Goal: Task Accomplishment & Management: Manage account settings

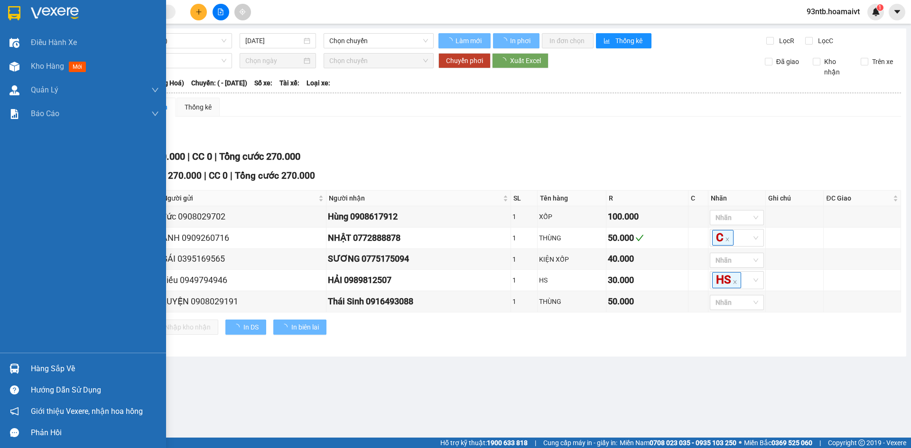
click at [76, 371] on div "Hàng sắp về" at bounding box center [95, 369] width 128 height 14
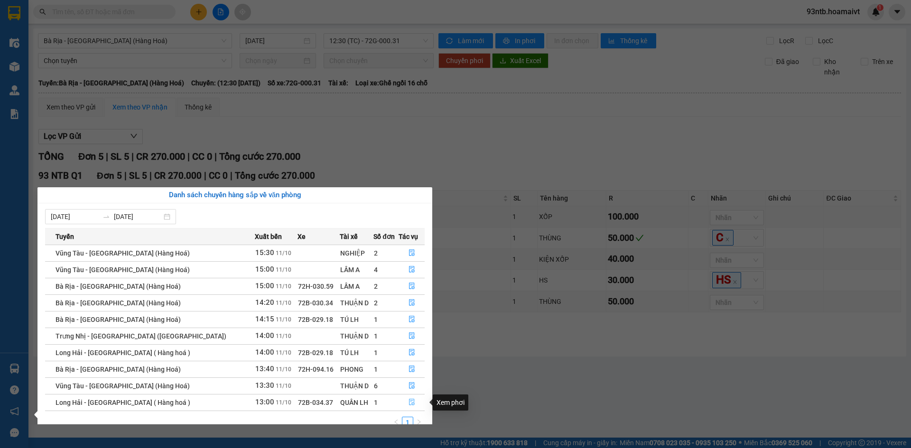
click at [409, 404] on icon "file-done" at bounding box center [412, 402] width 7 height 7
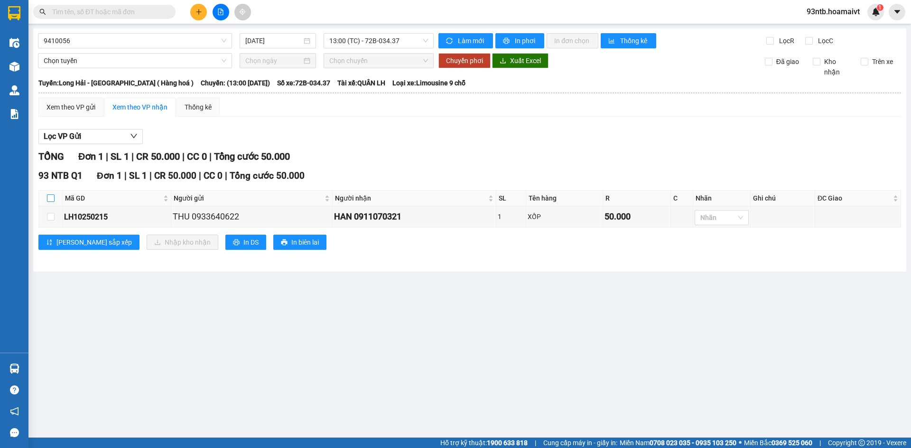
click at [49, 196] on input "checkbox" at bounding box center [51, 199] width 8 height 8
checkbox input "true"
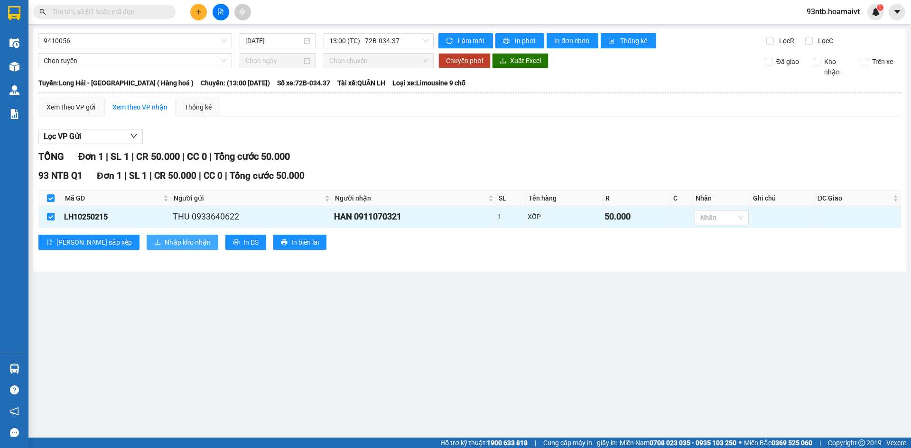
click at [165, 248] on span "Nhập kho nhận" at bounding box center [188, 242] width 46 height 10
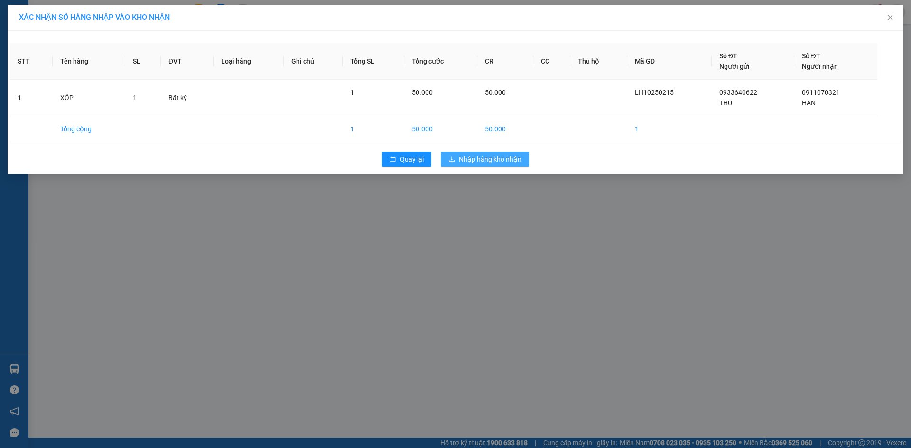
click at [491, 165] on button "Nhập hàng kho nhận" at bounding box center [485, 159] width 88 height 15
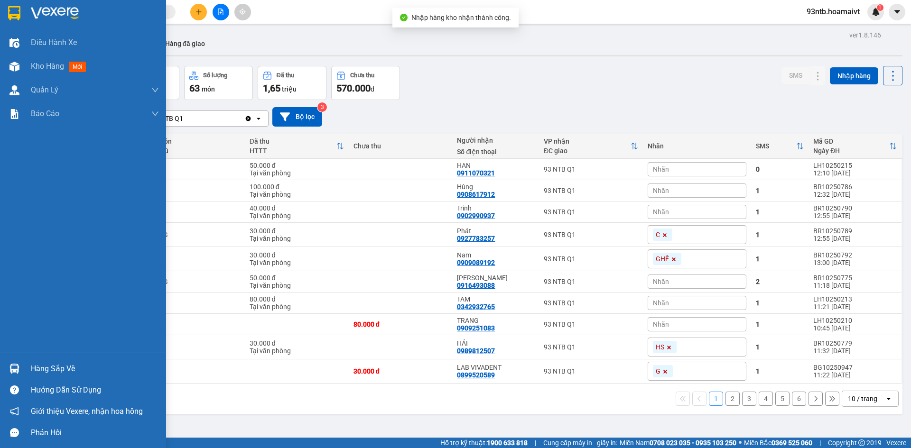
click at [44, 374] on div "Hàng sắp về" at bounding box center [95, 369] width 128 height 14
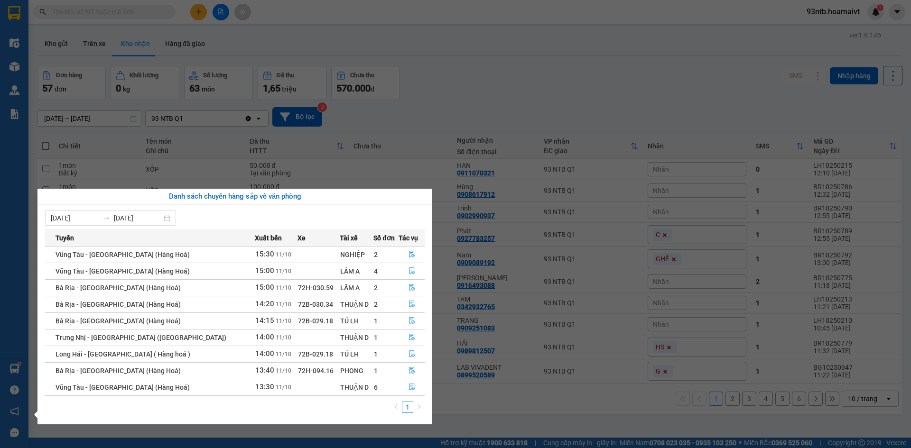
click at [595, 97] on section "Kết quả tìm kiếm ( 0 ) Bộ lọc Tìm người gửi/nhận Thuộc VP này No Data 93ntb.hoa…" at bounding box center [455, 224] width 911 height 448
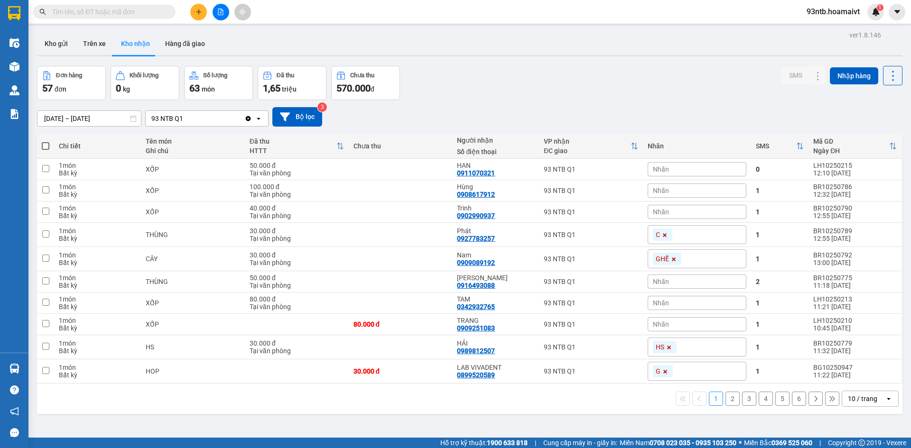
click at [565, 95] on div "Đơn hàng 57 đơn Khối lượng 0 kg Số lượng 63 món Đã thu 1,65 triệu Chưa thu 570.…" at bounding box center [469, 83] width 865 height 34
click at [579, 90] on div "Đơn hàng 57 đơn Khối lượng 0 kg Số lượng 63 món Đã thu 1,65 triệu Chưa thu 570.…" at bounding box center [469, 83] width 865 height 34
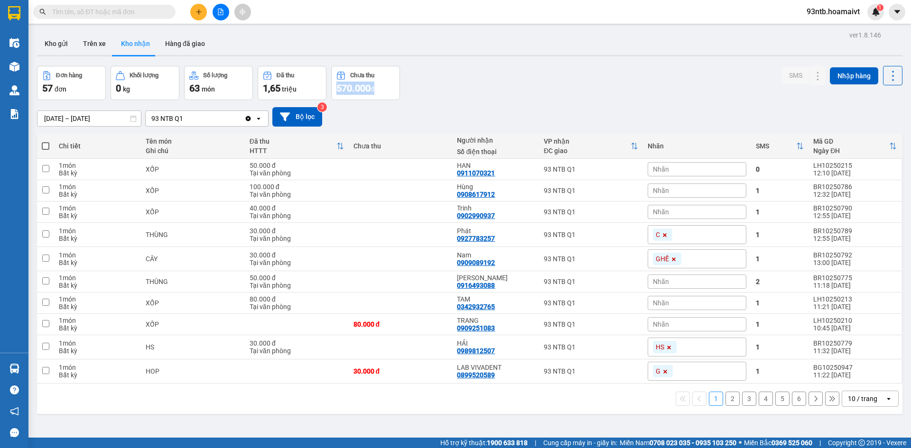
click at [579, 90] on div "Đơn hàng 57 đơn Khối lượng 0 kg Số lượng 63 món Đã thu 1,65 triệu Chưa thu 570.…" at bounding box center [469, 83] width 865 height 34
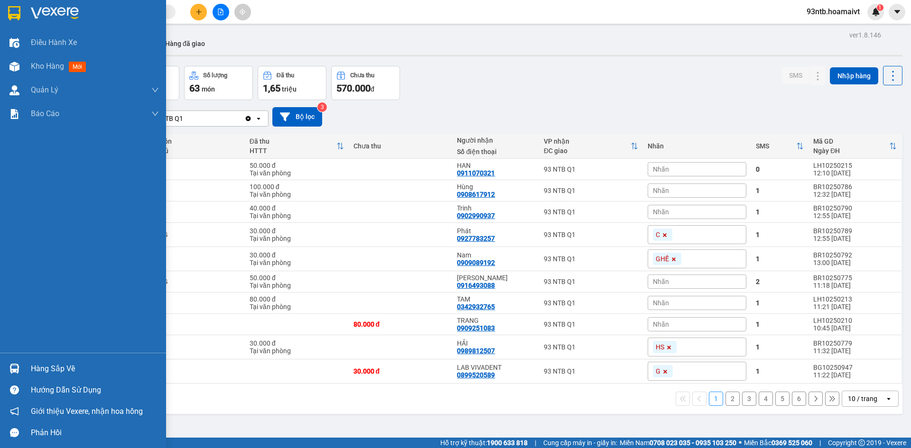
click at [52, 360] on div "Hàng sắp về" at bounding box center [83, 368] width 166 height 21
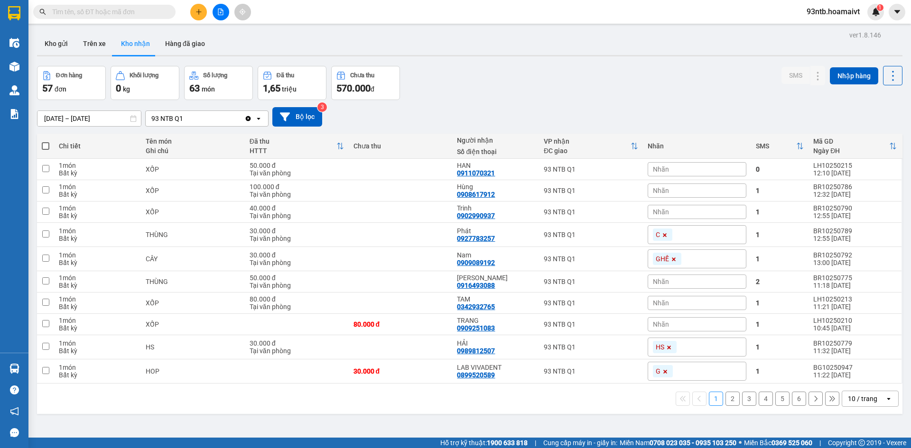
click at [496, 421] on section "Kết quả tìm kiếm ( 0 ) Bộ lọc Tìm người gửi/nhận Thuộc VP này No Data 93ntb.hoa…" at bounding box center [455, 224] width 911 height 448
click at [159, 3] on div "Kết quả tìm kiếm ( 0 ) Bộ lọc Tìm người gửi/nhận Thuộc VP này No Data 93ntb.hoa…" at bounding box center [455, 12] width 911 height 24
click at [152, 13] on input "text" at bounding box center [108, 12] width 112 height 10
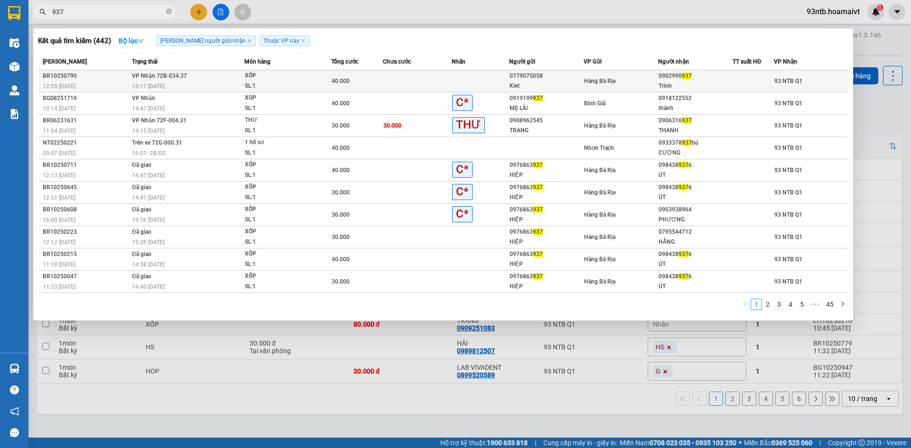
type input "937"
click at [739, 81] on div at bounding box center [753, 81] width 40 height 10
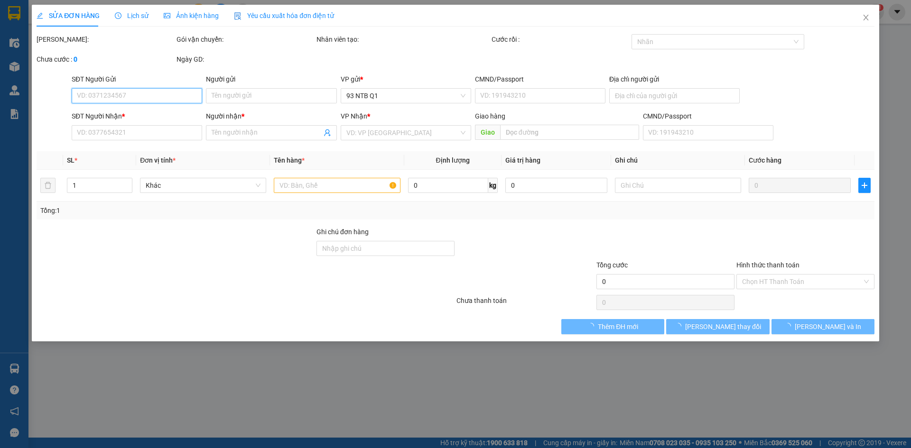
type input "0779075058"
type input "Kiet"
type input "086177005822"
type input "0902990937"
type input "Trinh"
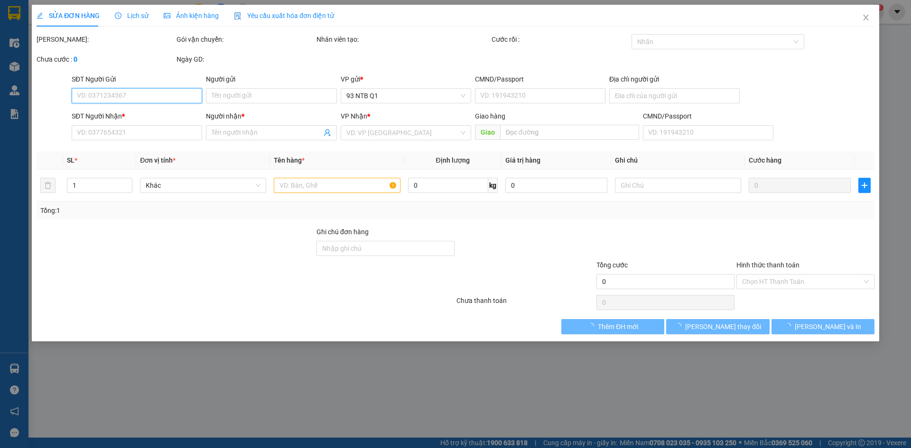
type input "40.000"
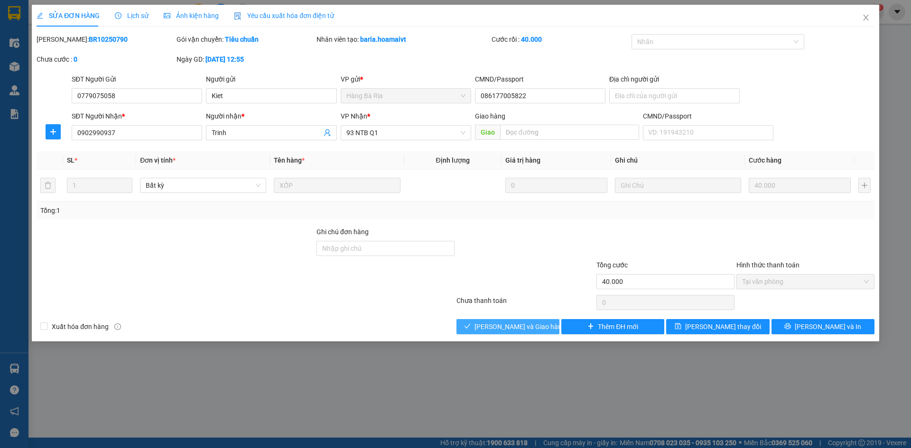
click at [518, 328] on span "[PERSON_NAME] và Giao hàng" at bounding box center [519, 327] width 91 height 10
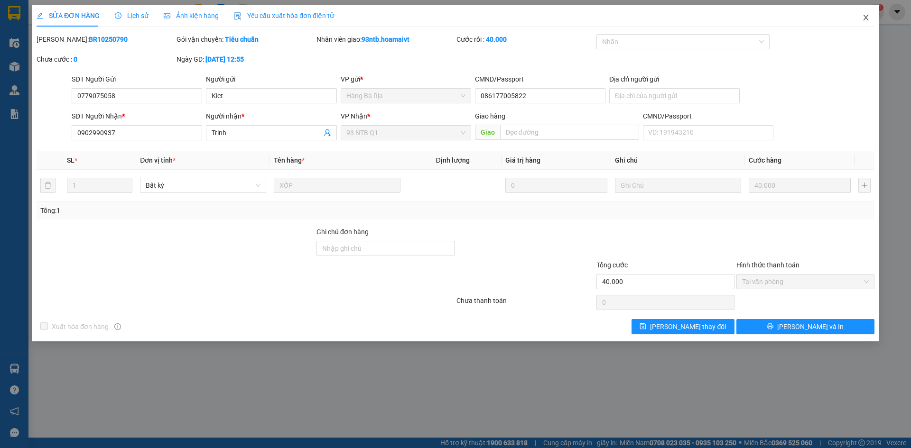
click at [855, 15] on span "Close" at bounding box center [866, 18] width 27 height 27
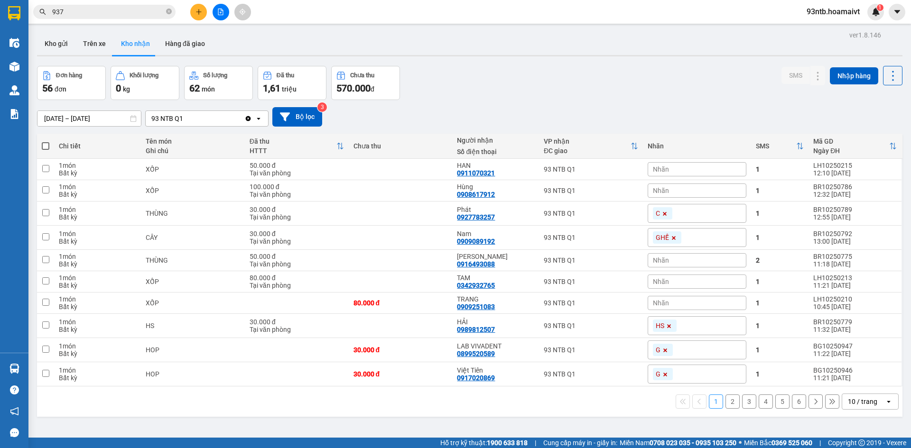
click at [195, 12] on button at bounding box center [198, 12] width 17 height 17
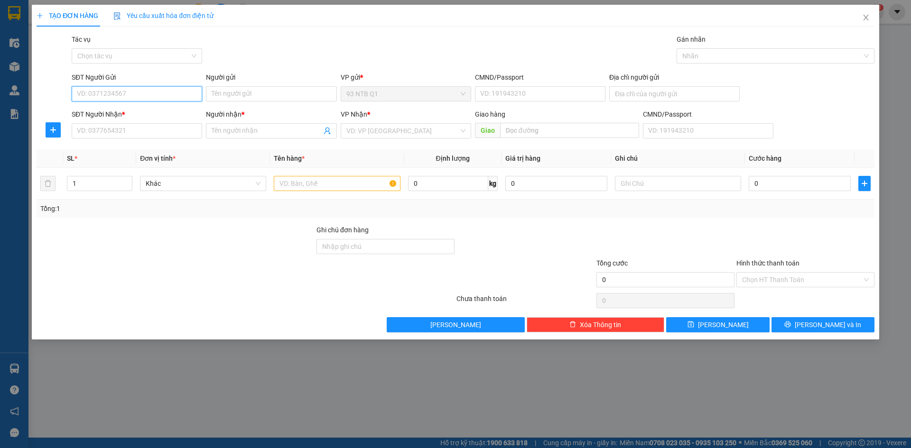
click at [173, 97] on input "SĐT Người Gửi" at bounding box center [137, 93] width 130 height 15
type input "0906717716"
click at [160, 113] on div "0906717716 - Hùng" at bounding box center [136, 113] width 119 height 10
type input "Hùng"
type input "372/15 CMT* F10 Q3"
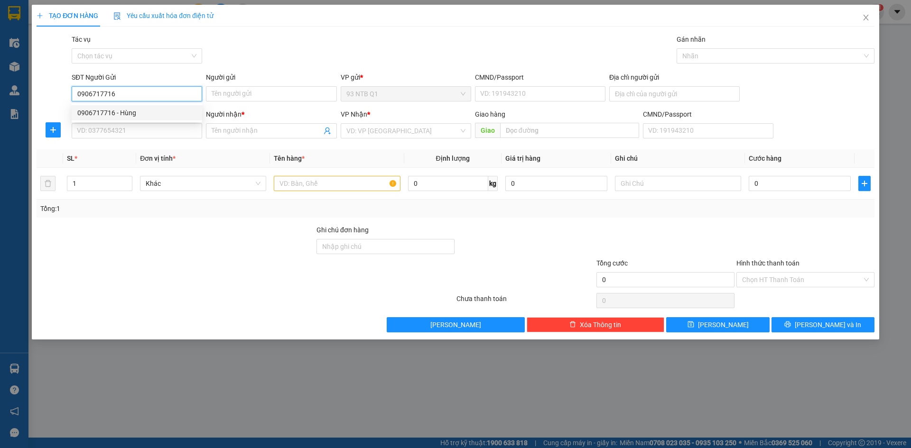
type input "0908982144"
type input "Tiến Đạt"
type input "0906717716"
click at [167, 131] on input "0908982144" at bounding box center [137, 130] width 130 height 15
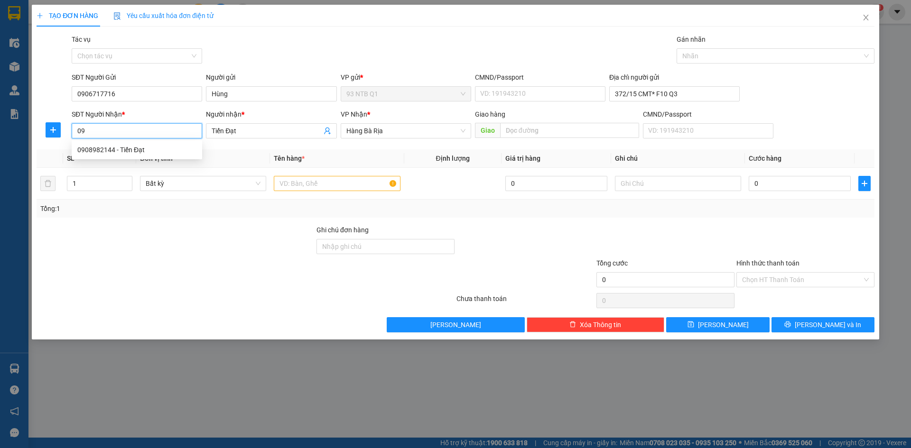
type input "0"
type input "0976762609"
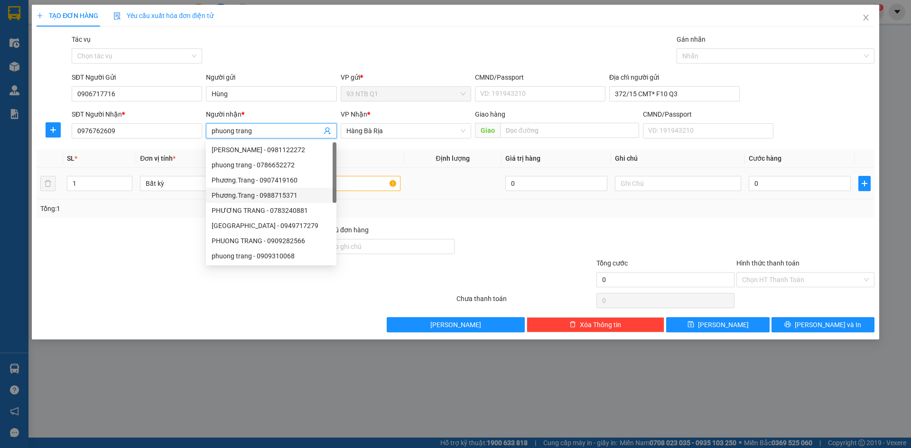
type input "phuong trang"
click at [353, 188] on input "text" at bounding box center [337, 183] width 126 height 15
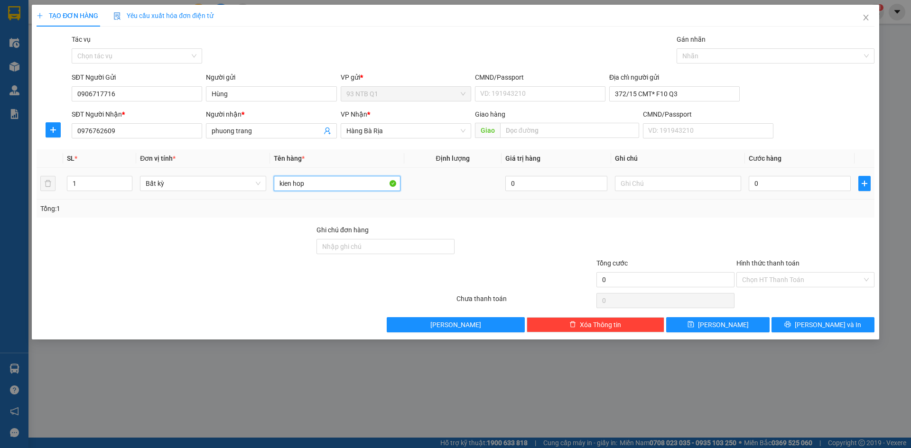
type input "kien hop"
type input "30"
type input "30.000"
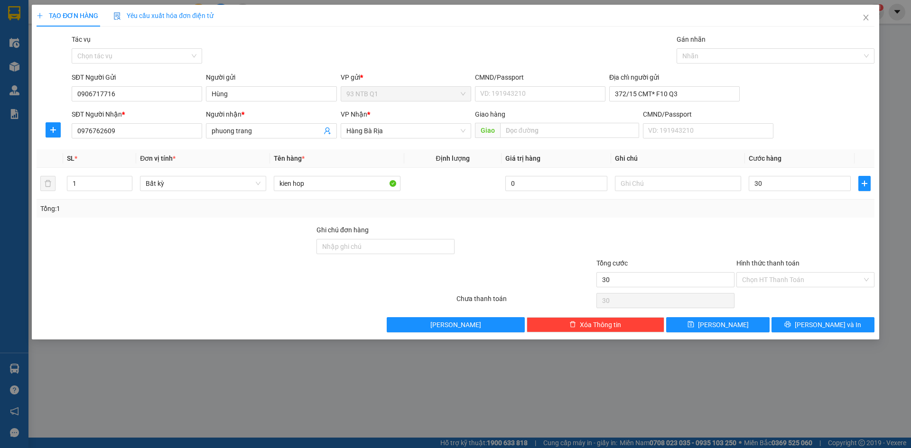
type input "30.000"
click at [673, 235] on div at bounding box center [665, 241] width 140 height 33
click at [804, 315] on div "Transit Pickup Surcharge Ids Transit Deliver Surcharge Ids Transit Deliver Surc…" at bounding box center [456, 183] width 838 height 298
click at [791, 324] on icon "printer" at bounding box center [787, 324] width 7 height 7
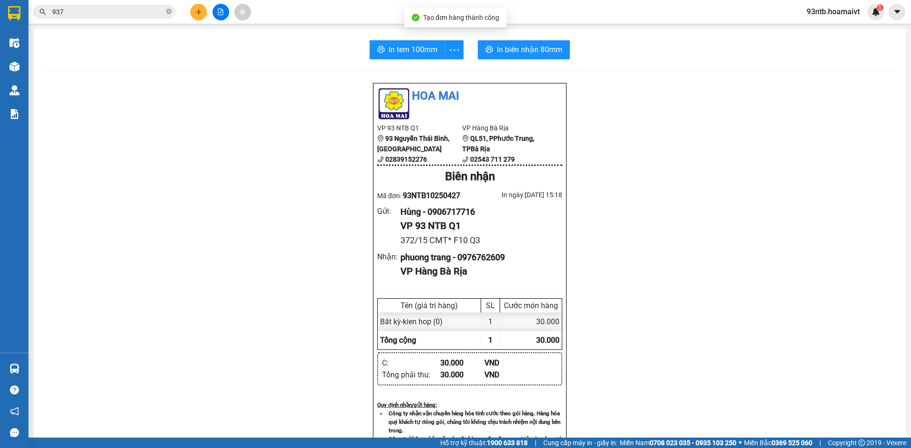
click at [509, 65] on div "In tem 100mm In biên nhận 80mm Hoa Mai VP 93 NTB Q1 93 Nguyễn Thái Bình, Quậ…" at bounding box center [470, 382] width 872 height 707
click at [519, 56] on button "In biên nhận 80mm" at bounding box center [524, 49] width 92 height 19
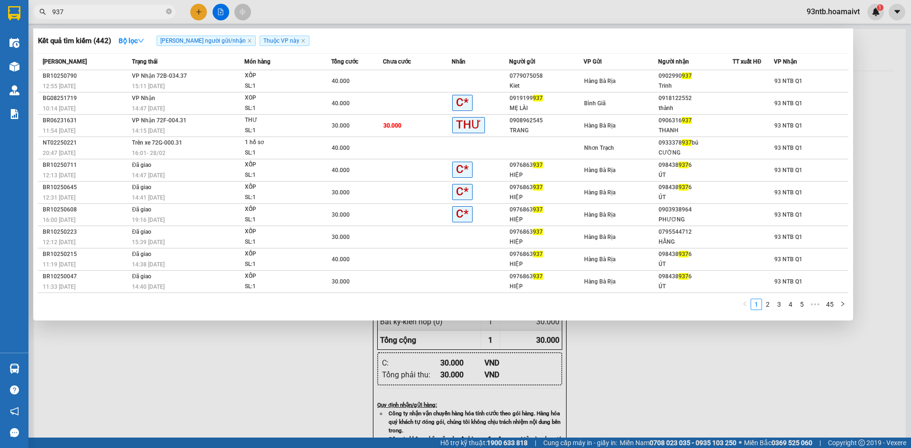
click at [88, 10] on input "937" at bounding box center [108, 12] width 112 height 10
type input "9"
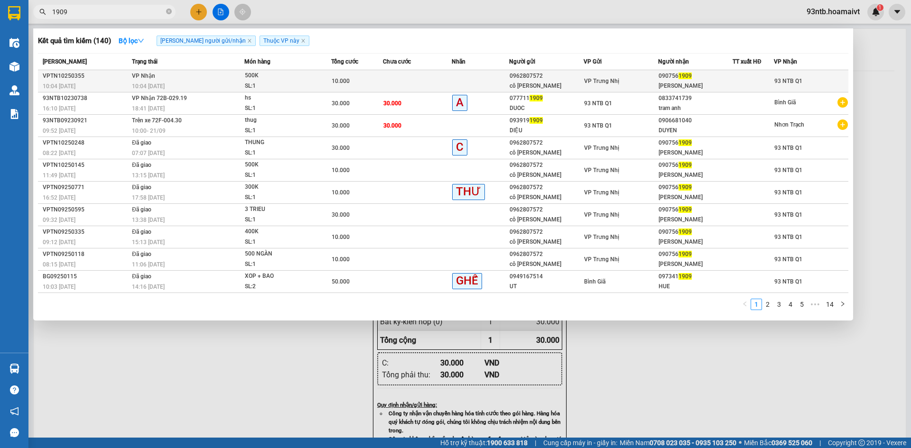
type input "1909"
click at [196, 76] on td "VP Nhận 10:04 - 11/10" at bounding box center [187, 81] width 115 height 22
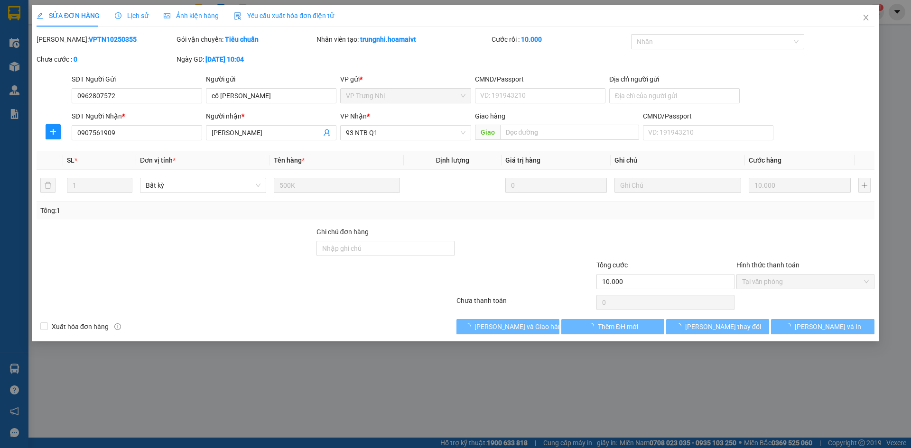
type input "0962807572"
type input "cô Hà"
type input "0907561909"
type input "Ty"
type input "10.000"
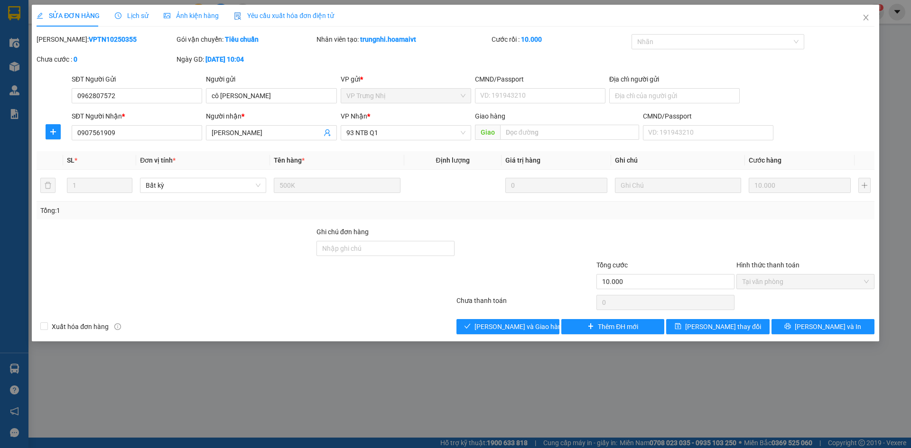
click at [144, 16] on span "Lịch sử" at bounding box center [132, 16] width 34 height 8
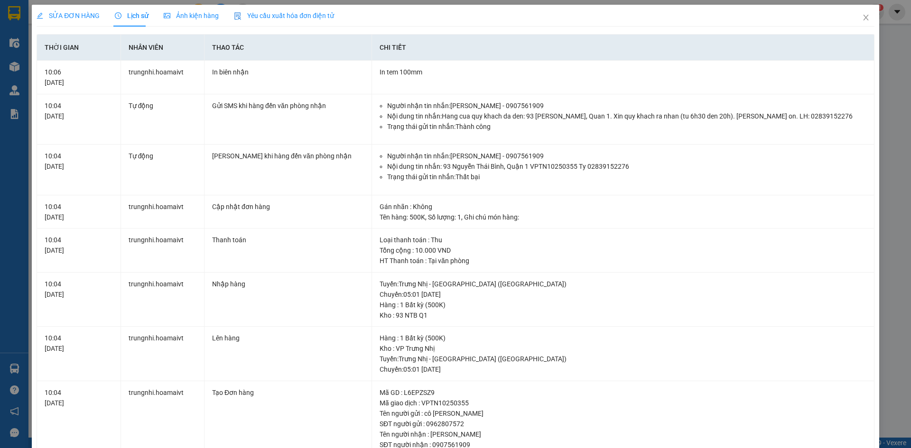
click at [83, 13] on span "SỬA ĐƠN HÀNG" at bounding box center [68, 16] width 63 height 8
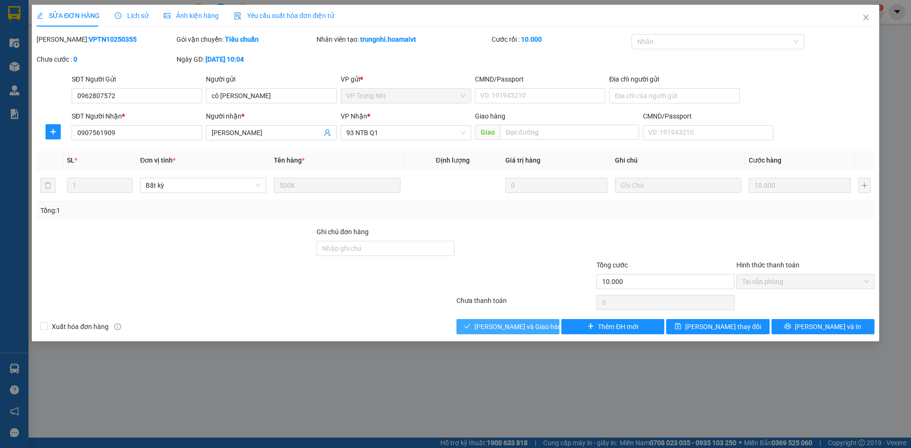
click at [498, 329] on span "[PERSON_NAME] và Giao hàng" at bounding box center [519, 327] width 91 height 10
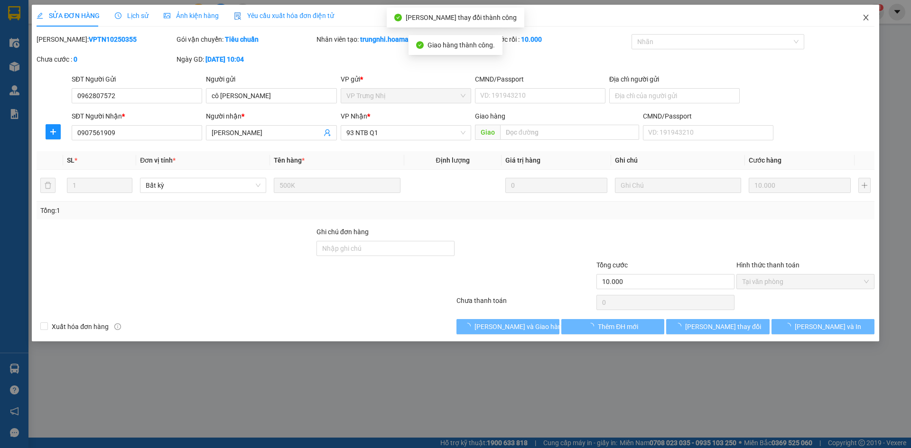
click at [868, 15] on icon "close" at bounding box center [866, 18] width 8 height 8
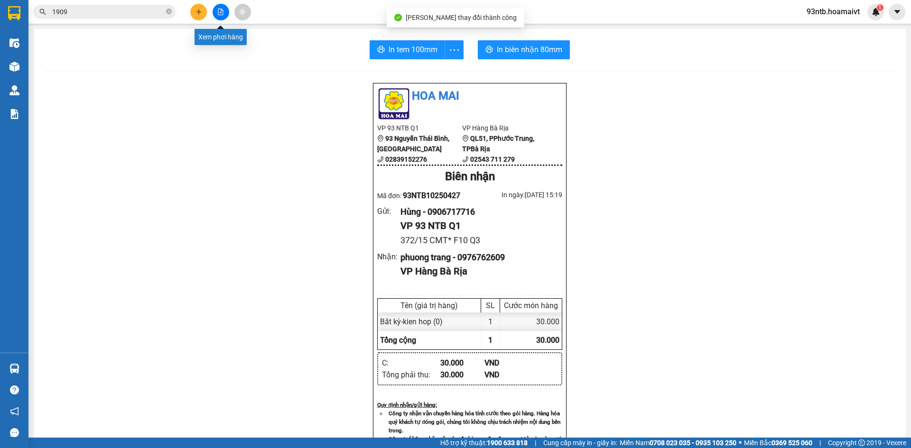
click at [217, 16] on button at bounding box center [221, 12] width 17 height 17
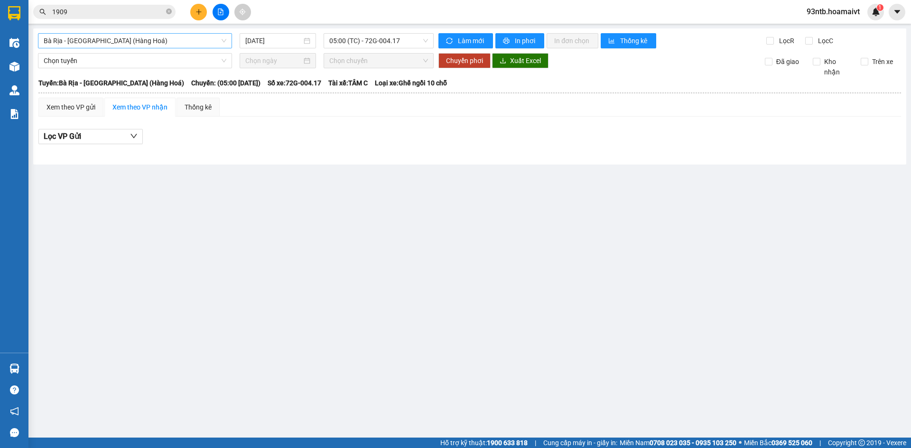
click at [100, 41] on span "Bà Rịa - [GEOGRAPHIC_DATA] (Hàng Hoá)" at bounding box center [135, 41] width 183 height 14
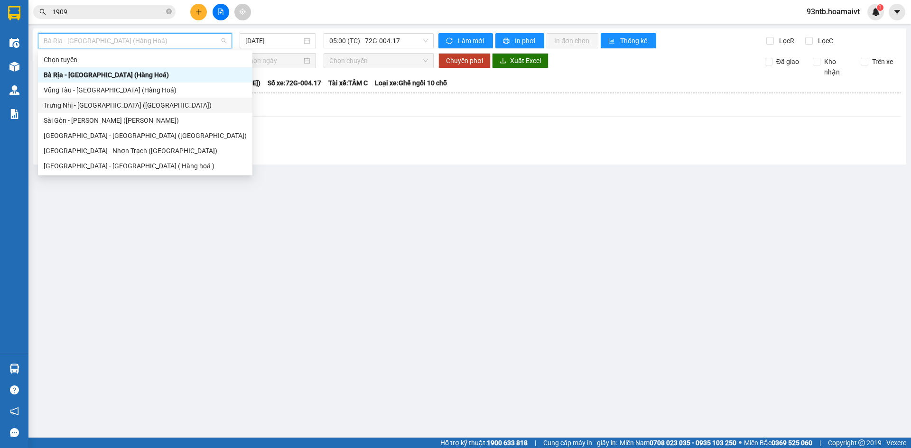
click at [110, 102] on div "Trưng Nhị - Sài Gòn (Hàng Hoá)" at bounding box center [145, 105] width 203 height 10
type input "[DATE]"
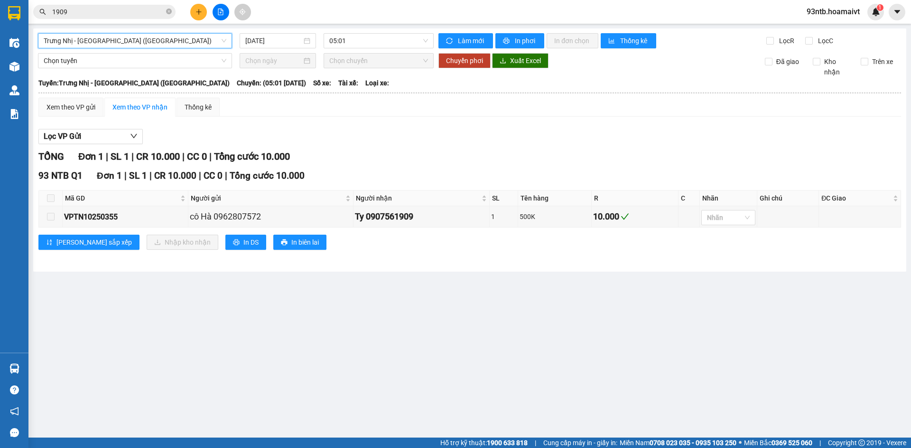
click at [642, 154] on div "TỔNG Đơn 1 | SL 1 | CR 10.000 | CC 0 | Tổng cước 10.000" at bounding box center [469, 156] width 863 height 15
click at [89, 18] on span "1909" at bounding box center [104, 12] width 142 height 14
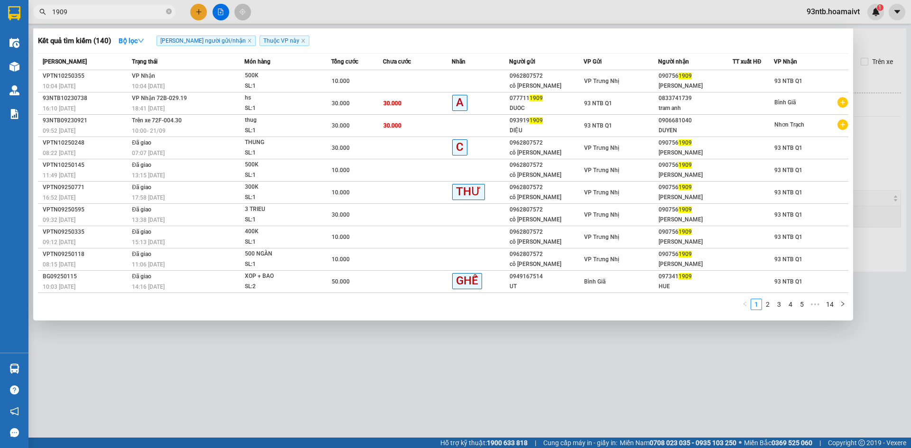
click at [85, 17] on span "1909" at bounding box center [104, 12] width 142 height 14
click at [83, 15] on input "1909" at bounding box center [108, 12] width 112 height 10
type input "1"
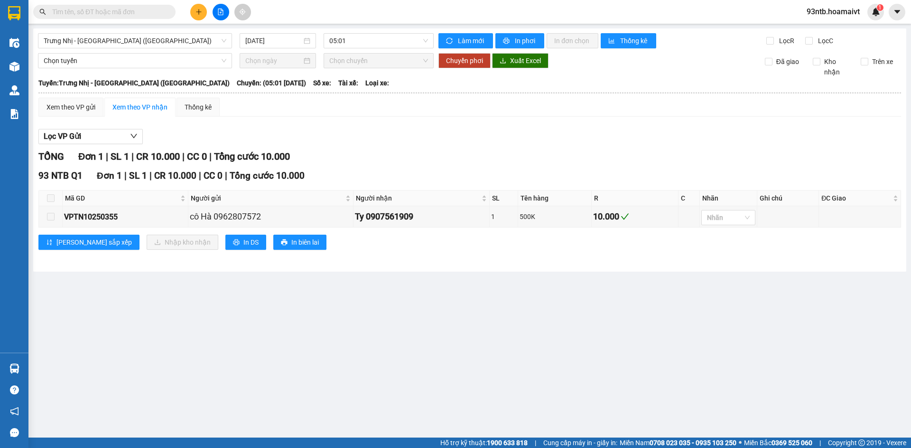
click at [85, 16] on input "text" at bounding box center [108, 12] width 112 height 10
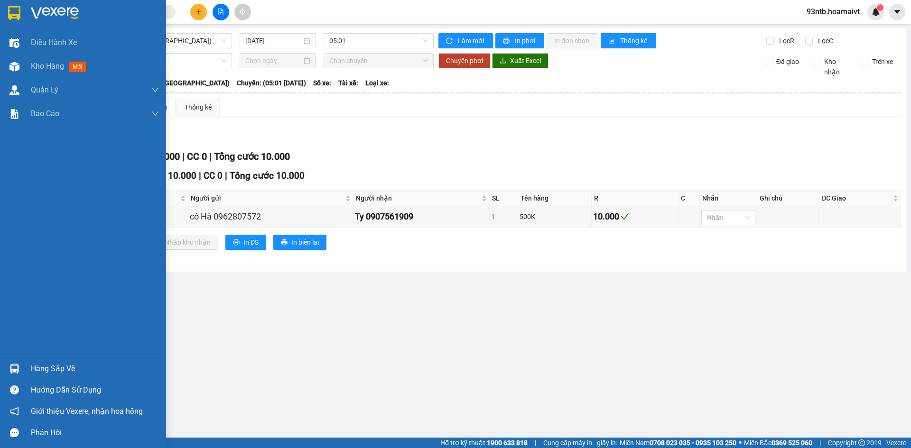
click at [64, 369] on div "Hàng sắp về" at bounding box center [95, 369] width 128 height 14
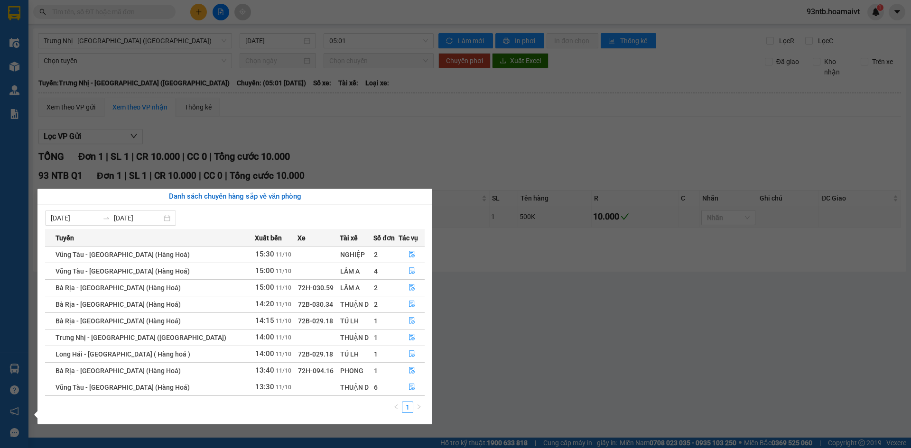
click at [605, 138] on section "Kết quả tìm kiếm ( 140 ) Bộ lọc Tìm người gửi/nhận Thuộc VP này Mã ĐH Trạng thá…" at bounding box center [455, 224] width 911 height 448
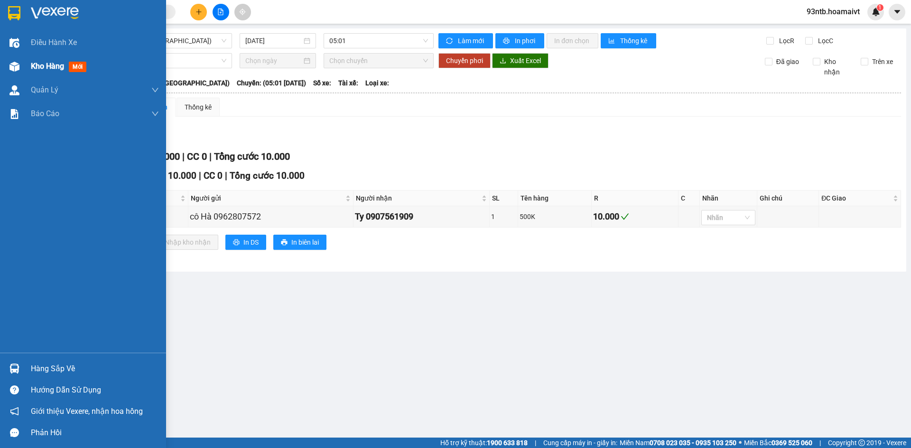
click at [29, 67] on div "Kho hàng mới" at bounding box center [83, 67] width 166 height 24
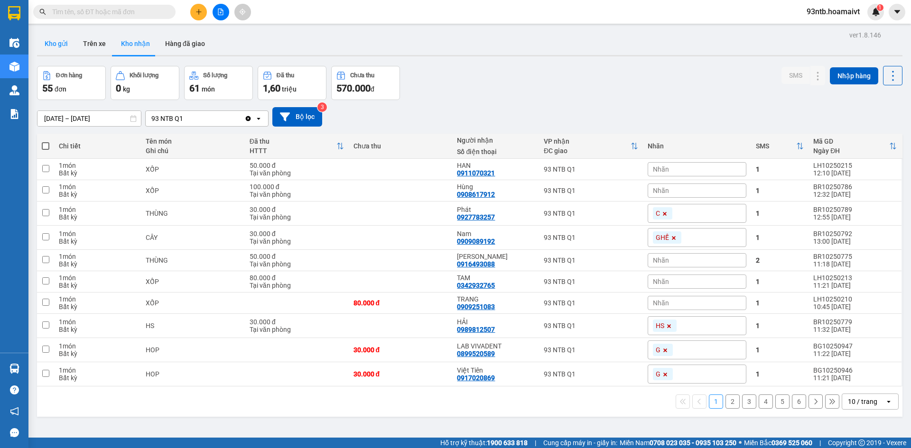
click at [62, 44] on button "Kho gửi" at bounding box center [56, 43] width 38 height 23
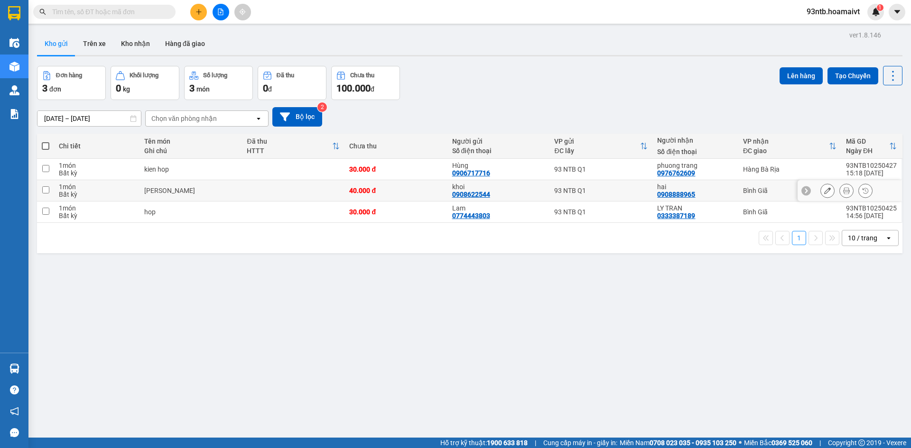
click at [724, 191] on div "hai 0908888965" at bounding box center [695, 190] width 76 height 15
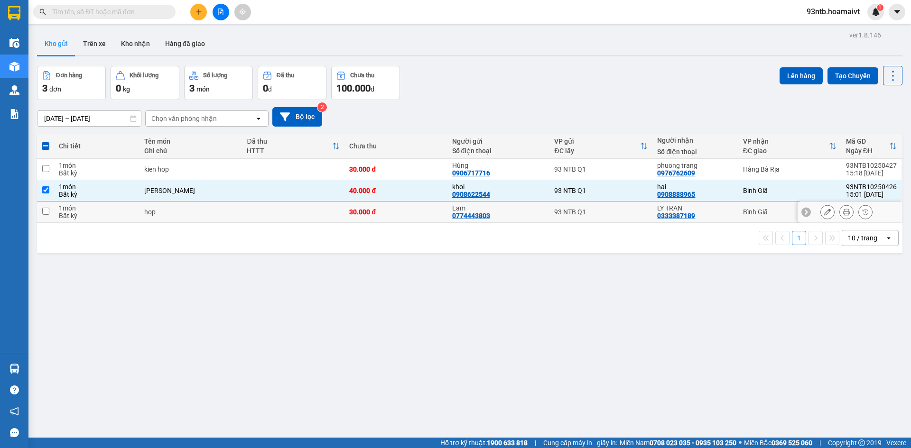
click at [728, 210] on div "LY TRAN" at bounding box center [695, 208] width 76 height 8
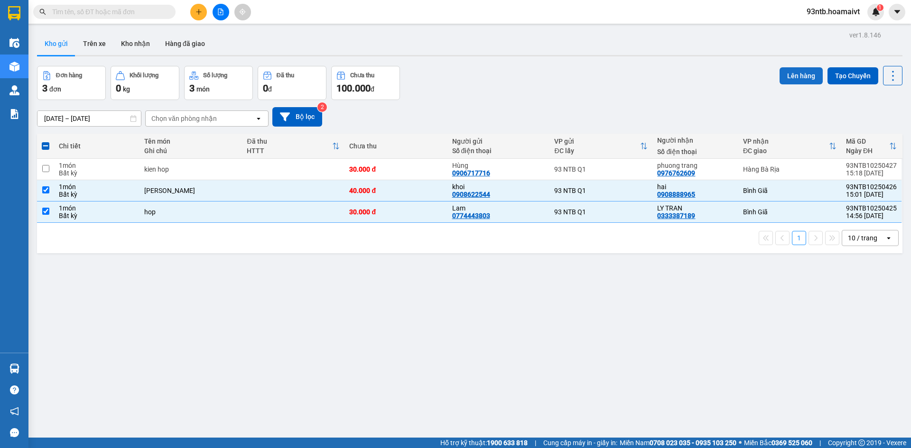
click at [783, 75] on button "Lên hàng" at bounding box center [801, 75] width 43 height 17
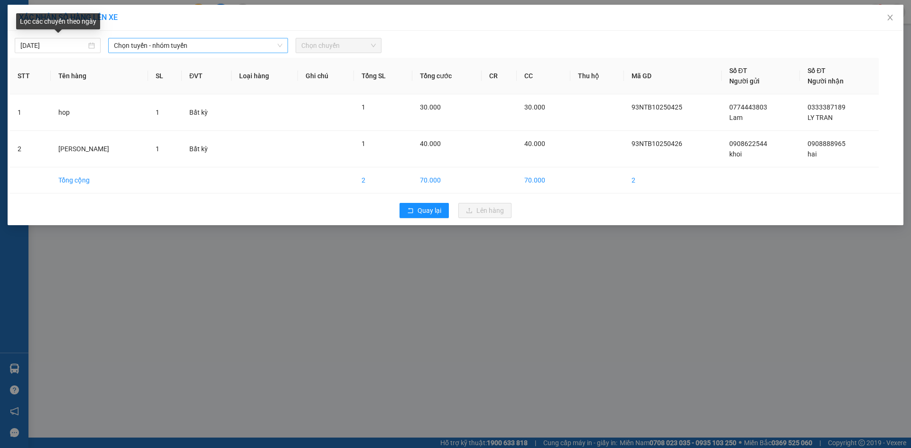
click at [163, 40] on span "Chọn tuyến - nhóm tuyến" at bounding box center [198, 45] width 168 height 14
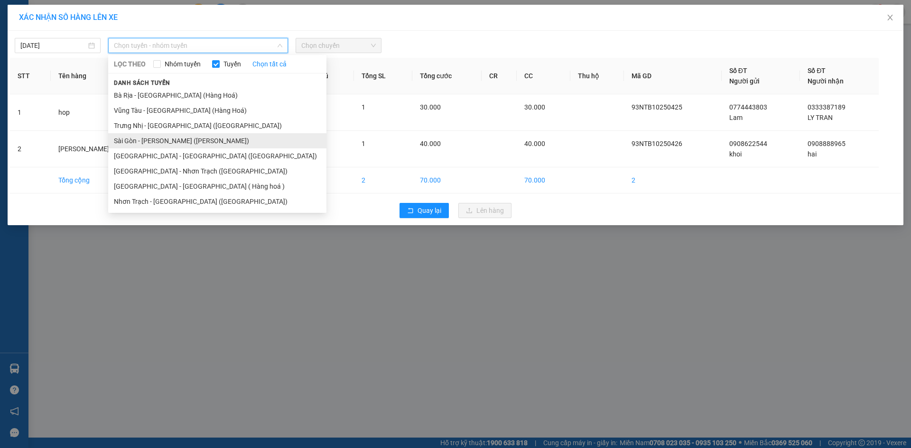
click at [198, 144] on li "Sài Gòn - Vũng Tàu (Hàng Hoá)" at bounding box center [217, 140] width 218 height 15
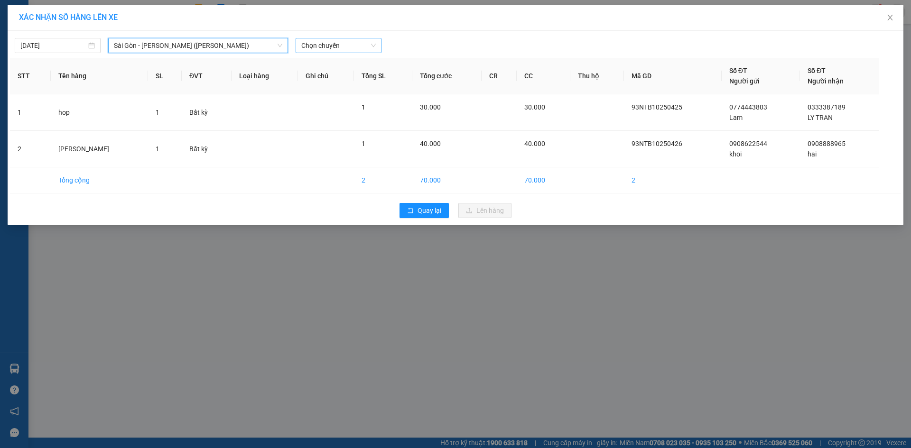
click at [316, 51] on span "Chọn chuyến" at bounding box center [338, 45] width 74 height 14
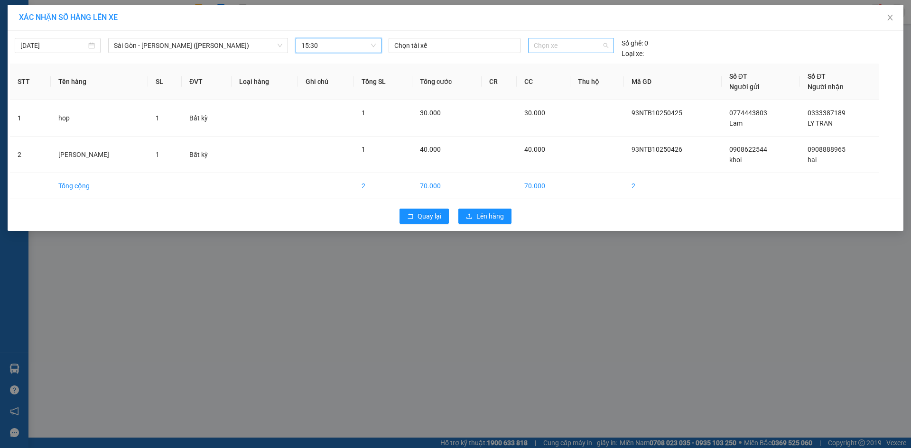
click at [548, 47] on span "Chọn xe" at bounding box center [571, 45] width 74 height 14
click at [573, 61] on div "72B-024.87" at bounding box center [571, 64] width 74 height 10
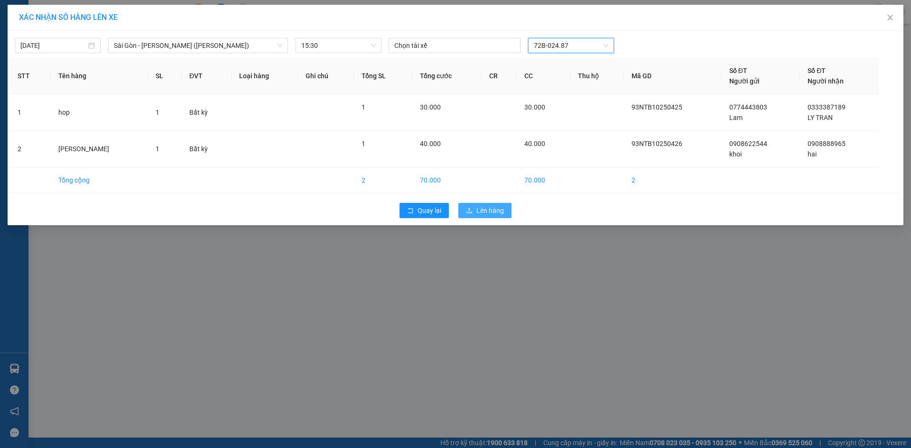
click at [498, 210] on span "Lên hàng" at bounding box center [490, 210] width 28 height 10
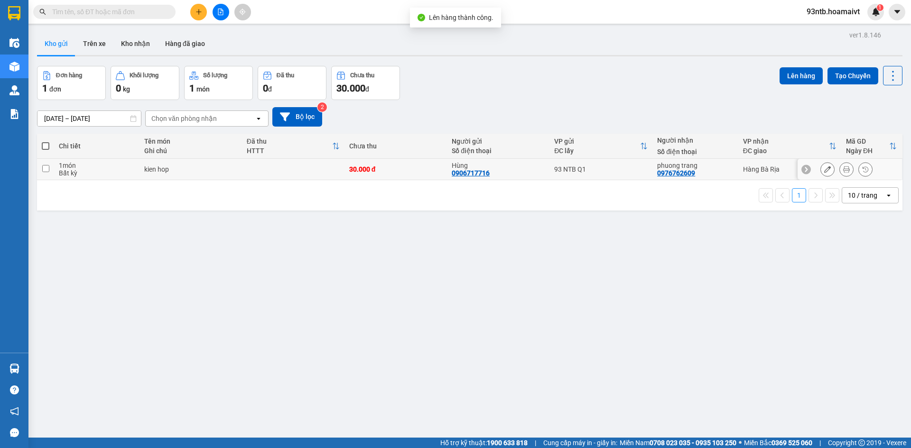
click at [728, 173] on div "phuong trang 0976762609" at bounding box center [695, 169] width 76 height 15
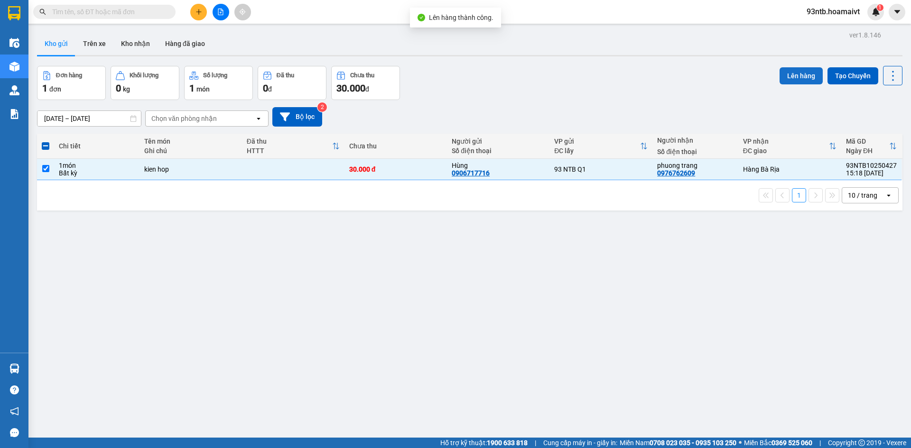
click at [806, 70] on button "Lên hàng" at bounding box center [801, 75] width 43 height 17
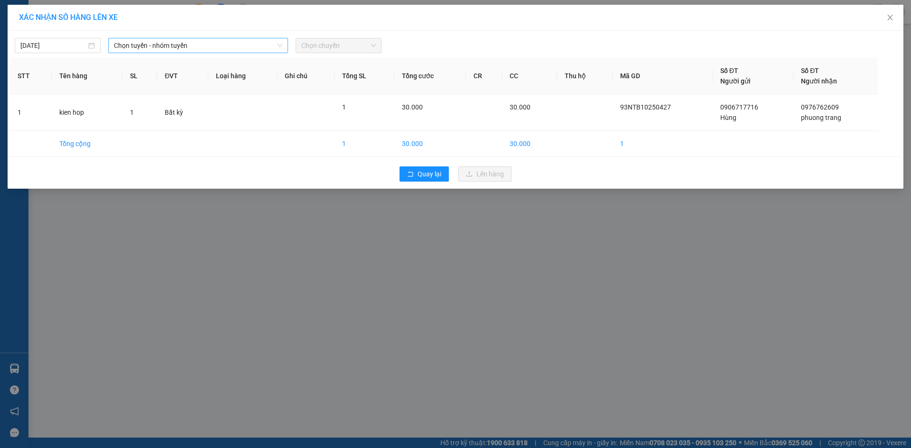
click at [209, 49] on span "Chọn tuyến - nhóm tuyến" at bounding box center [198, 45] width 168 height 14
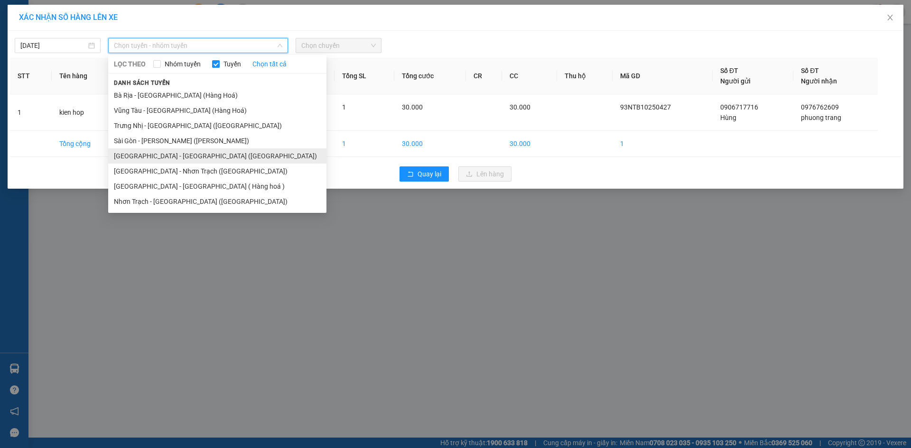
click at [156, 150] on li "Sài Gòn - Bà Rịa (Hàng Hoá)" at bounding box center [217, 156] width 218 height 15
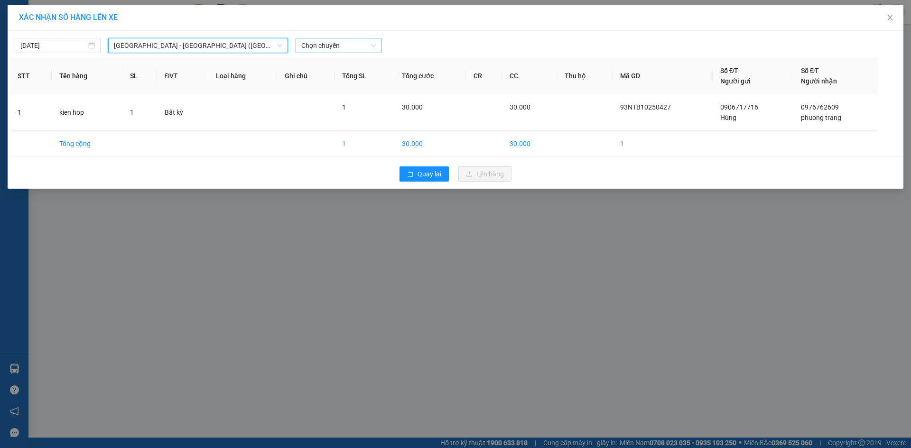
click at [341, 45] on span "Chọn chuyến" at bounding box center [338, 45] width 74 height 14
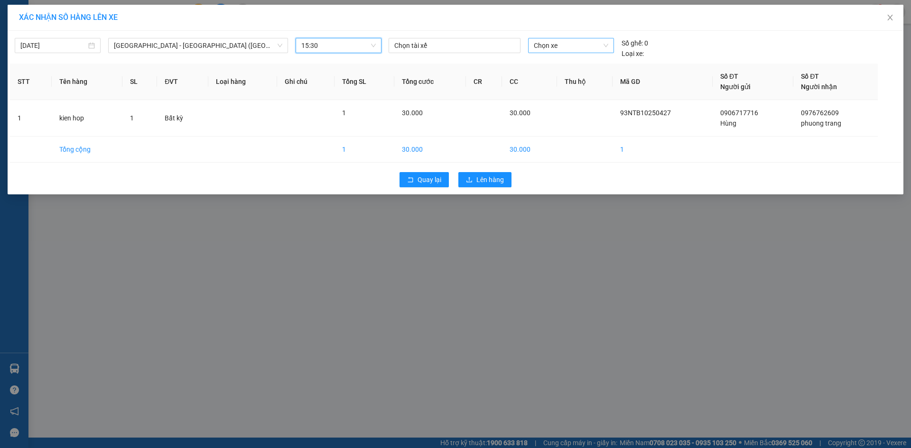
click at [556, 47] on span "Chọn xe" at bounding box center [571, 45] width 74 height 14
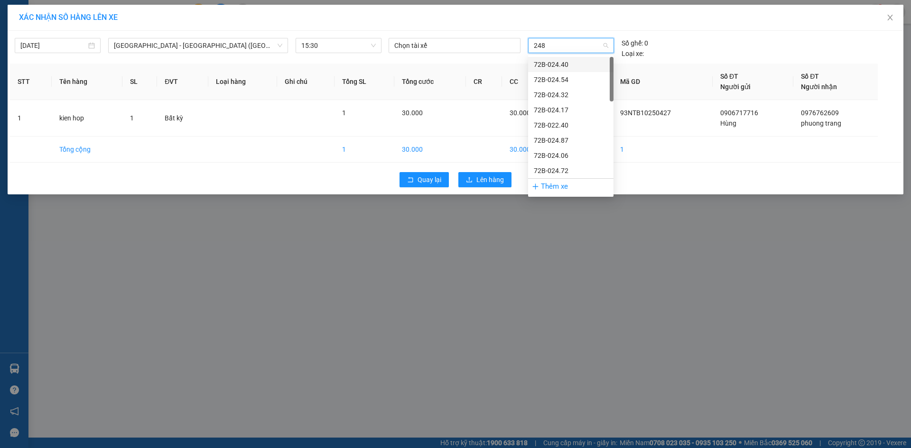
type input "2487"
click at [576, 62] on div "72B-024.87" at bounding box center [571, 64] width 74 height 10
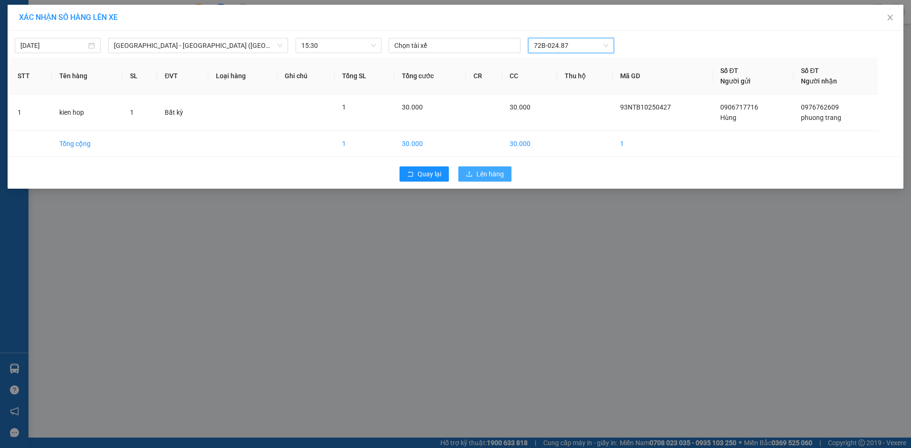
click at [486, 172] on span "Lên hàng" at bounding box center [490, 174] width 28 height 10
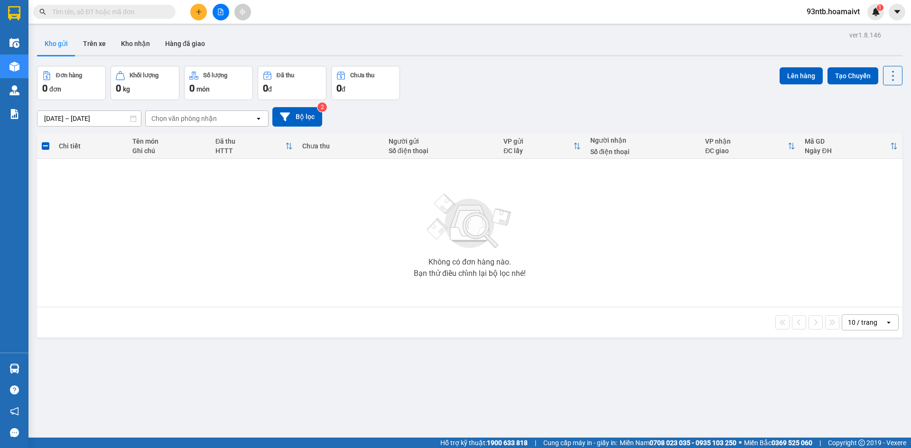
click at [162, 10] on input "text" at bounding box center [108, 12] width 112 height 10
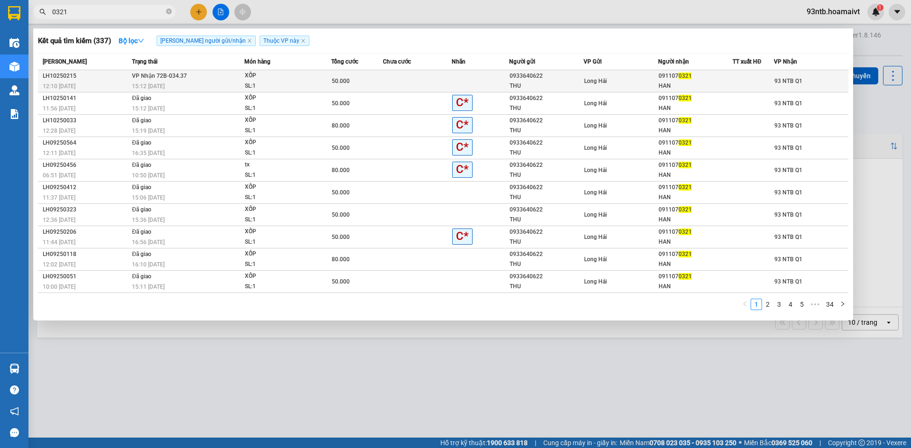
type input "0321"
click at [705, 90] on div "HAN" at bounding box center [696, 86] width 74 height 10
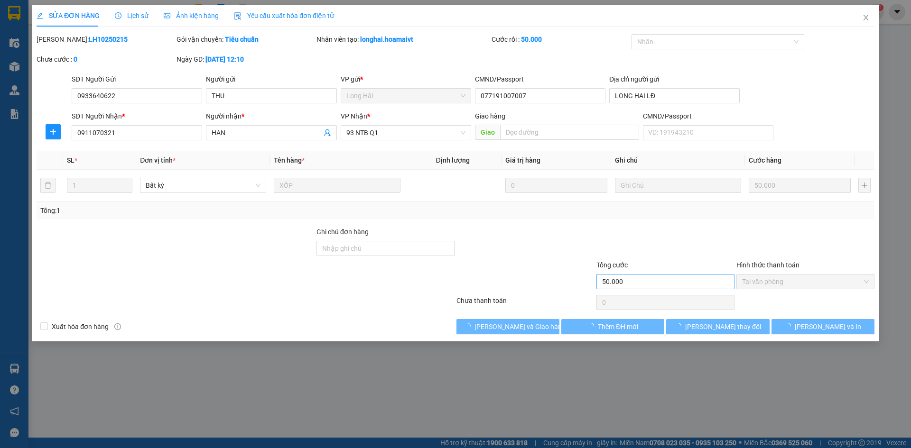
type input "0933640622"
type input "THU"
type input "077191007007"
type input "LONG HAI LĐ"
type input "0911070321"
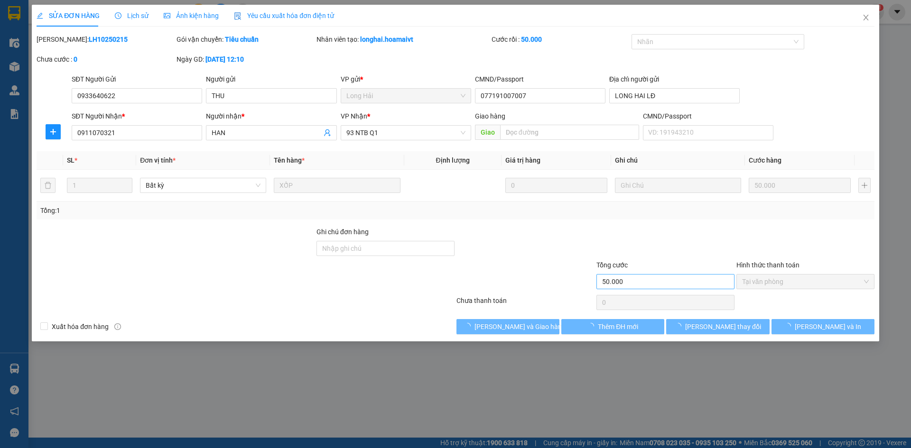
type input "HAN"
type input "50.000"
click at [534, 329] on span "[PERSON_NAME] và Giao hàng" at bounding box center [519, 327] width 91 height 10
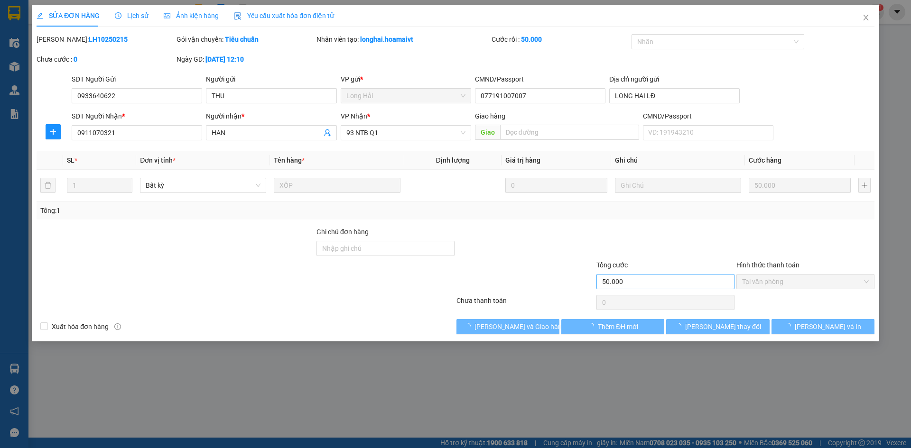
click at [534, 329] on span "[PERSON_NAME] và Giao hàng" at bounding box center [519, 327] width 91 height 10
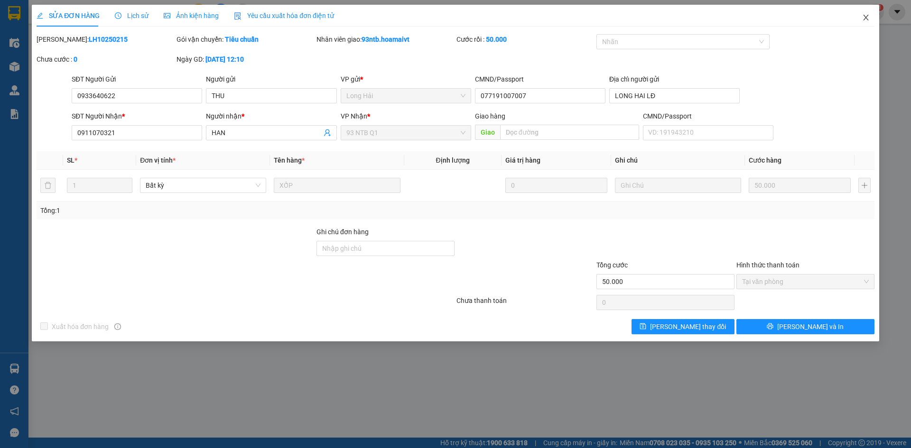
click at [861, 20] on span "Close" at bounding box center [866, 18] width 27 height 27
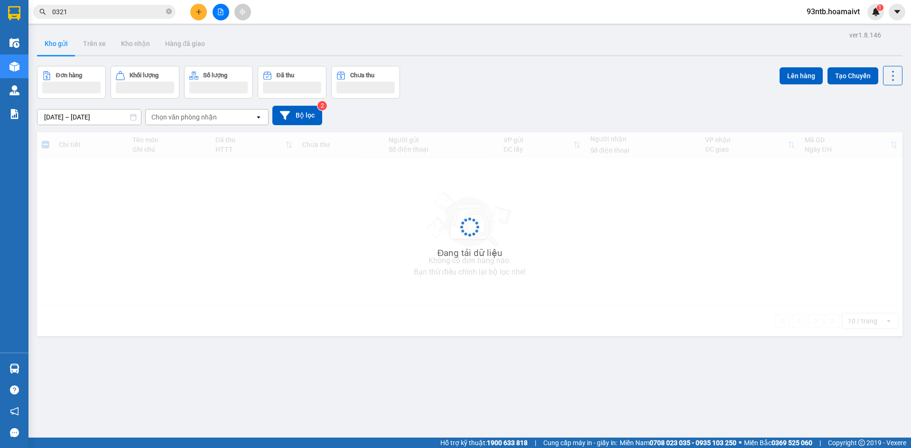
click at [81, 11] on input "0321" at bounding box center [108, 12] width 112 height 10
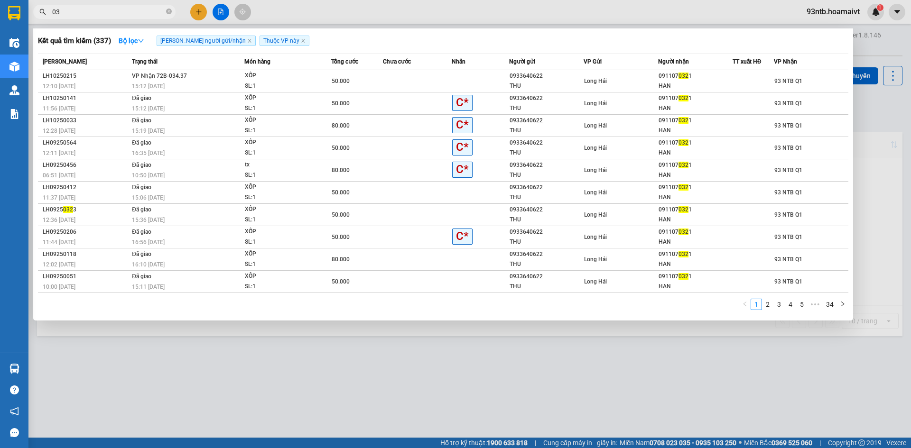
type input "0"
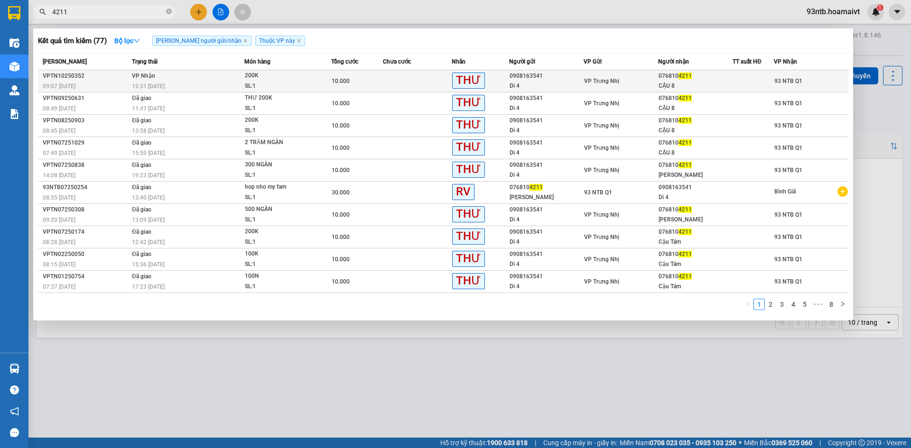
type input "4211"
click at [712, 75] on div "076810 4211" at bounding box center [696, 76] width 74 height 10
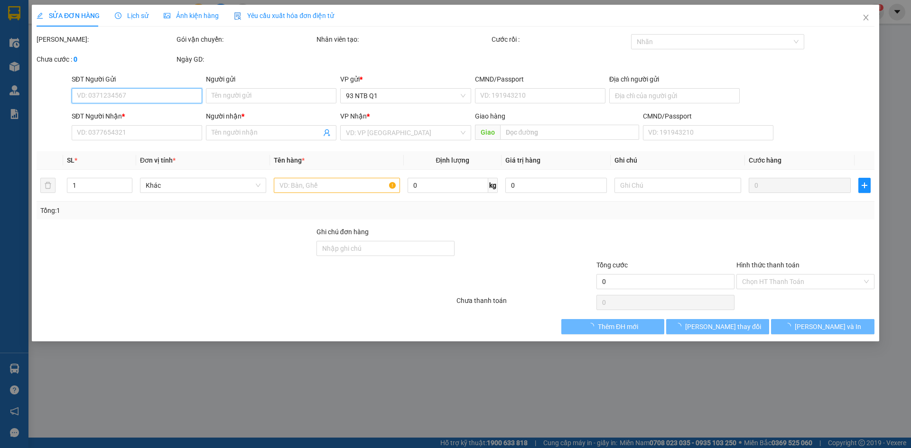
type input "0908163541"
type input "Di 4"
type input "0768104211"
type input "CẬU 8"
type input "10.000"
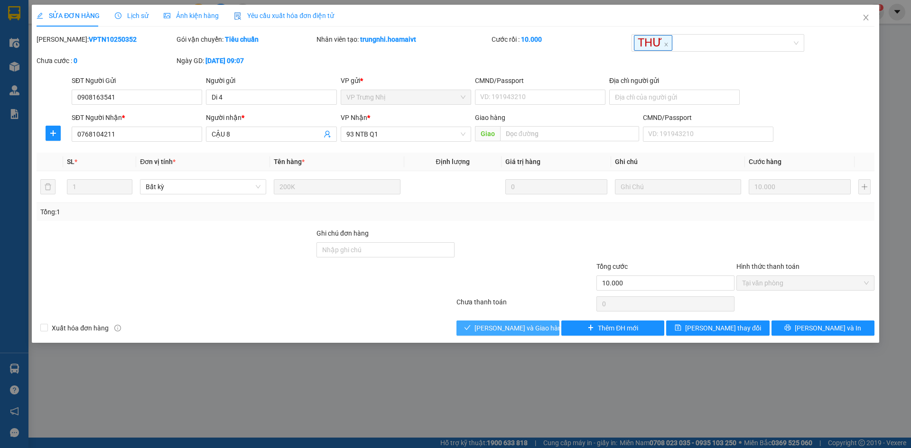
click at [527, 327] on span "[PERSON_NAME] và Giao hàng" at bounding box center [519, 328] width 91 height 10
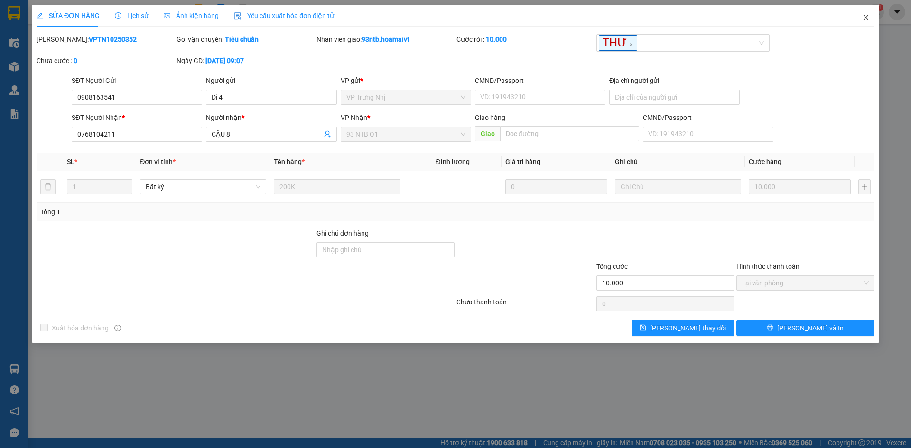
click at [864, 22] on span "Close" at bounding box center [866, 18] width 27 height 27
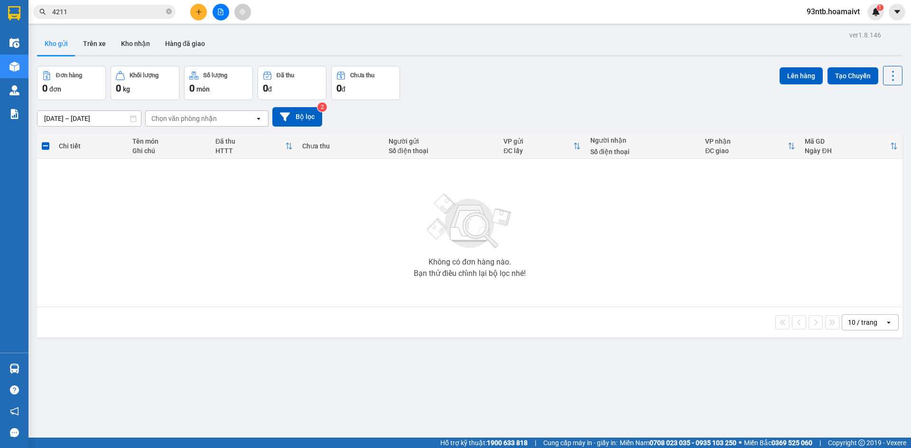
click at [113, 18] on span "4211" at bounding box center [104, 12] width 142 height 14
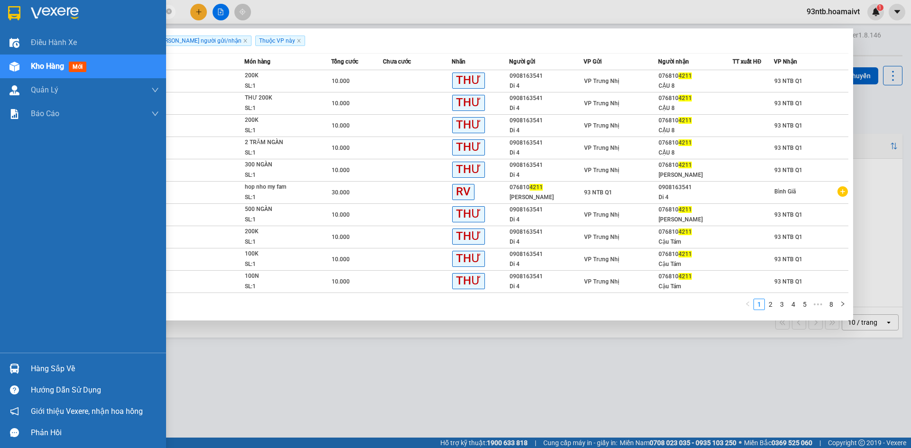
click at [50, 363] on div "Hàng sắp về" at bounding box center [95, 369] width 128 height 14
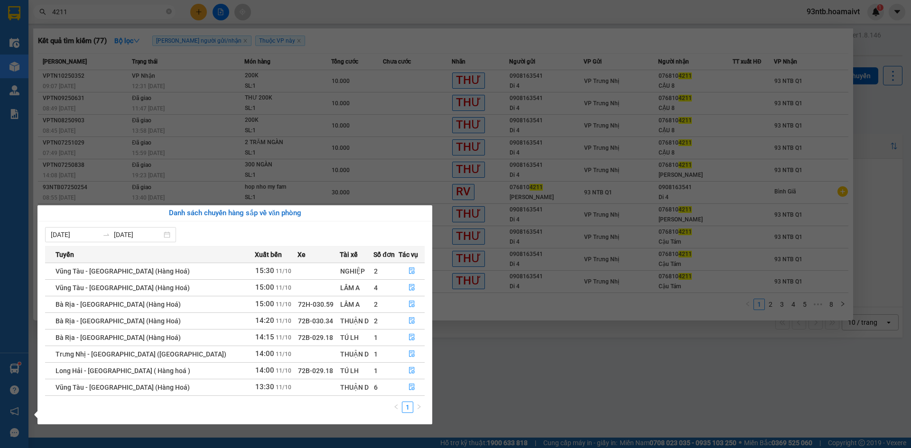
click at [555, 336] on section "Kết quả tìm kiếm ( 77 ) Bộ lọc Tìm người gửi/nhận Thuộc VP này Mã ĐH Trạng thái…" at bounding box center [455, 224] width 911 height 448
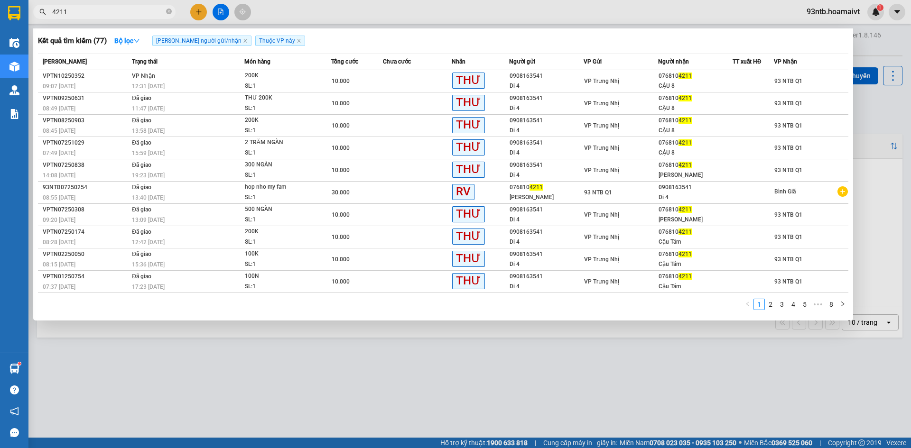
click at [95, 11] on input "4211" at bounding box center [108, 12] width 112 height 10
type input "4"
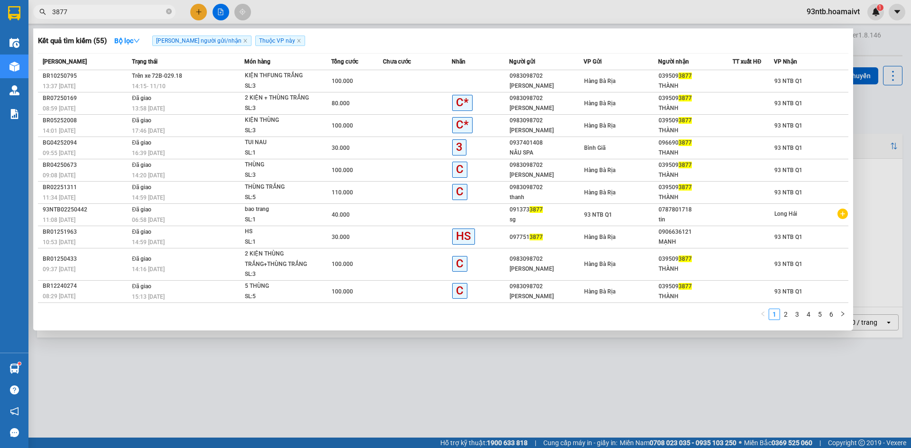
click at [116, 15] on input "3877" at bounding box center [108, 12] width 112 height 10
type input "3"
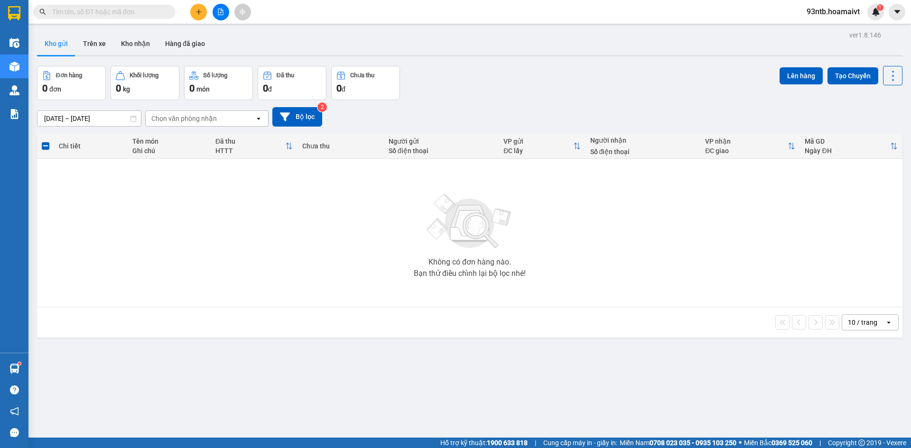
click at [137, 16] on input "text" at bounding box center [108, 12] width 112 height 10
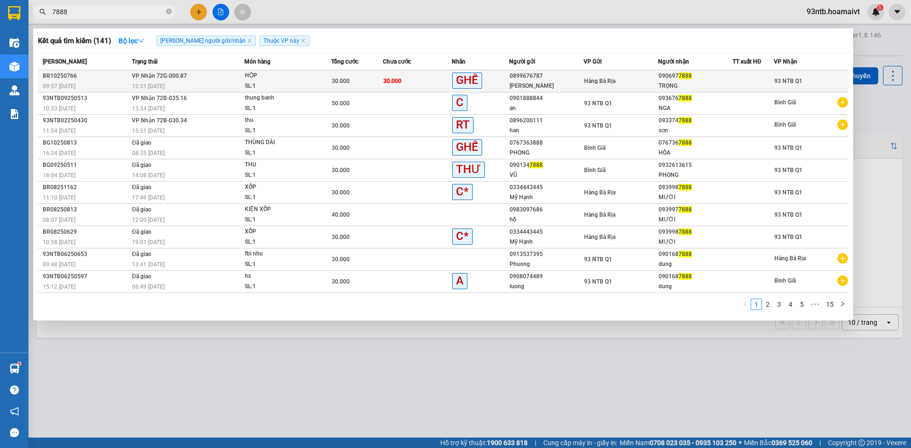
type input "7888"
click at [740, 85] on div at bounding box center [753, 81] width 40 height 10
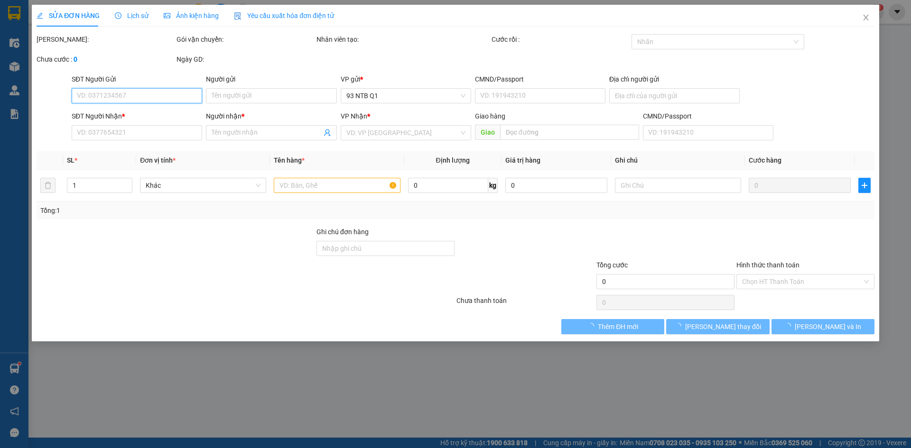
type input "0899676787"
type input "NGUYỄN"
type input "0906977888"
type input "TRỌNG"
type input "30.000"
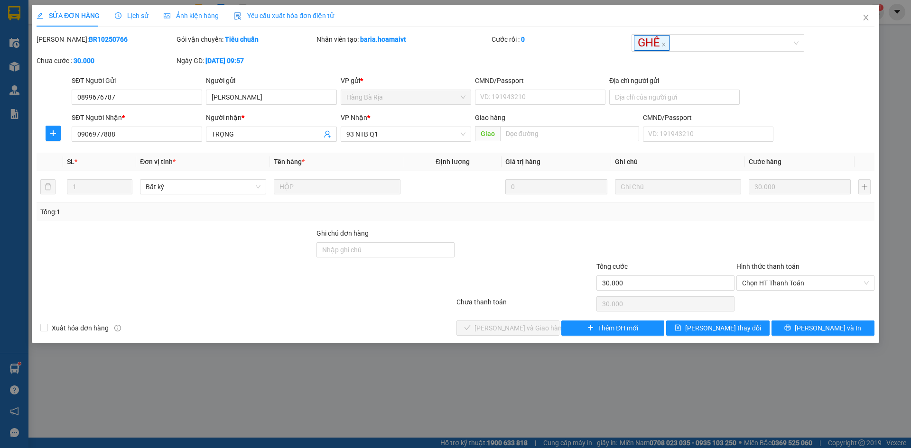
click at [829, 232] on div at bounding box center [805, 244] width 140 height 33
click at [794, 236] on div at bounding box center [805, 244] width 140 height 33
click at [792, 277] on span "Chọn HT Thanh Toán" at bounding box center [805, 283] width 127 height 14
click at [784, 303] on div "Tại văn phòng" at bounding box center [805, 302] width 127 height 10
type input "0"
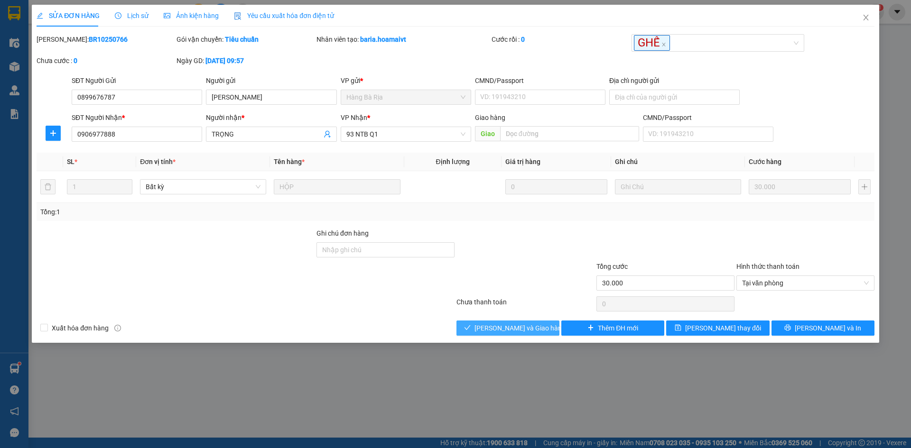
click at [499, 325] on span "[PERSON_NAME] và Giao hàng" at bounding box center [519, 328] width 91 height 10
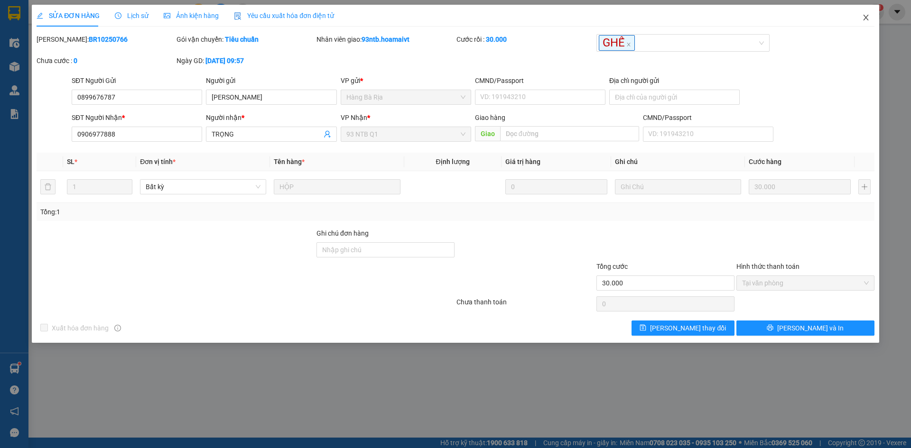
click at [876, 20] on span "Close" at bounding box center [866, 18] width 27 height 27
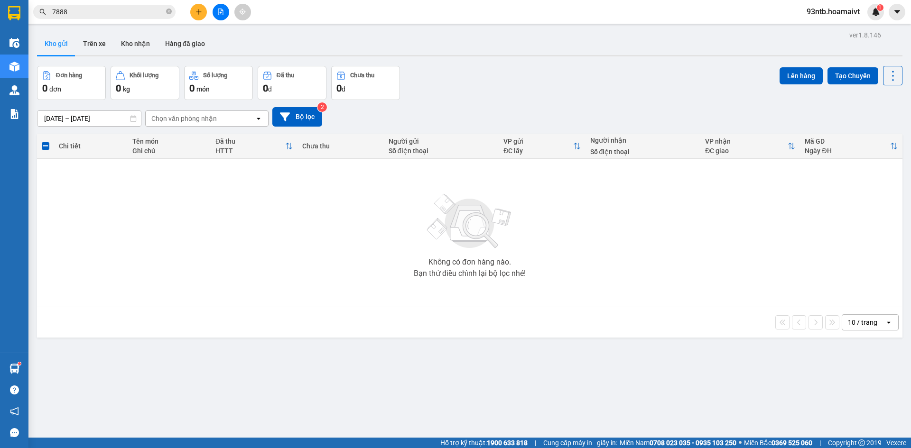
click at [108, 13] on input "7888" at bounding box center [108, 12] width 112 height 10
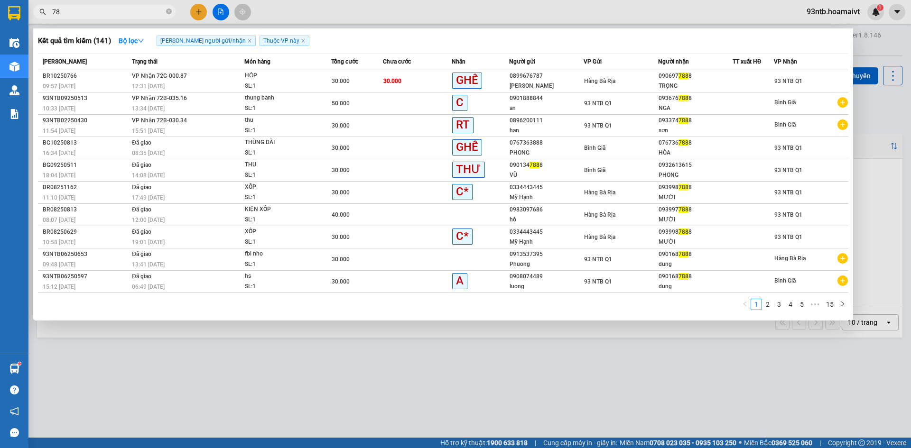
type input "7"
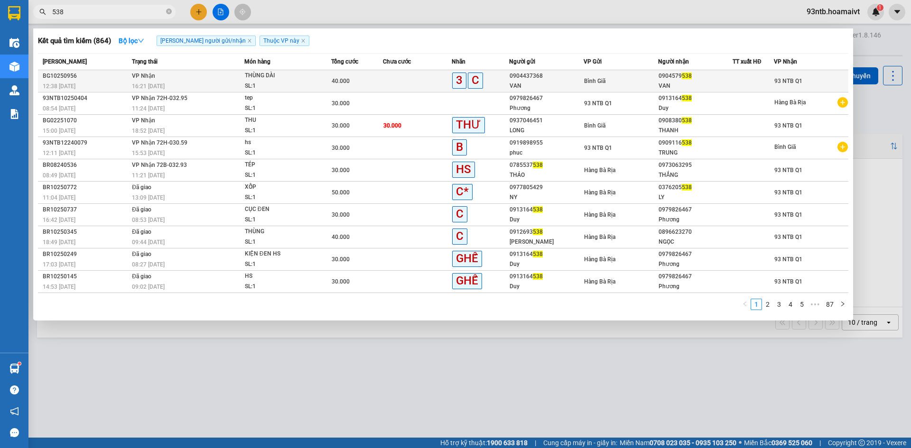
type input "538"
click at [599, 78] on span "Bình Giã" at bounding box center [594, 81] width 21 height 7
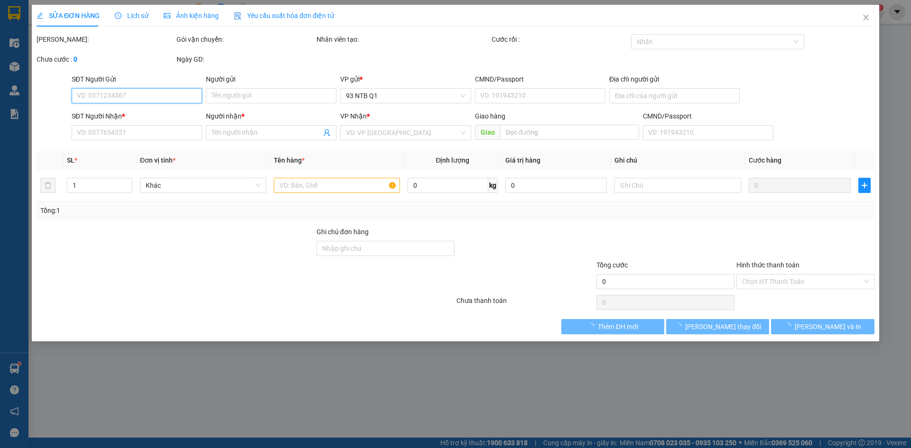
type input "0904437368"
type input "VAN"
type input "0904579538"
type input "VAN"
type input "40.000"
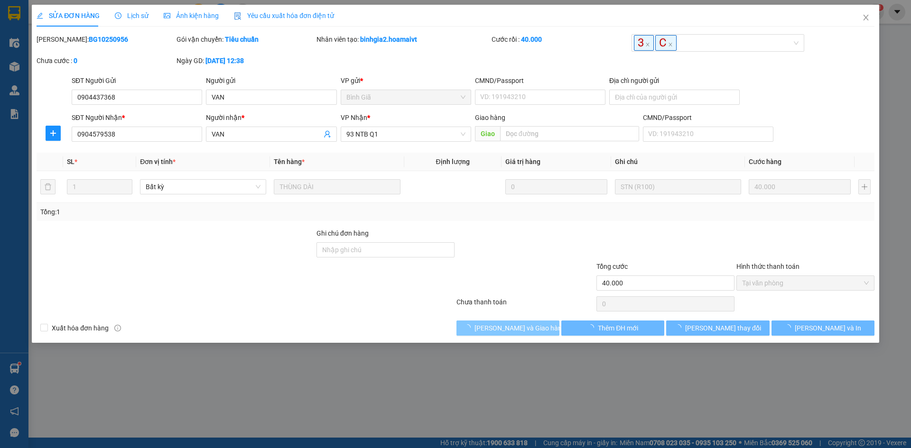
click at [540, 325] on button "[PERSON_NAME] và Giao hàng" at bounding box center [507, 328] width 103 height 15
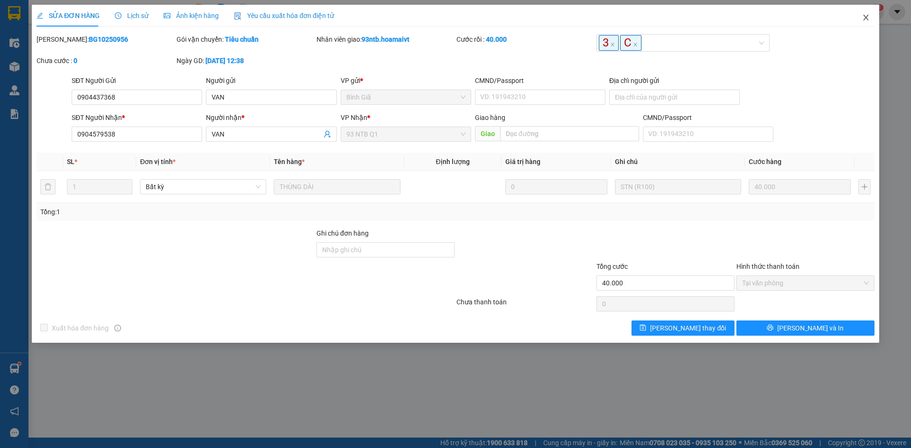
click at [859, 19] on span "Close" at bounding box center [866, 18] width 27 height 27
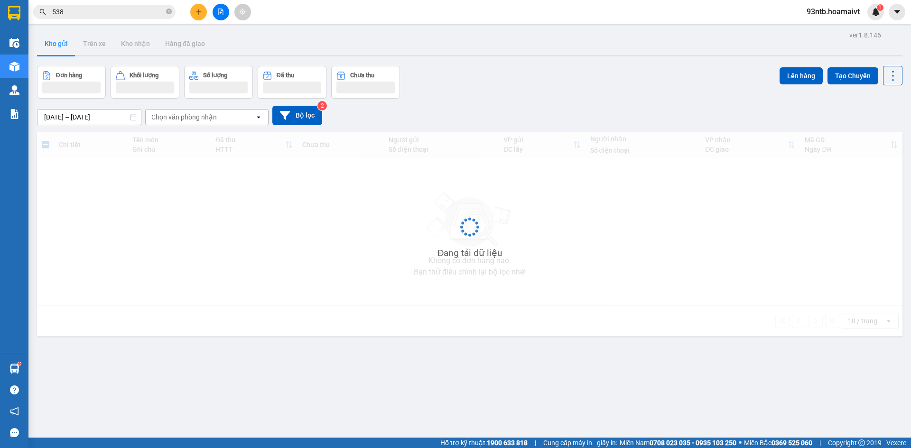
click at [129, 11] on input "538" at bounding box center [108, 12] width 112 height 10
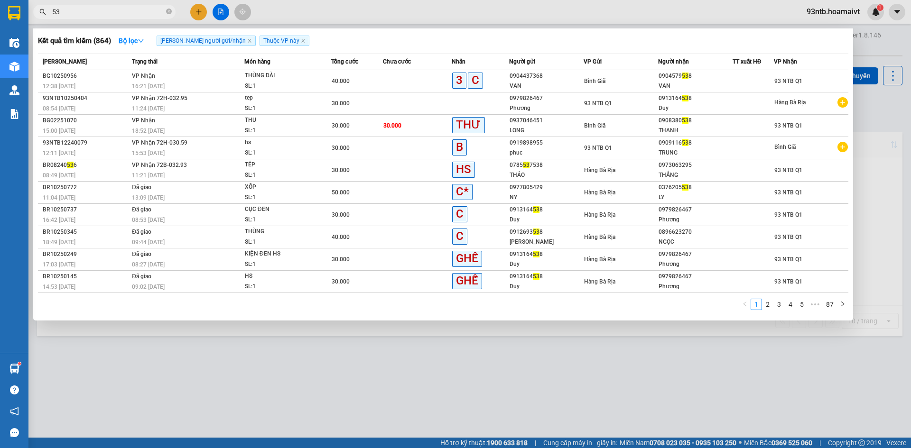
type input "5"
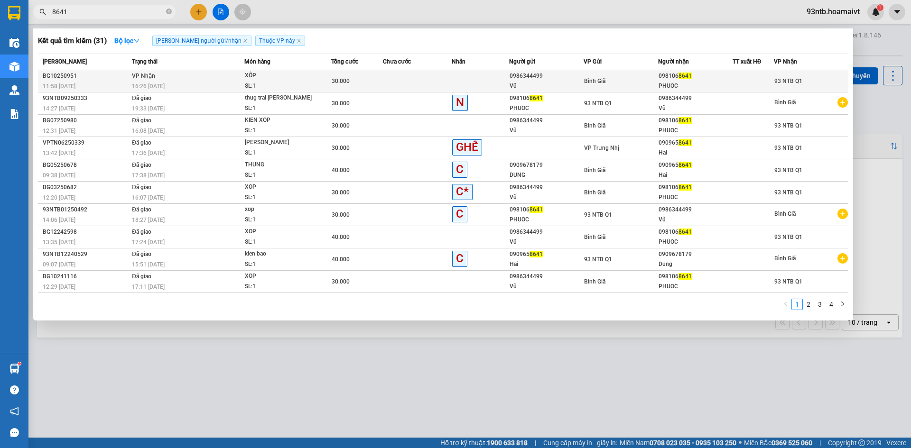
type input "8641"
click at [661, 84] on div "PHUOC" at bounding box center [696, 86] width 74 height 10
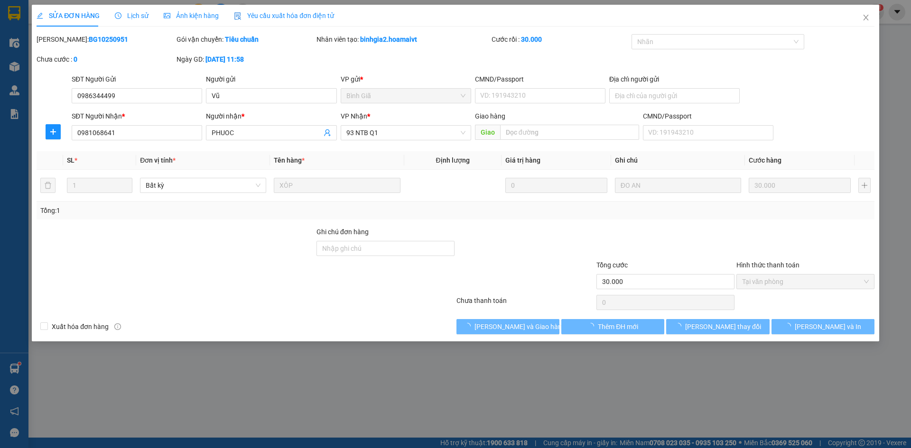
type input "0986344499"
type input "Vũ"
type input "0981068641"
type input "PHUOC"
type input "30.000"
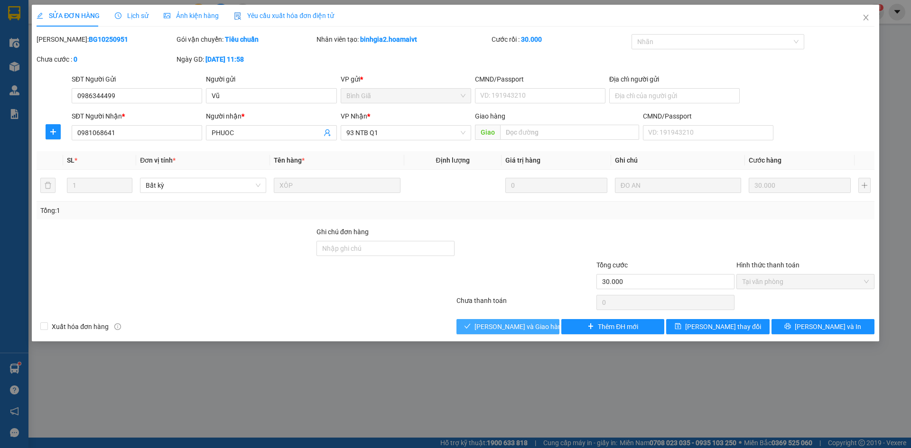
click at [528, 325] on span "[PERSON_NAME] và Giao hàng" at bounding box center [519, 327] width 91 height 10
click at [529, 325] on span "[PERSON_NAME] và Giao hàng" at bounding box center [519, 327] width 91 height 10
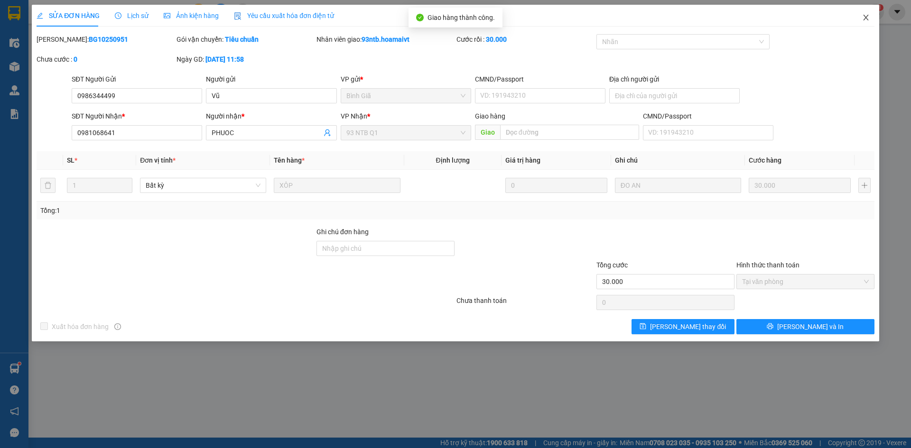
click at [866, 18] on icon "close" at bounding box center [865, 18] width 5 height 6
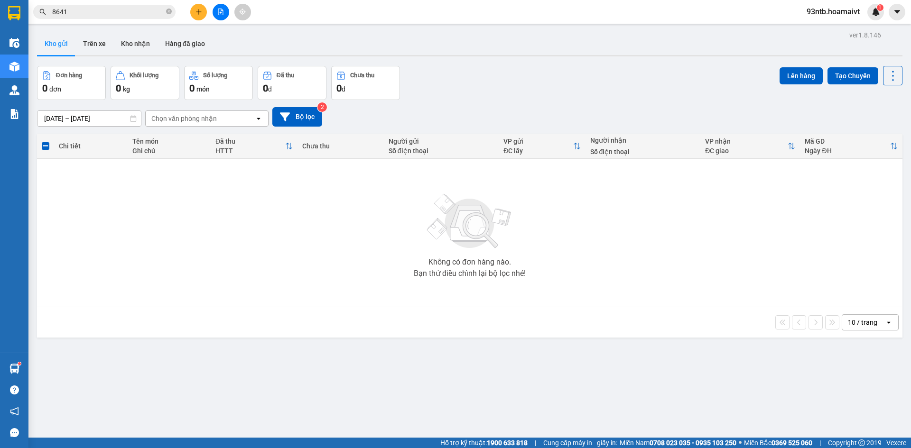
click at [116, 14] on input "8641" at bounding box center [108, 12] width 112 height 10
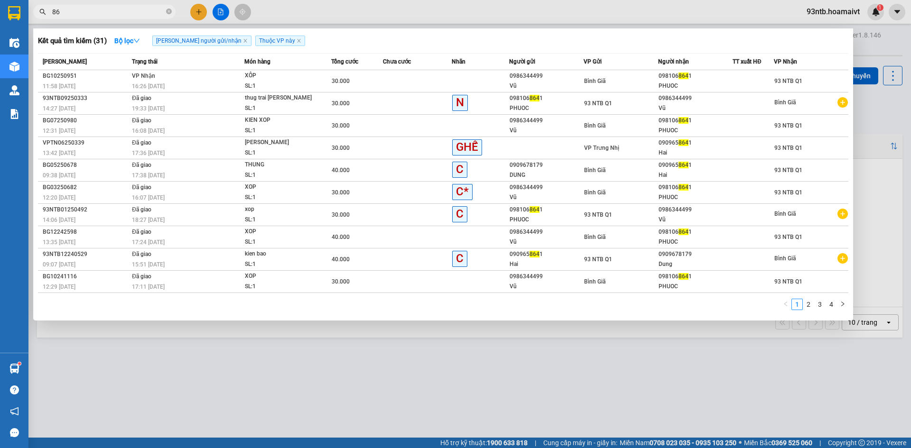
type input "8"
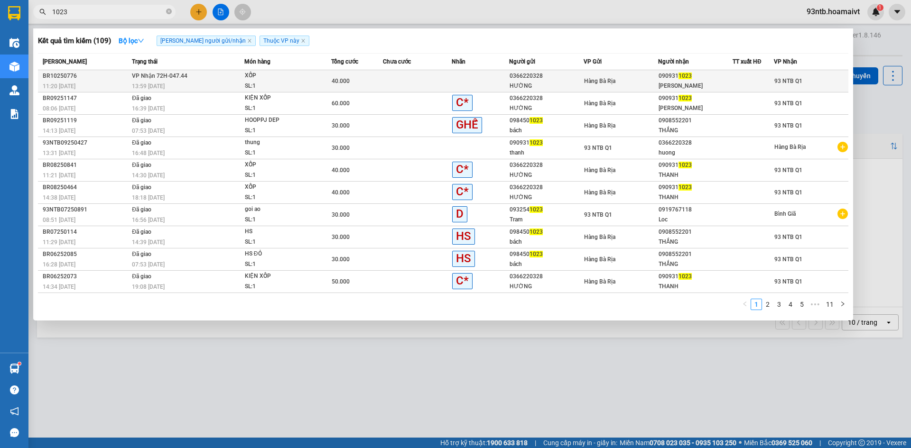
type input "1023"
click at [767, 81] on div at bounding box center [753, 81] width 40 height 10
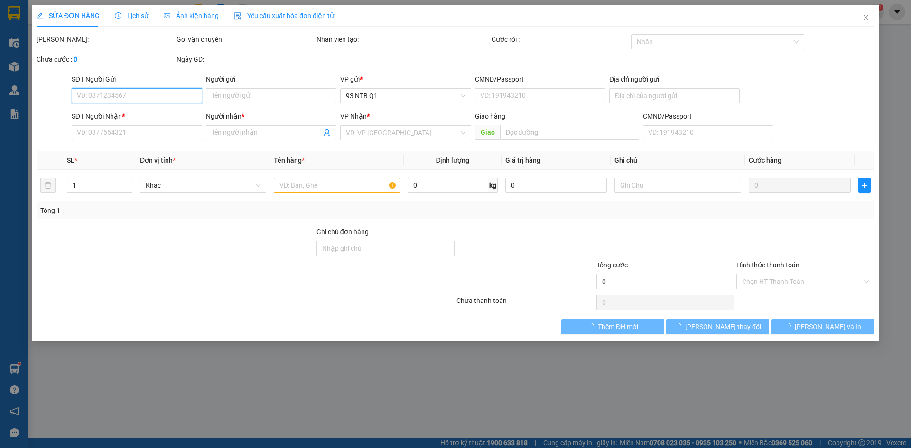
type input "0366220328"
type input "HƯỜNG"
type input "040176000948"
type input "0909311023"
type input "[PERSON_NAME]"
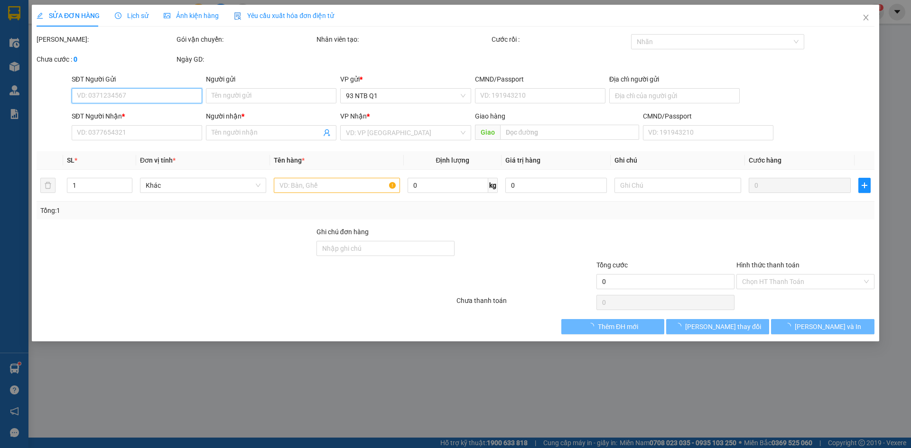
type input "40.000"
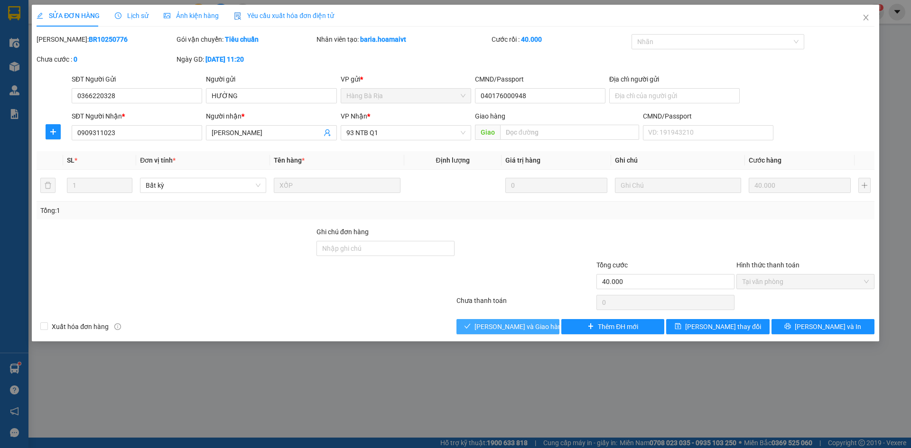
click at [538, 332] on span "[PERSON_NAME] và Giao hàng" at bounding box center [519, 327] width 91 height 10
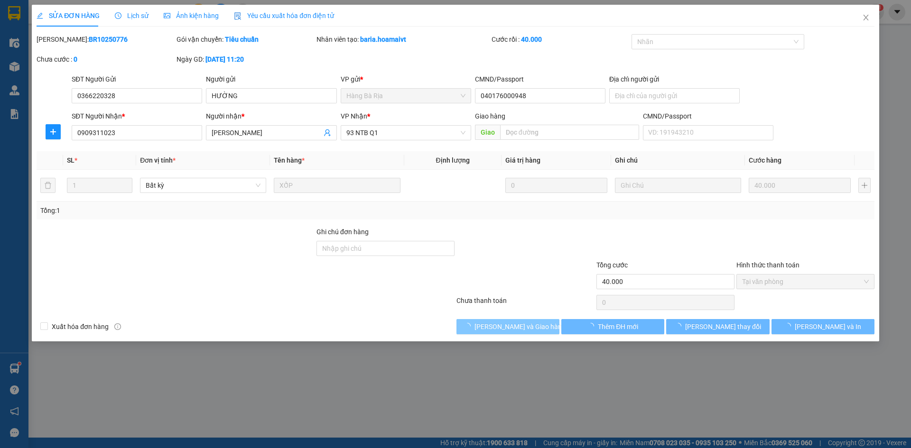
click at [538, 332] on span "[PERSON_NAME] và Giao hàng" at bounding box center [519, 327] width 91 height 10
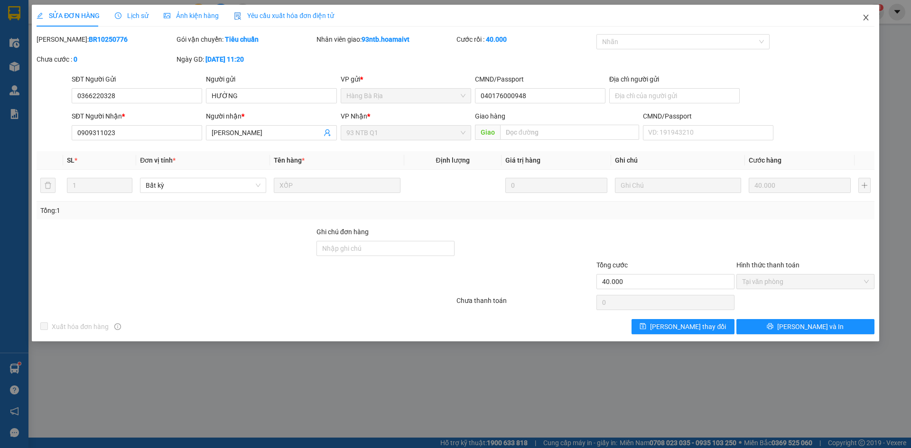
click at [860, 18] on span "Close" at bounding box center [866, 18] width 27 height 27
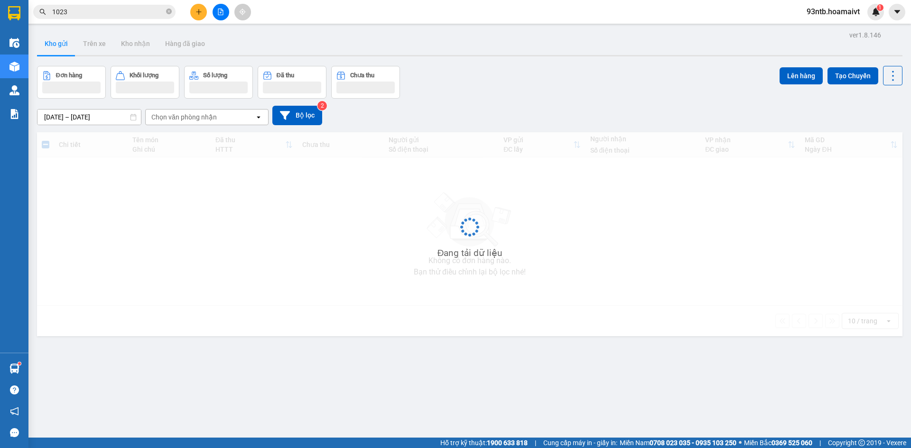
click at [143, 19] on span "1023" at bounding box center [104, 12] width 142 height 14
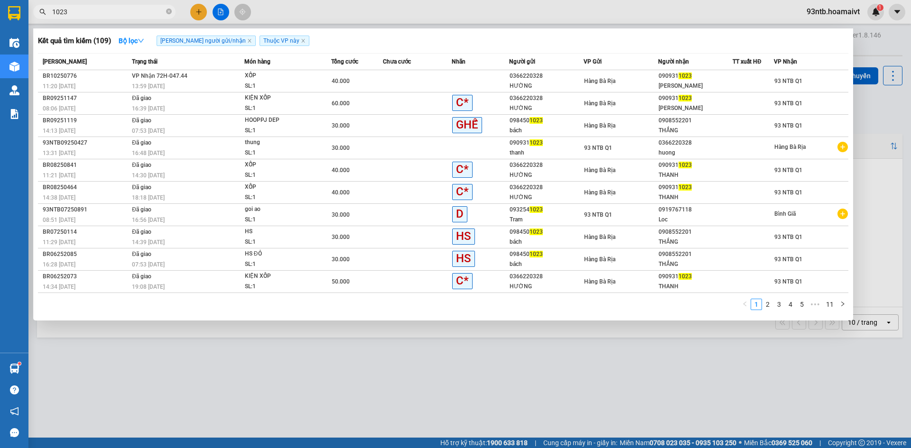
click at [134, 11] on input "1023" at bounding box center [108, 12] width 112 height 10
click at [134, 11] on input "text" at bounding box center [108, 12] width 112 height 10
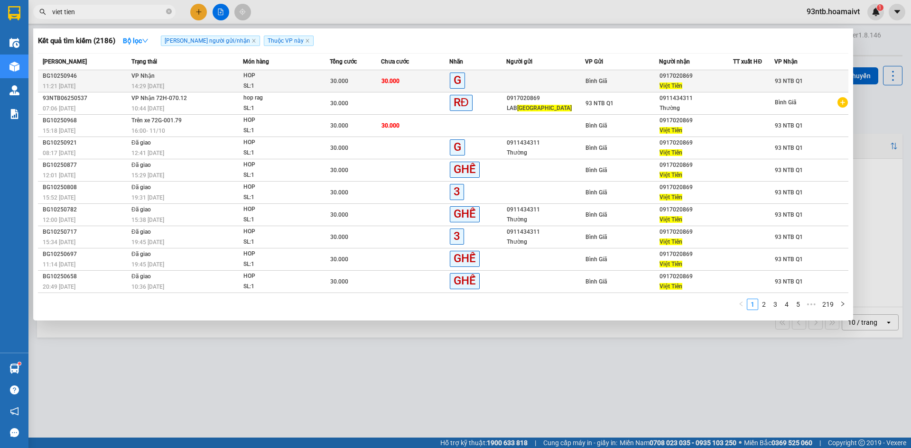
type input "viet tien"
click at [423, 81] on td "30.000" at bounding box center [415, 81] width 68 height 22
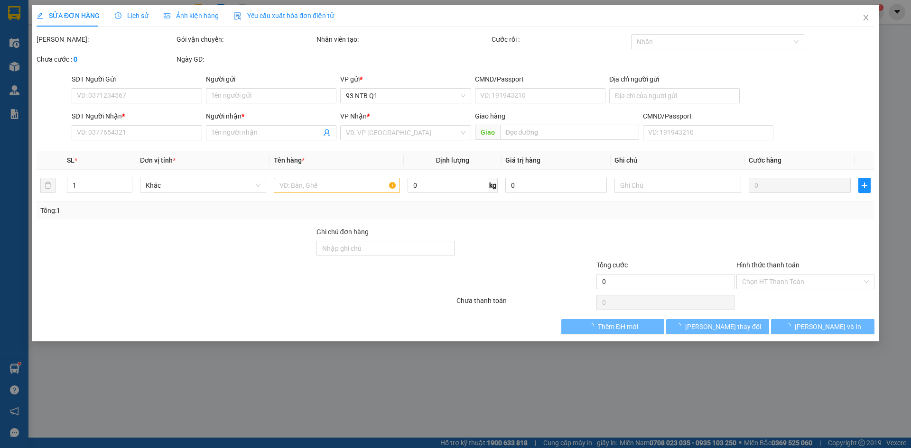
type input "0917020869"
type input "Việt Tiên"
type input "30.000"
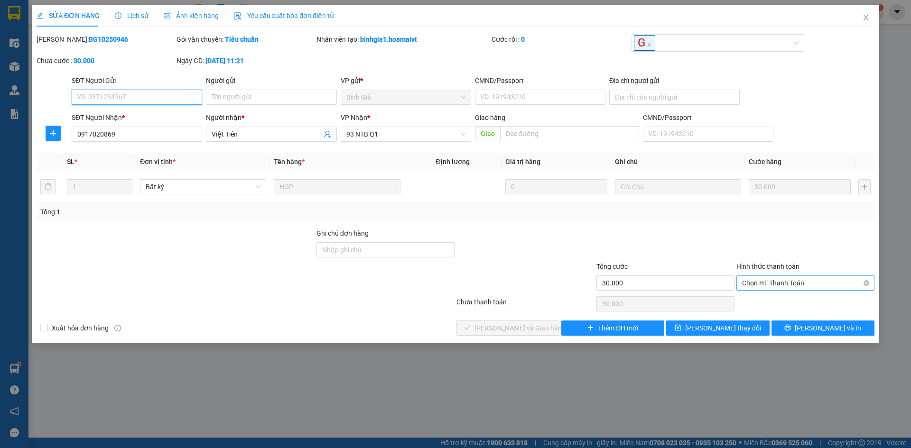
click at [803, 284] on span "Chọn HT Thanh Toán" at bounding box center [805, 283] width 127 height 14
click at [805, 296] on div "Tại văn phòng" at bounding box center [805, 302] width 138 height 15
type input "0"
click at [504, 327] on span "[PERSON_NAME] và Giao hàng" at bounding box center [519, 328] width 91 height 10
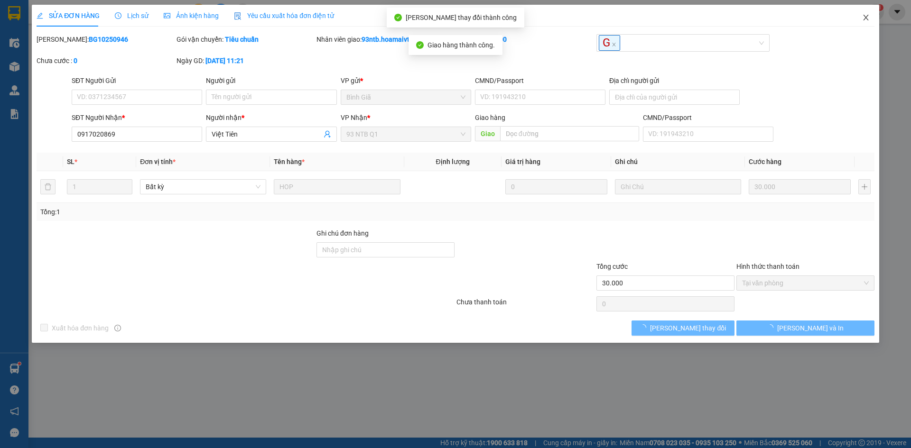
click at [867, 18] on icon "close" at bounding box center [866, 18] width 8 height 8
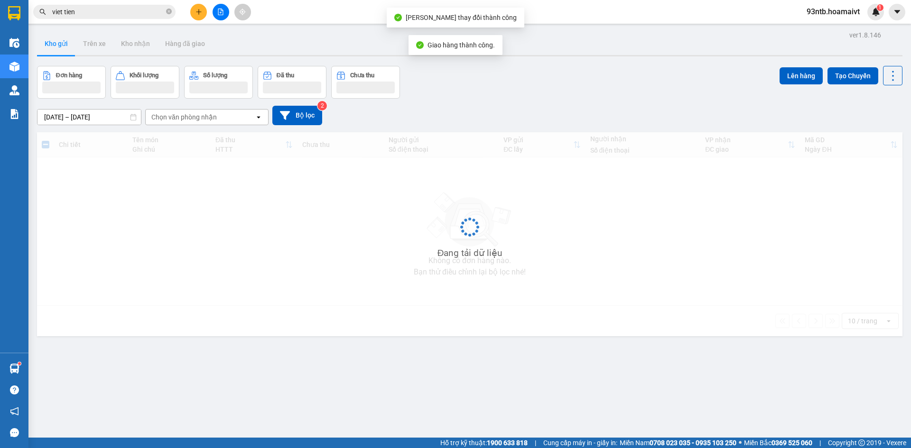
click at [77, 21] on div "Kết quả tìm kiếm ( 2186 ) Bộ lọc Tìm người gửi/nhận Thuộc VP này Mã ĐH Trạng th…" at bounding box center [455, 12] width 911 height 24
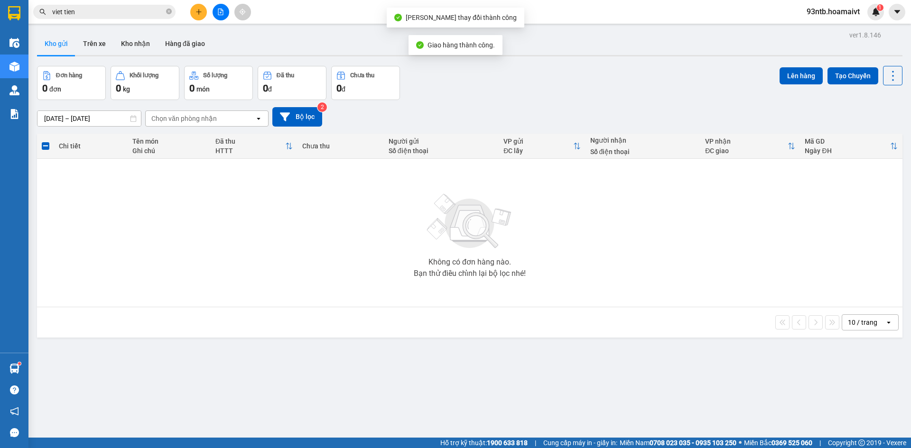
click at [84, 11] on input "viet tien" at bounding box center [108, 12] width 112 height 10
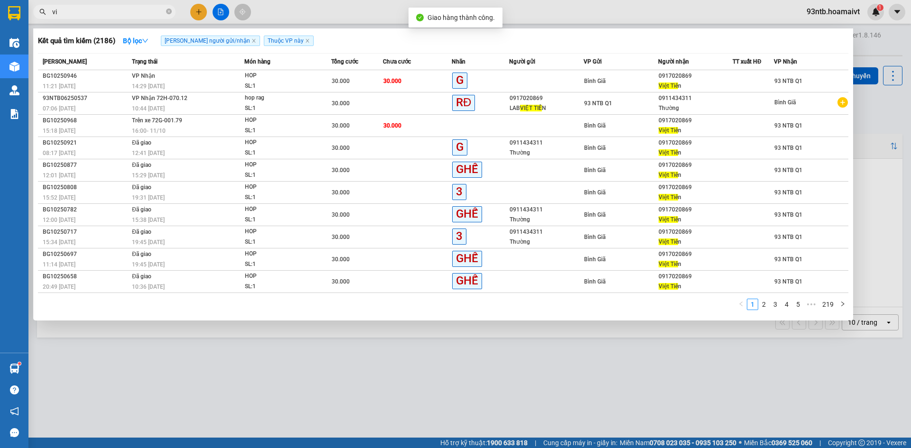
type input "v"
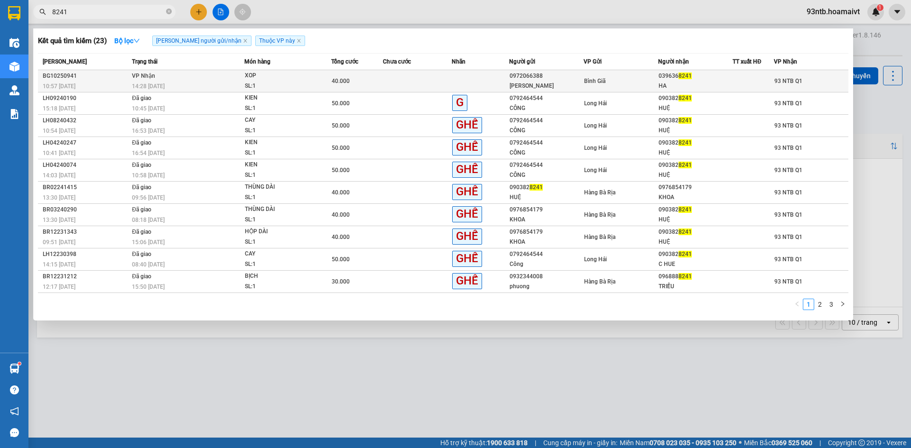
type input "8241"
click at [519, 76] on div "0972066388" at bounding box center [547, 76] width 74 height 10
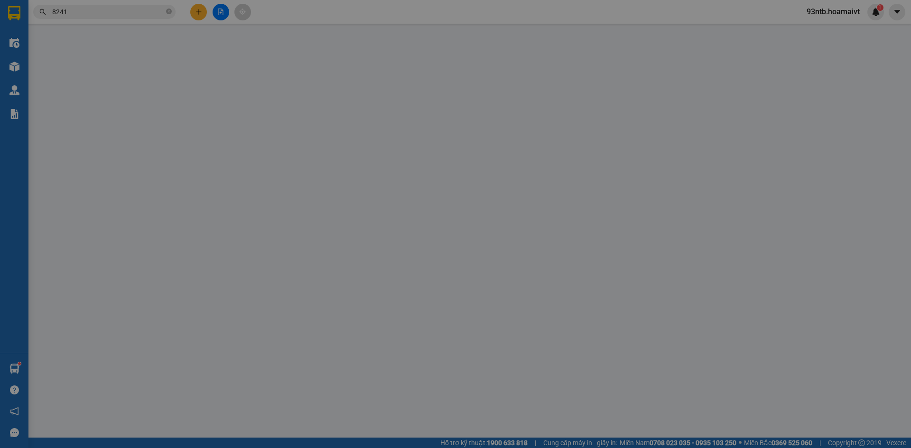
type input "0972066388"
type input "Phương Anh"
type input "0396368241"
type input "HA"
type input "40.000"
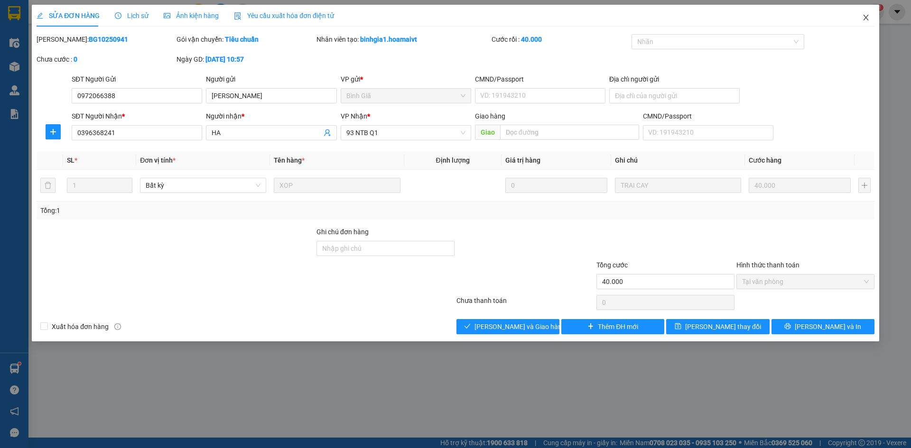
click at [864, 16] on icon "close" at bounding box center [865, 18] width 5 height 6
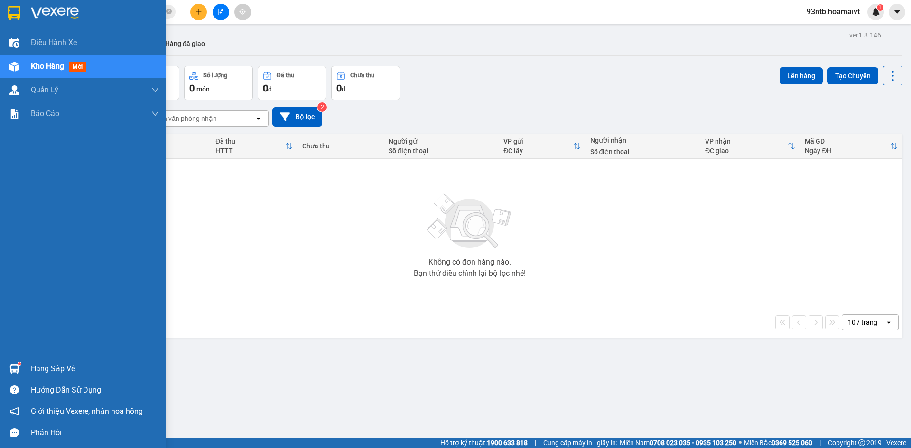
click at [51, 369] on div "Hàng sắp về" at bounding box center [95, 369] width 128 height 14
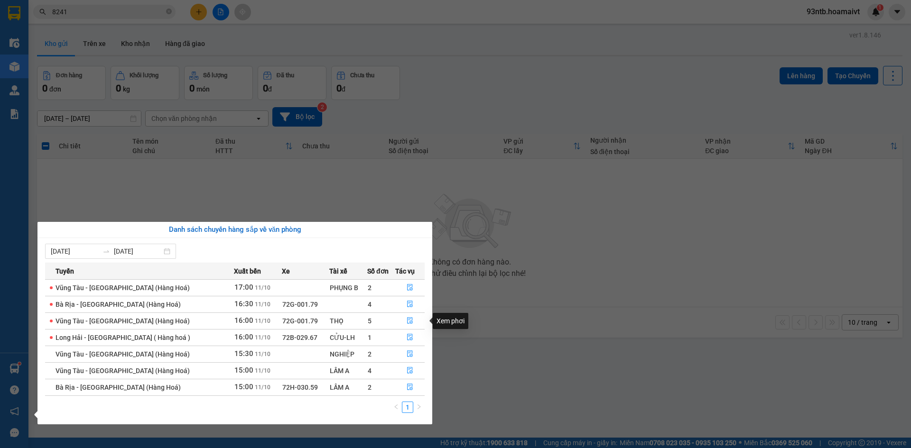
click at [559, 45] on section "Kết quả tìm kiếm ( 23 ) Bộ lọc Tìm người gửi/nhận Thuộc VP này Mã ĐH Trạng thái…" at bounding box center [455, 224] width 911 height 448
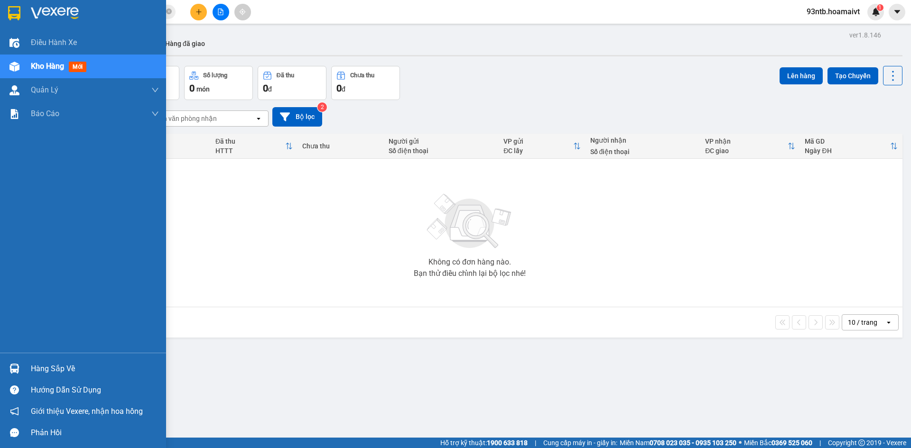
click at [67, 363] on div "Hàng sắp về" at bounding box center [95, 369] width 128 height 14
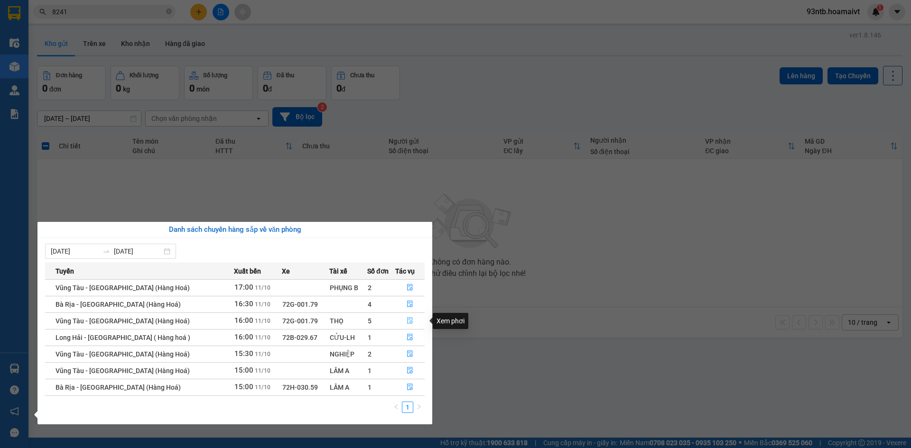
click at [408, 319] on icon "file-done" at bounding box center [410, 321] width 6 height 7
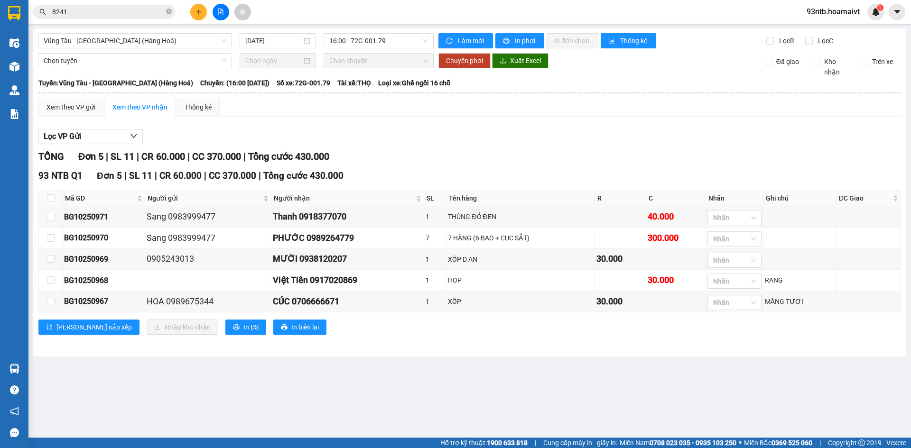
click at [631, 156] on div "TỔNG Đơn 5 | SL 11 | CR 60.000 | CC 370.000 | Tổng cước 430.000" at bounding box center [469, 156] width 863 height 15
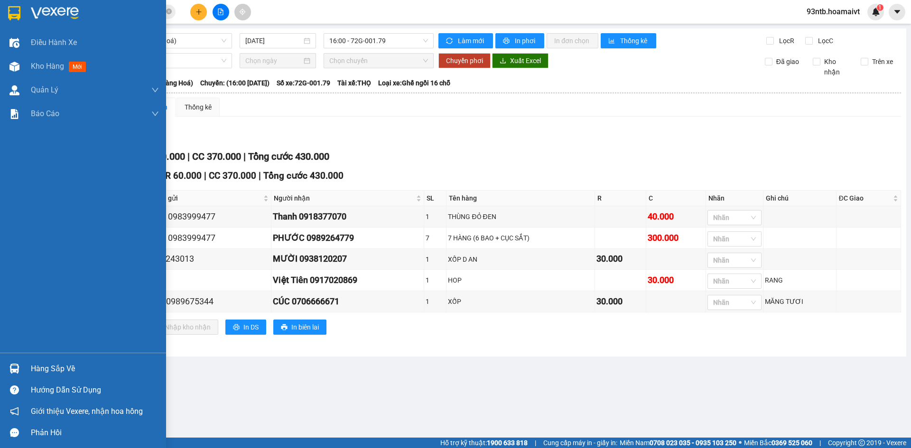
click at [46, 370] on div "Hàng sắp về" at bounding box center [95, 369] width 128 height 14
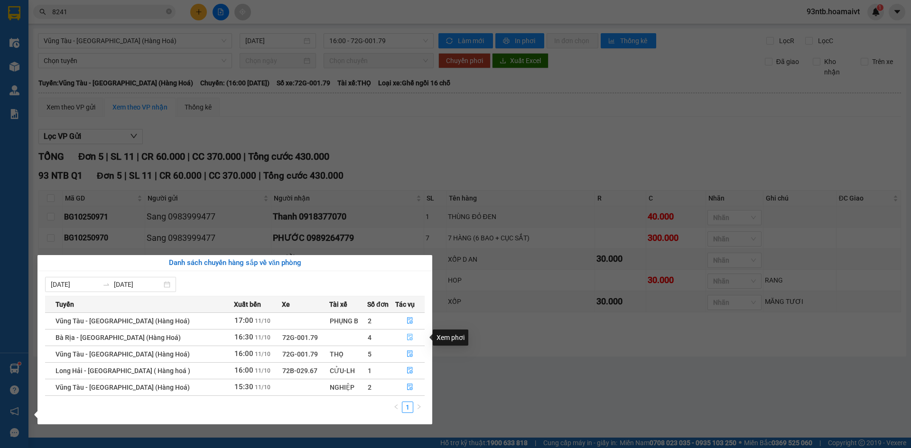
click at [408, 340] on icon "file-done" at bounding box center [410, 337] width 6 height 7
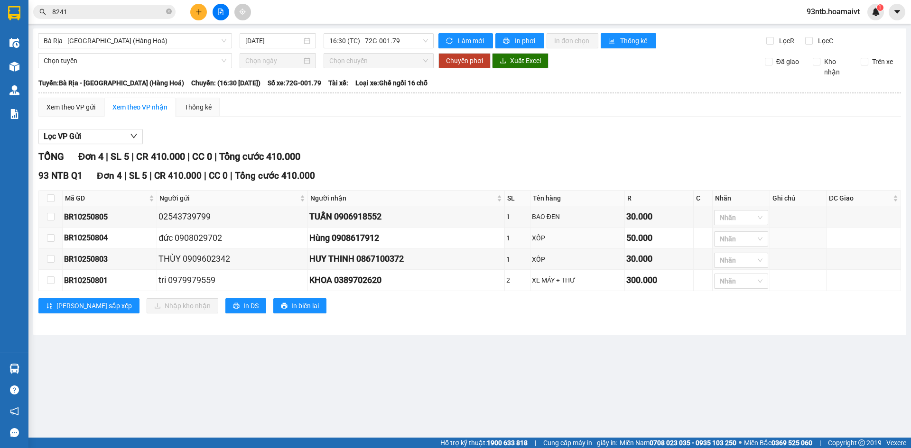
click at [675, 159] on div "TỔNG Đơn 4 | SL 5 | CR 410.000 | CC 0 | Tổng cước 410.000" at bounding box center [469, 156] width 863 height 15
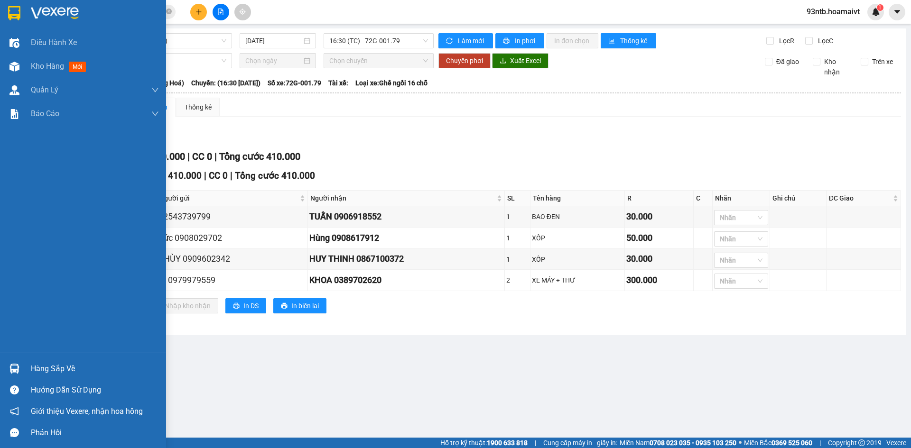
click at [66, 367] on div "Hàng sắp về" at bounding box center [95, 369] width 128 height 14
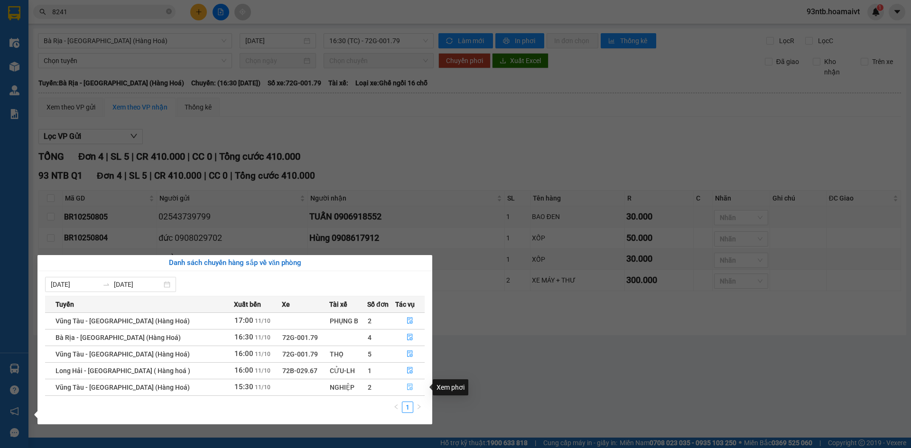
click at [407, 386] on icon "file-done" at bounding box center [410, 387] width 7 height 7
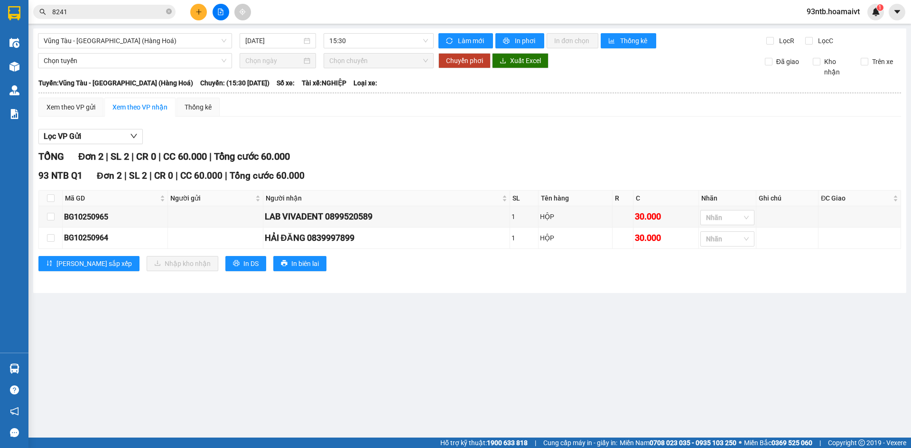
click at [665, 186] on div "93 NTB Q1 Đơn 2 | SL 2 | CR 0 | CC 60.000 | Tổng cước 60.000 Mã GD Người gửi Ng…" at bounding box center [469, 223] width 863 height 109
click at [75, 364] on main "Vũng Tàu - Sài Gòn (Hàng Hoá) 11/10/2025 15:30 Làm mới In phơi In đơn chọn Th…" at bounding box center [455, 219] width 911 height 438
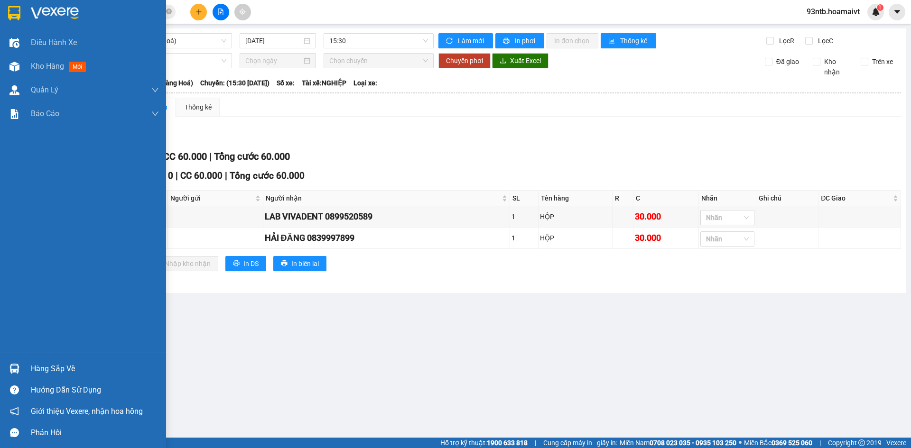
click at [59, 363] on div "Hàng sắp về" at bounding box center [95, 369] width 128 height 14
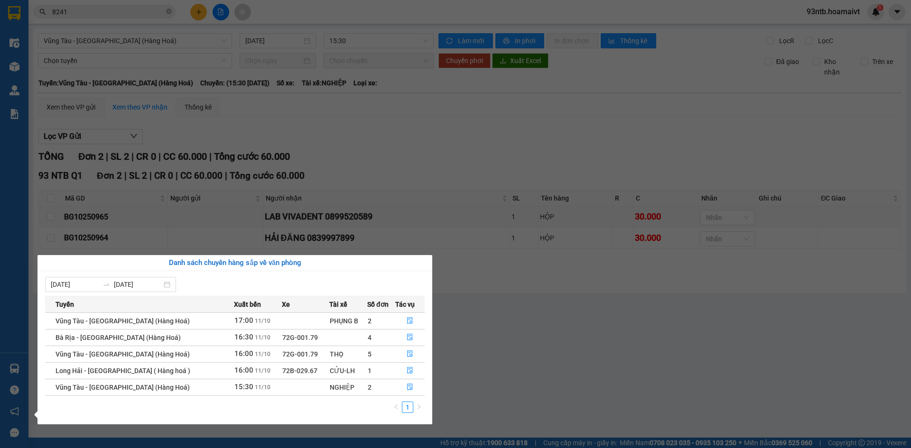
click at [575, 135] on section "Kết quả tìm kiếm ( 23 ) Bộ lọc Tìm người gửi/nhận Thuộc VP này Mã ĐH Trạng thái…" at bounding box center [455, 224] width 911 height 448
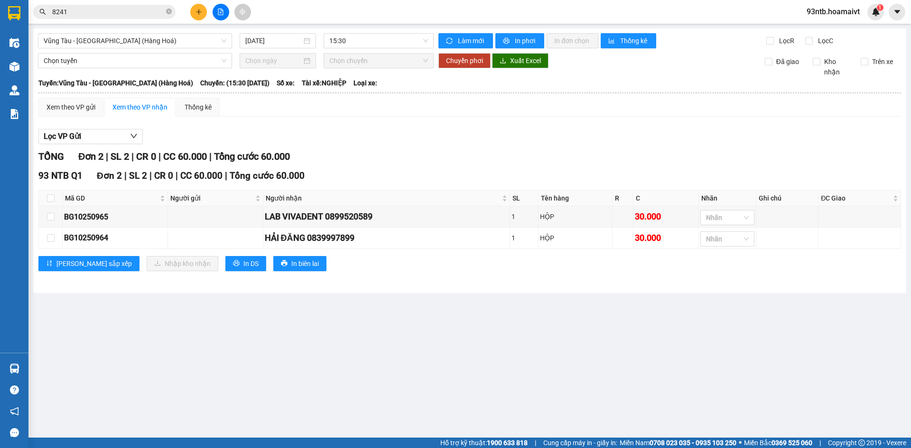
click at [111, 4] on div "Kết quả tìm kiếm ( 23 ) Bộ lọc Tìm người gửi/nhận Thuộc VP này Mã ĐH Trạng thái…" at bounding box center [92, 12] width 185 height 17
click at [114, 16] on input "8241" at bounding box center [108, 12] width 112 height 10
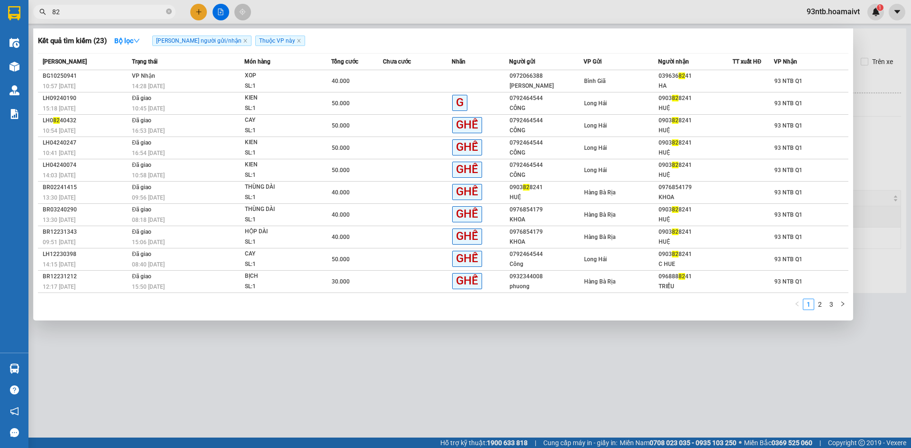
type input "8"
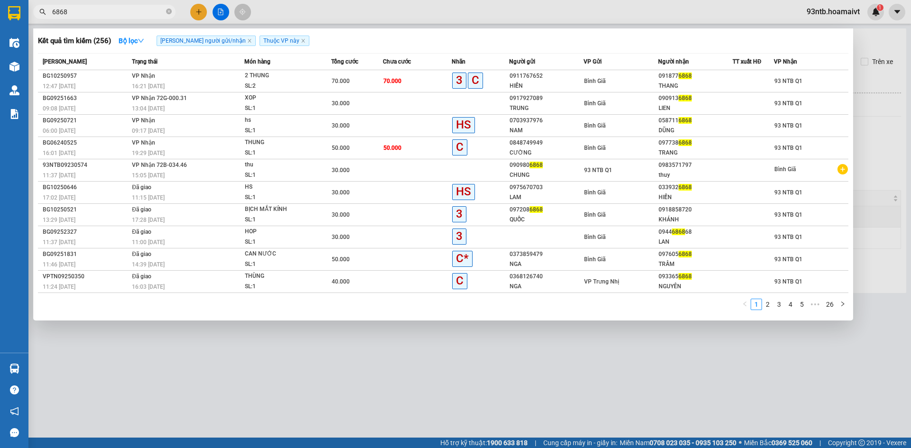
type input "6868"
click at [779, 81] on span "93 NTB Q1" at bounding box center [788, 81] width 28 height 7
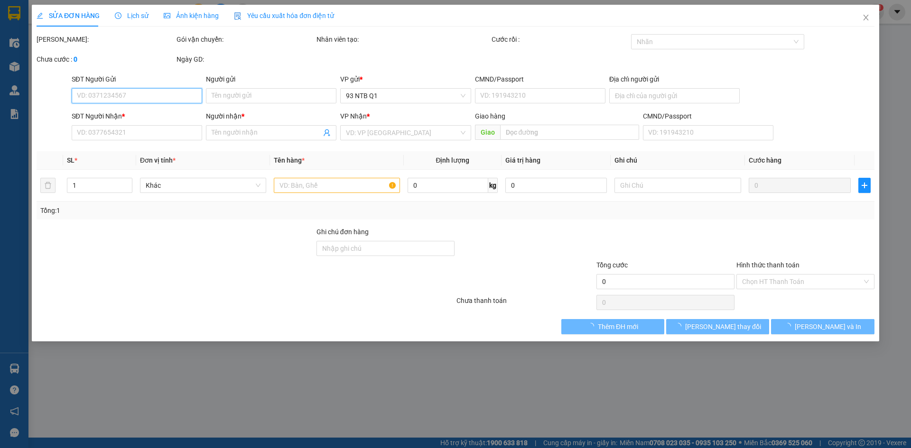
type input "0911767652"
type input "HIỀN"
type input "0918776868"
type input "THANG"
type input "70.000"
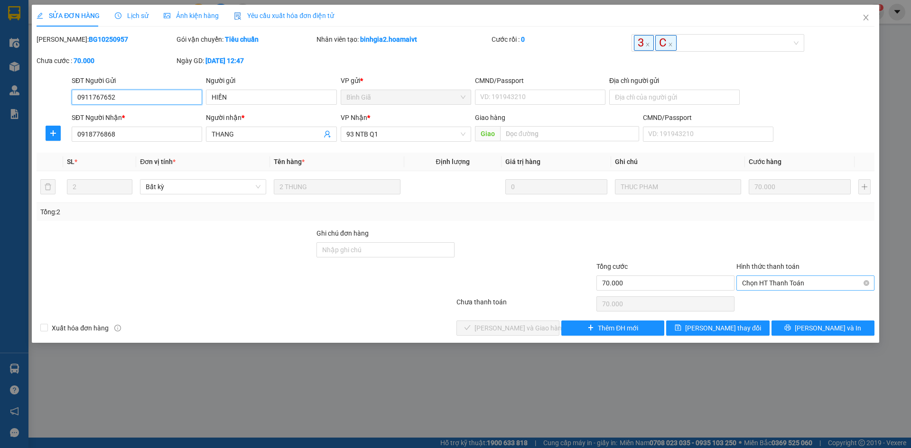
click at [799, 288] on span "Chọn HT Thanh Toán" at bounding box center [805, 283] width 127 height 14
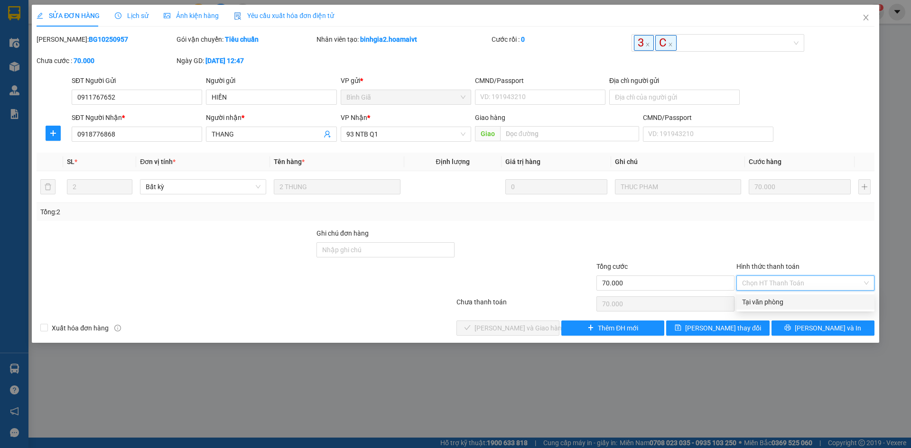
click at [808, 301] on div "Tại văn phòng" at bounding box center [805, 302] width 127 height 10
type input "0"
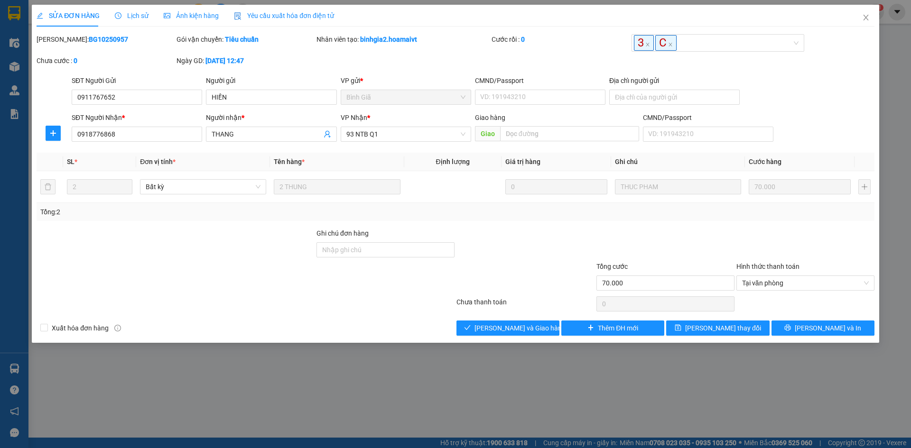
click at [746, 250] on div at bounding box center [805, 244] width 140 height 33
click at [466, 329] on button "[PERSON_NAME] và Giao hàng" at bounding box center [507, 328] width 103 height 15
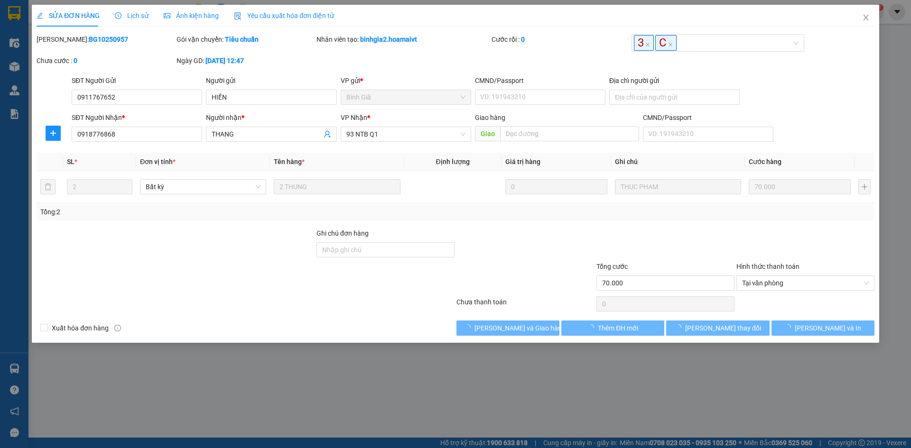
click at [351, 322] on div "Xuất hóa đơn hàng Lưu và Giao hàng Thêm ĐH mới Lưu thay đổi Lưu và In" at bounding box center [456, 328] width 840 height 15
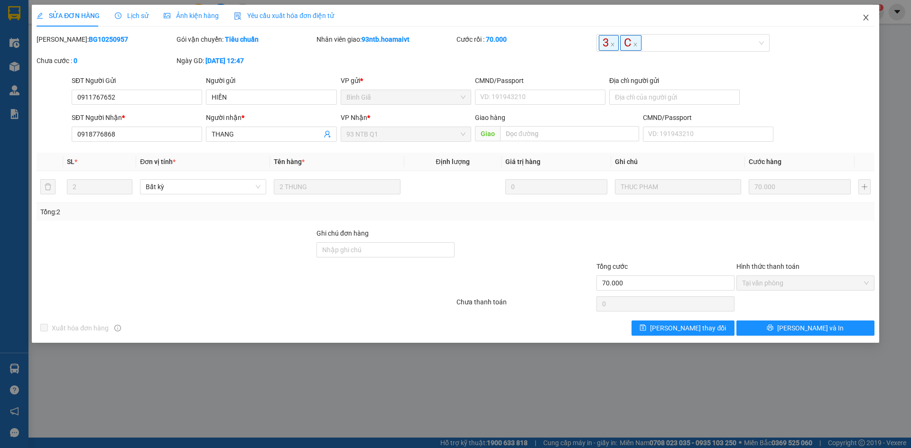
click at [866, 14] on icon "close" at bounding box center [866, 18] width 8 height 8
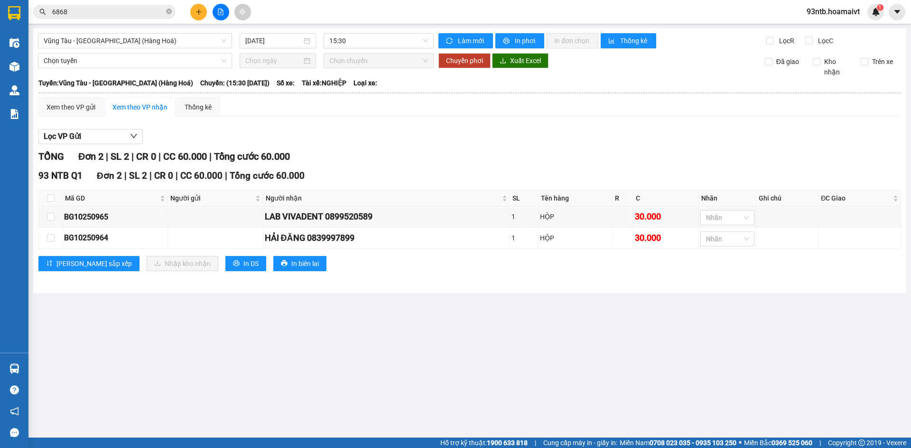
click at [131, 8] on input "6868" at bounding box center [108, 12] width 112 height 10
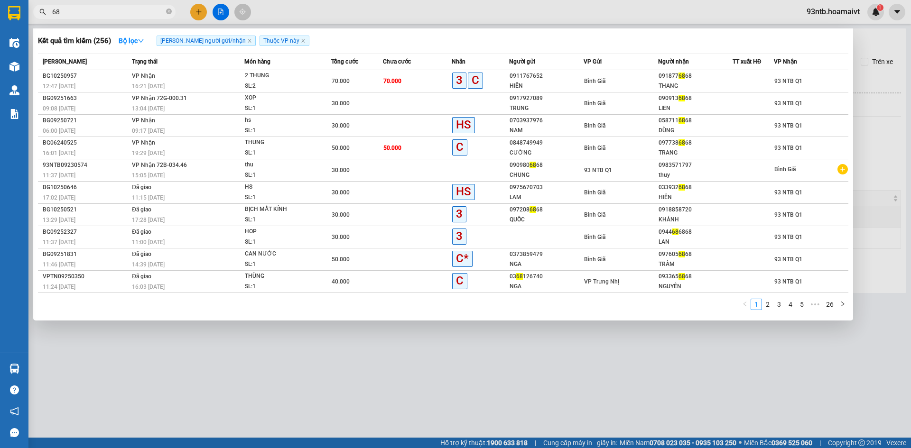
type input "6"
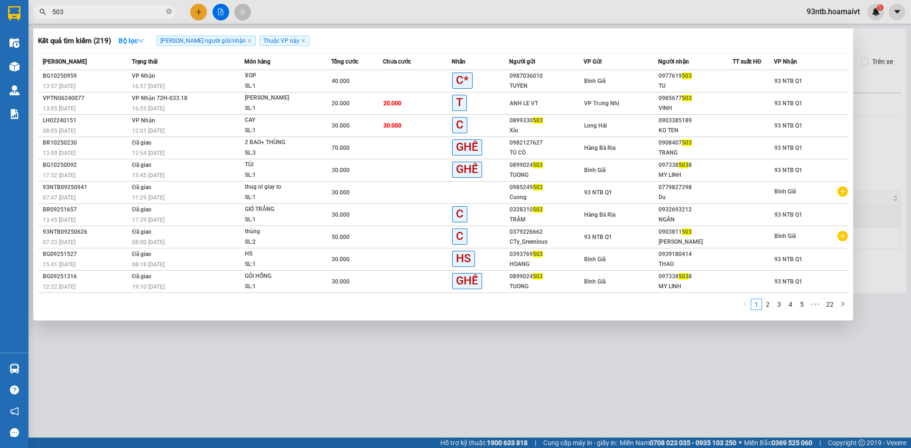
click at [91, 14] on input "503" at bounding box center [108, 12] width 112 height 10
type input "5"
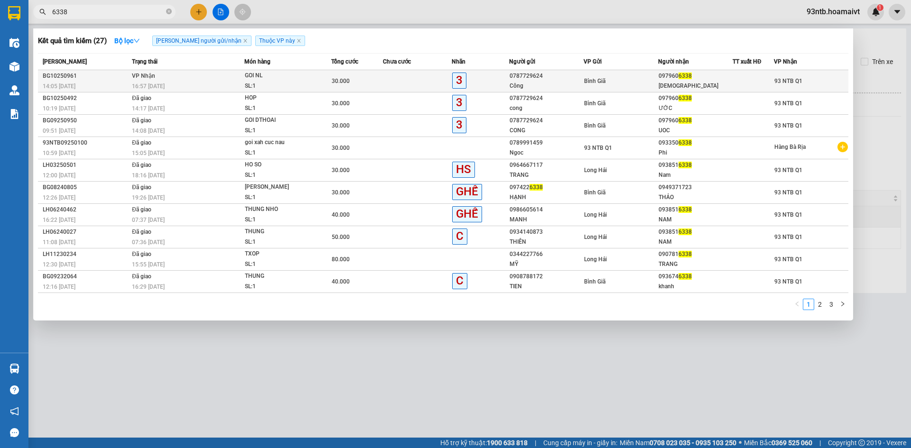
type input "6338"
click at [621, 79] on div "Bình Giã" at bounding box center [621, 81] width 74 height 10
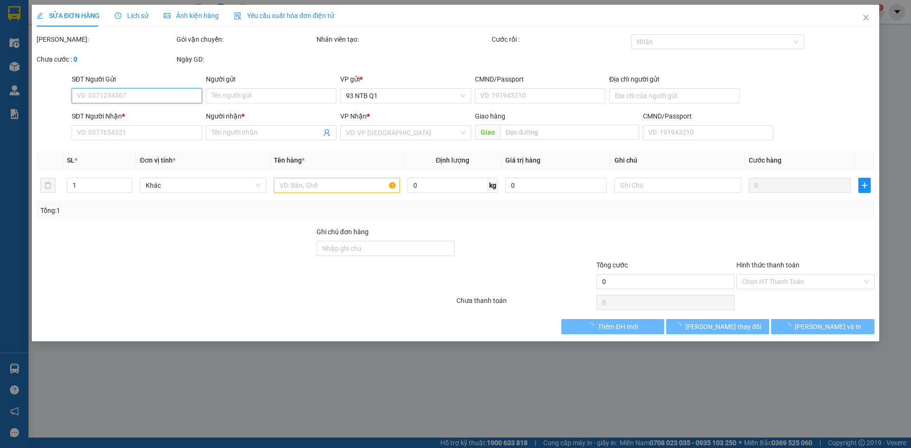
type input "0787729624"
type input "Công"
type input "0979606338"
type input "Ước"
type input "30.000"
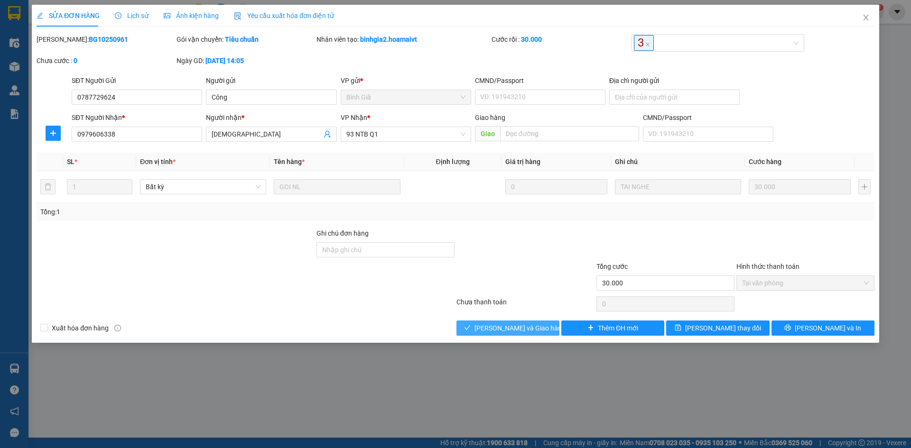
click at [495, 324] on span "[PERSON_NAME] và Giao hàng" at bounding box center [519, 328] width 91 height 10
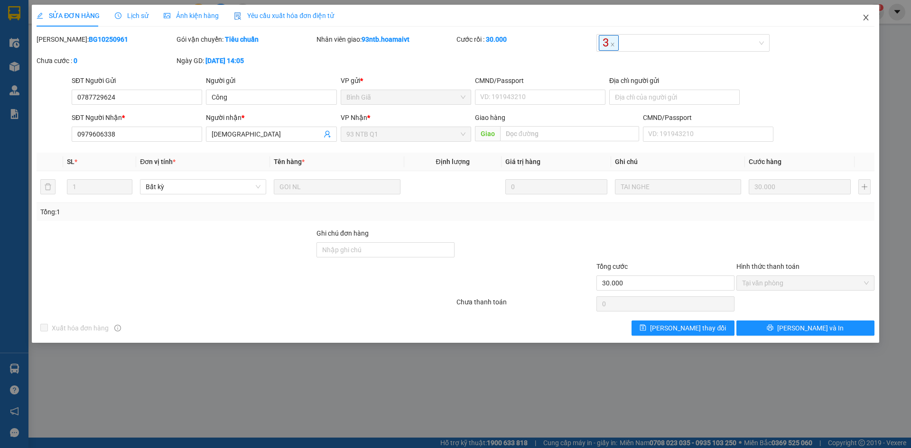
click at [867, 17] on icon "close" at bounding box center [865, 18] width 5 height 6
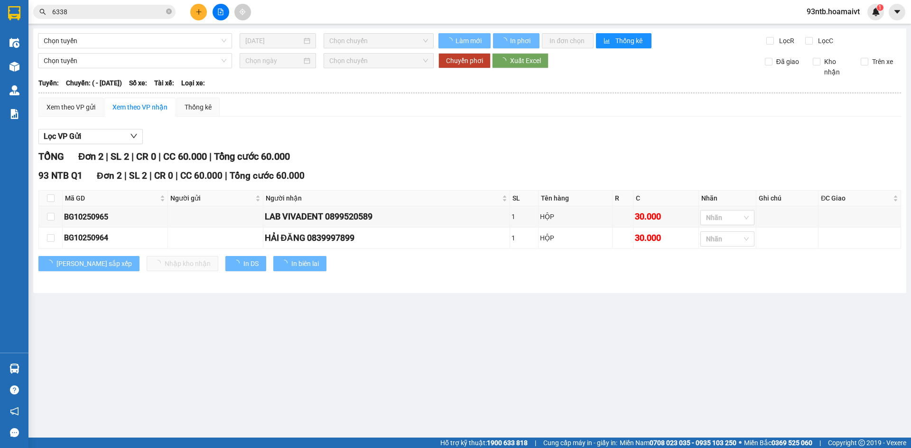
click at [103, 10] on input "6338" at bounding box center [108, 12] width 112 height 10
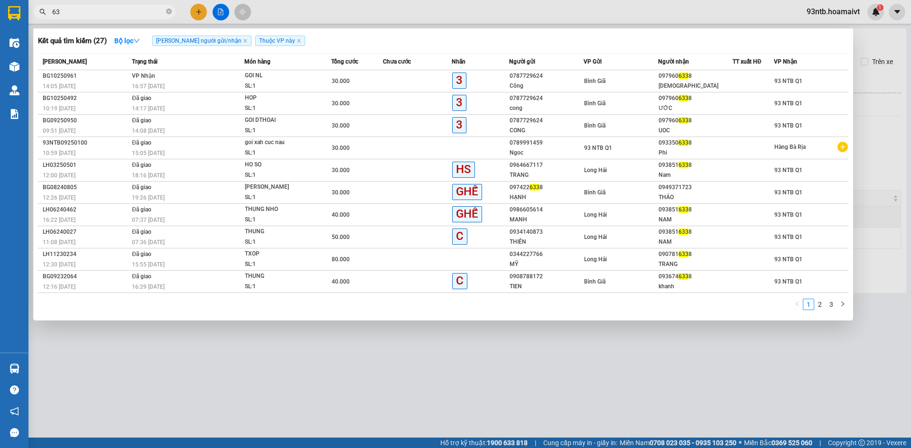
type input "6"
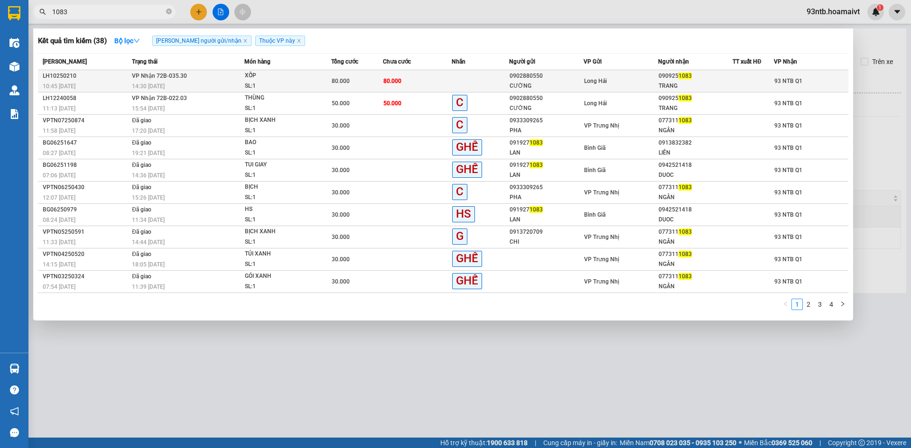
type input "1083"
click at [660, 87] on div "TRANG" at bounding box center [696, 86] width 74 height 10
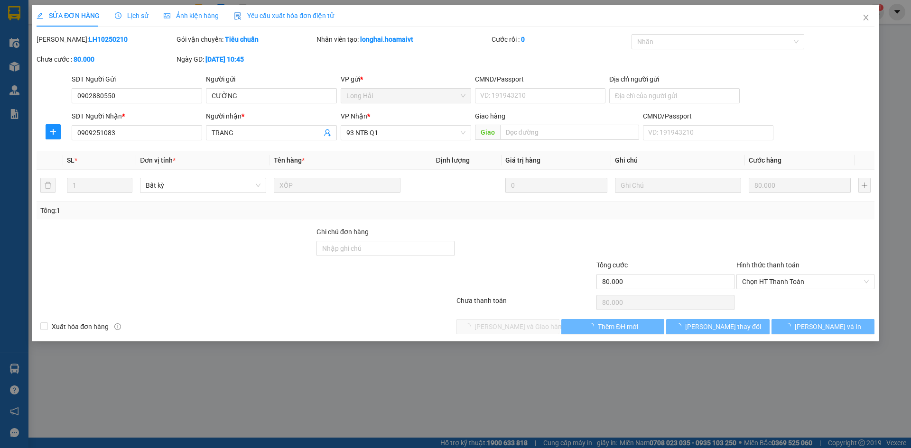
type input "0902880550"
type input "CƯỜNG"
type input "0909251083"
type input "TRANG"
type input "80.000"
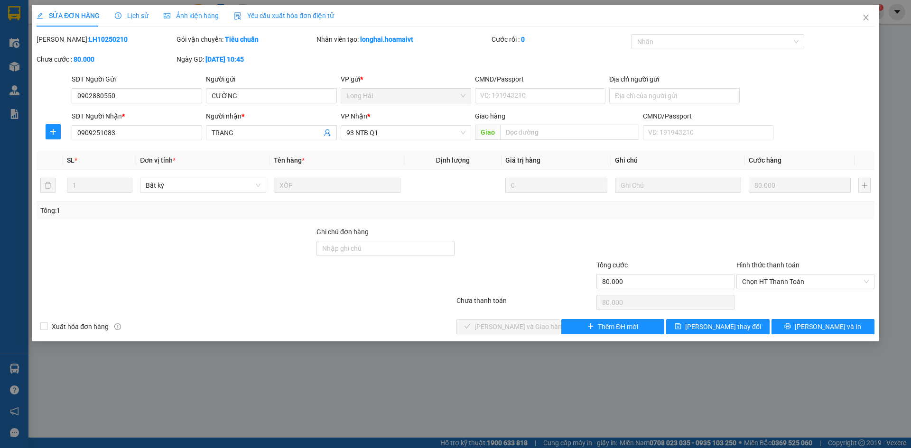
click at [786, 293] on div "Chọn HT Thanh Toán" at bounding box center [805, 302] width 140 height 19
click at [788, 282] on span "Chọn HT Thanh Toán" at bounding box center [805, 282] width 127 height 14
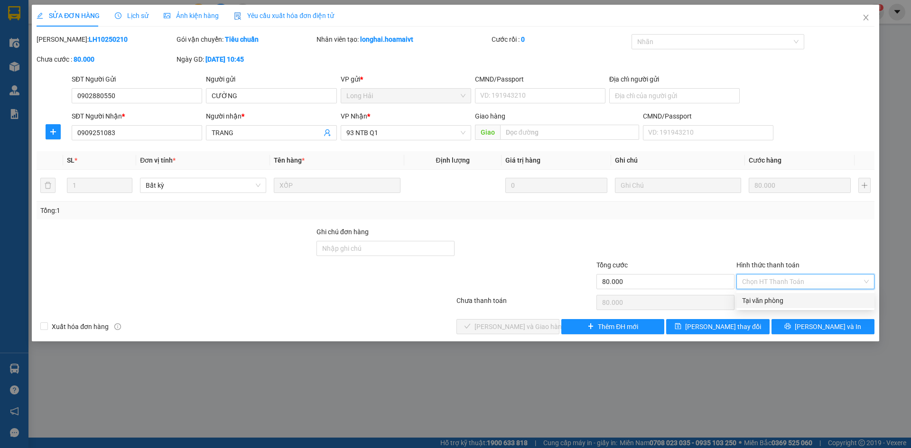
click at [789, 299] on div "Tại văn phòng" at bounding box center [805, 301] width 127 height 10
type input "0"
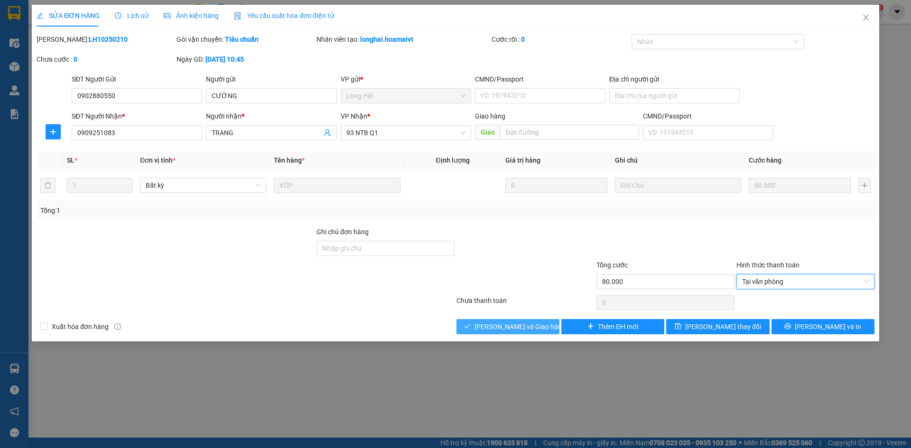
click at [521, 322] on span "[PERSON_NAME] và Giao hàng" at bounding box center [519, 327] width 91 height 10
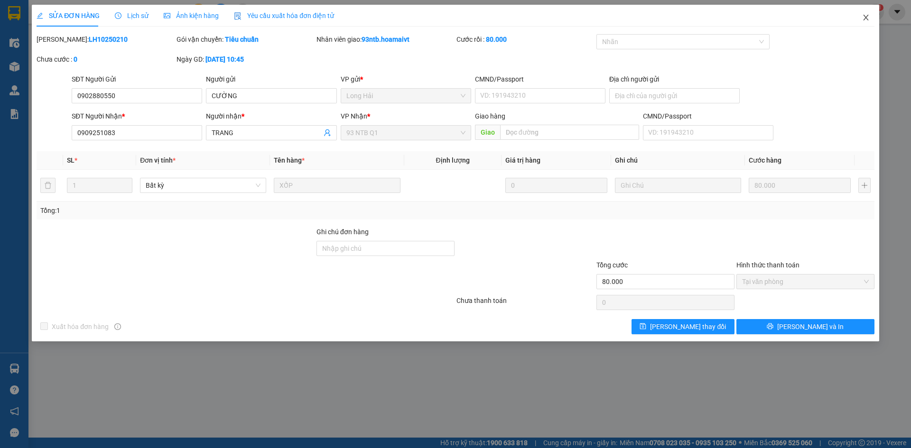
click at [866, 11] on span "Close" at bounding box center [866, 18] width 27 height 27
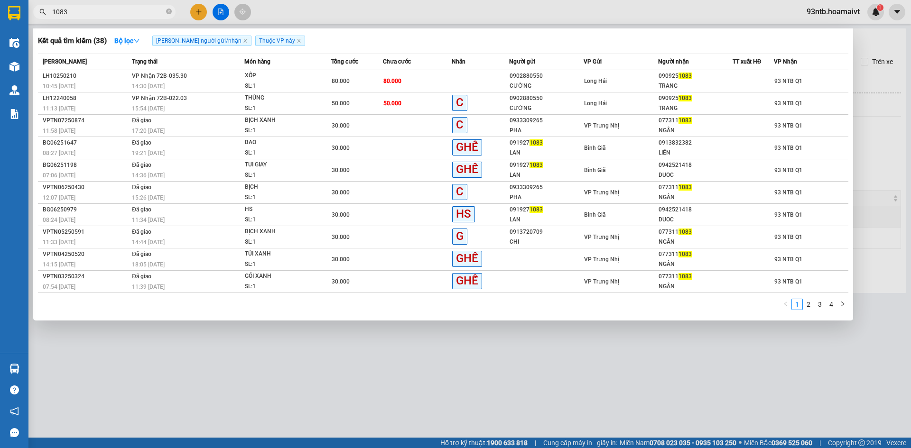
click at [130, 12] on input "1083" at bounding box center [108, 12] width 112 height 10
type input "1"
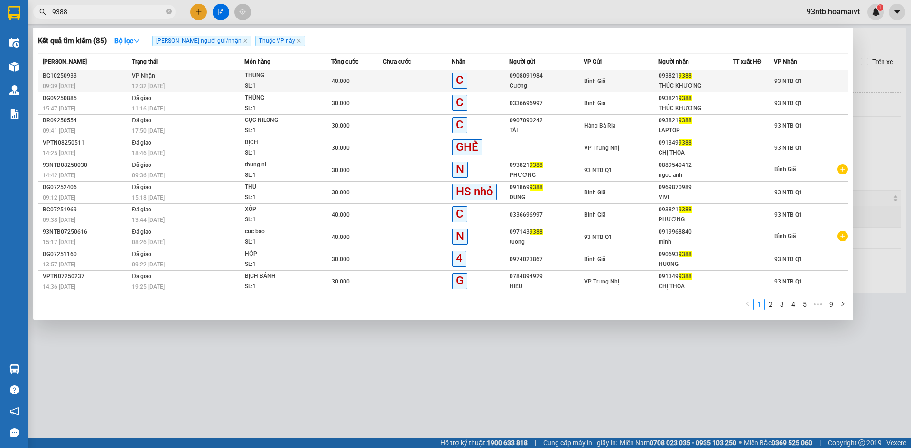
type input "9388"
click at [602, 79] on span "Bình Giã" at bounding box center [594, 81] width 21 height 7
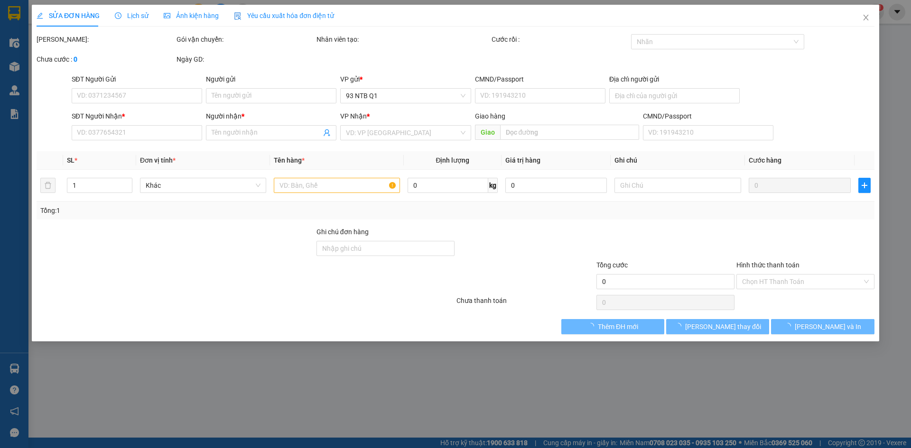
type input "0908091984"
type input "Cường"
type input "0938219388"
type input "THÚC KHƯƠNG"
type input "40.000"
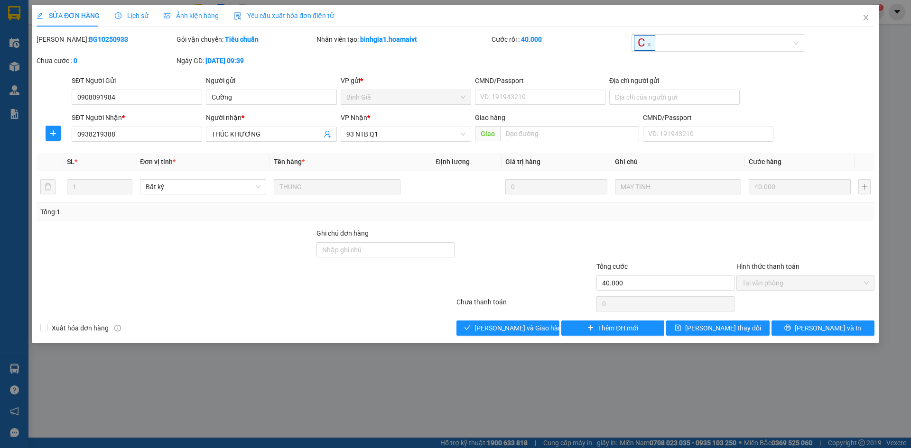
click at [539, 261] on div at bounding box center [525, 277] width 140 height 33
click at [397, 332] on div "Xuất hóa đơn hàng Lưu và Giao hàng Thêm ĐH mới Lưu thay đổi Lưu và In" at bounding box center [456, 328] width 840 height 15
drag, startPoint x: 400, startPoint y: 328, endPoint x: 404, endPoint y: 324, distance: 5.4
click at [401, 328] on div "Xuất hóa đơn hàng Lưu và Giao hàng Thêm ĐH mới Lưu thay đổi Lưu và In" at bounding box center [456, 328] width 840 height 15
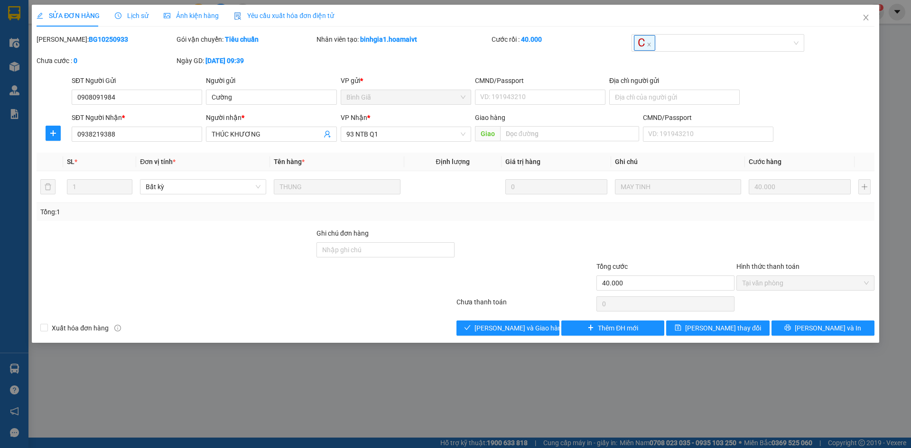
click at [404, 324] on div "Xuất hóa đơn hàng Lưu và Giao hàng Thêm ĐH mới Lưu thay đổi Lưu và In" at bounding box center [456, 328] width 840 height 15
click at [409, 325] on div "Xuất hóa đơn hàng Lưu và Giao hàng Thêm ĐH mới Lưu thay đổi Lưu và In" at bounding box center [456, 328] width 840 height 15
click at [469, 325] on button "[PERSON_NAME] và Giao hàng" at bounding box center [507, 328] width 103 height 15
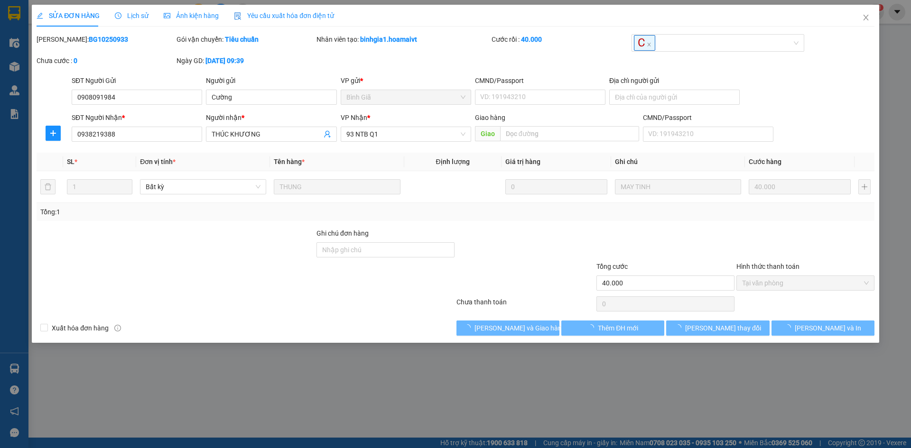
click at [424, 309] on div at bounding box center [246, 304] width 420 height 19
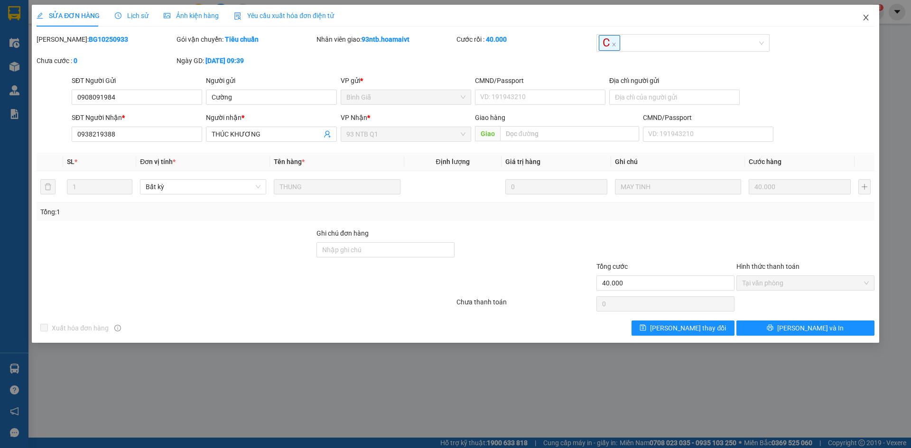
click at [867, 17] on icon "close" at bounding box center [865, 18] width 5 height 6
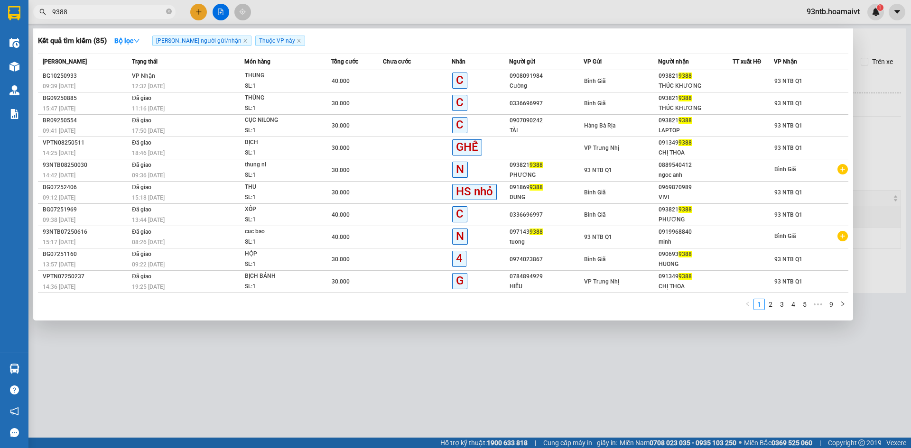
click at [138, 10] on input "9388" at bounding box center [108, 12] width 112 height 10
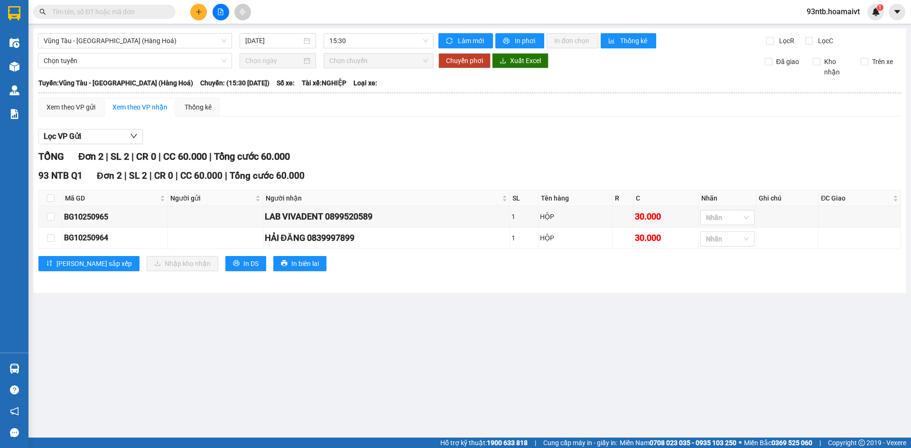
click at [138, 10] on input "text" at bounding box center [108, 12] width 112 height 10
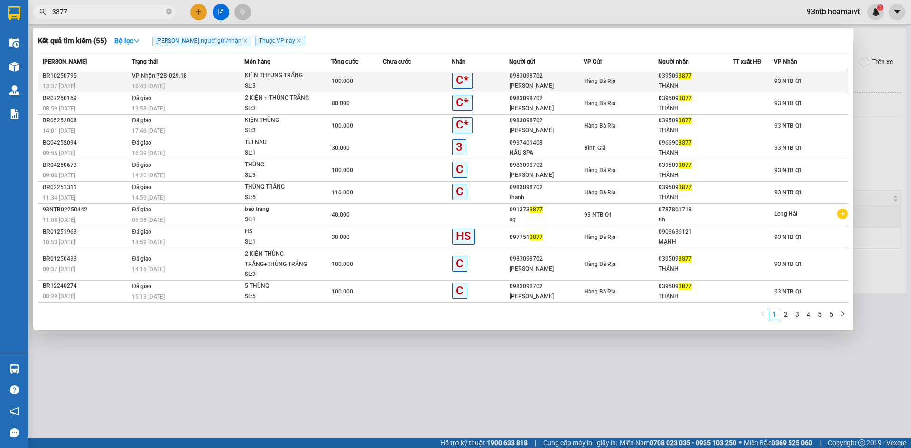
type input "3877"
click at [585, 90] on td "Hàng Bà Rịa" at bounding box center [621, 81] width 74 height 22
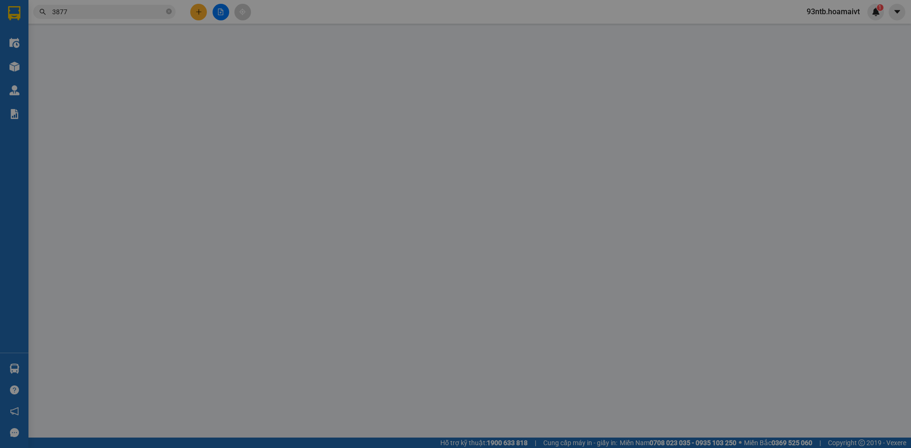
type input "0983098702"
type input "[PERSON_NAME]"
type input "038190018109"
type input "0395093877"
type input "THÀNH"
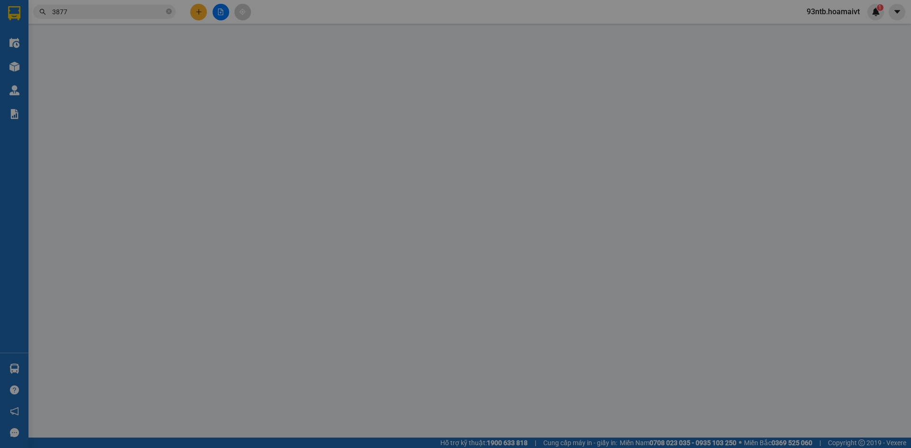
type input "100.000"
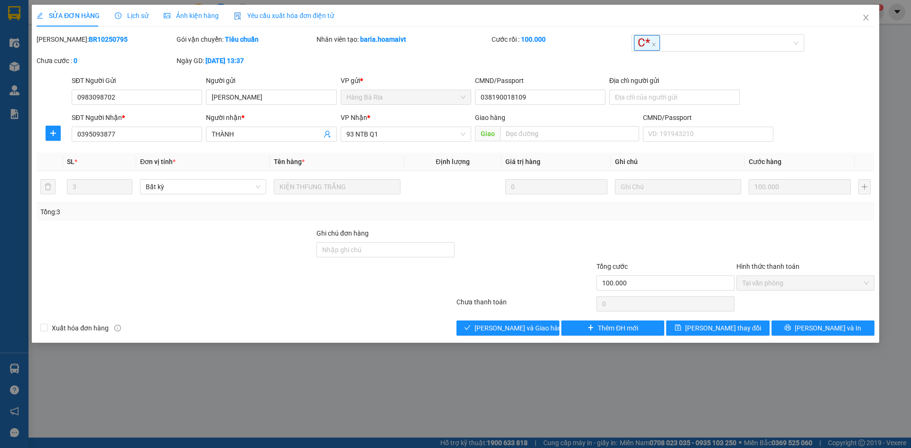
click at [400, 343] on div "SỬA ĐƠN HÀNG Lịch sử Ảnh kiện hàng Yêu cầu xuất hóa đơn điện tử Total Paid Fee …" at bounding box center [455, 224] width 911 height 448
click at [406, 334] on div "Xuất hóa đơn hàng Lưu và Giao hàng Thêm ĐH mới Lưu thay đổi Lưu và In" at bounding box center [456, 328] width 840 height 15
click at [497, 335] on button "[PERSON_NAME] và Giao hàng" at bounding box center [507, 328] width 103 height 15
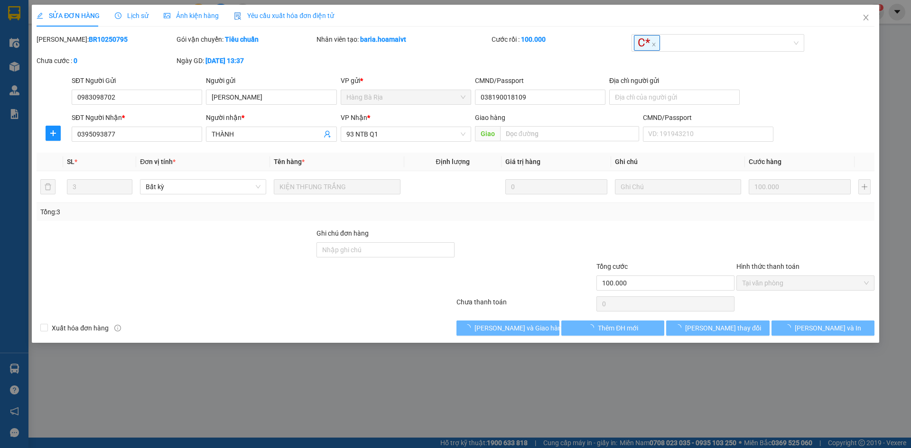
click at [371, 309] on div at bounding box center [246, 304] width 420 height 19
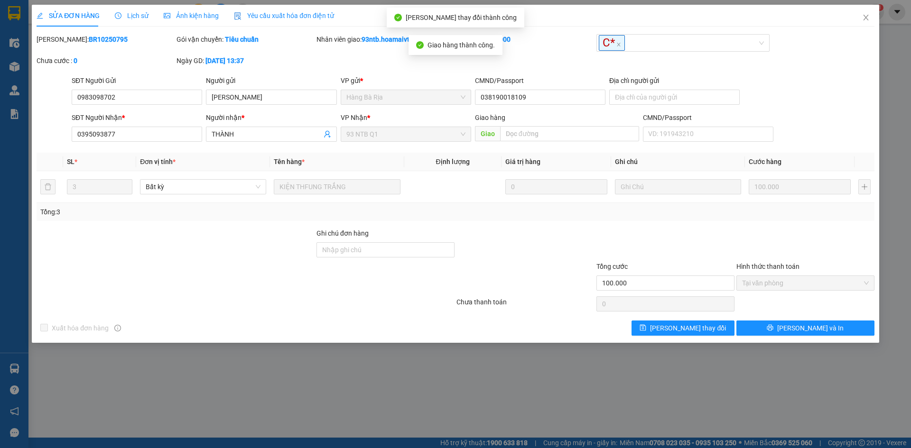
drag, startPoint x: 479, startPoint y: 317, endPoint x: 499, endPoint y: 317, distance: 20.4
click at [481, 318] on div "Total Paid Fee 100.000 Total UnPaid Fee 0 Cash Collection Total Fee Mã ĐH: BR10…" at bounding box center [456, 185] width 838 height 302
click at [461, 320] on div "Total Paid Fee 100.000 Total UnPaid Fee 0 Cash Collection Total Fee Mã ĐH: BR10…" at bounding box center [456, 185] width 838 height 302
click at [520, 326] on div "Xuất hóa đơn hàng Lưu thay đổi Lưu và In" at bounding box center [456, 328] width 840 height 15
click at [738, 229] on div at bounding box center [805, 244] width 140 height 33
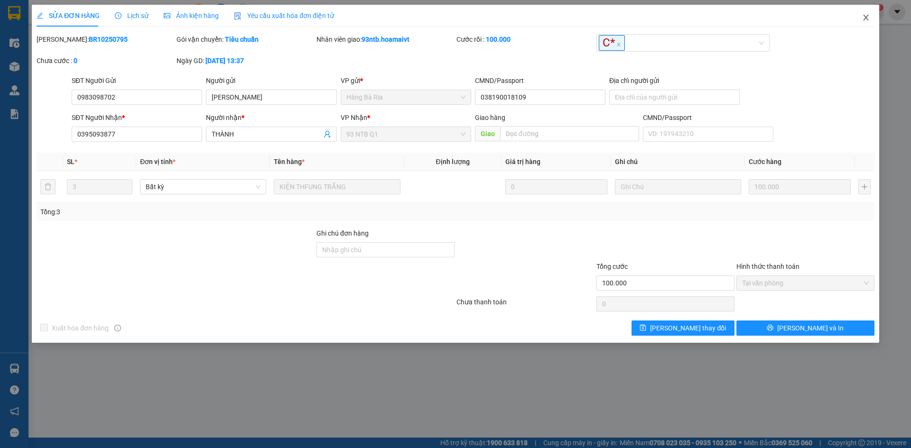
click at [864, 19] on icon "close" at bounding box center [866, 18] width 8 height 8
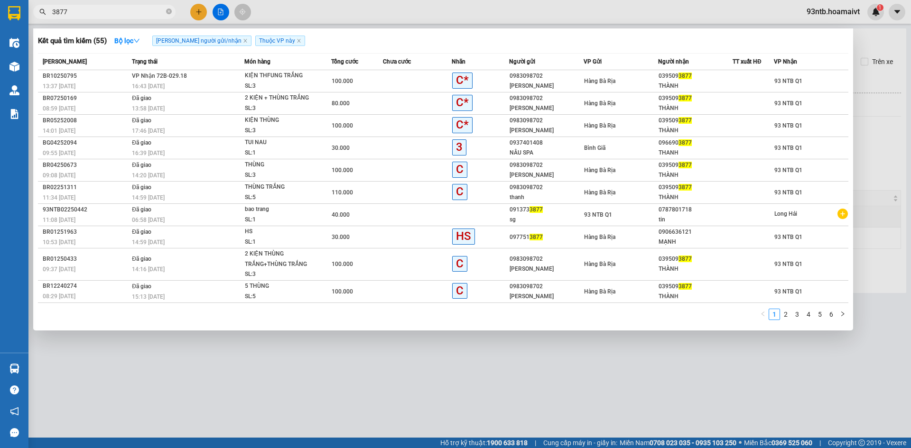
click at [112, 9] on input "3877" at bounding box center [108, 12] width 112 height 10
type input "3"
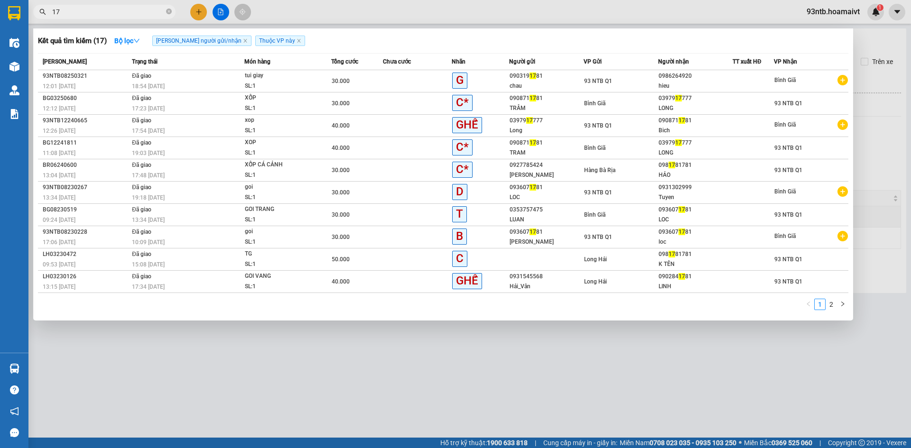
type input "1"
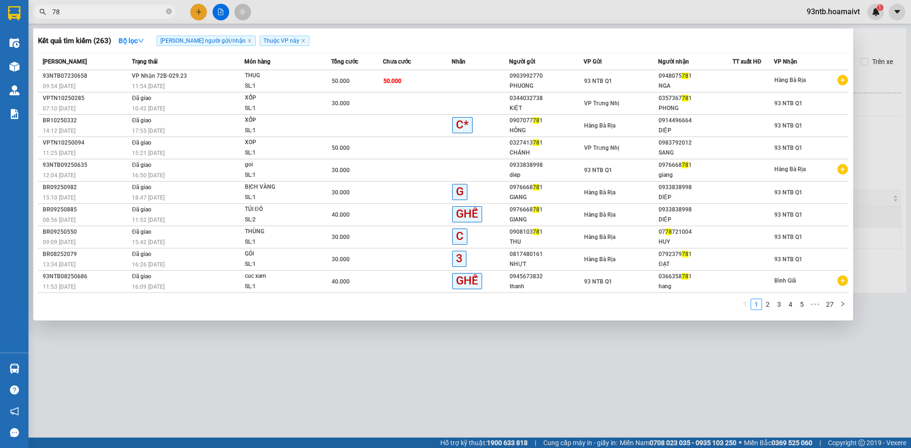
type input "7"
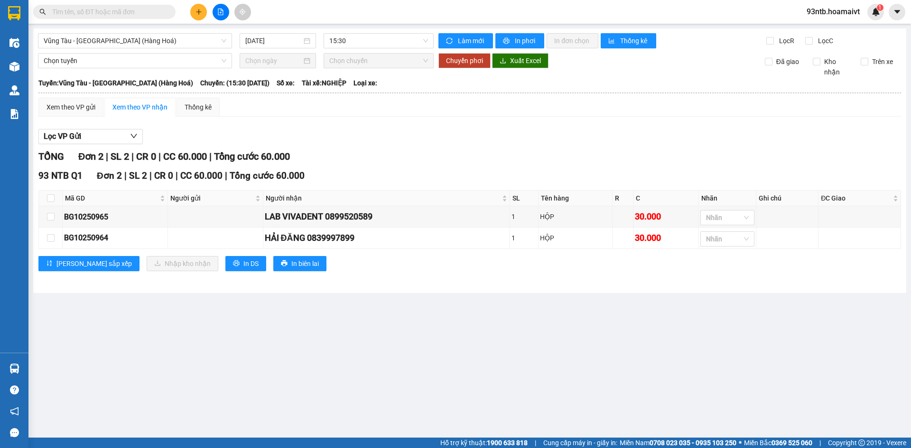
click at [124, 11] on input "text" at bounding box center [108, 12] width 112 height 10
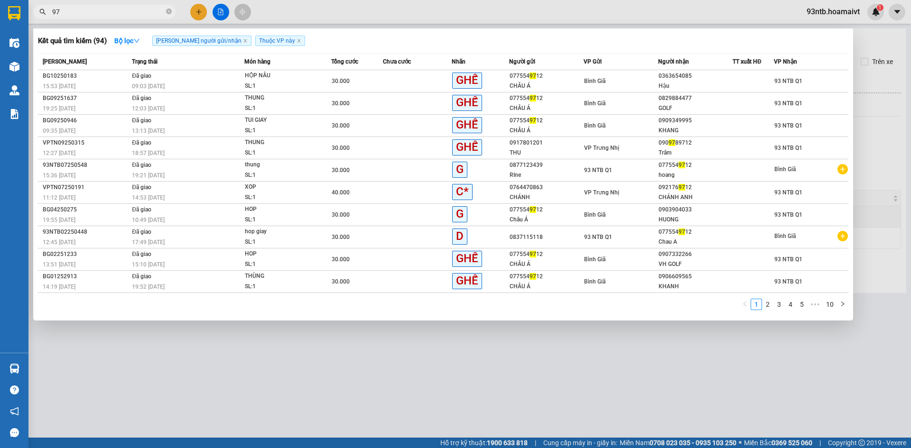
type input "9"
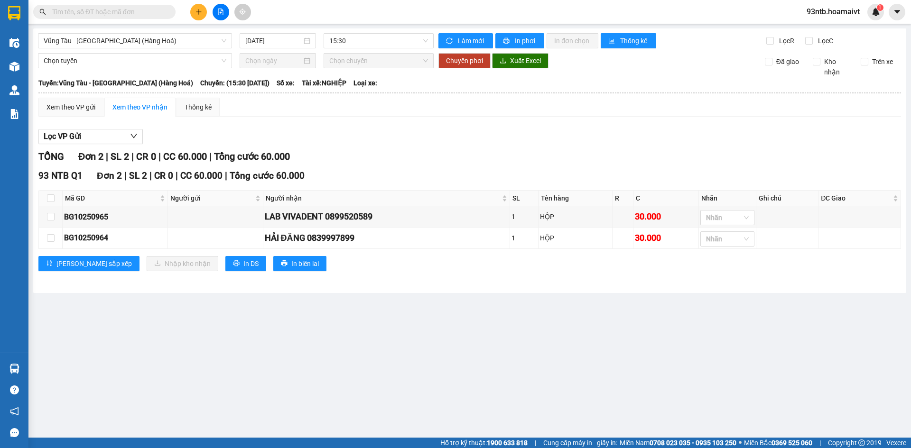
click at [109, 10] on input "text" at bounding box center [108, 12] width 112 height 10
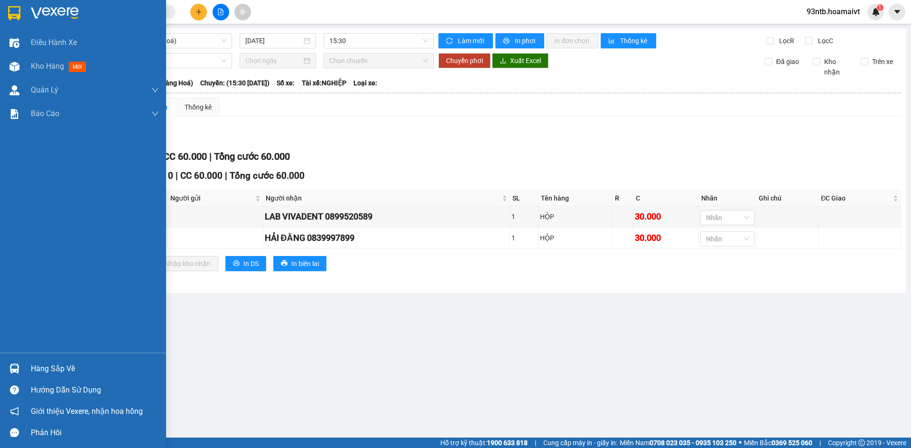
click at [33, 368] on div "Hàng sắp về" at bounding box center [95, 369] width 128 height 14
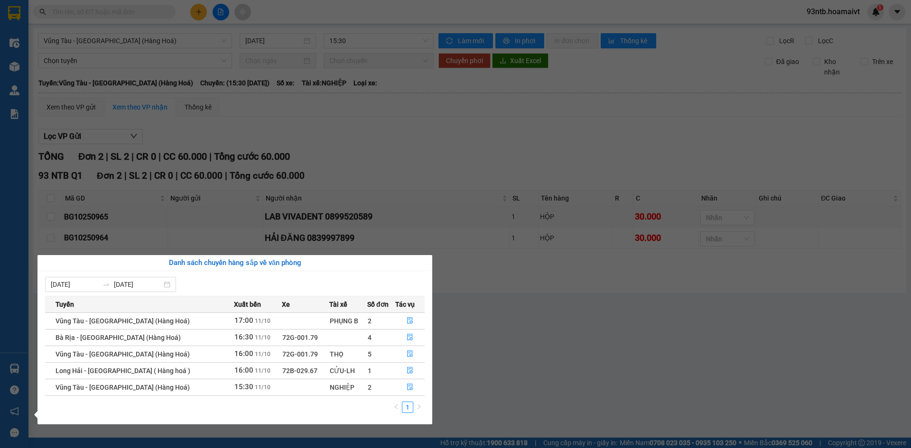
click at [610, 115] on section "Kết quả tìm kiếm ( 94 ) Bộ lọc Tìm người gửi/nhận Thuộc VP này Mã ĐH Trạng thái…" at bounding box center [455, 224] width 911 height 448
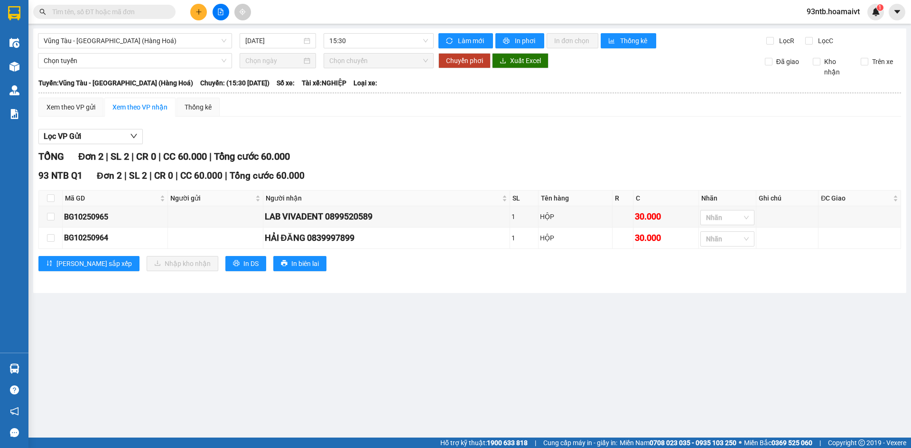
click at [137, 13] on input "text" at bounding box center [108, 12] width 112 height 10
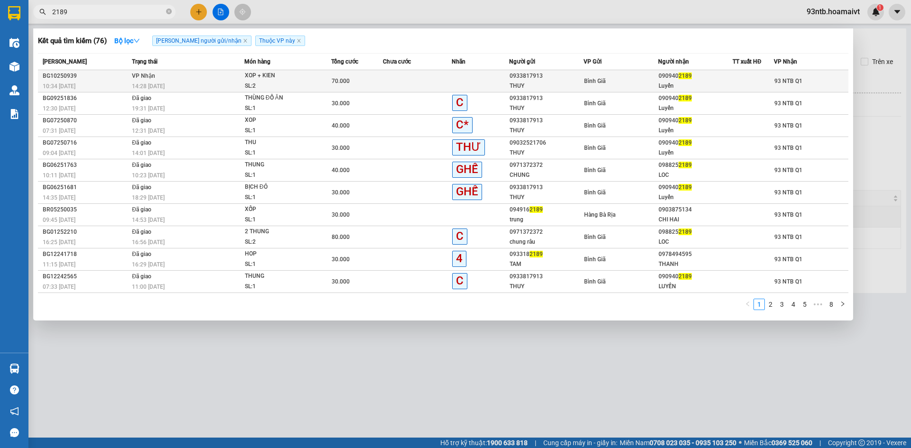
type input "2189"
click at [701, 80] on div "090940 2189" at bounding box center [696, 76] width 74 height 10
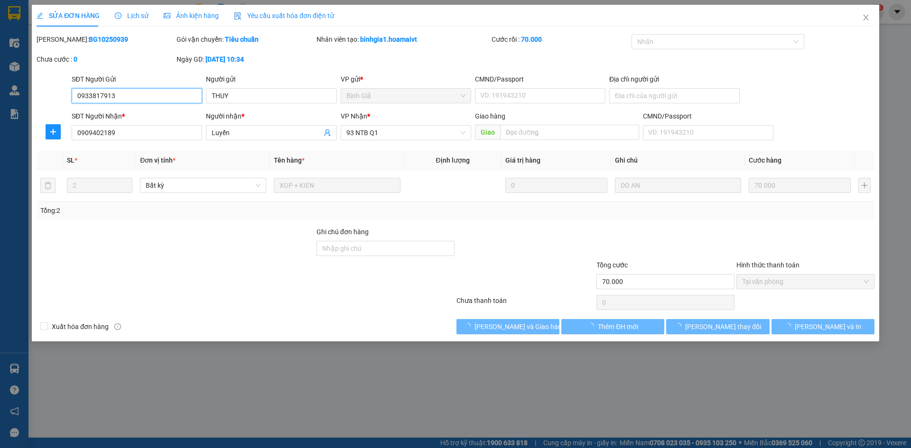
type input "0933817913"
type input "THUY"
type input "0909402189"
type input "Luyến"
type input "70.000"
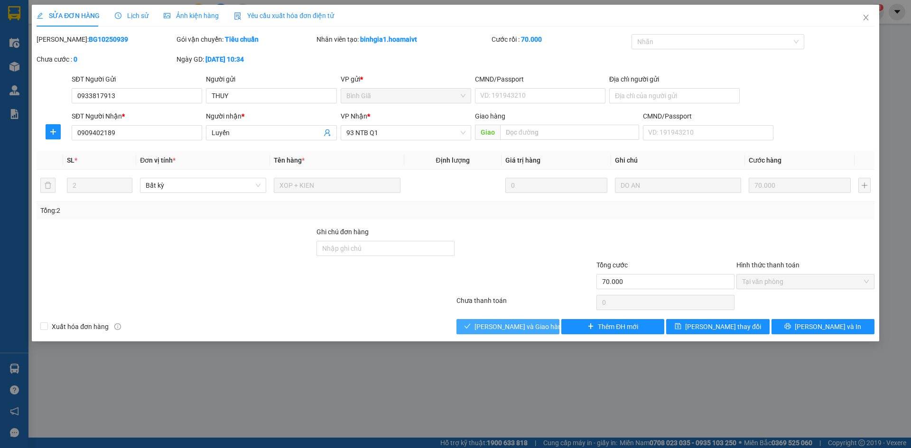
click at [523, 327] on span "[PERSON_NAME] và Giao hàng" at bounding box center [519, 327] width 91 height 10
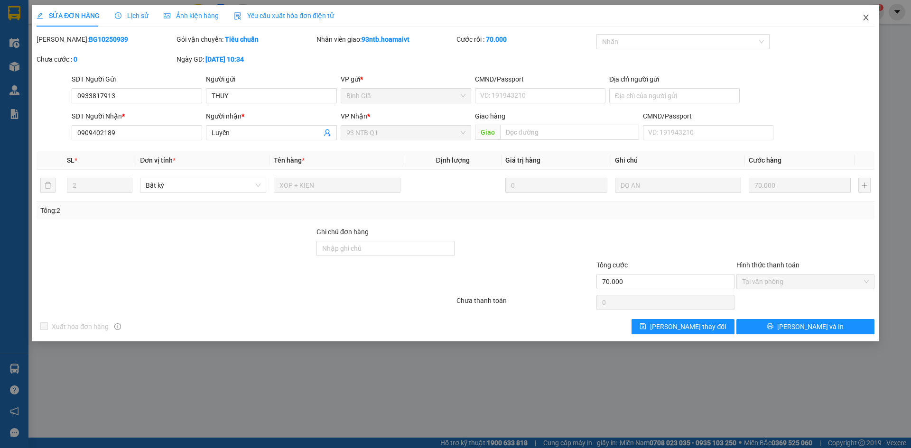
click at [866, 17] on icon "close" at bounding box center [866, 18] width 8 height 8
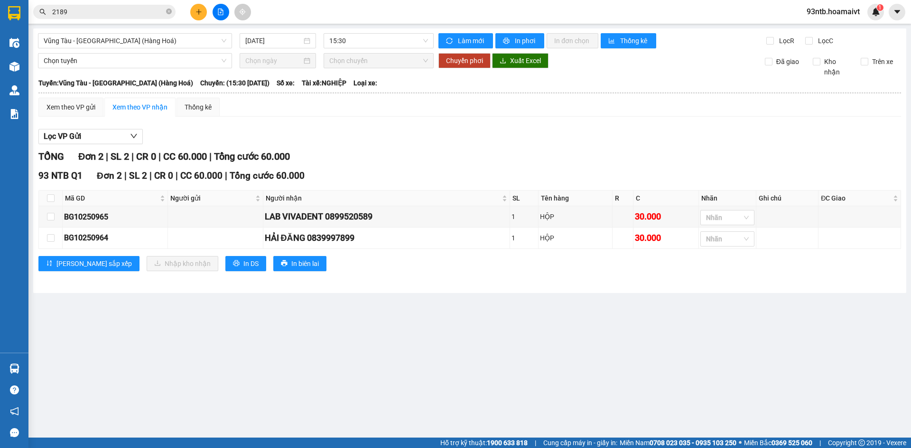
click at [124, 15] on input "2189" at bounding box center [108, 12] width 112 height 10
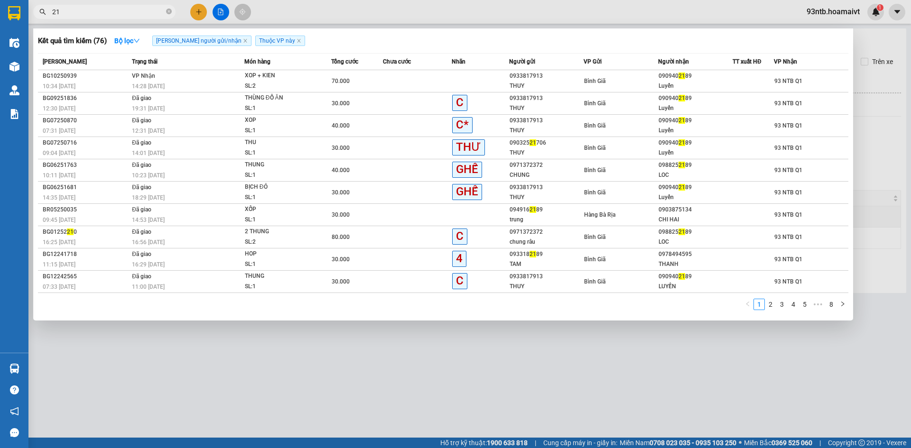
type input "2"
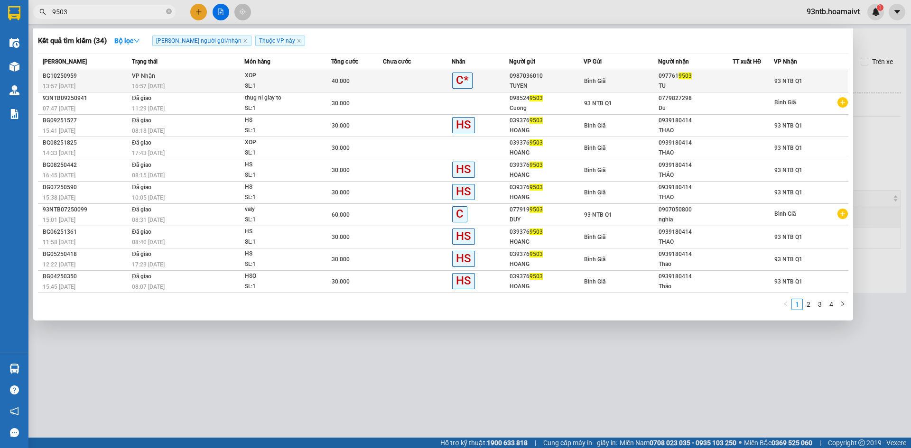
type input "9503"
click at [269, 77] on div "XOP" at bounding box center [280, 76] width 71 height 10
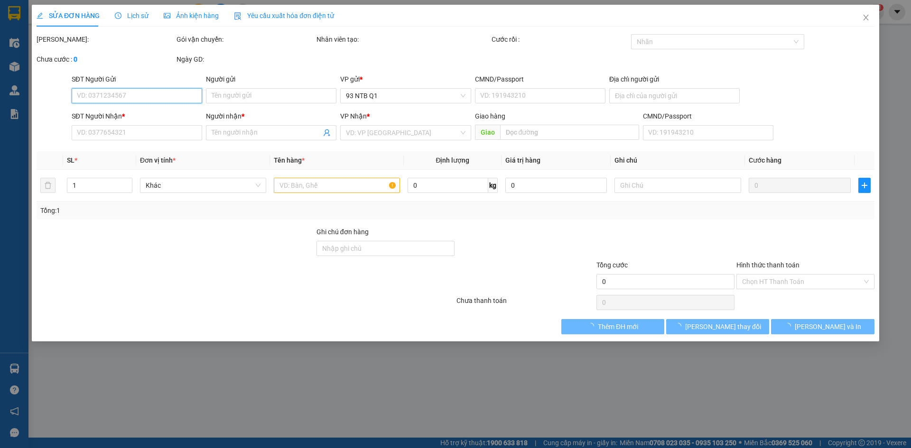
type input "0987036010"
type input "TUYEN"
type input "0977619503"
type input "TU"
type input "40.000"
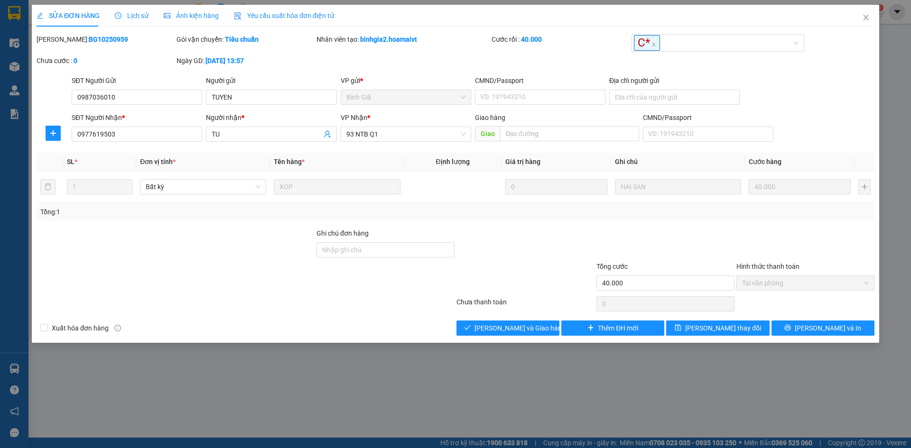
click at [384, 317] on div "Total Paid Fee 40.000 Total UnPaid Fee 0 Cash Collection Total Fee Mã ĐH: BG102…" at bounding box center [456, 185] width 838 height 302
drag, startPoint x: 384, startPoint y: 317, endPoint x: 398, endPoint y: 318, distance: 13.3
click at [384, 318] on div "Total Paid Fee 40.000 Total UnPaid Fee 0 Cash Collection Total Fee Mã ĐH: BG102…" at bounding box center [456, 185] width 838 height 302
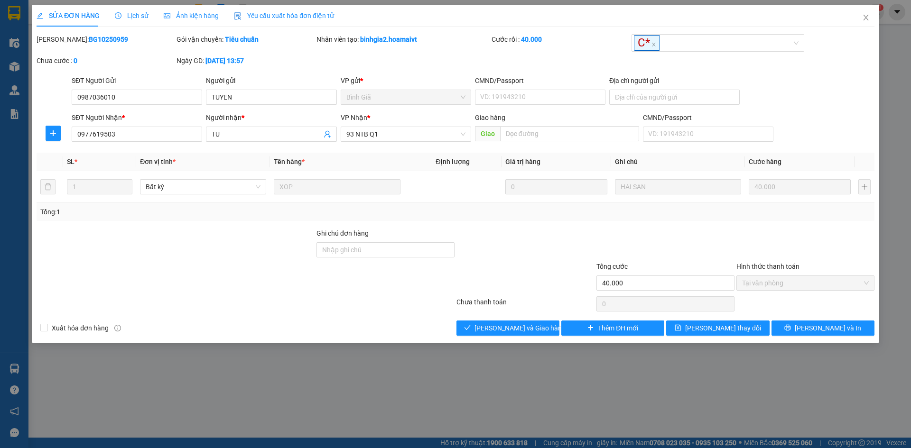
click at [399, 319] on div "Total Paid Fee 40.000 Total UnPaid Fee 0 Cash Collection Total Fee Mã ĐH: BG102…" at bounding box center [456, 185] width 838 height 302
click at [423, 313] on div at bounding box center [246, 304] width 420 height 19
click at [424, 304] on div at bounding box center [246, 304] width 420 height 19
click at [425, 298] on div at bounding box center [246, 304] width 420 height 19
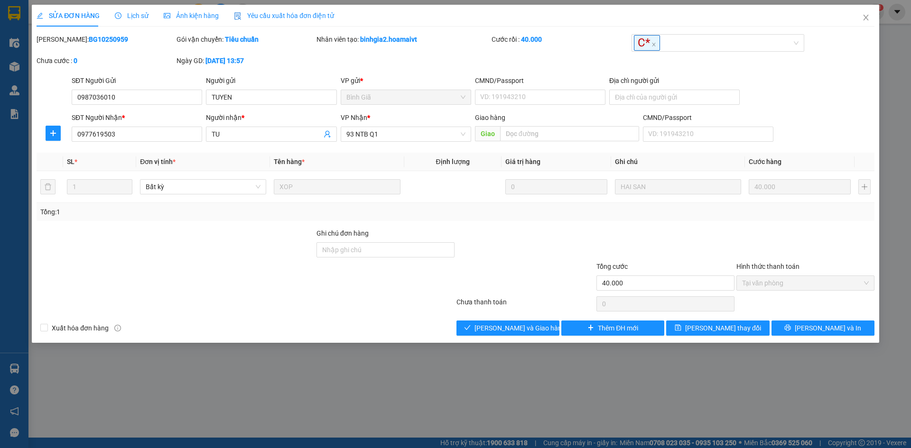
click at [434, 331] on div "Xuất hóa đơn hàng Lưu và Giao hàng Thêm ĐH mới Lưu thay đổi Lưu và In" at bounding box center [456, 328] width 840 height 15
click at [494, 333] on span "[PERSON_NAME] và Giao hàng" at bounding box center [519, 328] width 91 height 10
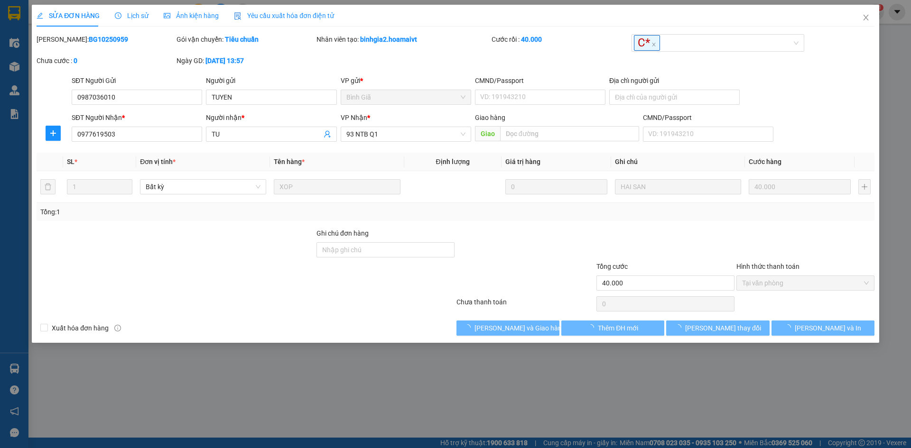
click at [416, 315] on div "Total Paid Fee 40.000 Total UnPaid Fee 0 Cash Collection Total Fee Mã ĐH: BG102…" at bounding box center [456, 185] width 838 height 302
click at [412, 313] on div at bounding box center [246, 304] width 420 height 19
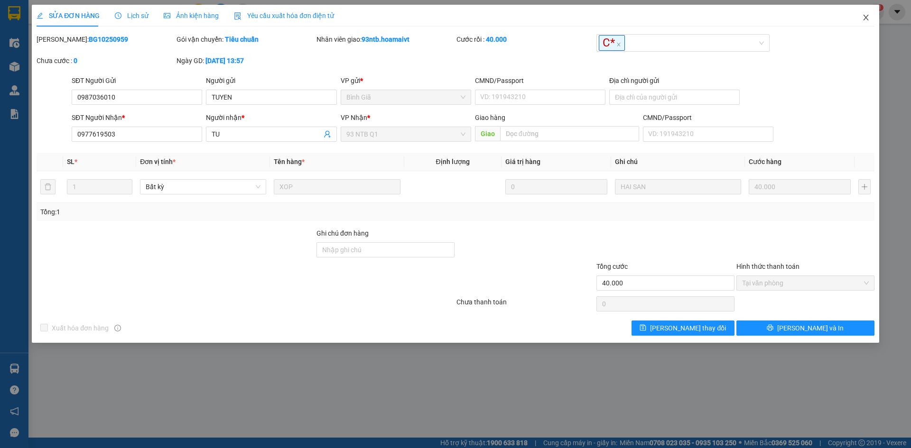
click at [861, 19] on span "Close" at bounding box center [866, 18] width 27 height 27
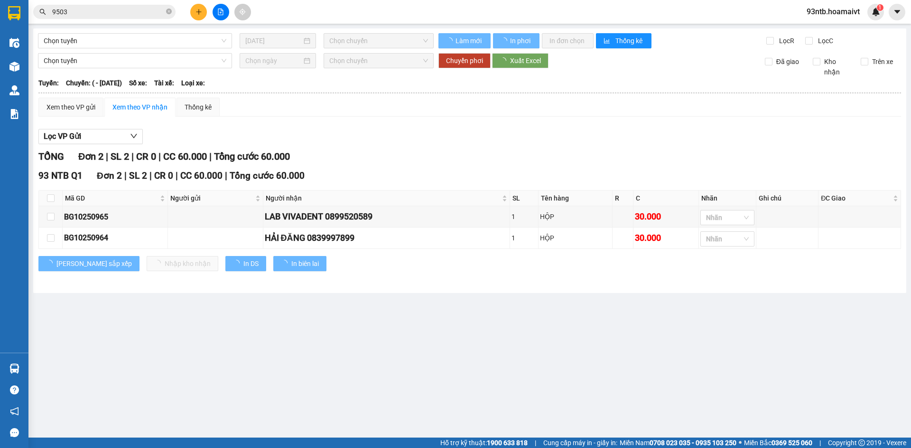
click at [132, 14] on input "9503" at bounding box center [108, 12] width 112 height 10
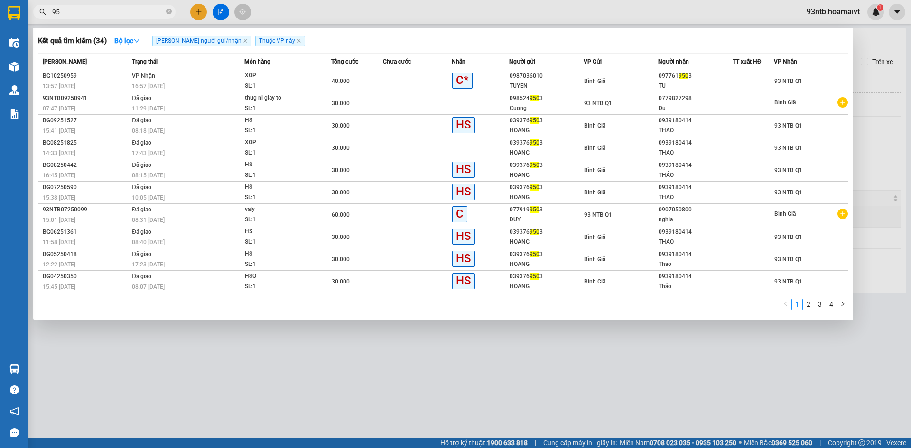
type input "9"
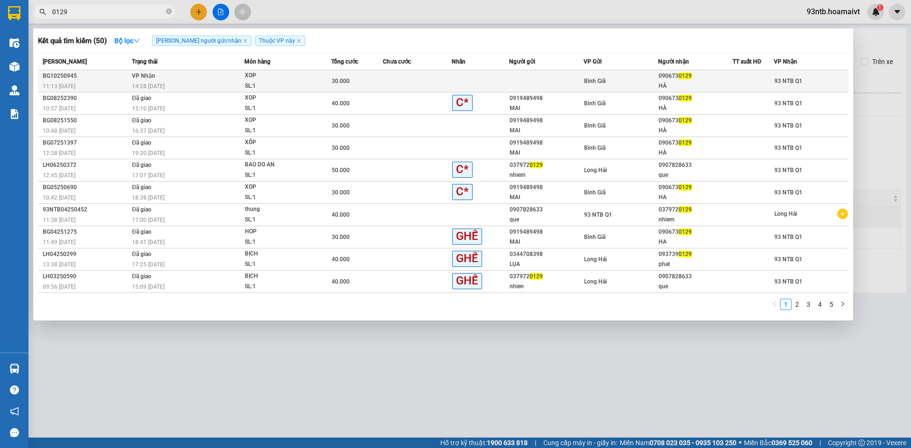
type input "0129"
click at [454, 90] on td at bounding box center [480, 81] width 57 height 22
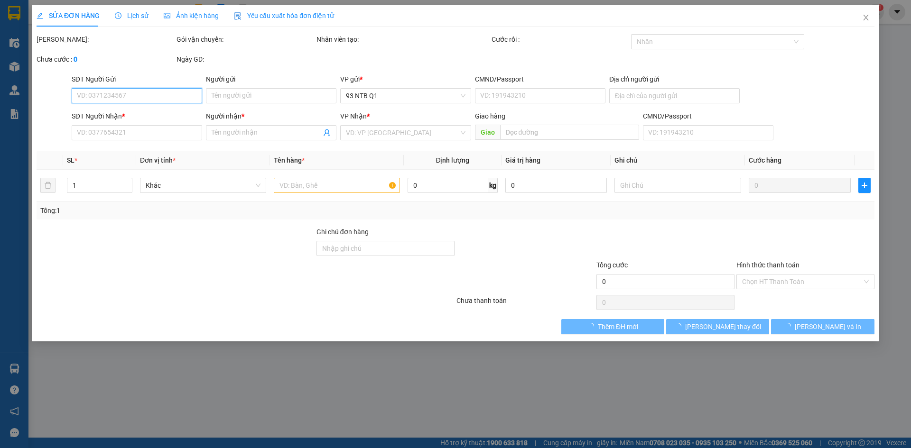
type input "0906730129"
type input "HÀ"
type input "30.000"
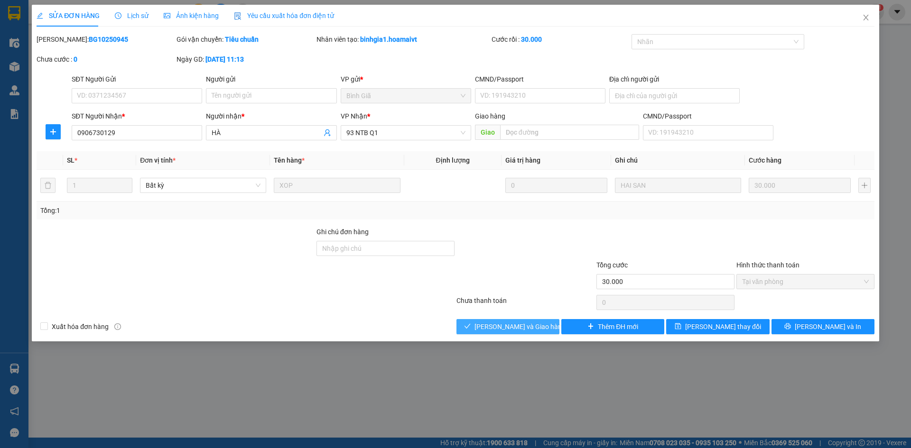
click at [499, 322] on span "[PERSON_NAME] và Giao hàng" at bounding box center [519, 327] width 91 height 10
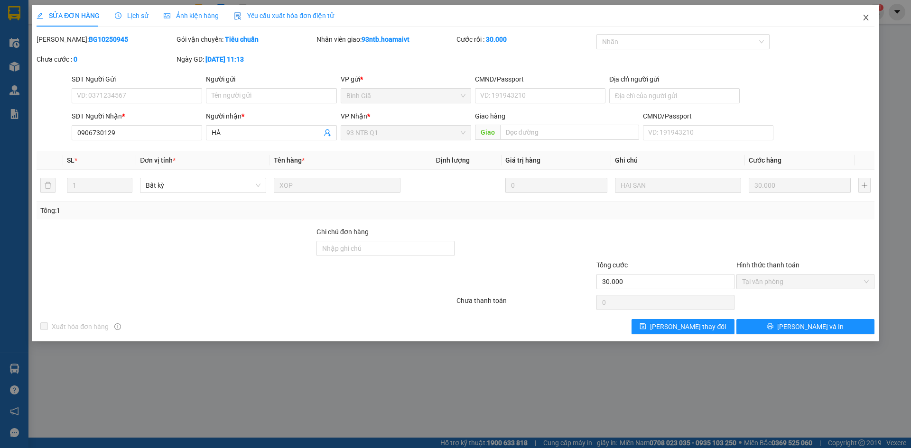
click at [869, 18] on icon "close" at bounding box center [866, 18] width 8 height 8
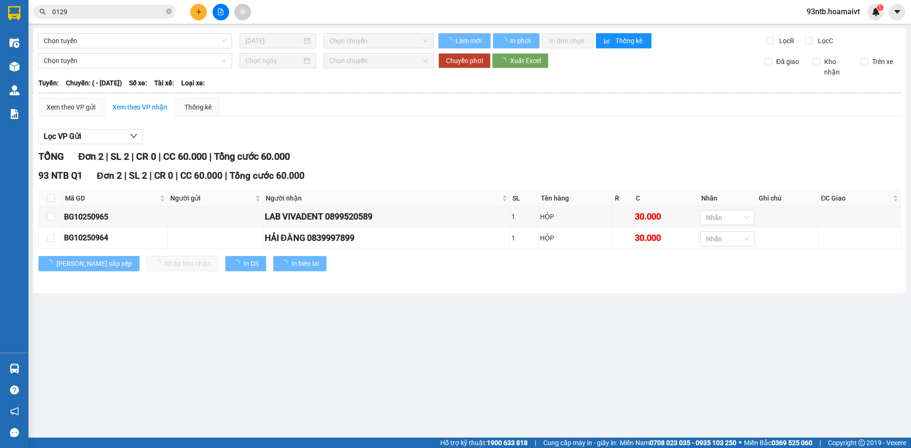
click at [102, 15] on input "0129" at bounding box center [108, 12] width 112 height 10
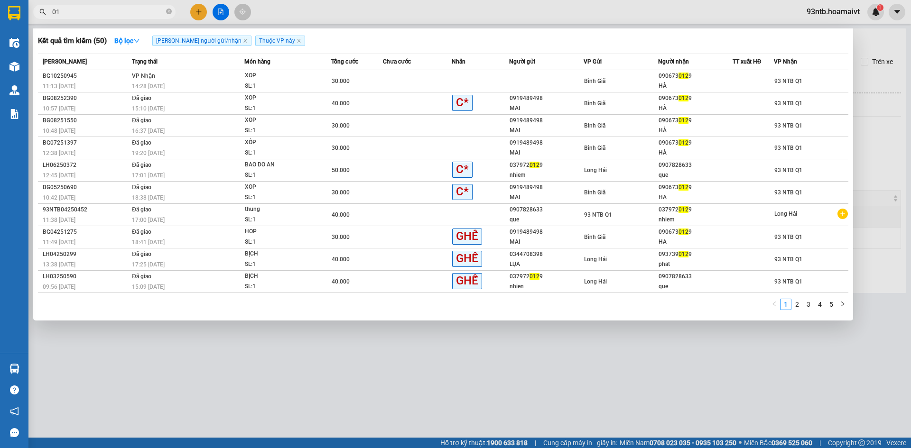
type input "0"
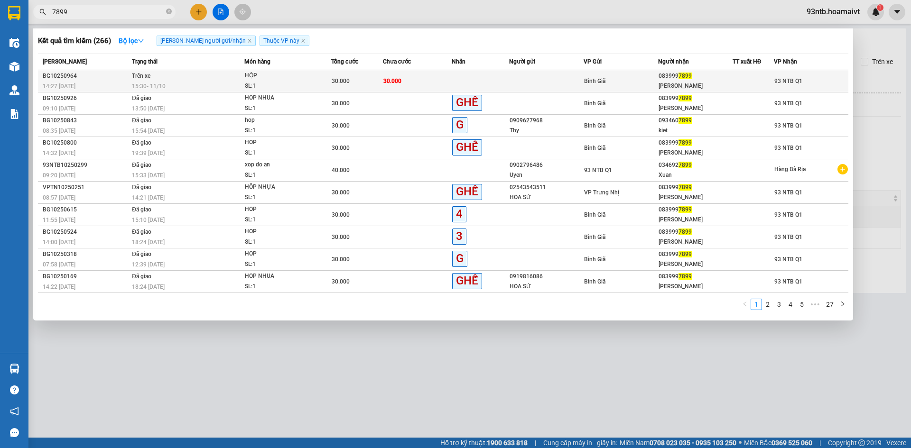
click at [212, 78] on td "Trên xe 15:30 - 11/10" at bounding box center [187, 81] width 115 height 22
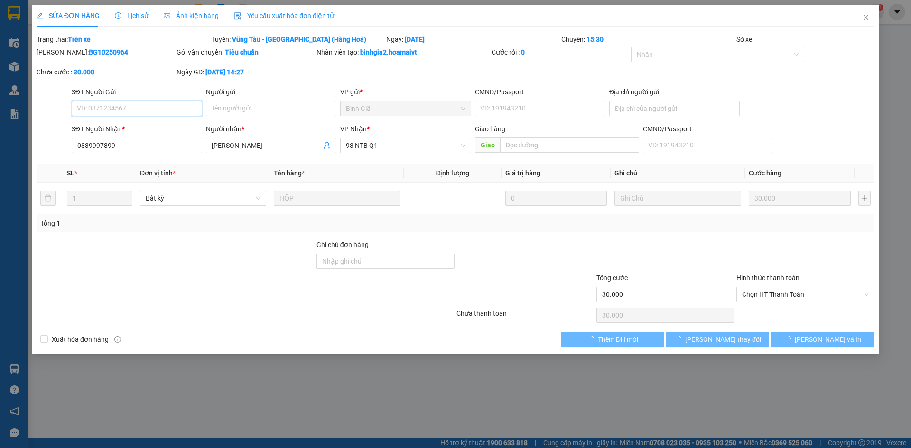
click at [142, 21] on div "SỬA ĐƠN HÀNG Lịch sử Ảnh kiện hàng Yêu cầu xuất hóa đơn điện tử Total Paid Fee …" at bounding box center [455, 224] width 911 height 448
click at [139, 18] on span "Lịch sử" at bounding box center [132, 16] width 34 height 8
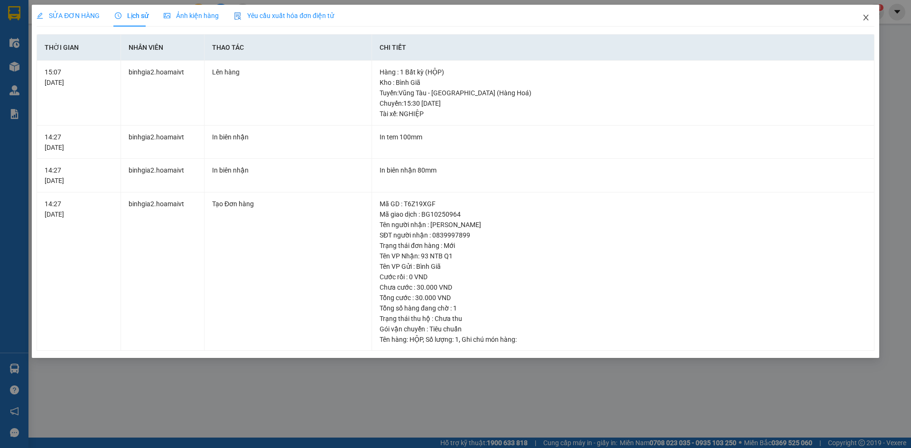
click at [864, 14] on span "Close" at bounding box center [866, 18] width 27 height 27
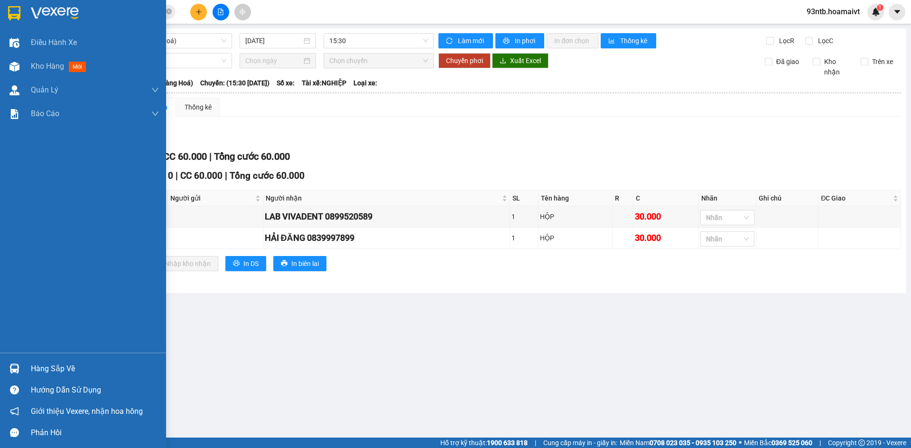
drag, startPoint x: 42, startPoint y: 371, endPoint x: 131, endPoint y: 353, distance: 91.6
click at [43, 371] on div "Hàng sắp về" at bounding box center [95, 369] width 128 height 14
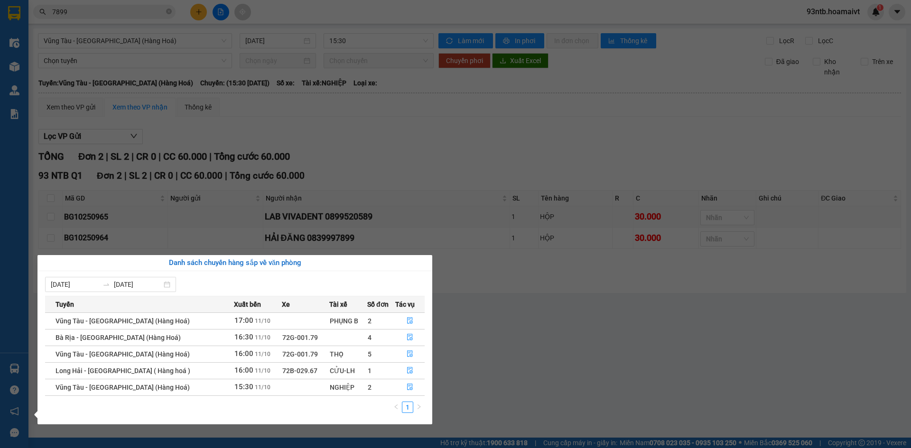
click at [342, 28] on section "Kết quả tìm kiếm ( 266 ) Bộ lọc Tìm người gửi/nhận Thuộc VP này Mã ĐH Trạng thá…" at bounding box center [455, 224] width 911 height 448
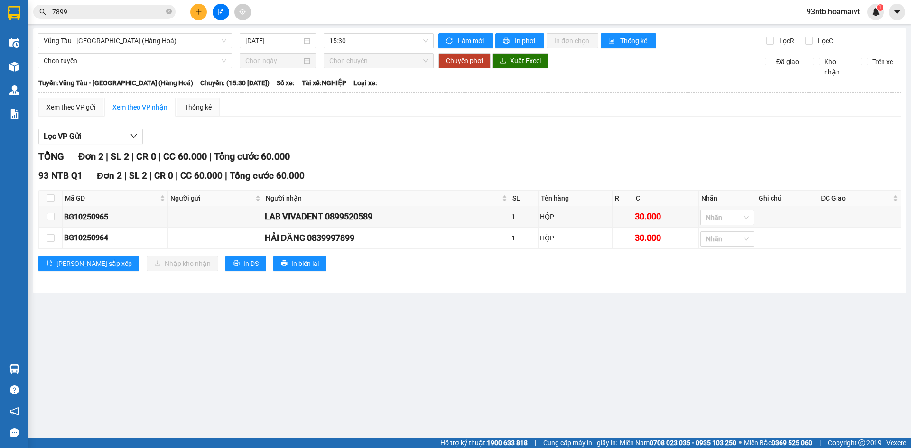
click at [96, 16] on input "7899" at bounding box center [108, 12] width 112 height 10
type input "789"
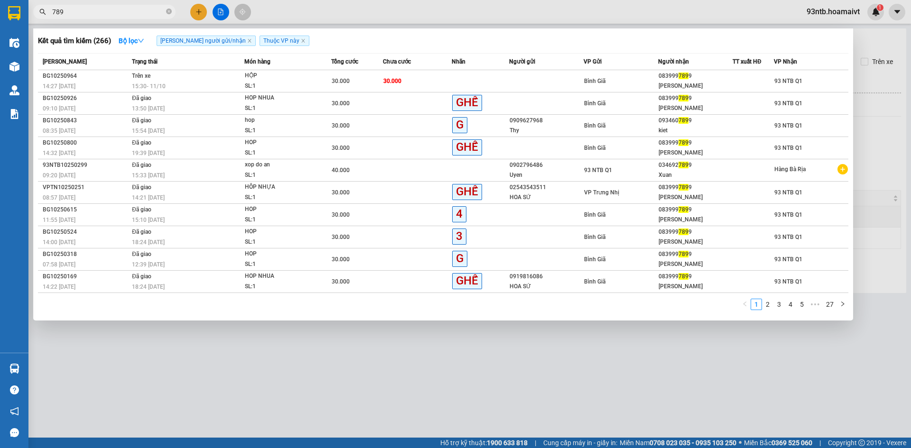
click at [97, 16] on input "789" at bounding box center [108, 12] width 112 height 10
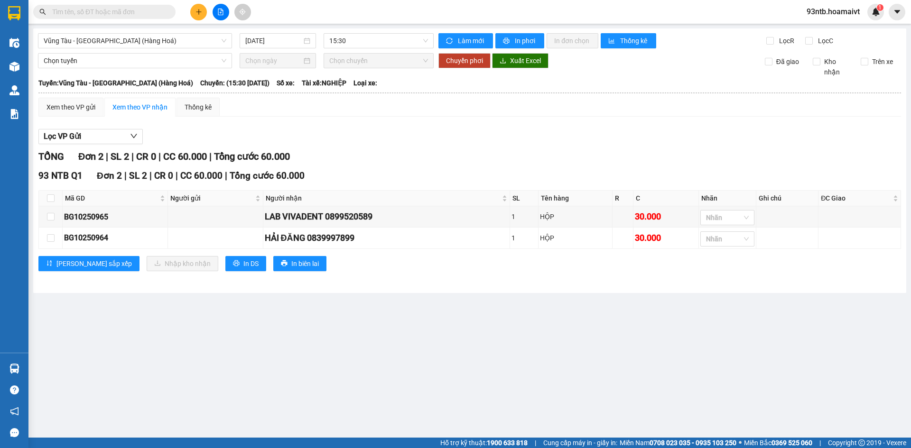
click at [97, 16] on input "text" at bounding box center [108, 12] width 112 height 10
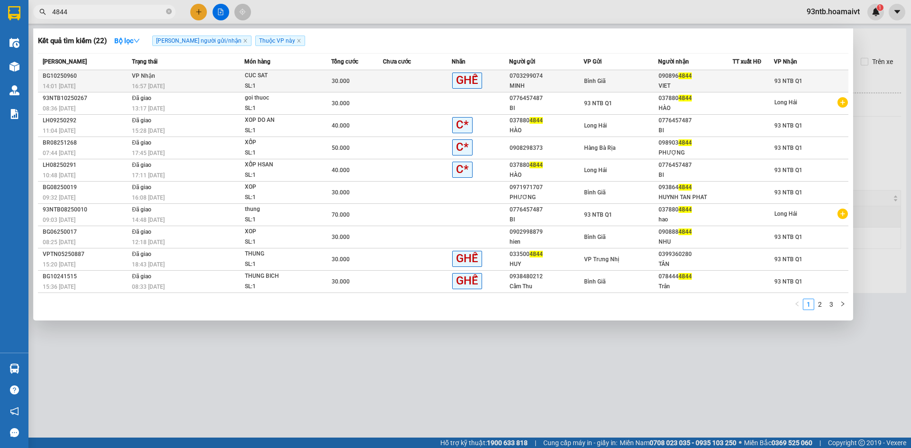
type input "4844"
click at [743, 83] on div at bounding box center [753, 81] width 40 height 10
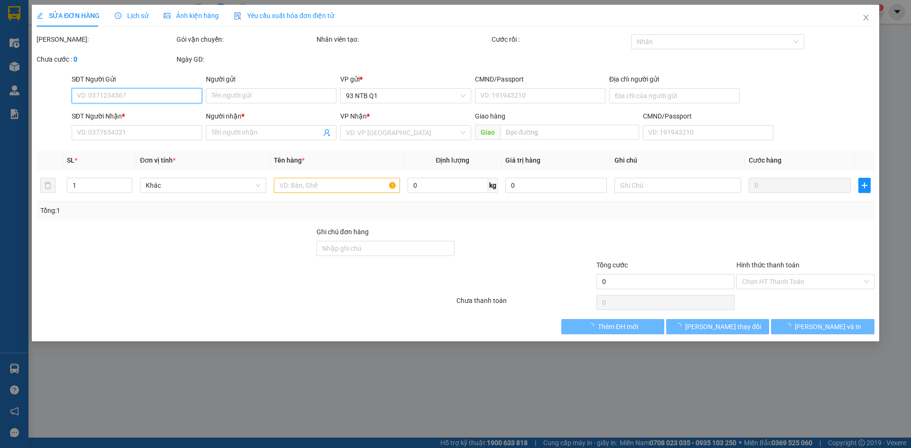
type input "0703299074"
type input "MINH"
type input "0908964844"
type input "VIET"
type input "30.000"
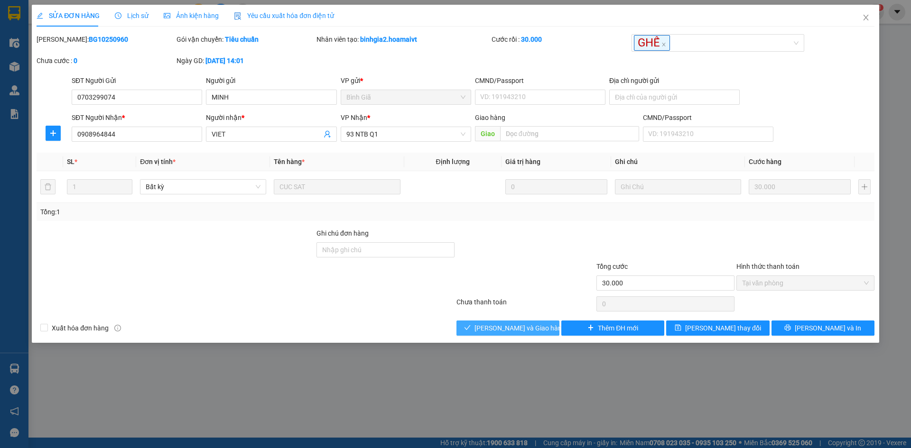
click at [541, 323] on button "[PERSON_NAME] và Giao hàng" at bounding box center [507, 328] width 103 height 15
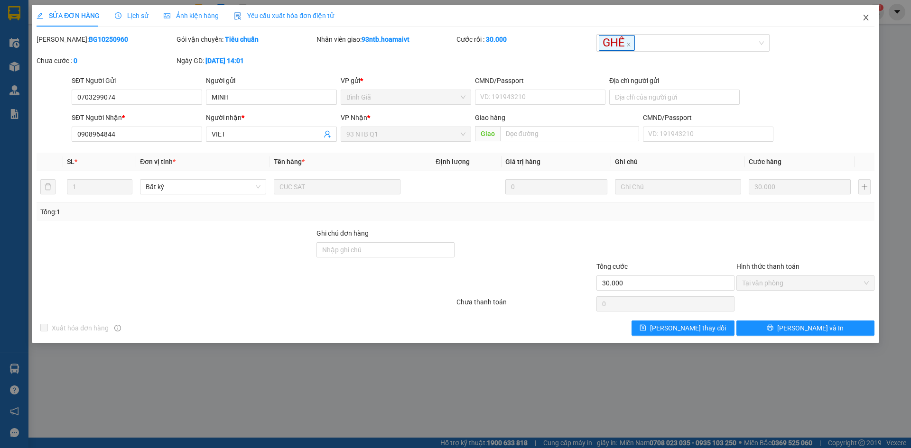
click at [865, 15] on span "Close" at bounding box center [866, 18] width 27 height 27
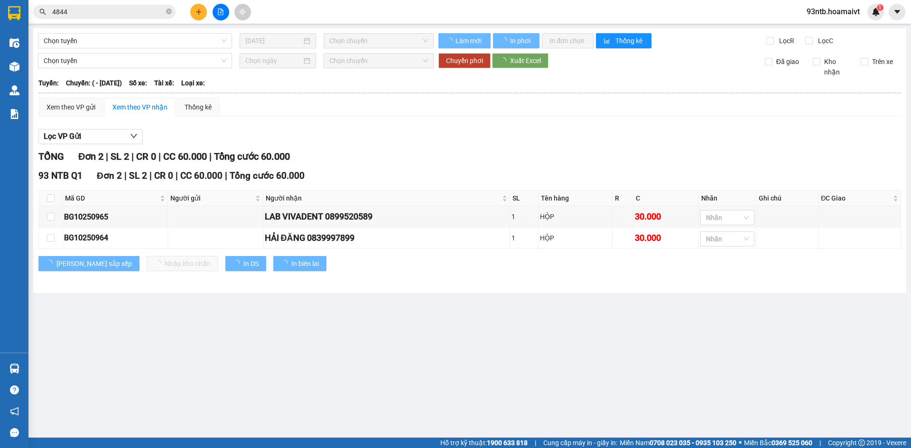
click at [77, 18] on span "4844" at bounding box center [104, 12] width 142 height 14
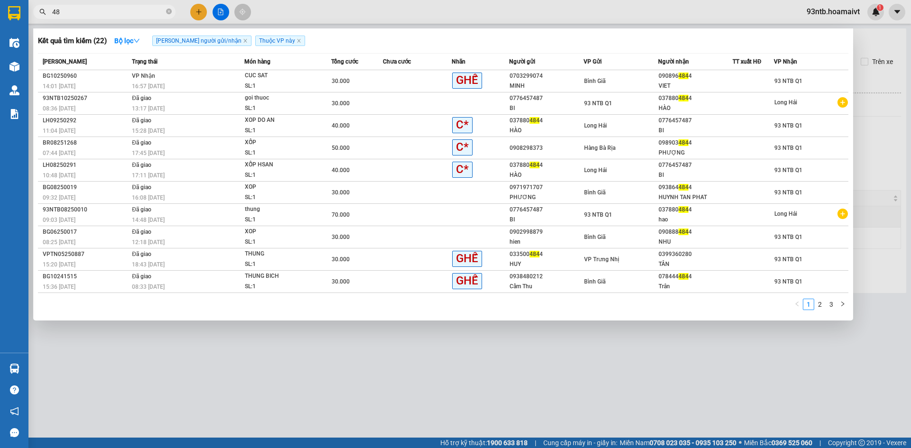
type input "4"
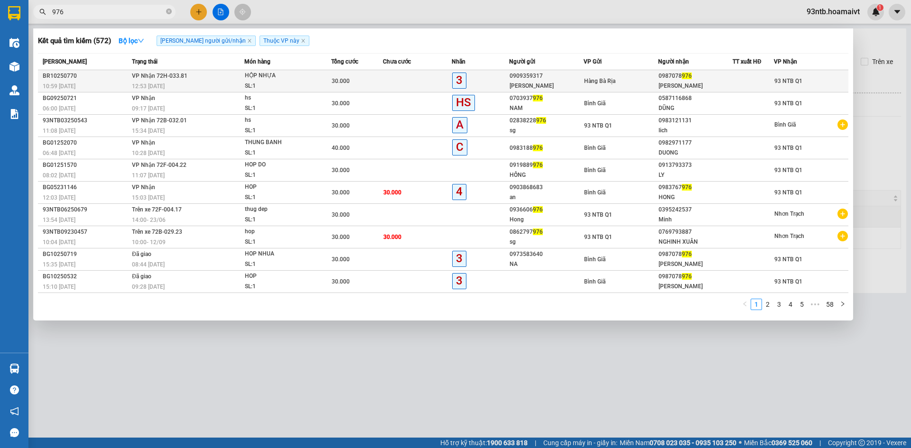
type input "976"
click at [382, 84] on div "30.000" at bounding box center [357, 81] width 51 height 10
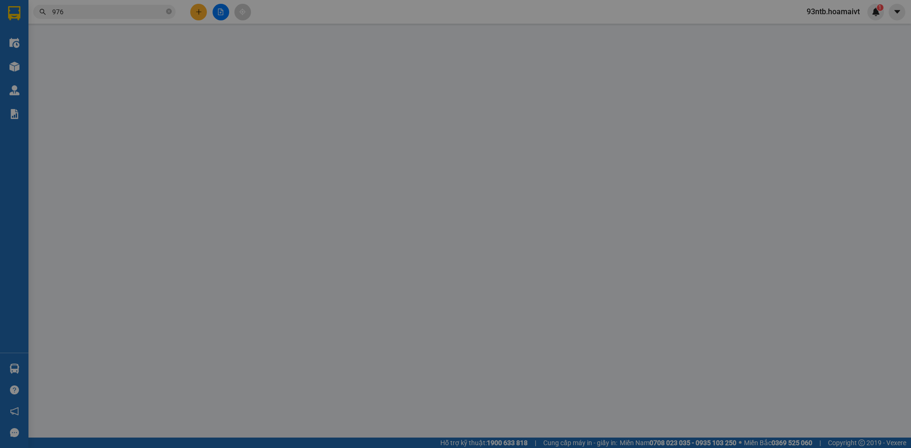
type input "0909359317"
type input "Vân"
type input "0987078976"
type input "TIN DUC"
type input "30.000"
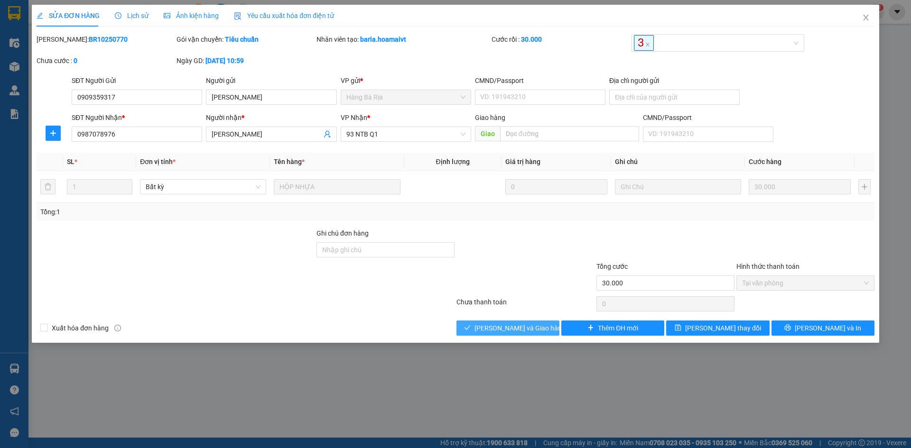
click at [516, 332] on span "[PERSON_NAME] và Giao hàng" at bounding box center [519, 328] width 91 height 10
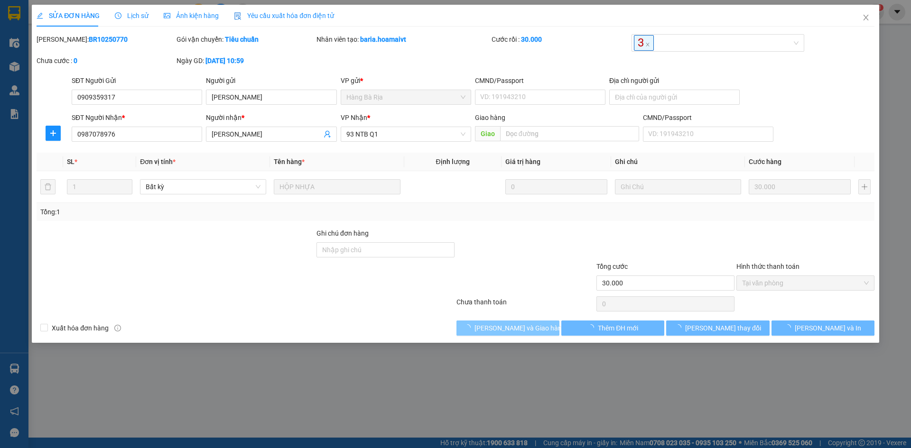
click at [516, 332] on span "[PERSON_NAME] và Giao hàng" at bounding box center [519, 328] width 91 height 10
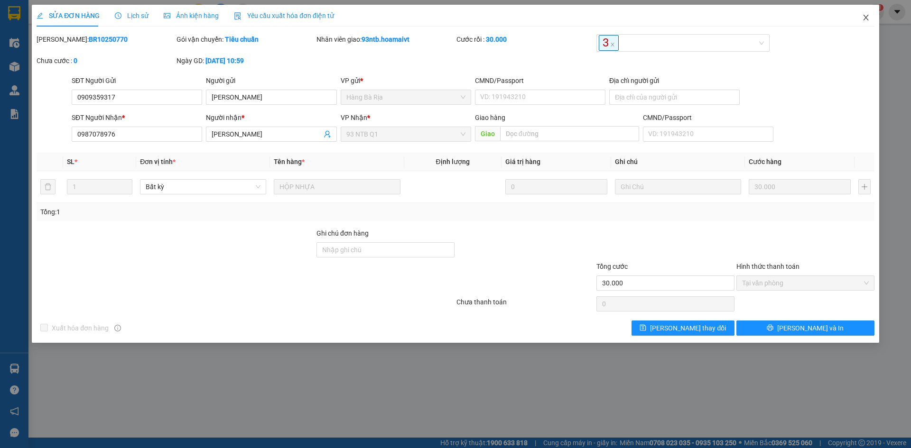
drag, startPoint x: 866, startPoint y: 16, endPoint x: 463, endPoint y: 27, distance: 403.9
click at [866, 16] on icon "close" at bounding box center [866, 18] width 8 height 8
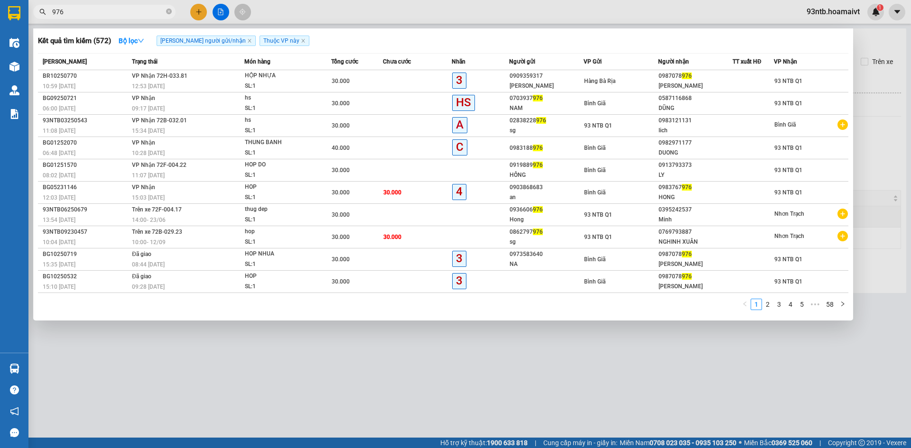
click at [150, 11] on input "976" at bounding box center [108, 12] width 112 height 10
type input "9"
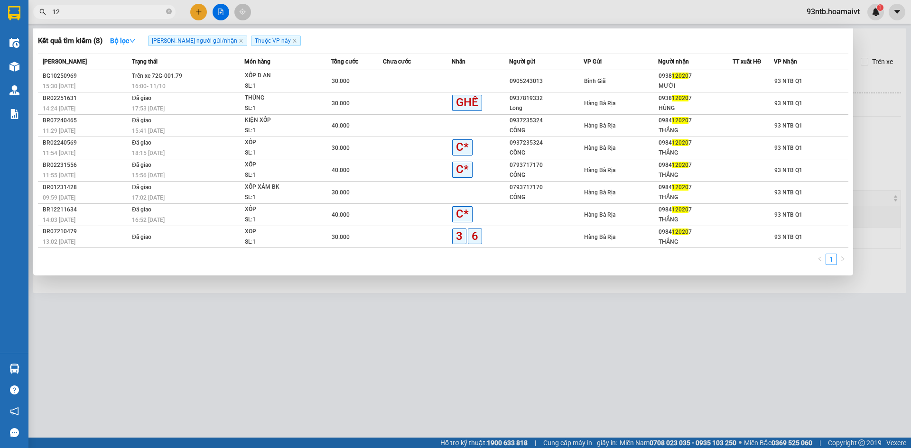
type input "1"
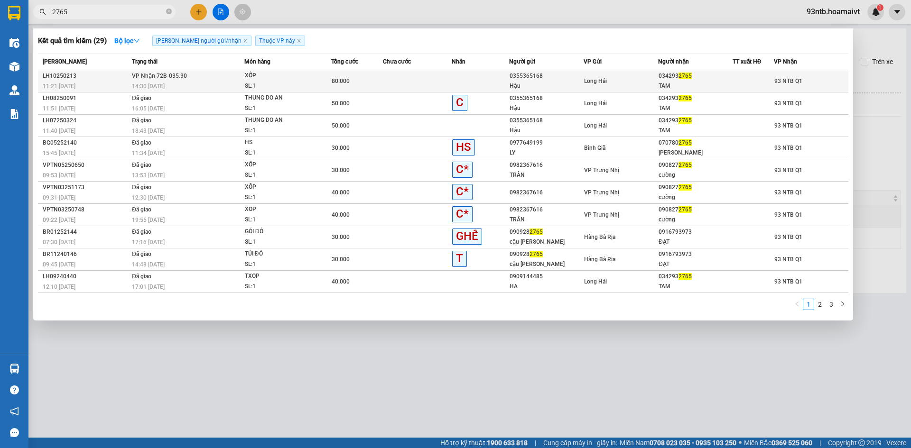
type input "2765"
click at [555, 78] on div "0355365168" at bounding box center [547, 76] width 74 height 10
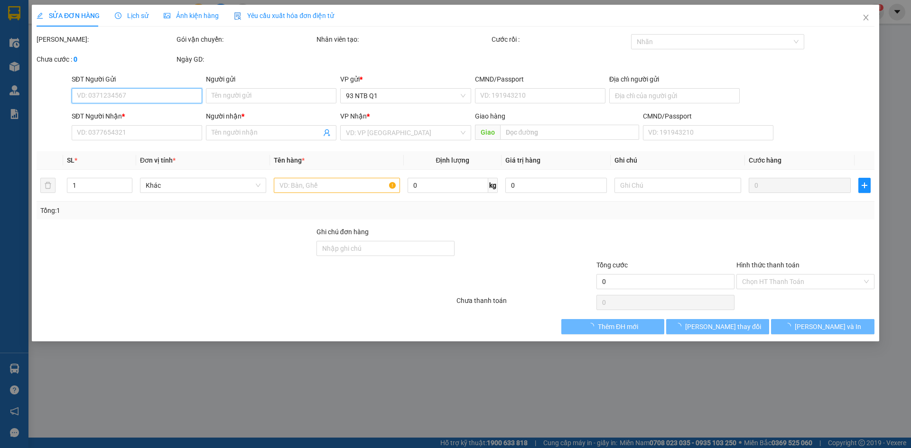
type input "0355365168"
type input "Hậu"
type input "077180006462"
type input "KP HAI AN LH"
type input "0342932765"
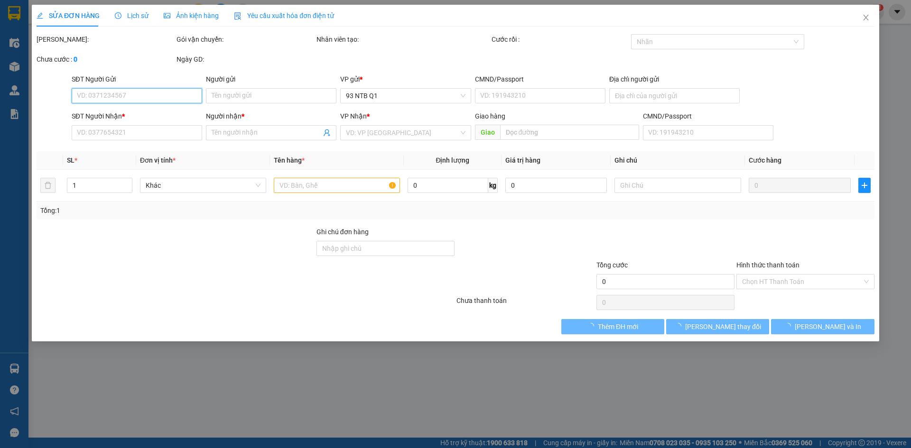
type input "TAM"
type input "80.000"
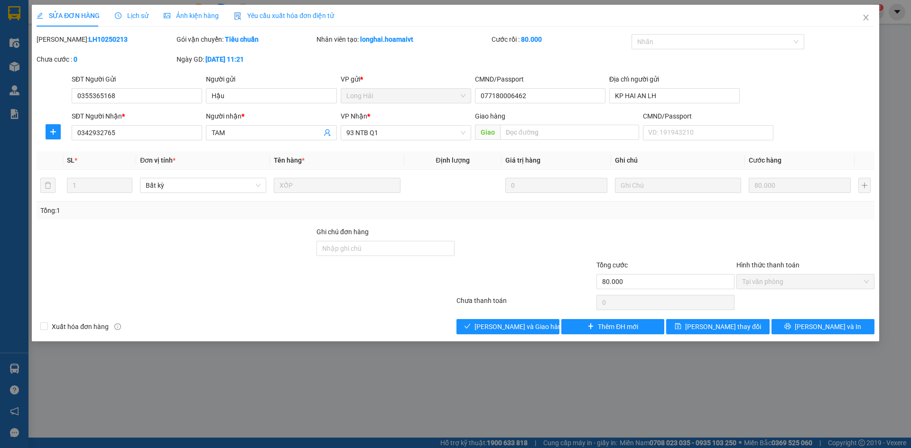
click at [477, 336] on div "SỬA ĐƠN HÀNG Lịch sử Ảnh kiện hàng Yêu cầu xuất hóa đơn điện tử Total Paid Fee …" at bounding box center [455, 173] width 847 height 337
click at [471, 331] on span "check" at bounding box center [467, 327] width 7 height 8
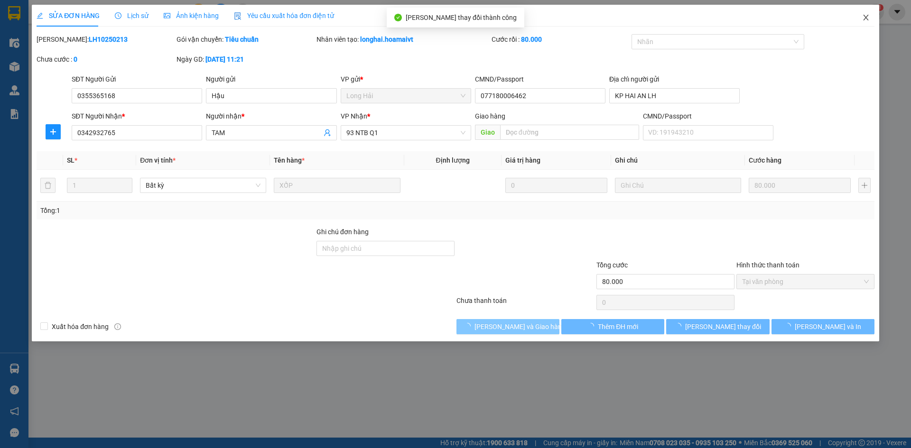
click at [864, 12] on span "Close" at bounding box center [866, 18] width 27 height 27
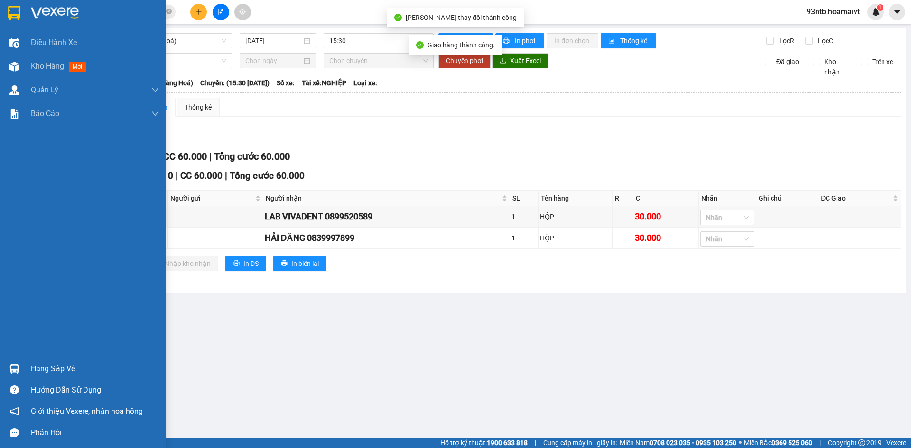
click at [65, 376] on div "Hàng sắp về" at bounding box center [95, 369] width 128 height 14
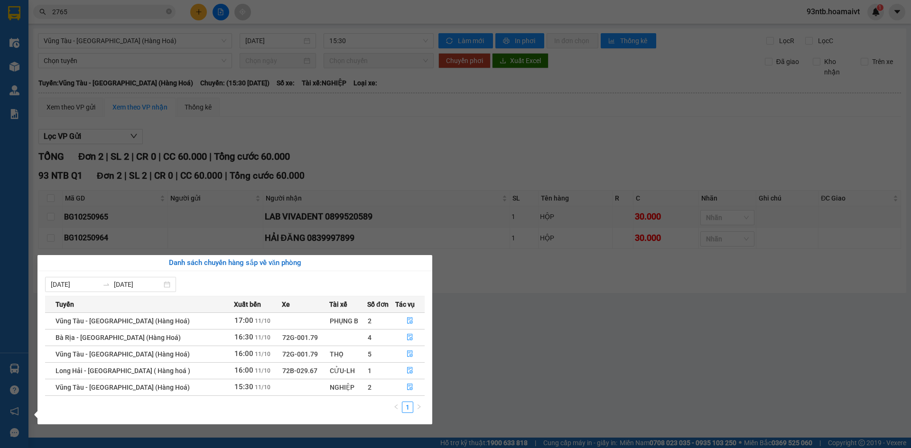
click at [535, 178] on section "Kết quả tìm kiếm ( 29 ) Bộ lọc Tìm người gửi/nhận Thuộc VP này Mã ĐH Trạng thái…" at bounding box center [455, 224] width 911 height 448
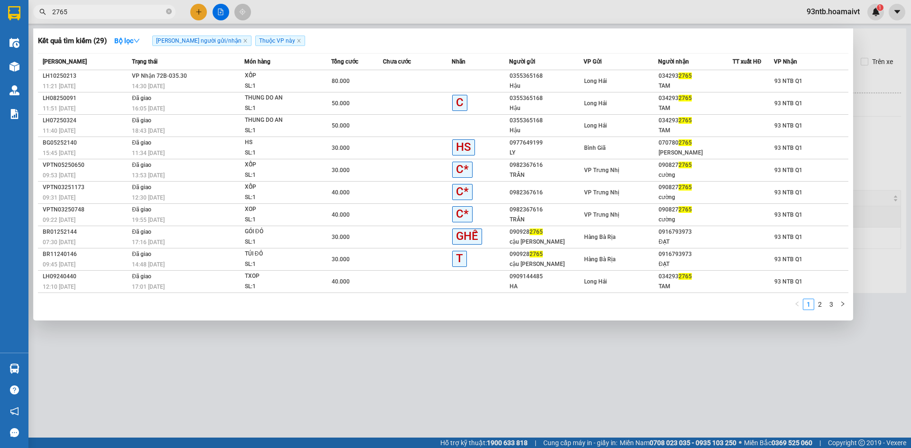
click at [95, 13] on input "2765" at bounding box center [108, 12] width 112 height 10
type input "2"
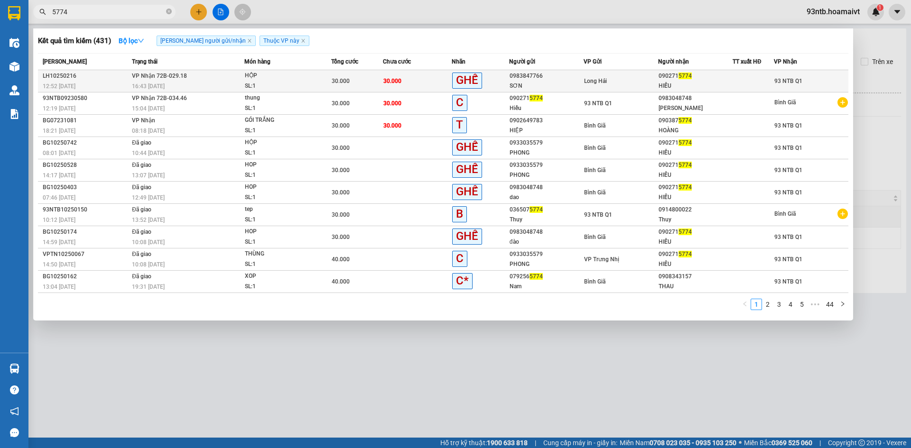
type input "5774"
click at [684, 81] on div "HIẾU" at bounding box center [696, 86] width 74 height 10
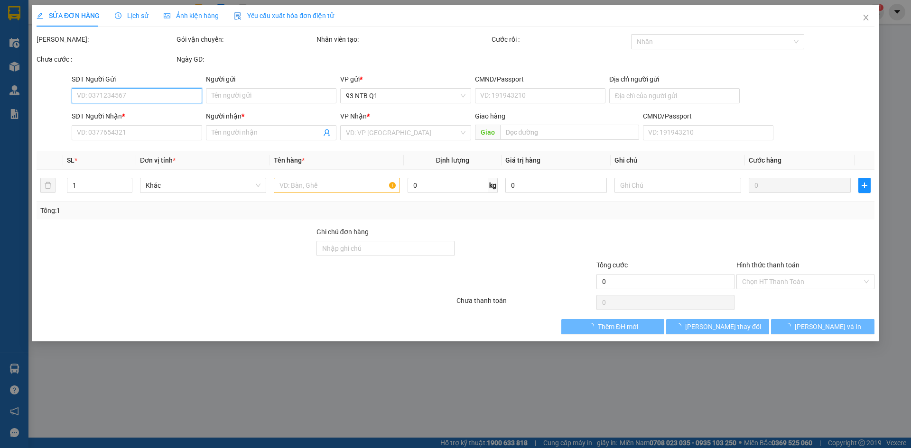
type input "0983847766"
type input "SƠN"
type input "077080001549"
type input "P HƯNG"
type input "0902715774"
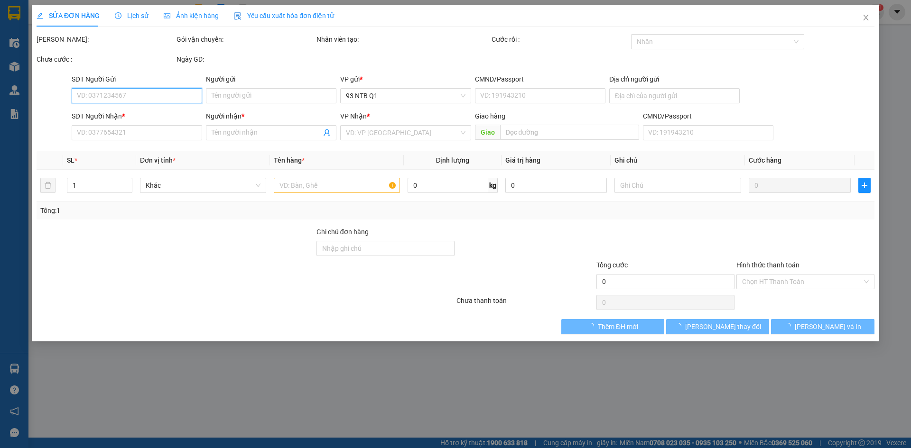
type input "HIẾU"
type input "30.000"
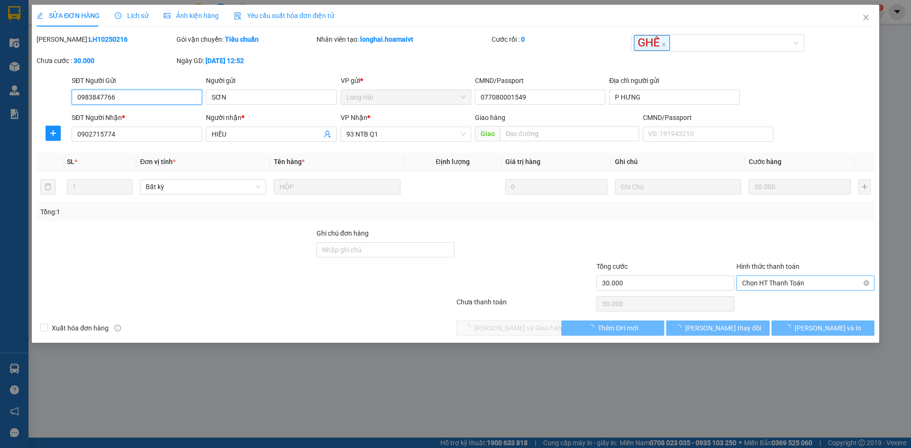
click at [780, 287] on span "Chọn HT Thanh Toán" at bounding box center [805, 283] width 127 height 14
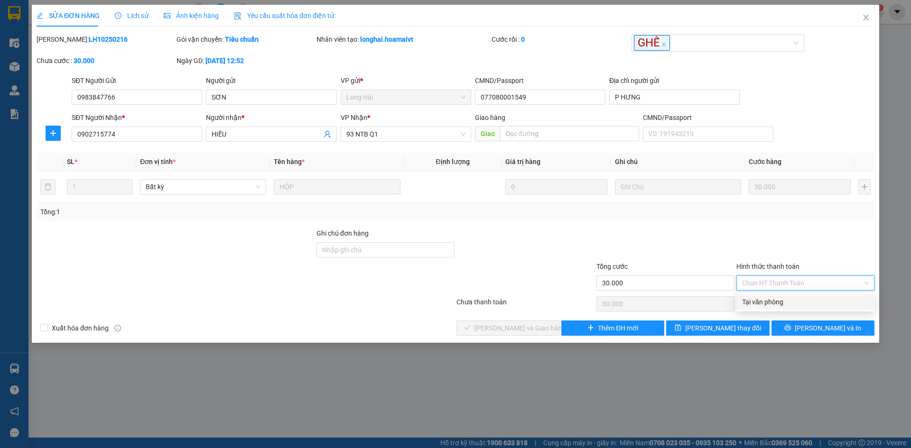
click at [782, 305] on div "Tại văn phòng" at bounding box center [805, 302] width 127 height 10
type input "0"
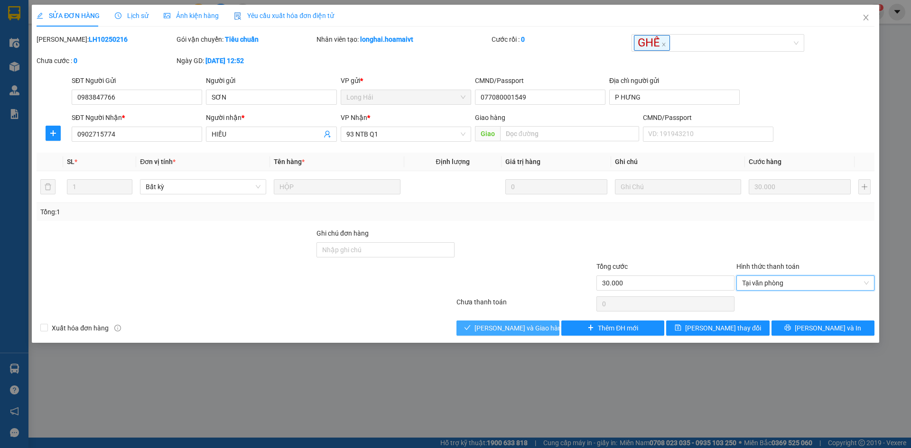
click at [547, 327] on button "[PERSON_NAME] và Giao hàng" at bounding box center [507, 328] width 103 height 15
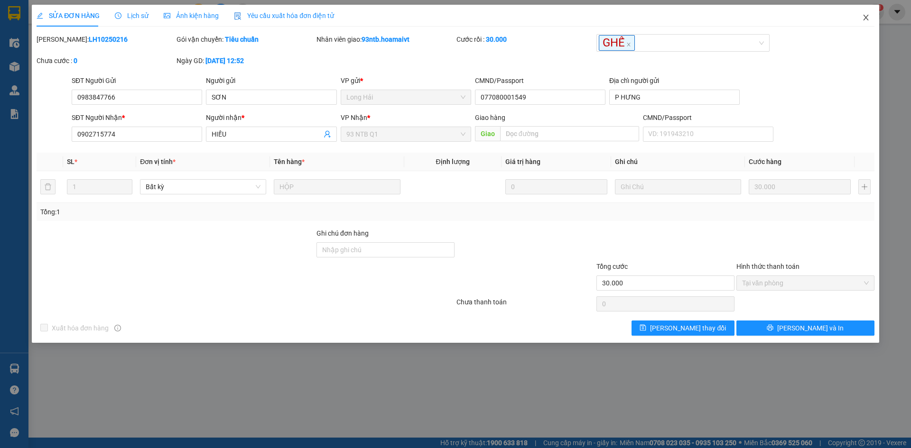
click at [867, 11] on span "Close" at bounding box center [866, 18] width 27 height 27
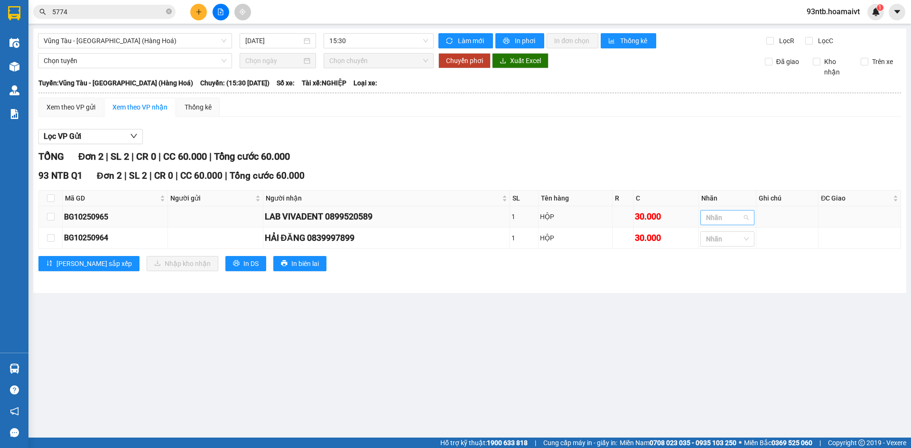
click at [743, 218] on div at bounding box center [723, 217] width 40 height 11
click at [734, 415] on div "3" at bounding box center [729, 420] width 43 height 10
click at [669, 292] on div "Vũng Tàu - Sài Gòn (Hàng Hoá) 11/10/2025 15:30 Làm mới In phơi In đơn chọn Th…" at bounding box center [469, 160] width 873 height 265
click at [743, 241] on div at bounding box center [723, 238] width 40 height 11
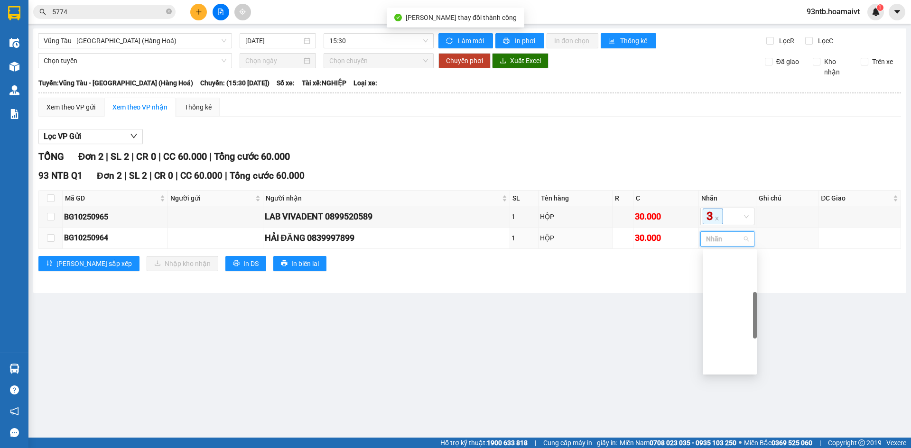
click at [728, 436] on div "3" at bounding box center [729, 441] width 43 height 10
click at [658, 313] on main "Vũng Tàu - Sài Gòn (Hàng Hoá) 11/10/2025 15:30 Làm mới In phơi In đơn chọn Th…" at bounding box center [455, 219] width 911 height 438
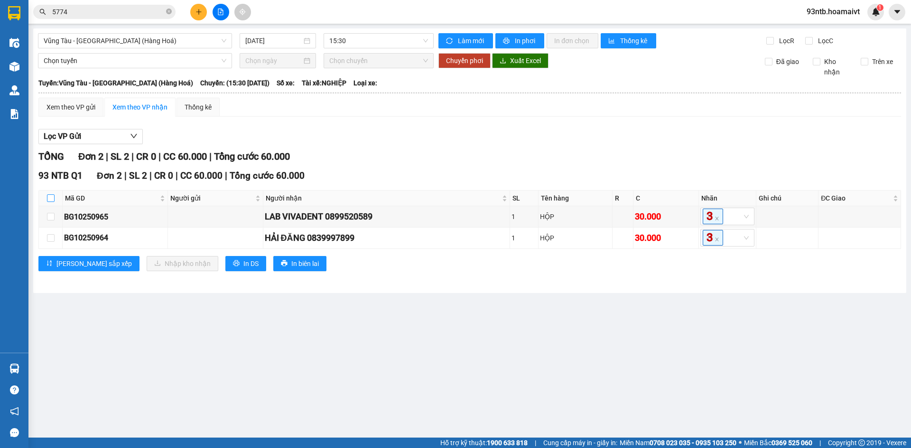
click at [49, 197] on input "checkbox" at bounding box center [51, 199] width 8 height 8
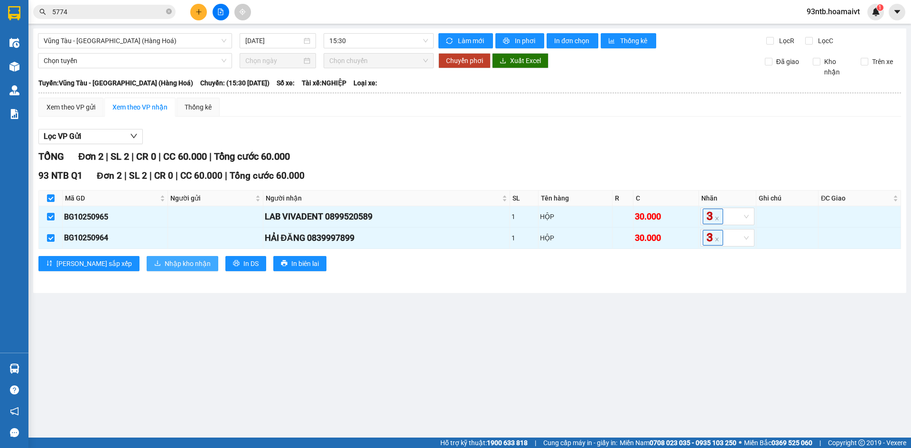
click at [166, 262] on span "Nhập kho nhận" at bounding box center [188, 264] width 46 height 10
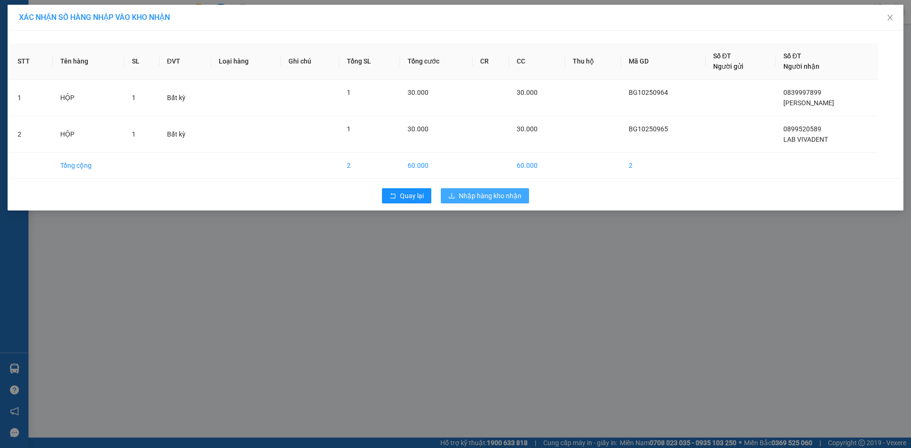
click at [513, 201] on button "Nhập hàng kho nhận" at bounding box center [485, 195] width 88 height 15
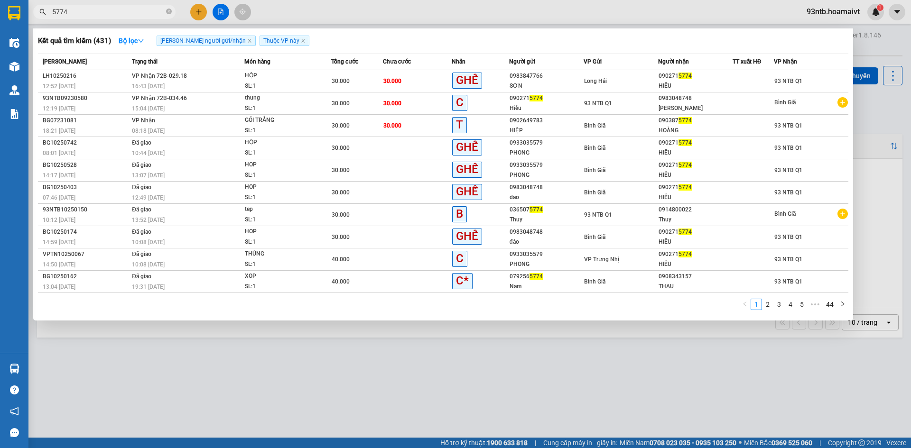
click at [101, 13] on input "5774" at bounding box center [108, 12] width 112 height 10
type input "5"
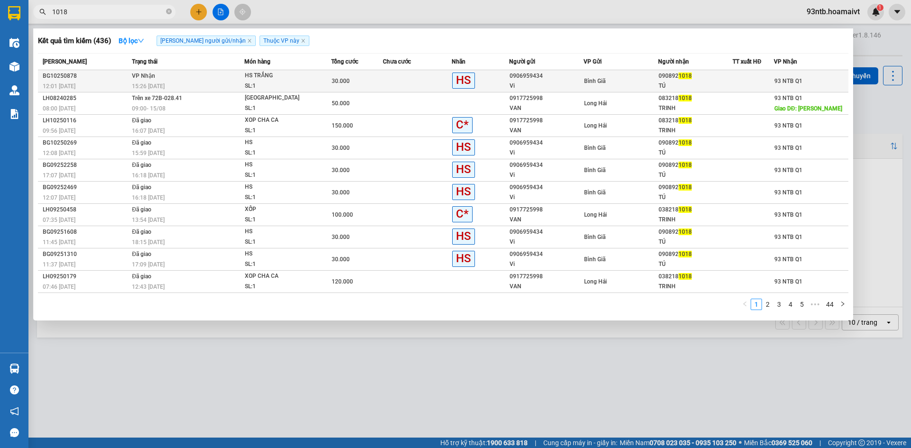
type input "1018"
click at [624, 82] on div "Bình Giã" at bounding box center [621, 81] width 74 height 10
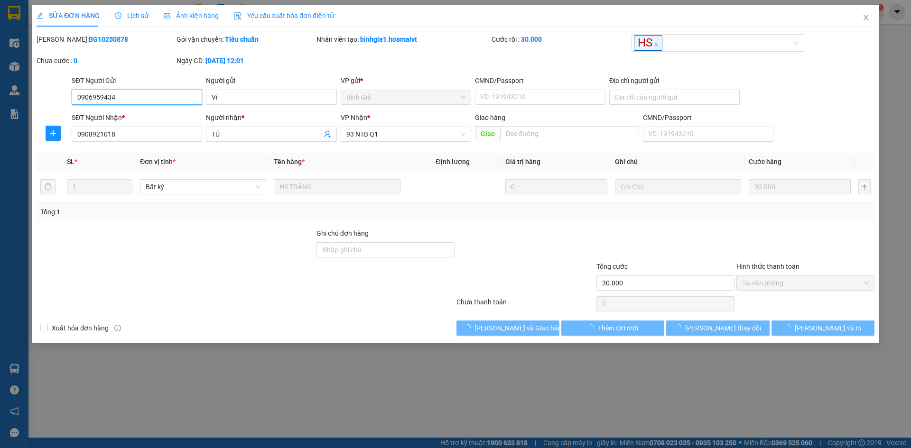
type input "0906959434"
type input "Vi"
type input "0908921018"
type input "TÚ"
type input "30.000"
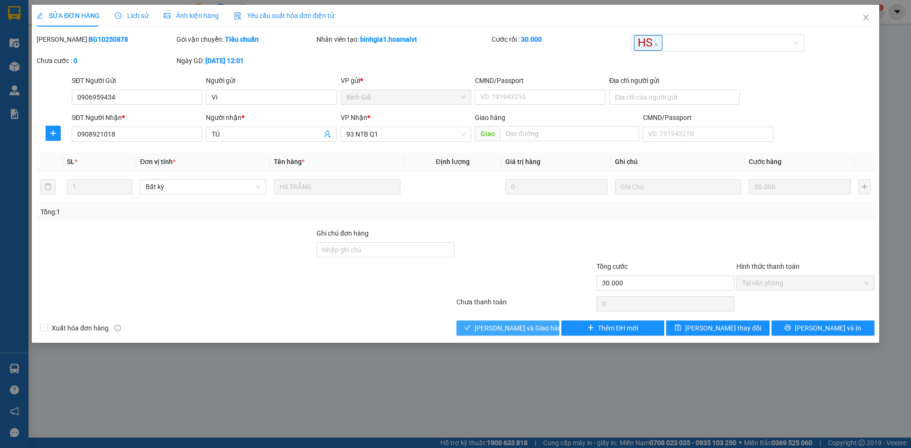
click at [507, 325] on span "[PERSON_NAME] và Giao hàng" at bounding box center [519, 328] width 91 height 10
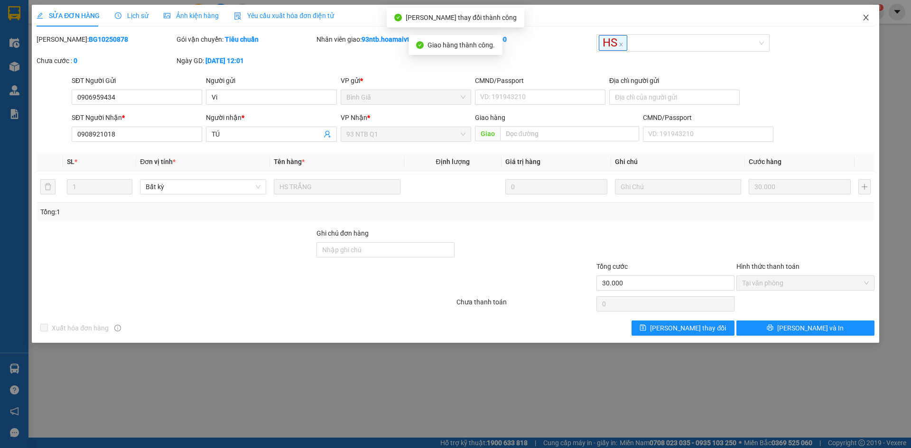
click at [865, 20] on icon "close" at bounding box center [866, 18] width 8 height 8
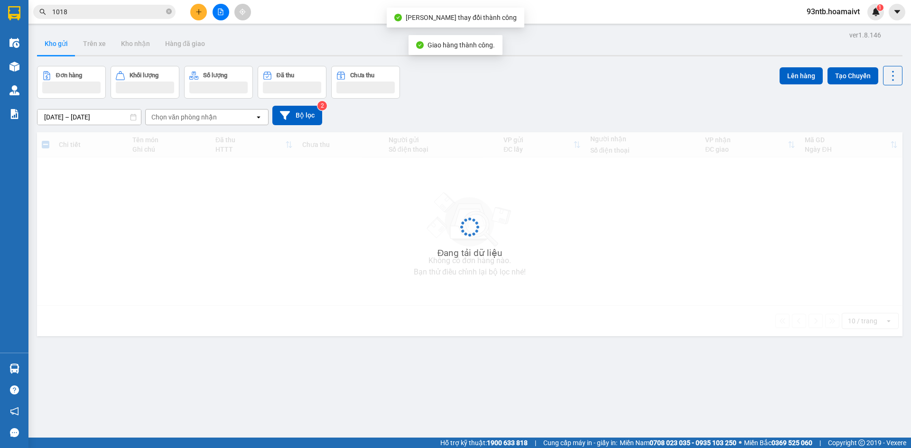
click at [120, 17] on input "1018" at bounding box center [108, 12] width 112 height 10
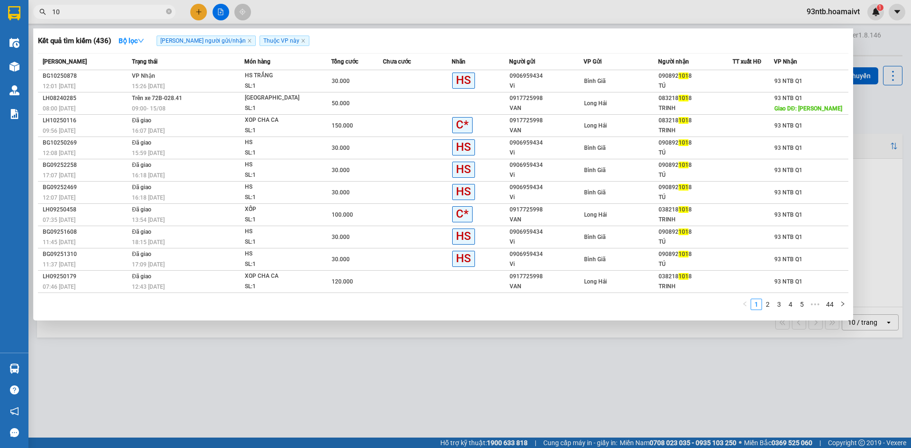
type input "1"
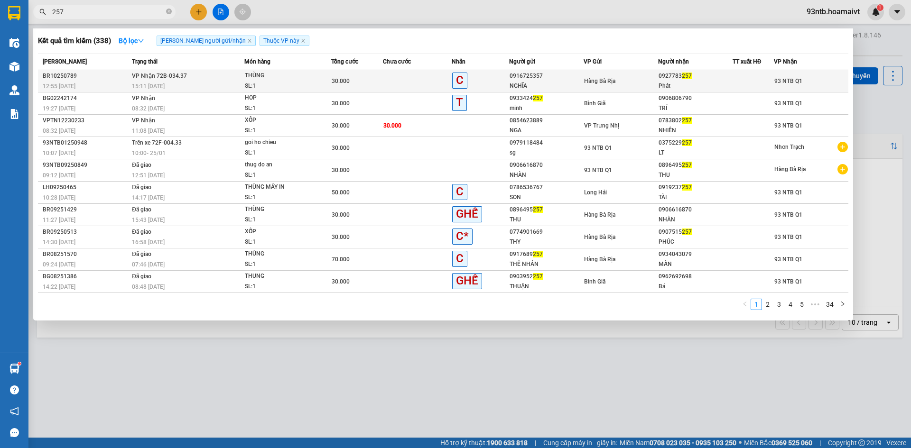
type input "257"
click at [339, 78] on span "30.000" at bounding box center [341, 81] width 18 height 7
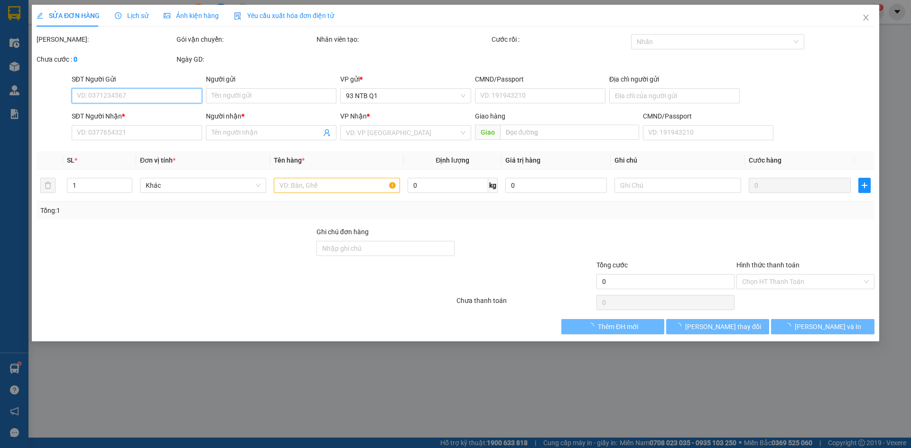
type input "0916725357"
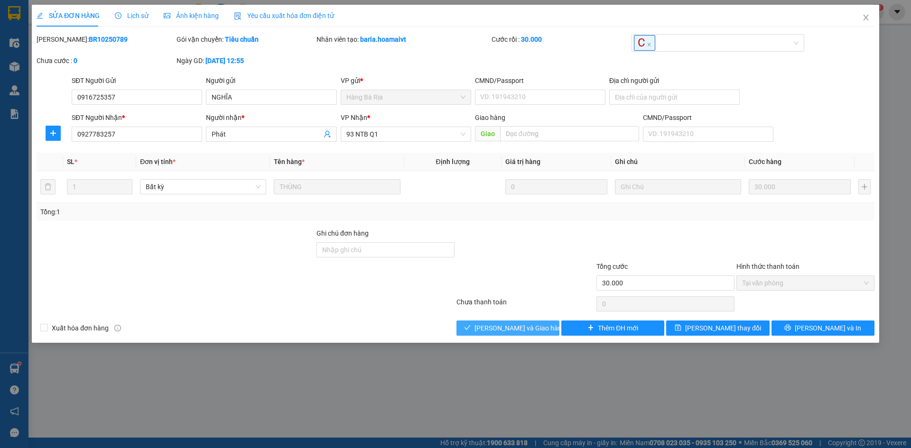
click at [511, 334] on button "[PERSON_NAME] và Giao hàng" at bounding box center [507, 328] width 103 height 15
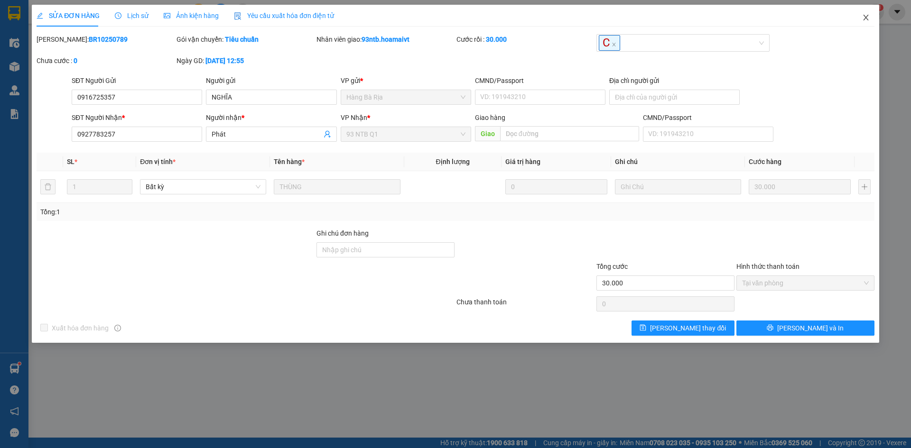
click at [862, 14] on span "Close" at bounding box center [866, 18] width 27 height 27
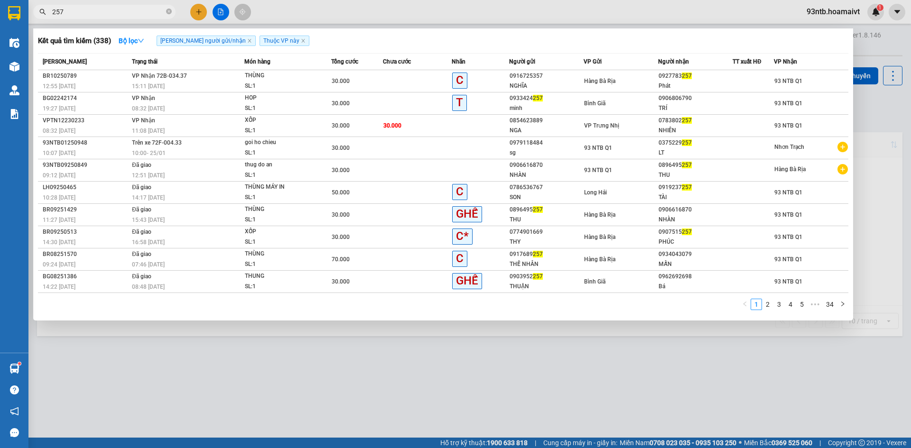
click at [151, 8] on input "257" at bounding box center [108, 12] width 112 height 10
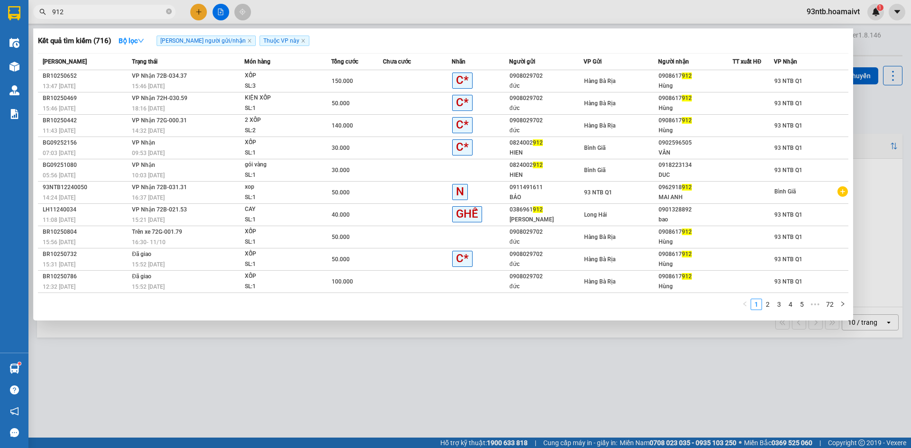
type input "912"
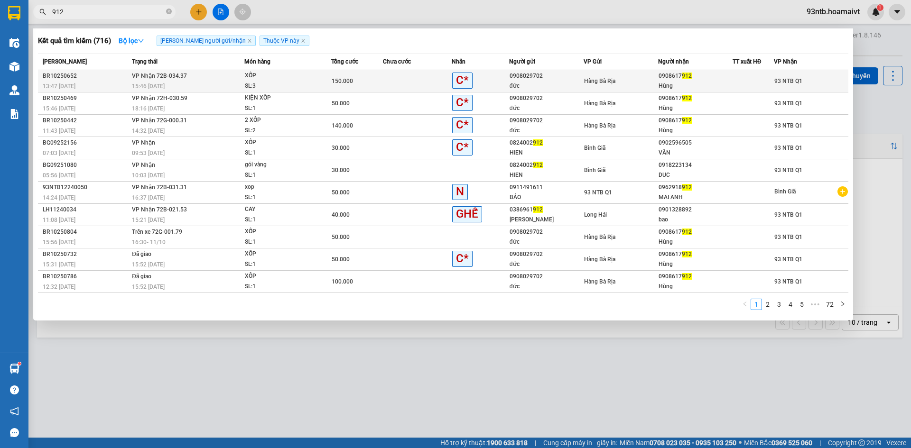
click at [713, 80] on div "0908617 912" at bounding box center [696, 76] width 74 height 10
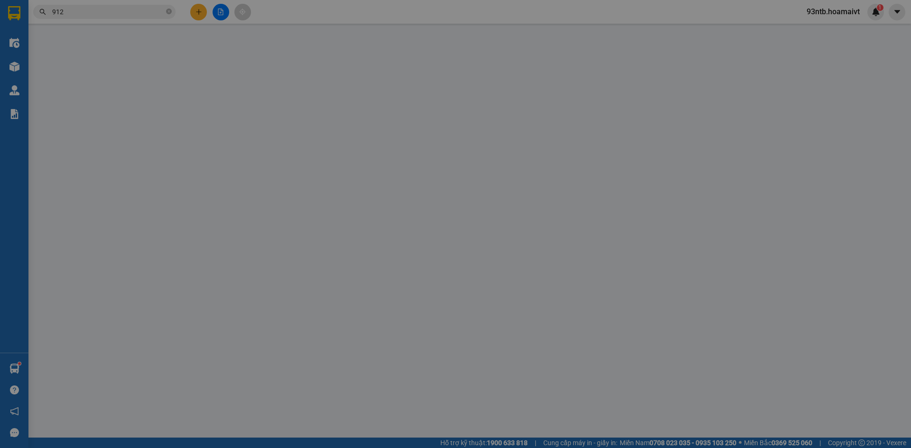
type input "0908029702"
type input "đức"
type input "079098001884"
type input "0908617912"
type input "Hùng"
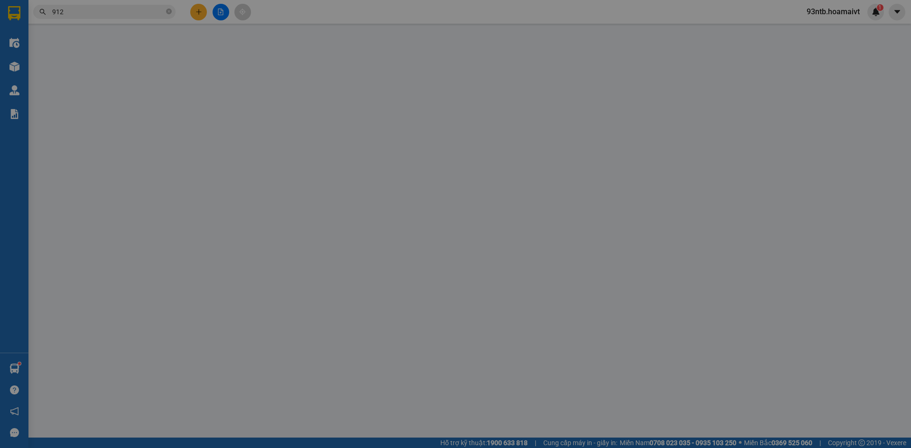
type input "150.000"
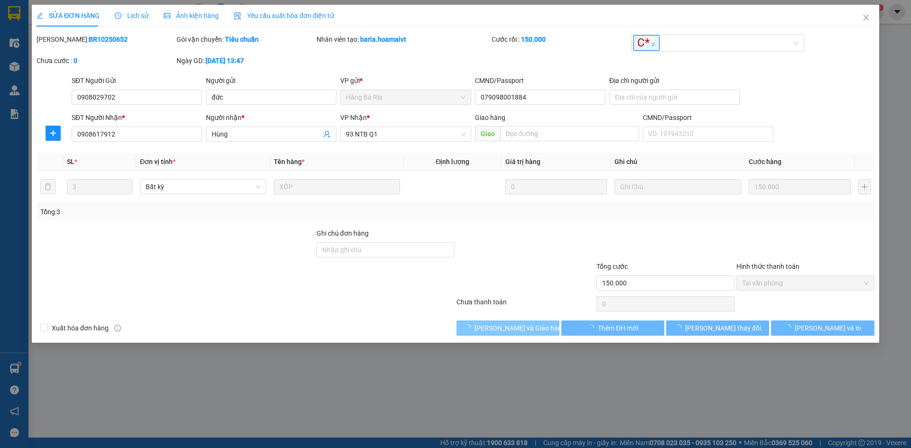
click at [530, 326] on span "[PERSON_NAME] và Giao hàng" at bounding box center [519, 328] width 91 height 10
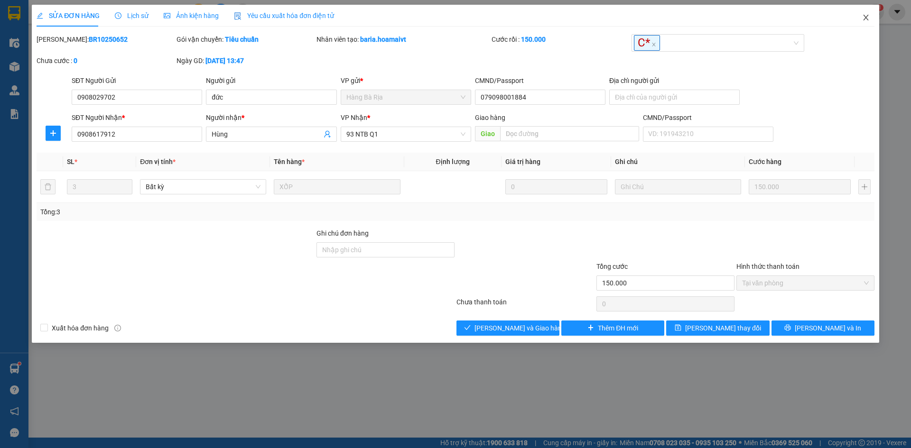
click at [866, 17] on icon "close" at bounding box center [866, 18] width 8 height 8
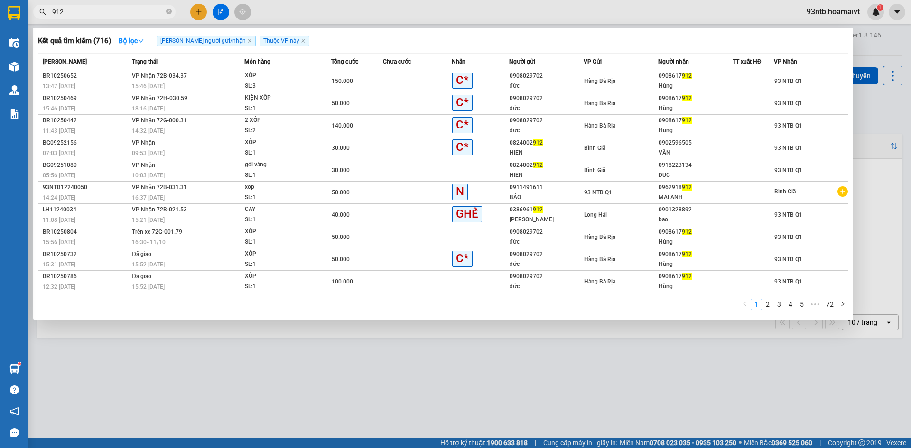
click at [117, 5] on span "912" at bounding box center [104, 12] width 142 height 14
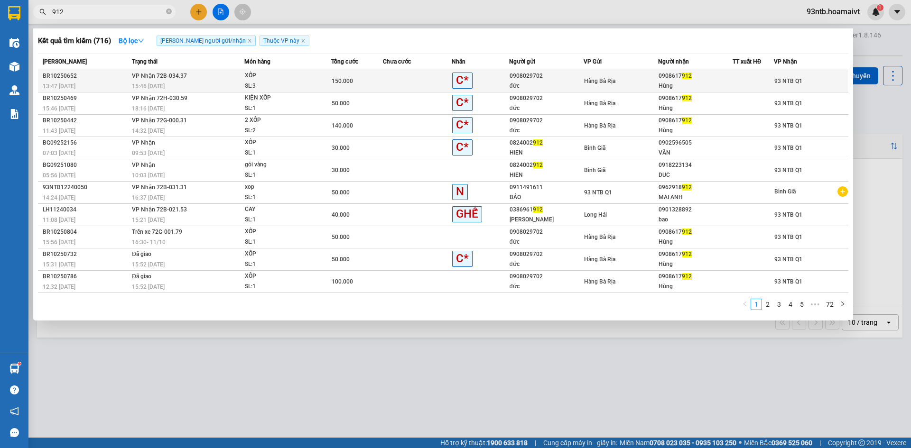
click at [639, 89] on td "Hàng Bà Rịa" at bounding box center [621, 81] width 74 height 22
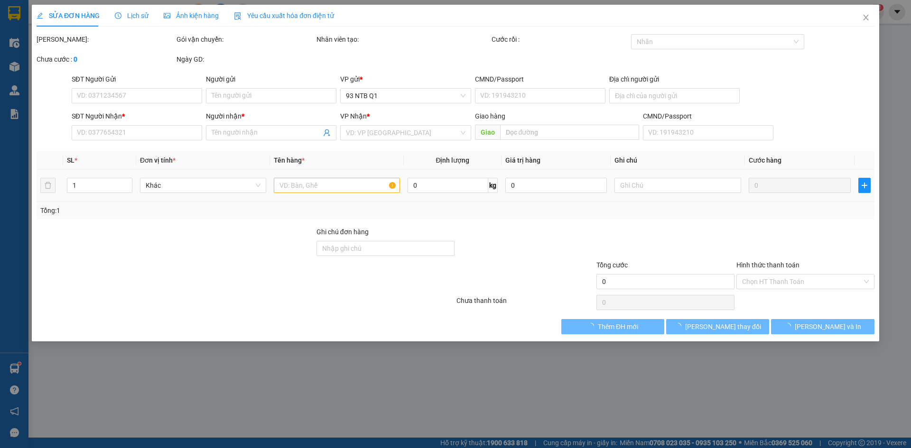
type input "0908029702"
type input "đức"
type input "079098001884"
type input "0908617912"
type input "Hùng"
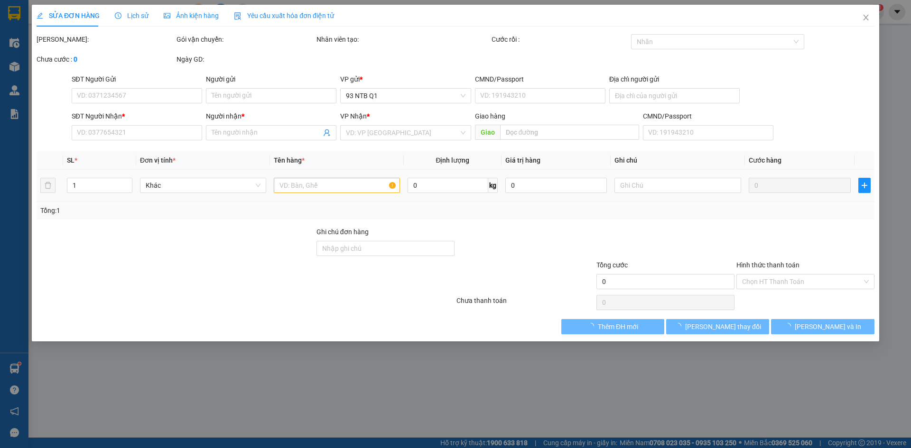
type input "150.000"
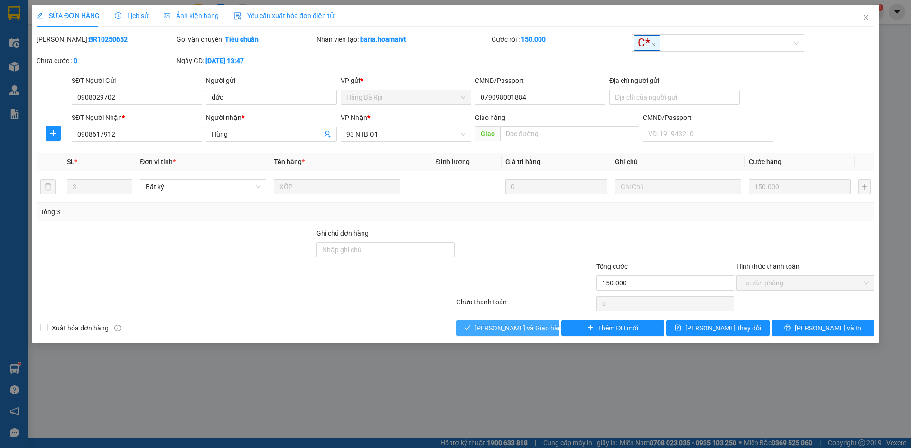
click at [529, 329] on span "[PERSON_NAME] và Giao hàng" at bounding box center [519, 328] width 91 height 10
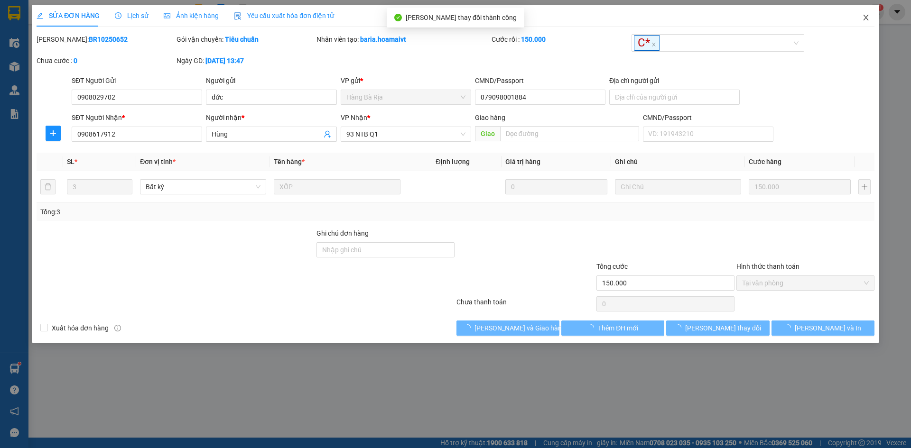
click at [868, 17] on icon "close" at bounding box center [866, 18] width 8 height 8
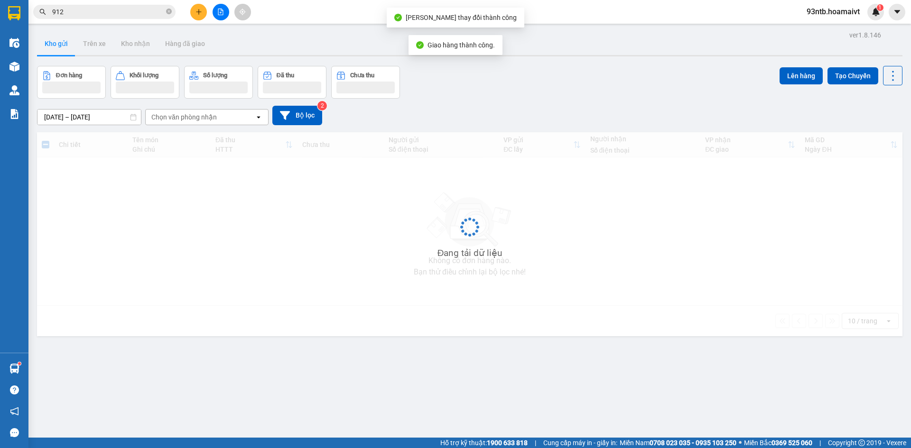
click at [96, 10] on input "912" at bounding box center [108, 12] width 112 height 10
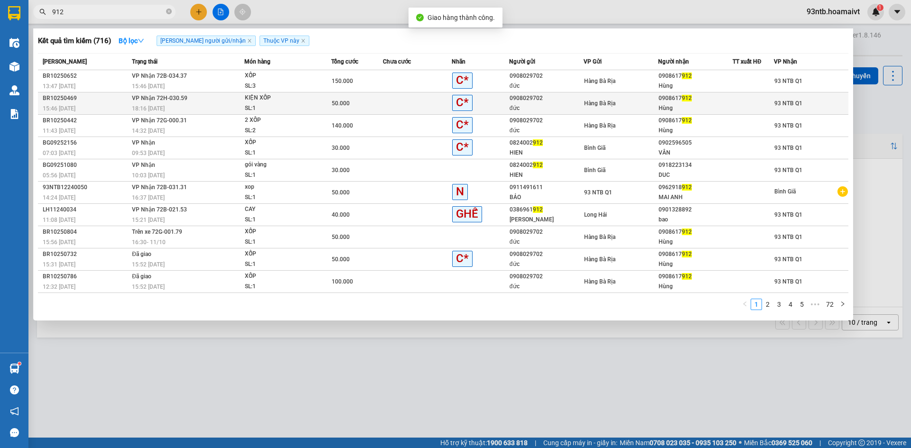
click at [622, 99] on div "Hàng Bà Rịa" at bounding box center [621, 103] width 74 height 10
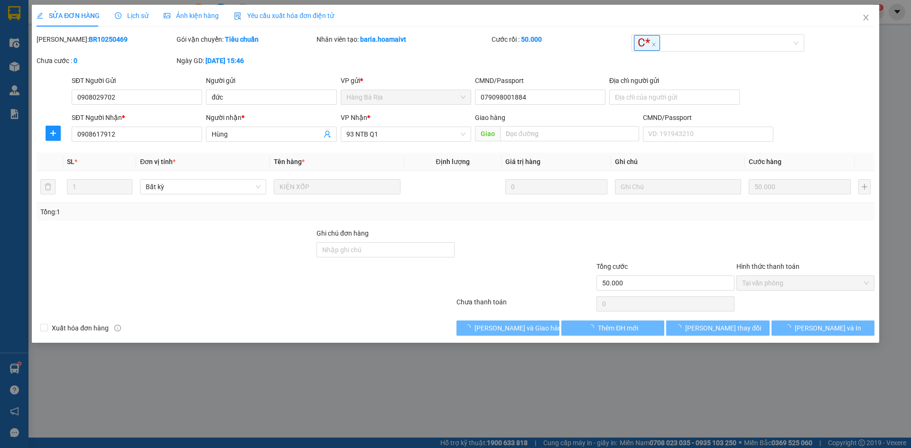
type input "0908029702"
type input "đức"
type input "079098001884"
type input "0908617912"
type input "Hùng"
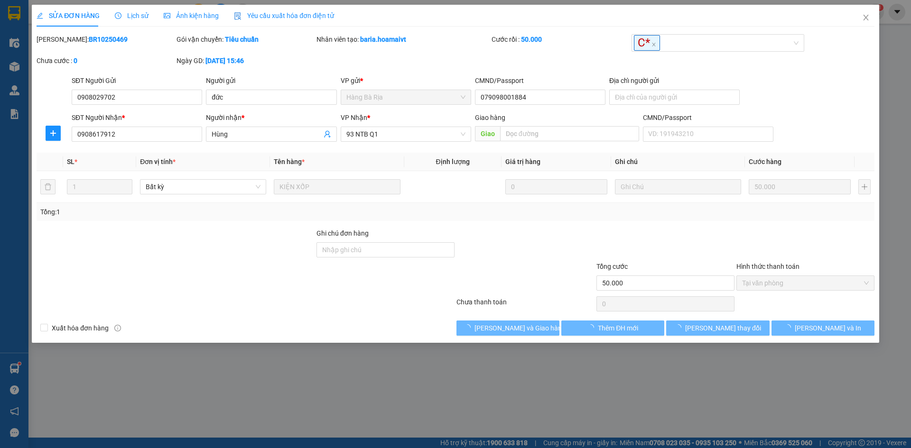
type input "50.000"
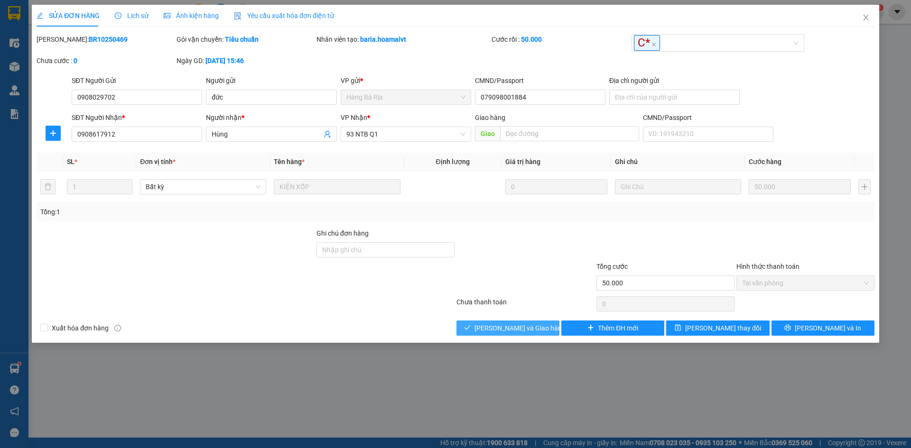
click at [523, 324] on span "[PERSON_NAME] và Giao hàng" at bounding box center [519, 328] width 91 height 10
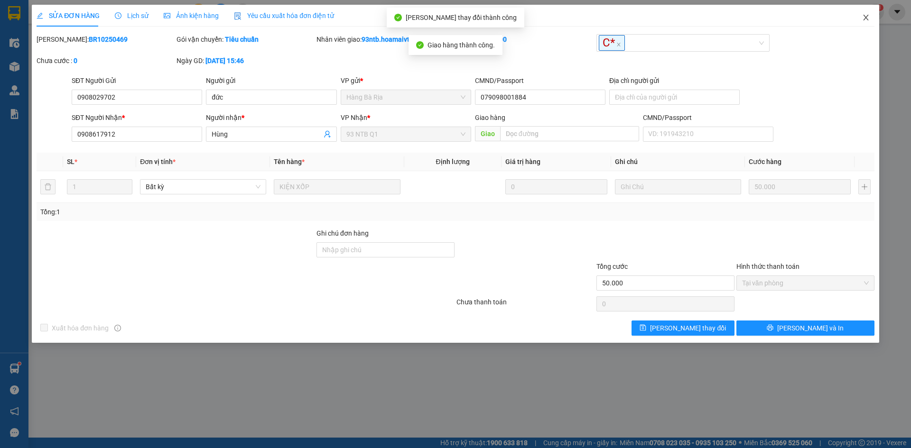
click at [867, 18] on icon "close" at bounding box center [866, 18] width 8 height 8
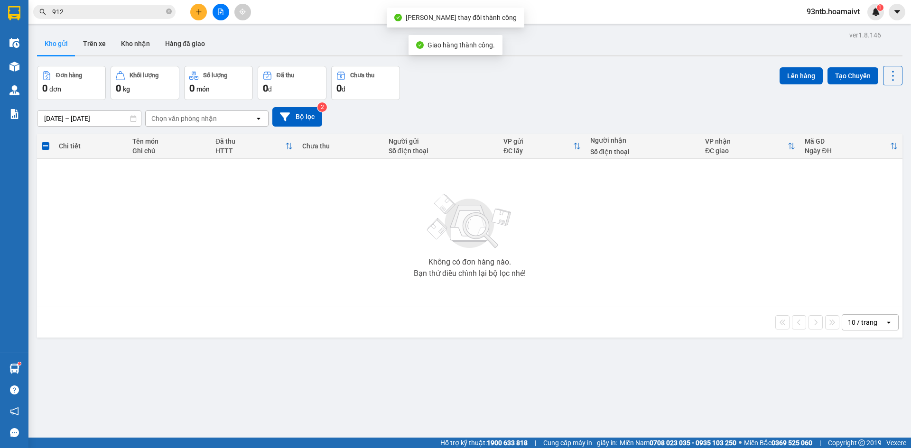
click at [97, 13] on input "912" at bounding box center [108, 12] width 112 height 10
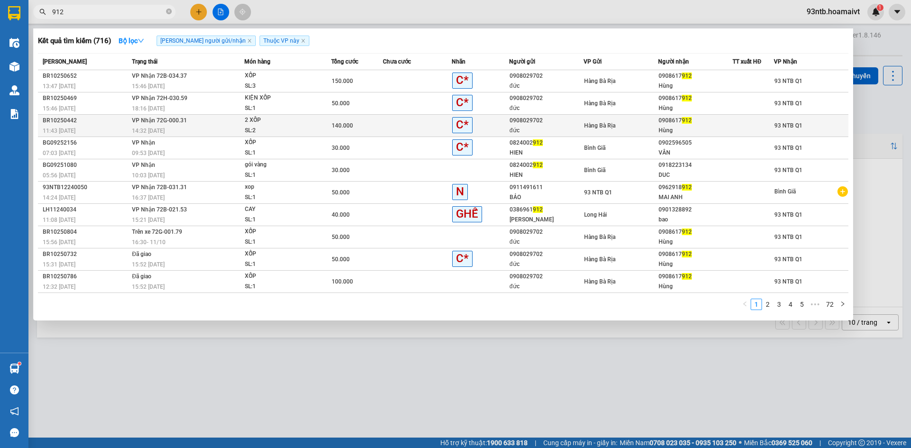
click at [620, 130] on div "Hàng Bà Rịa" at bounding box center [621, 126] width 74 height 10
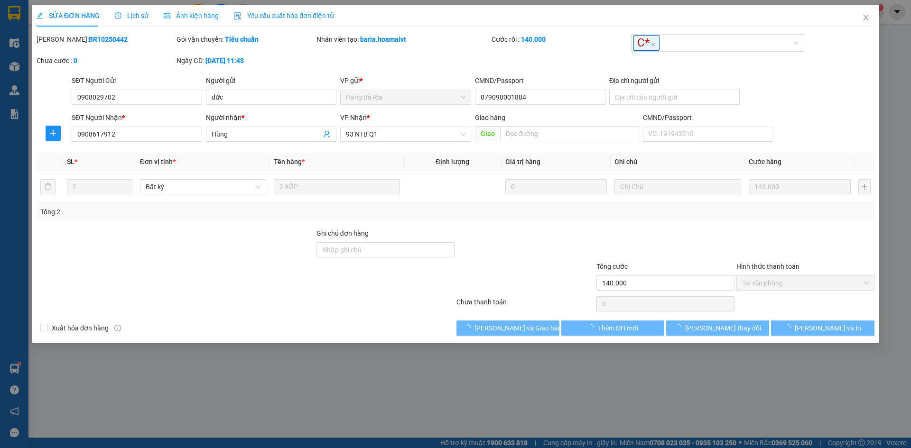
type input "0908029702"
type input "đức"
type input "079098001884"
type input "0908617912"
type input "Hùng"
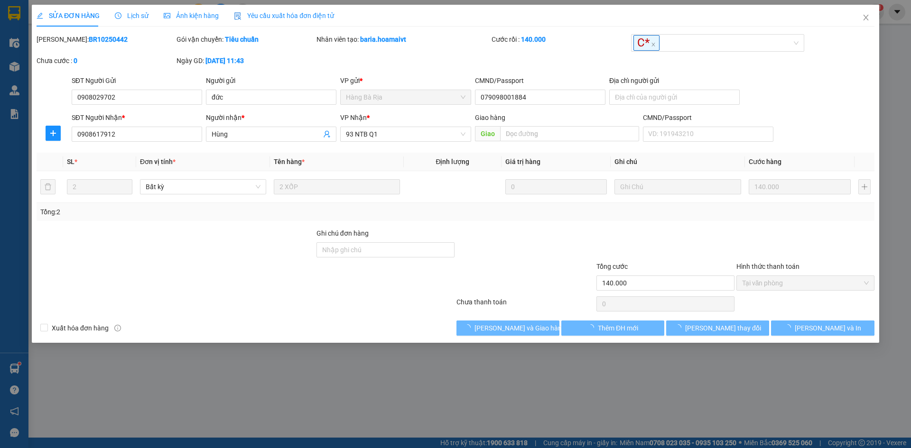
type input "140.000"
click at [498, 324] on span "[PERSON_NAME] và Giao hàng" at bounding box center [519, 328] width 91 height 10
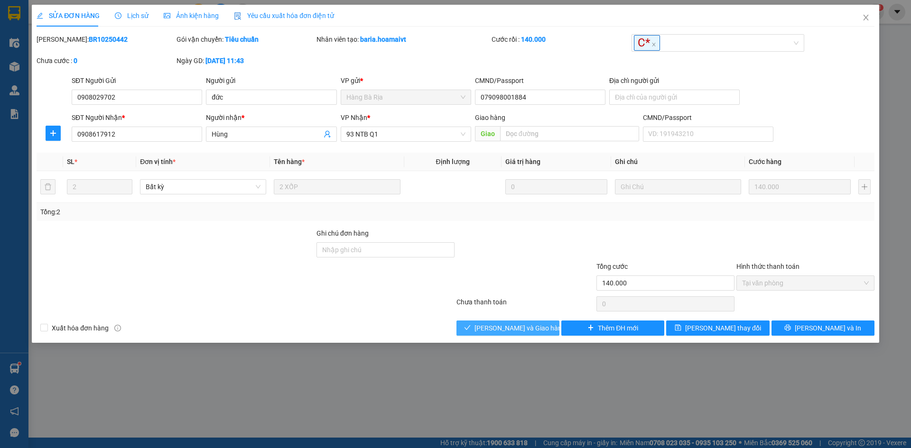
click at [530, 325] on span "[PERSON_NAME] và Giao hàng" at bounding box center [519, 328] width 91 height 10
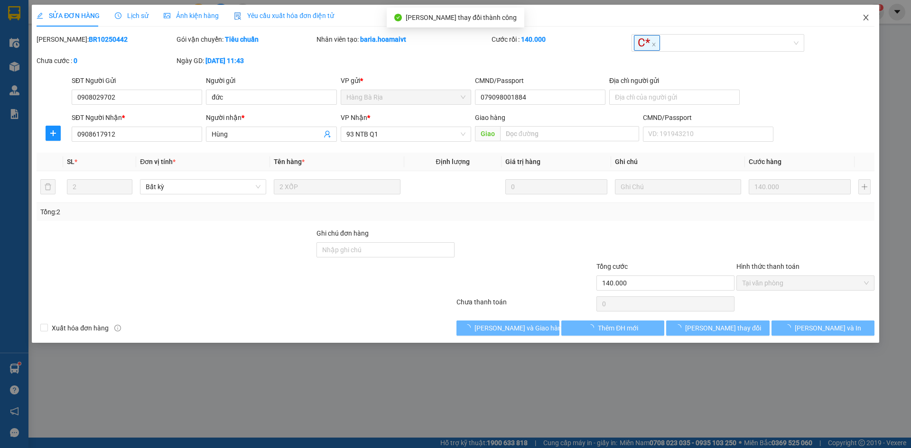
click at [861, 19] on span "Close" at bounding box center [866, 18] width 27 height 27
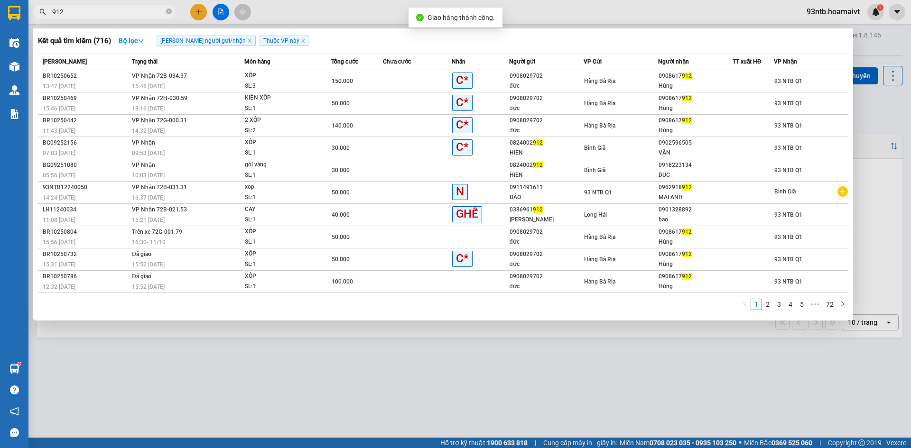
click at [103, 11] on input "912" at bounding box center [108, 12] width 112 height 10
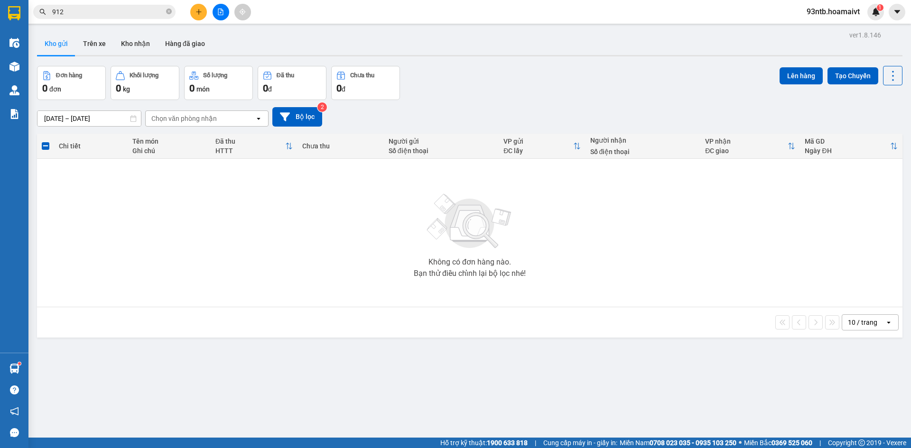
click at [676, 109] on div "[DATE] – [DATE] Press the down arrow key to interact with the calendar and sele…" at bounding box center [469, 116] width 865 height 19
click at [93, 7] on span "912" at bounding box center [104, 12] width 142 height 14
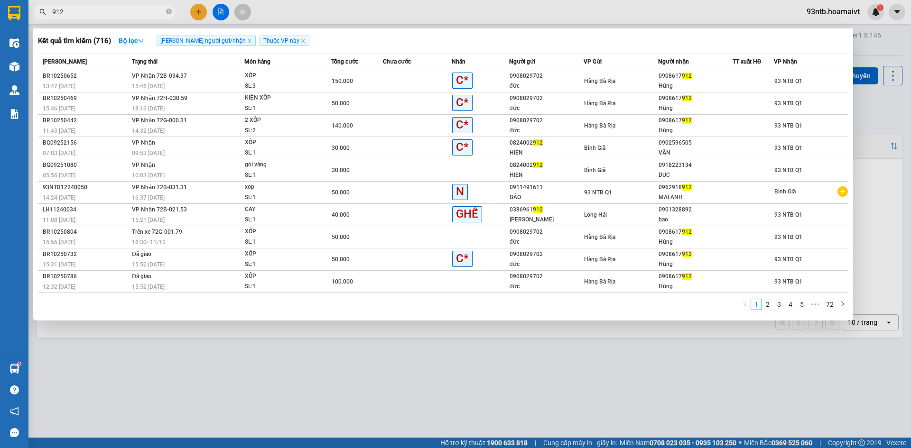
click at [97, 11] on input "912" at bounding box center [108, 12] width 112 height 10
type input "9"
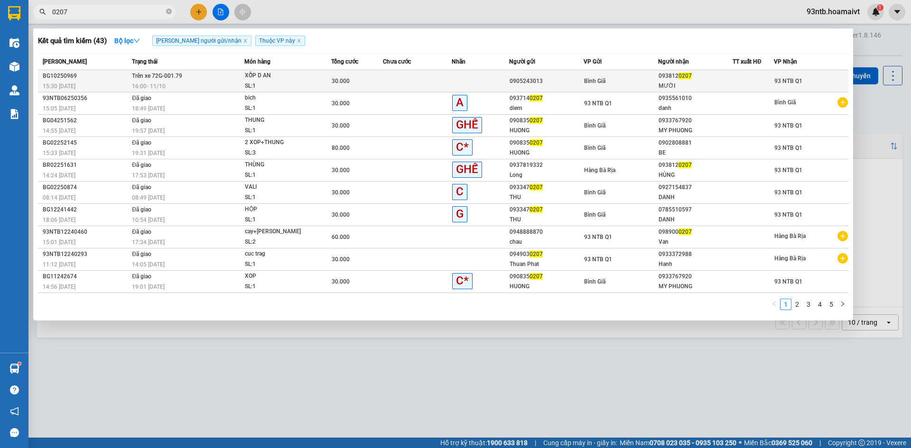
type input "0207"
click at [442, 87] on td at bounding box center [417, 81] width 69 height 22
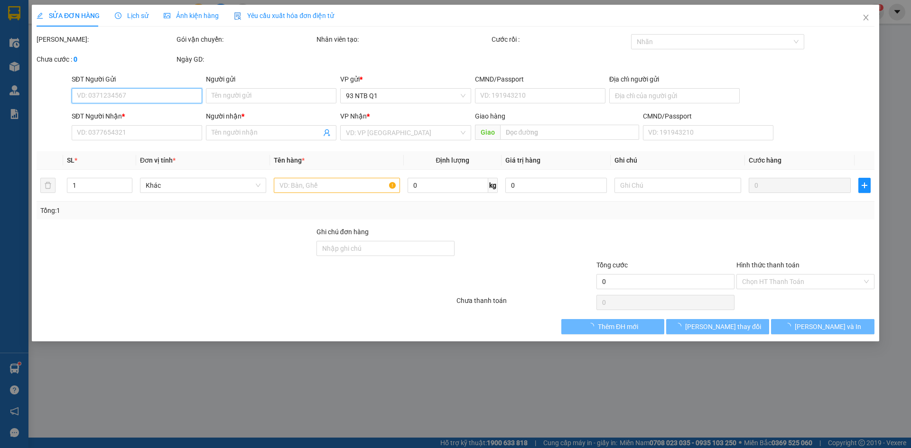
type input "0905243013"
type input "0938120207"
type input "MƯỜI"
type input "30.000"
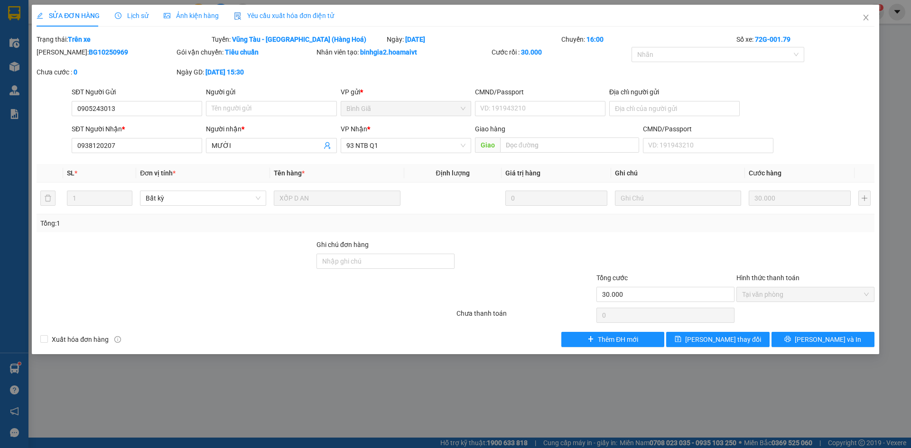
click at [711, 259] on div at bounding box center [665, 256] width 140 height 33
click at [862, 12] on span "Close" at bounding box center [866, 18] width 27 height 27
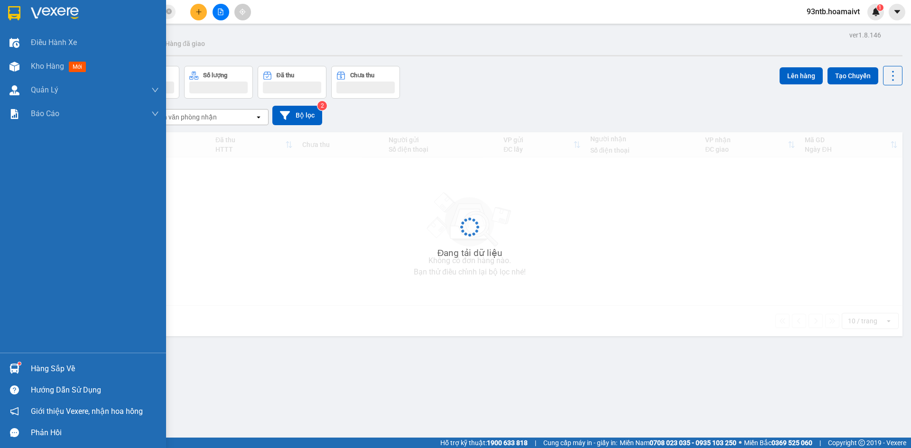
click at [46, 369] on div "Hàng sắp về" at bounding box center [95, 369] width 128 height 14
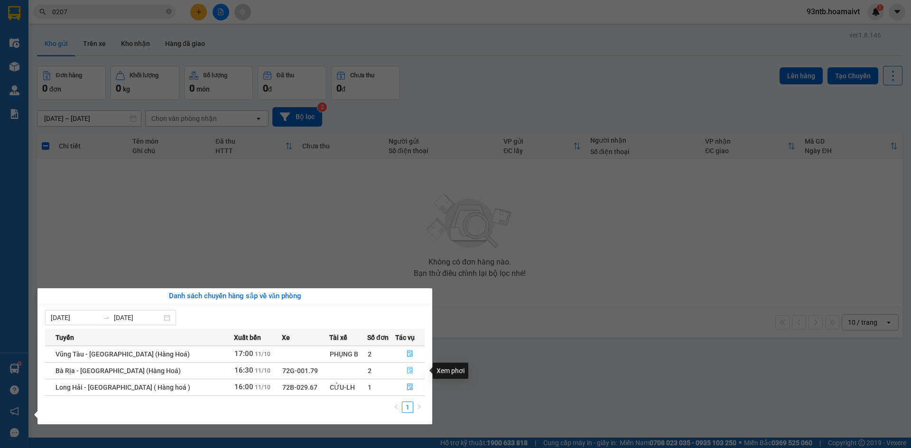
click at [409, 371] on icon "file-done" at bounding box center [410, 370] width 7 height 7
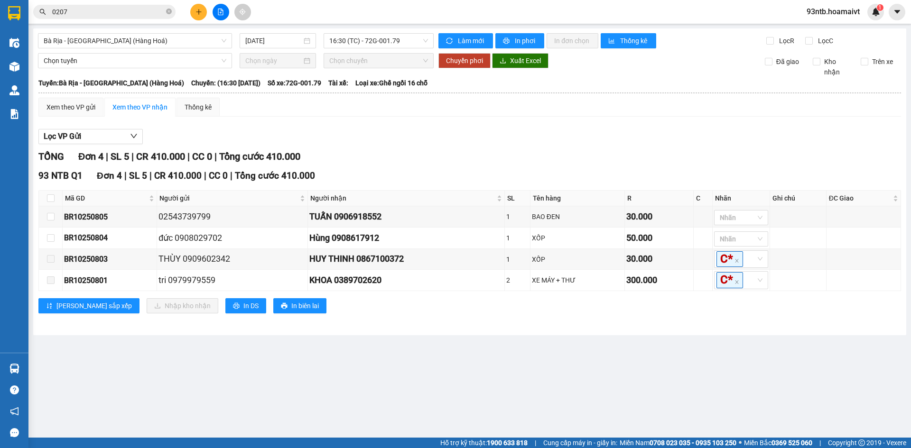
click at [594, 144] on div at bounding box center [469, 144] width 863 height 0
click at [49, 237] on input "checkbox" at bounding box center [51, 238] width 8 height 8
checkbox input "true"
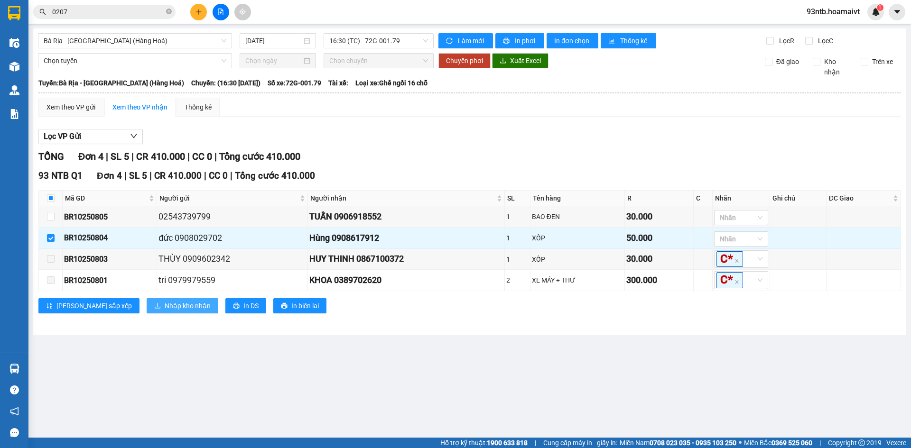
click at [165, 310] on span "Nhập kho nhận" at bounding box center [188, 306] width 46 height 10
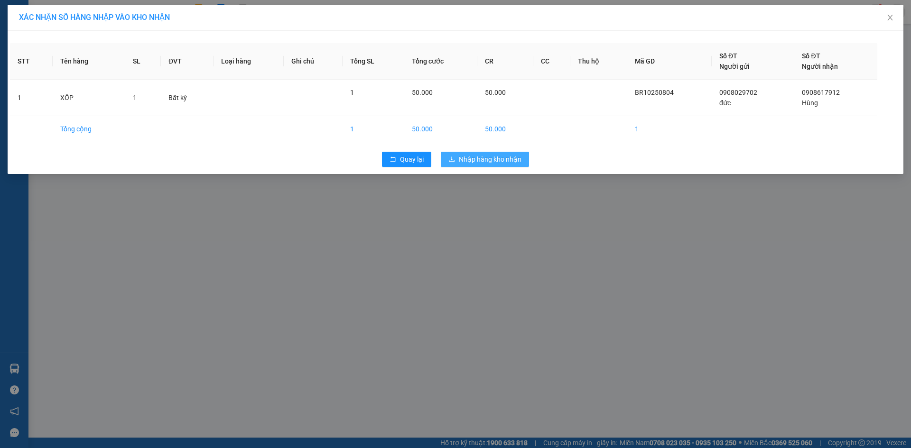
click at [455, 160] on button "Nhập hàng kho nhận" at bounding box center [485, 159] width 88 height 15
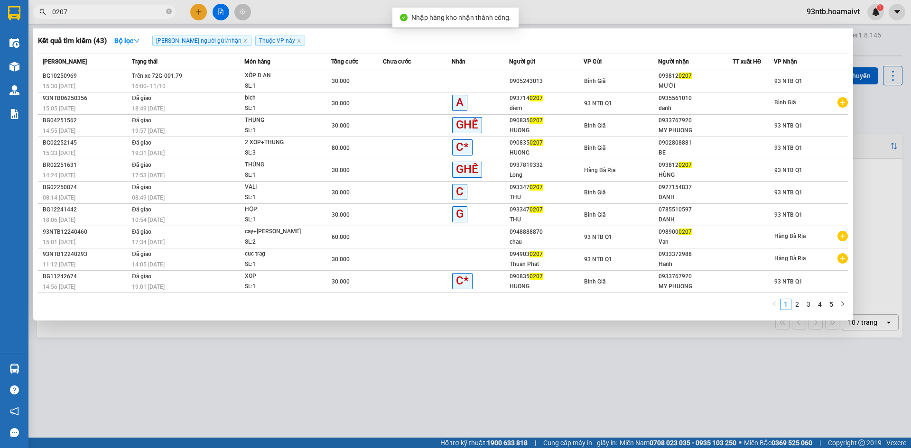
click at [123, 9] on input "0207" at bounding box center [108, 12] width 112 height 10
type input "0"
click at [123, 9] on input "text" at bounding box center [108, 12] width 112 height 10
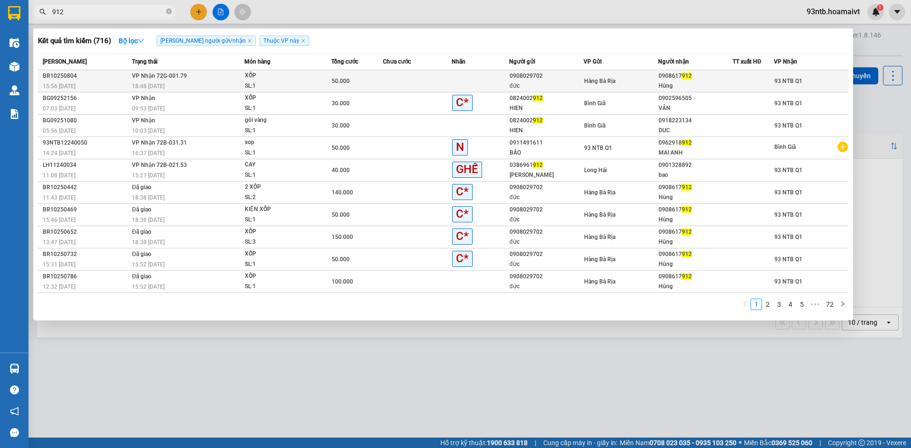
type input "912"
click at [638, 73] on td "Hàng Bà Rịa" at bounding box center [621, 81] width 74 height 22
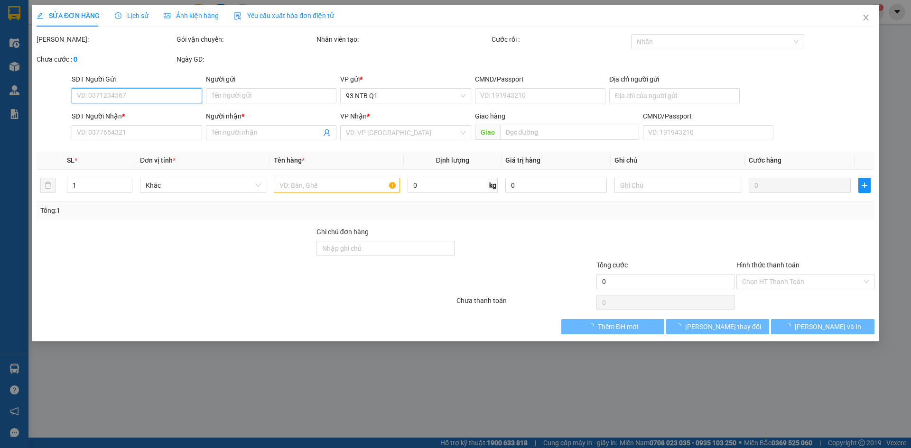
type input "0908029702"
type input "đức"
type input "079098001884"
type input "0908617912"
type input "Hùng"
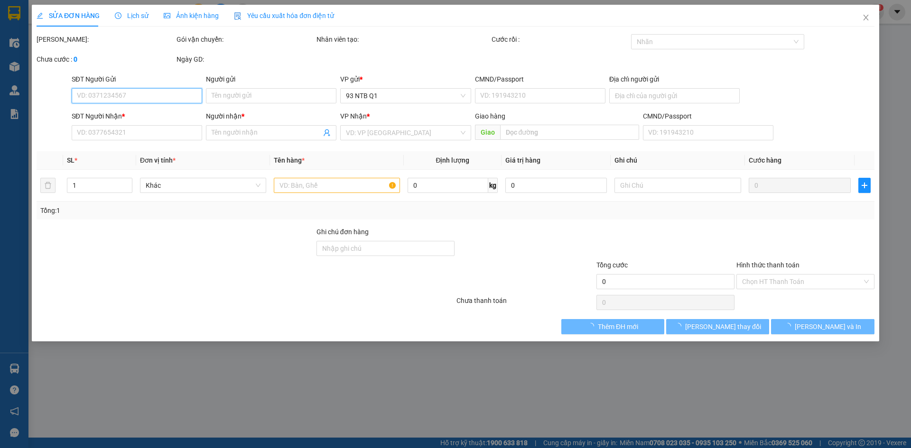
type input "50.000"
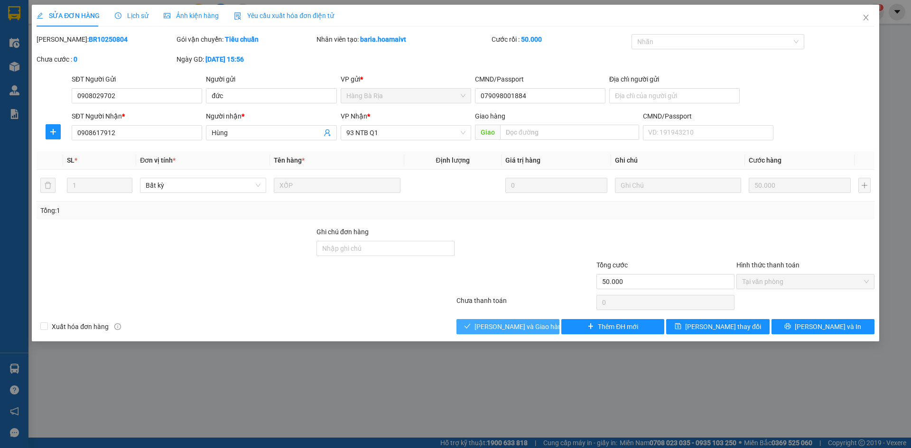
click at [533, 322] on span "[PERSON_NAME] và Giao hàng" at bounding box center [519, 327] width 91 height 10
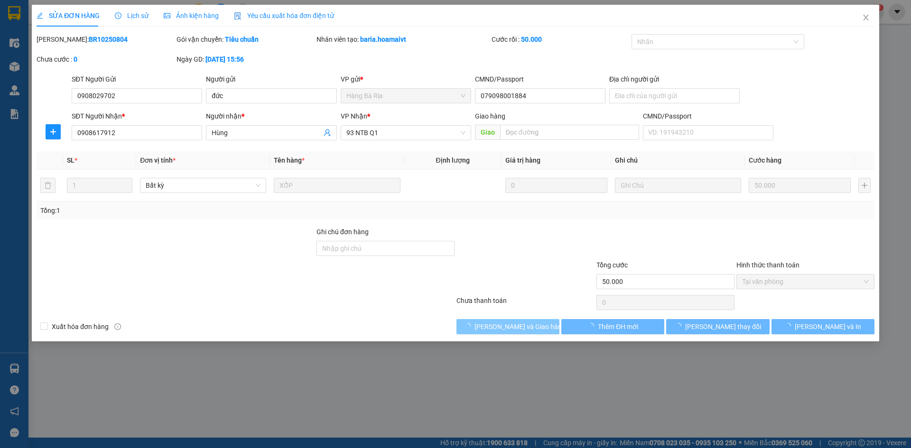
click at [533, 322] on span "[PERSON_NAME] và Giao hàng" at bounding box center [519, 327] width 91 height 10
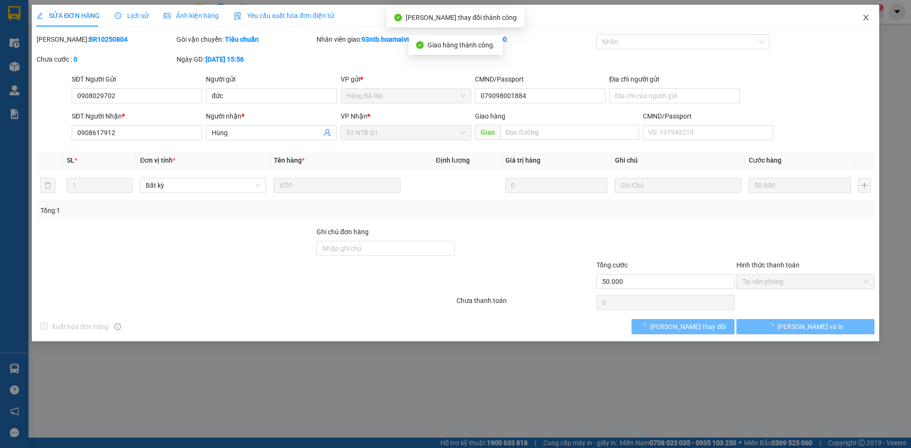
click at [866, 15] on icon "close" at bounding box center [866, 18] width 8 height 8
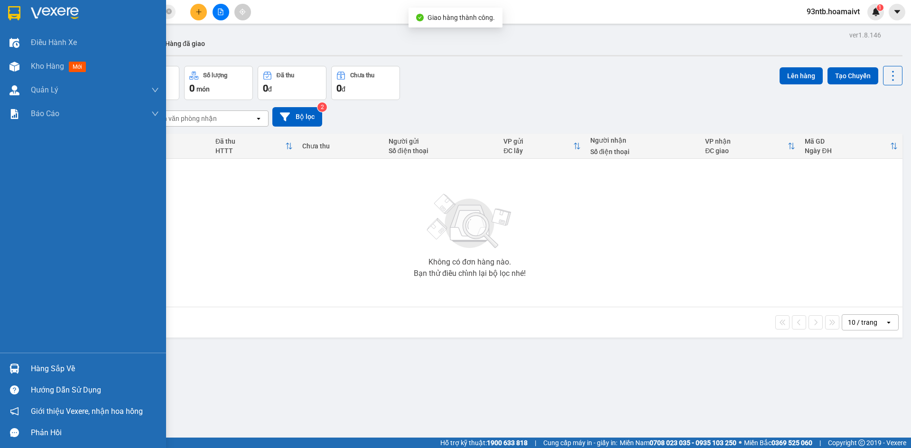
click at [66, 361] on div "Hàng sắp về" at bounding box center [83, 368] width 166 height 21
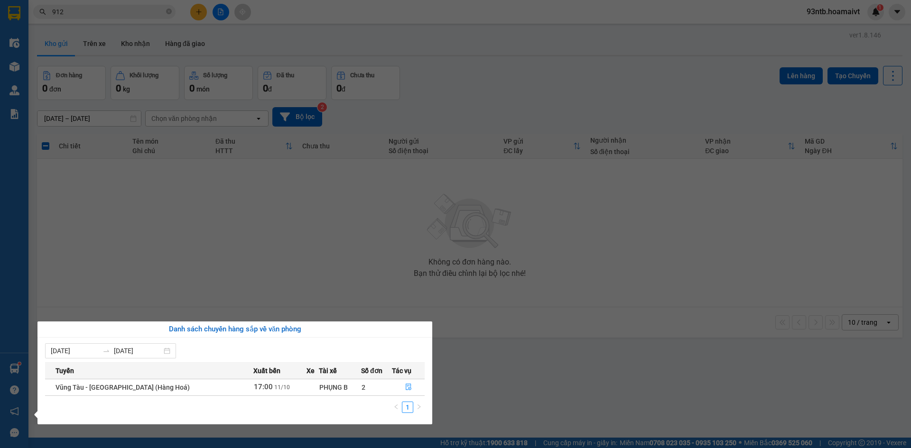
click at [506, 96] on section "Kết quả tìm kiếm ( 716 ) Bộ lọc Tìm người gửi/nhận Thuộc VP này Mã ĐH Trạng thá…" at bounding box center [455, 224] width 911 height 448
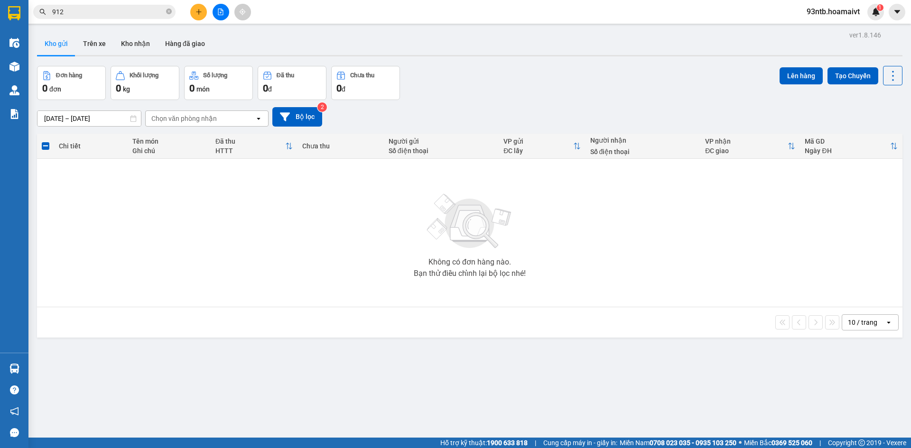
click at [128, 14] on input "912" at bounding box center [108, 12] width 112 height 10
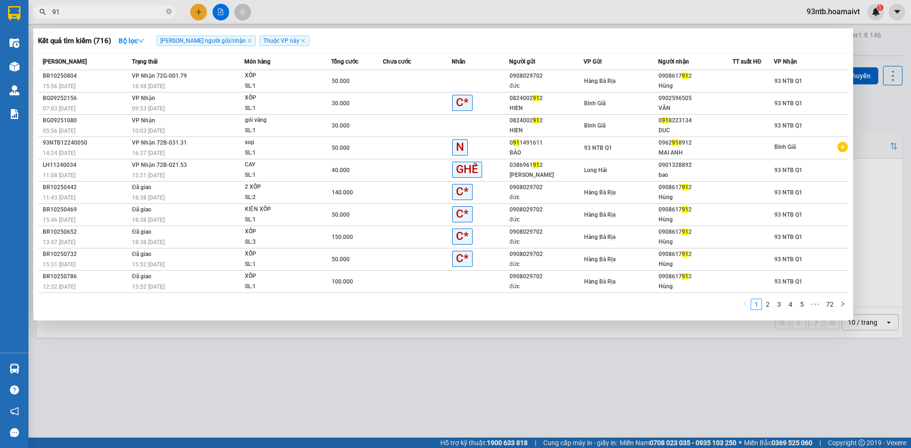
type input "9"
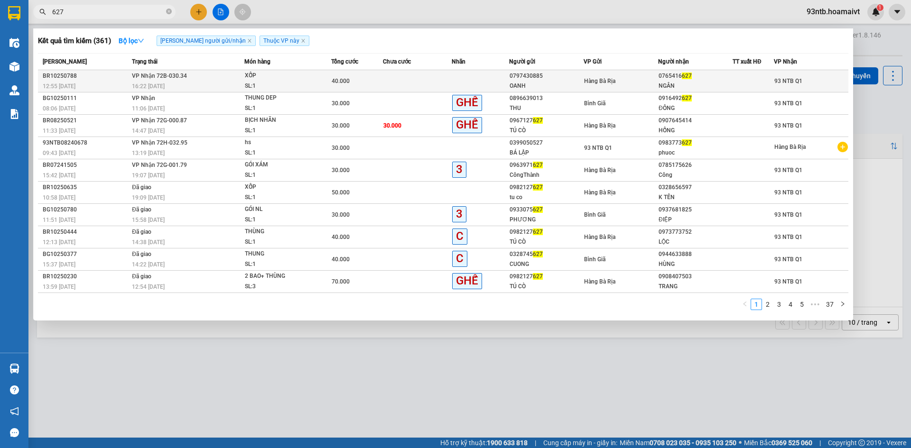
type input "627"
click at [745, 81] on div at bounding box center [753, 81] width 40 height 10
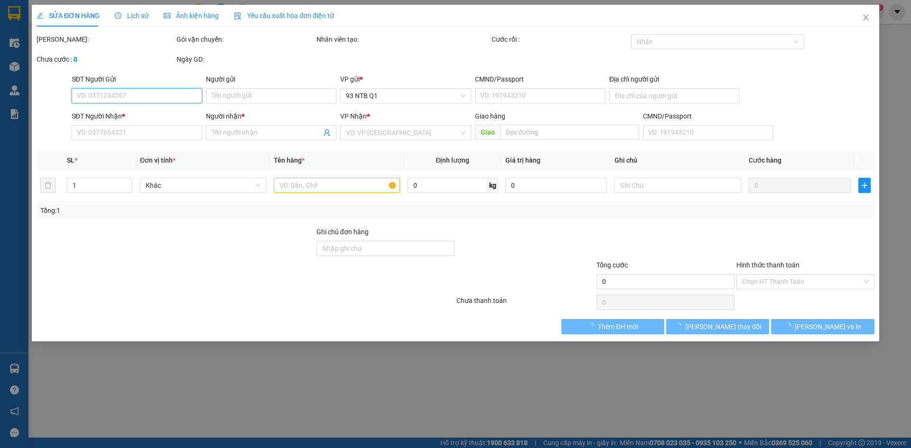
type input "0797430885"
type input "OANH"
type input "0765416627"
type input "NGÂN"
type input "40.000"
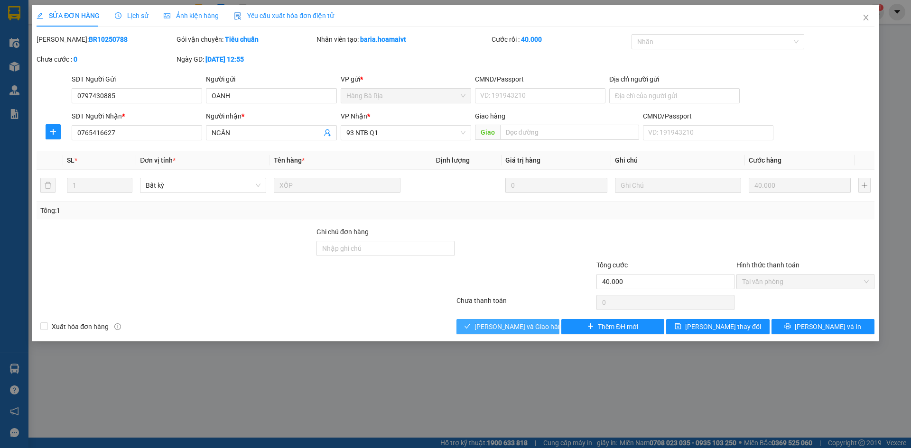
click at [471, 323] on icon "check" at bounding box center [467, 326] width 7 height 7
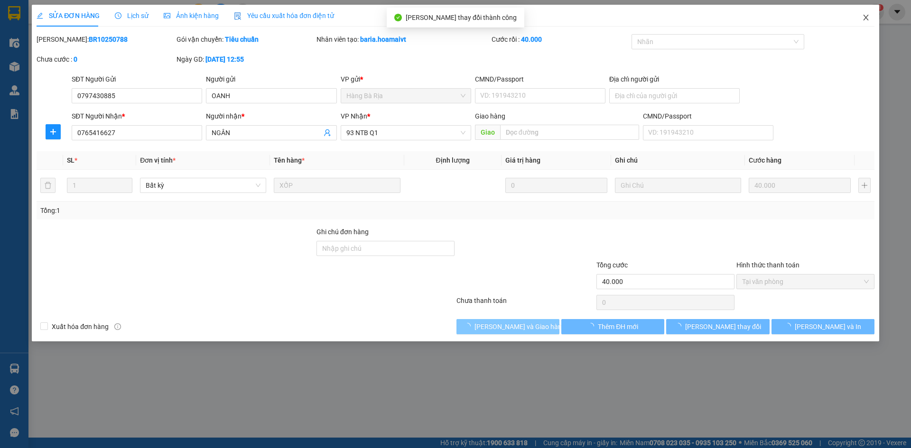
click at [865, 20] on icon "close" at bounding box center [866, 18] width 8 height 8
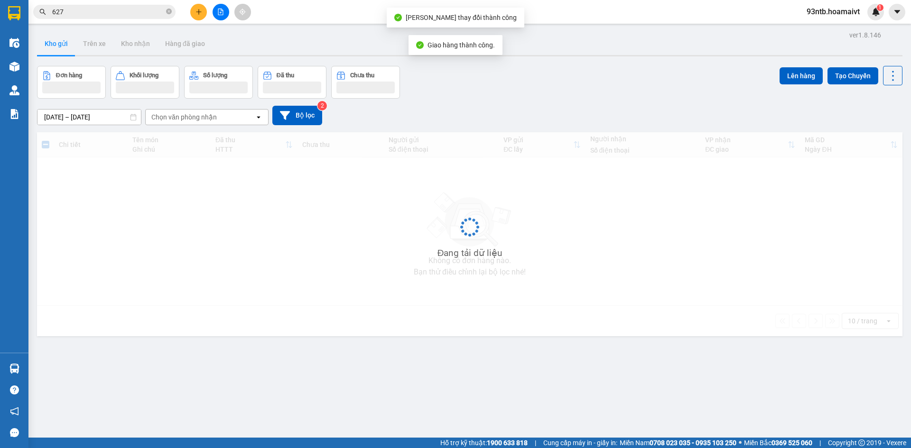
click at [104, 15] on input "627" at bounding box center [108, 12] width 112 height 10
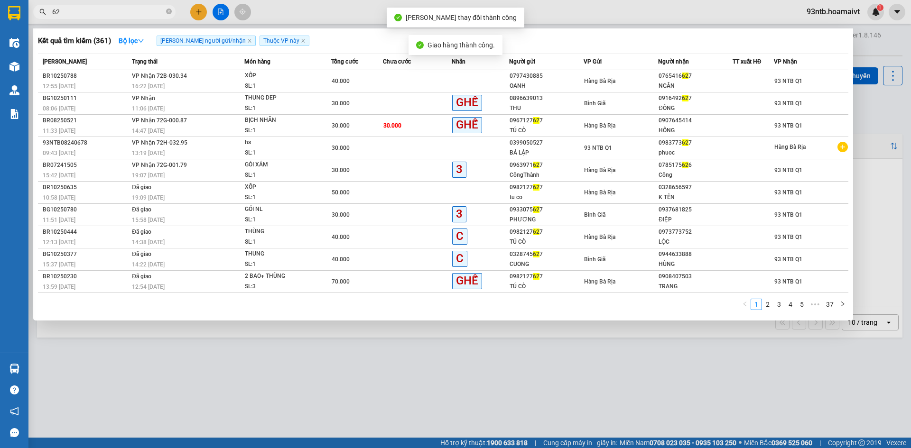
type input "6"
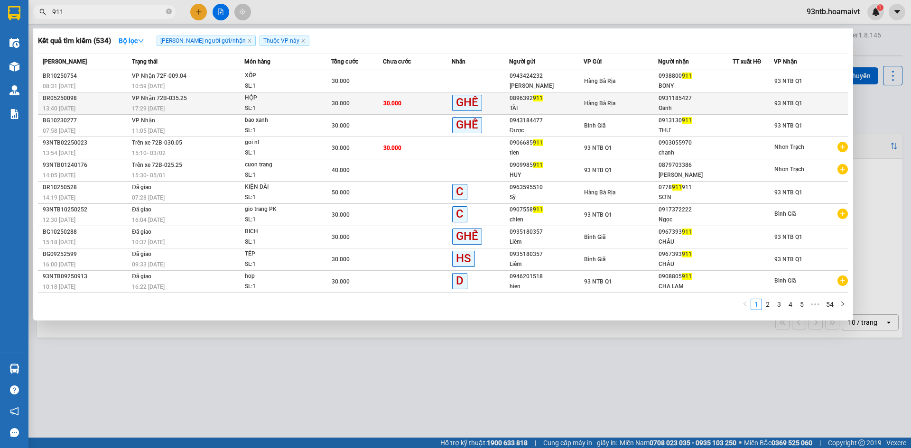
type input "911"
click at [336, 97] on td "30.000" at bounding box center [357, 104] width 52 height 22
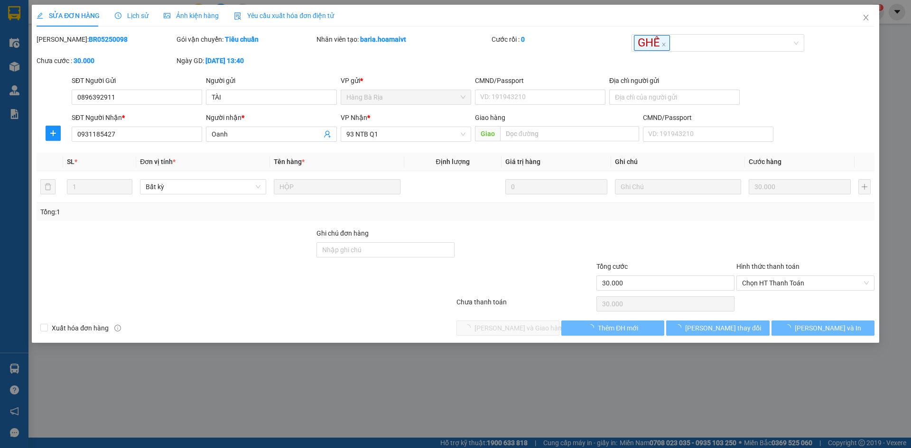
type input "0896392911"
type input "TÀI"
type input "0931185427"
type input "Oanh"
type input "30.000"
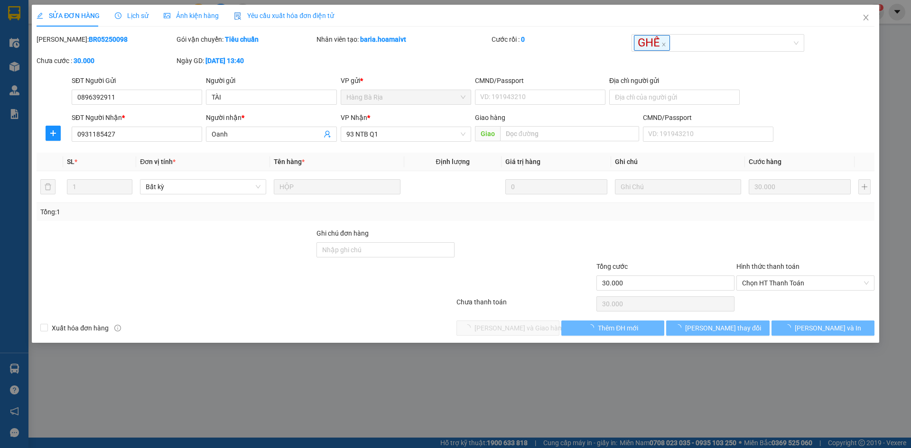
type input "30.000"
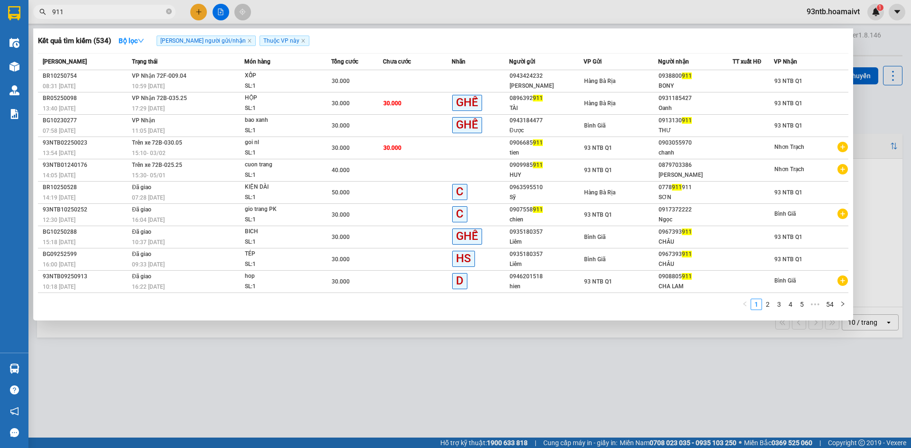
click at [141, 12] on input "911" at bounding box center [108, 12] width 112 height 10
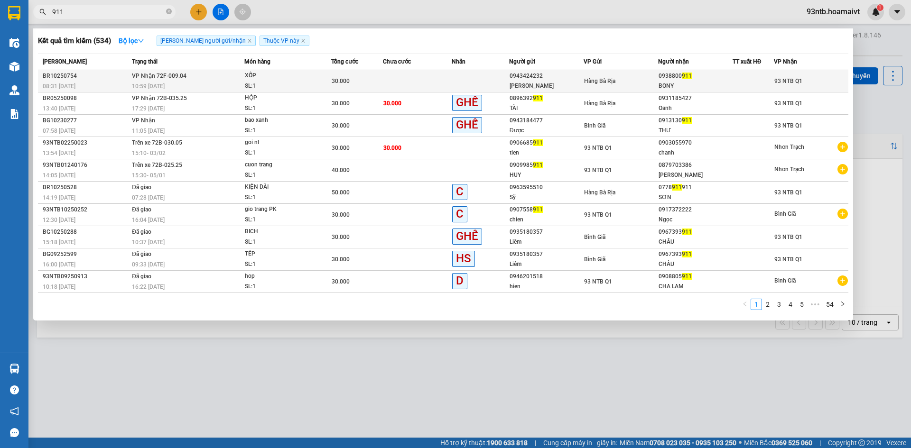
click at [676, 80] on div "0938800 911" at bounding box center [696, 76] width 74 height 10
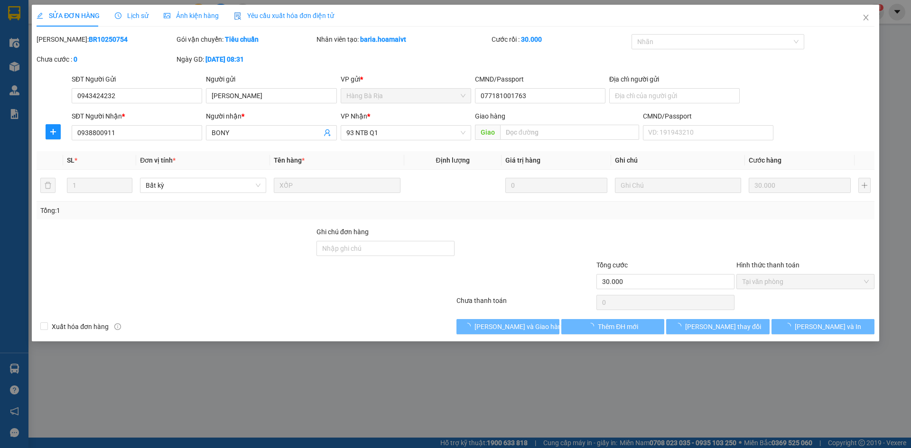
type input "0943424232"
type input "[PERSON_NAME]"
type input "077181001763"
type input "0938800911"
type input "BONY"
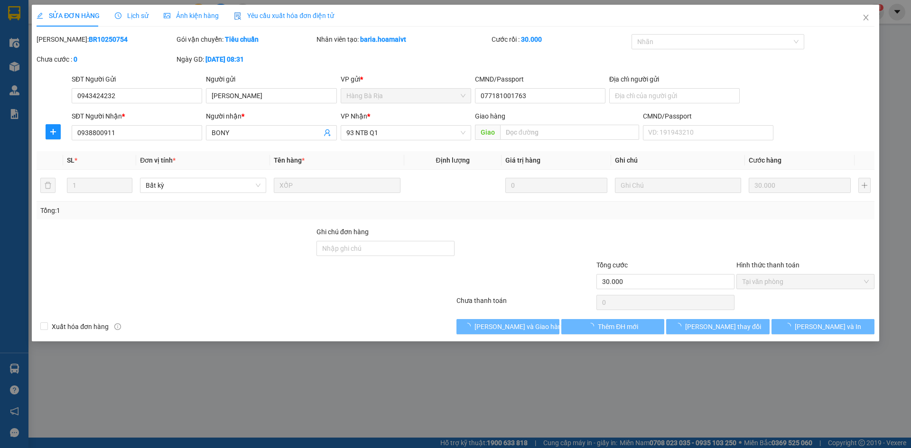
type input "30.000"
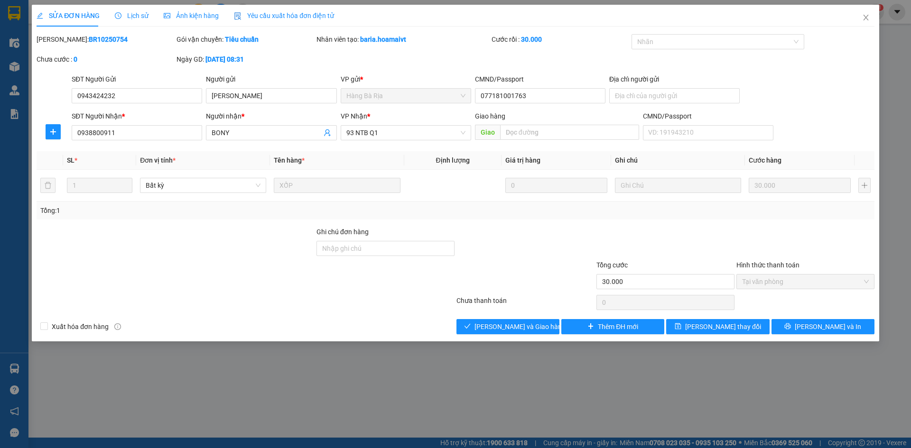
click at [503, 314] on div "Total Paid Fee 30.000 Total UnPaid Fee 0 Cash Collection Total Fee Mã ĐH: BR102…" at bounding box center [456, 184] width 838 height 300
click at [513, 323] on span "[PERSON_NAME] và Giao hàng" at bounding box center [519, 327] width 91 height 10
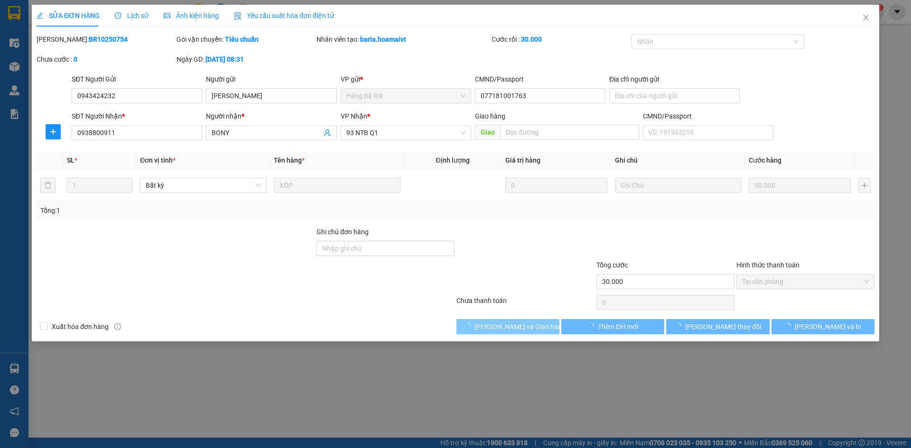
click at [513, 323] on span "[PERSON_NAME] và Giao hàng" at bounding box center [519, 327] width 91 height 10
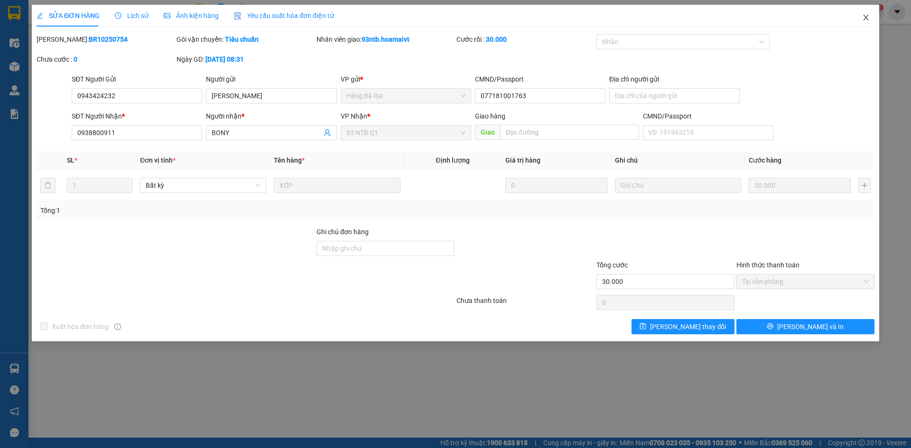
click at [863, 21] on icon "close" at bounding box center [866, 18] width 8 height 8
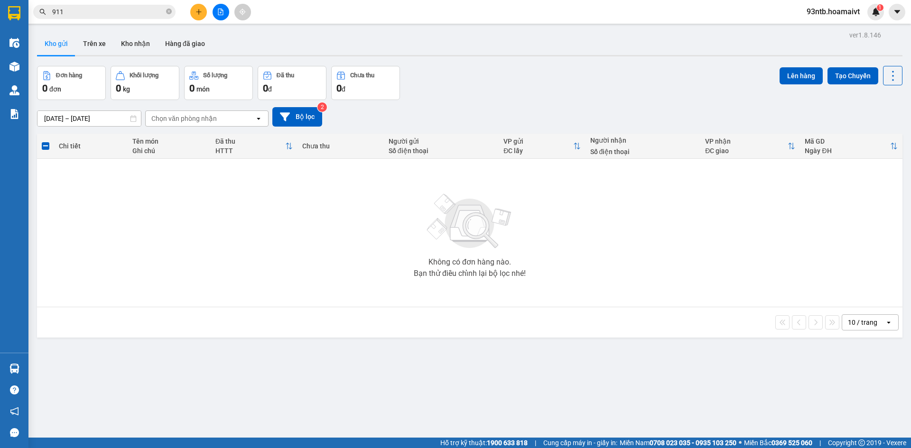
click at [101, 15] on input "911" at bounding box center [108, 12] width 112 height 10
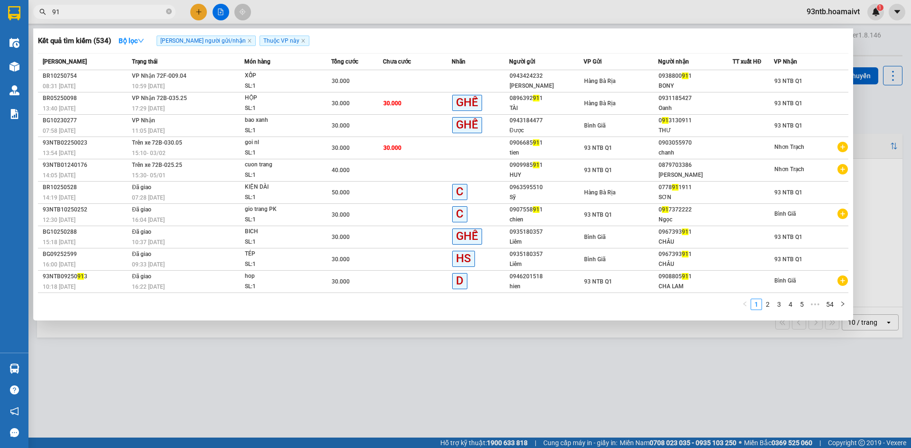
type input "9"
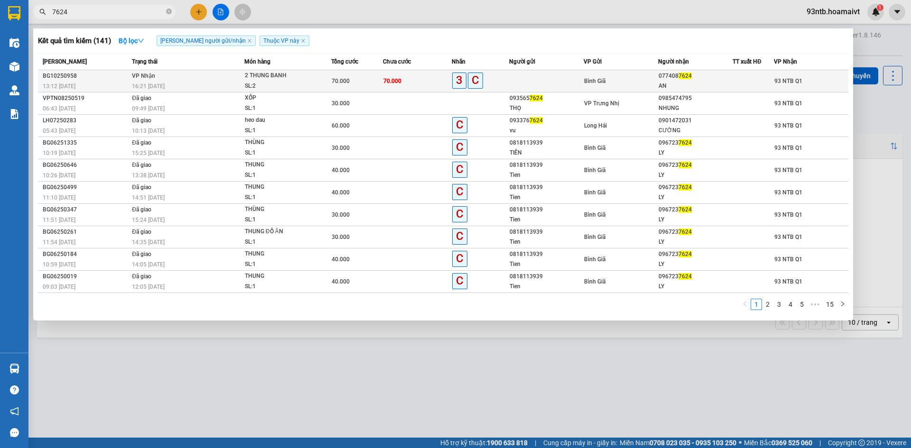
type input "7624"
click at [759, 74] on td at bounding box center [753, 81] width 41 height 22
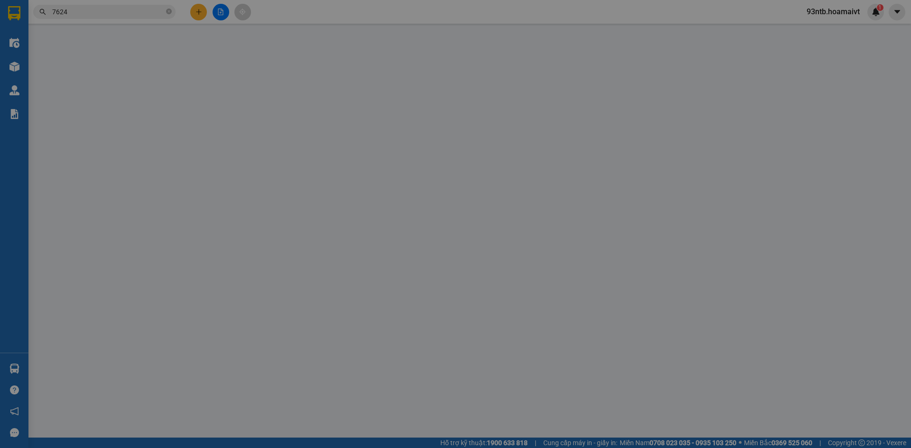
type input "0774087624"
type input "AN"
type input "70.000"
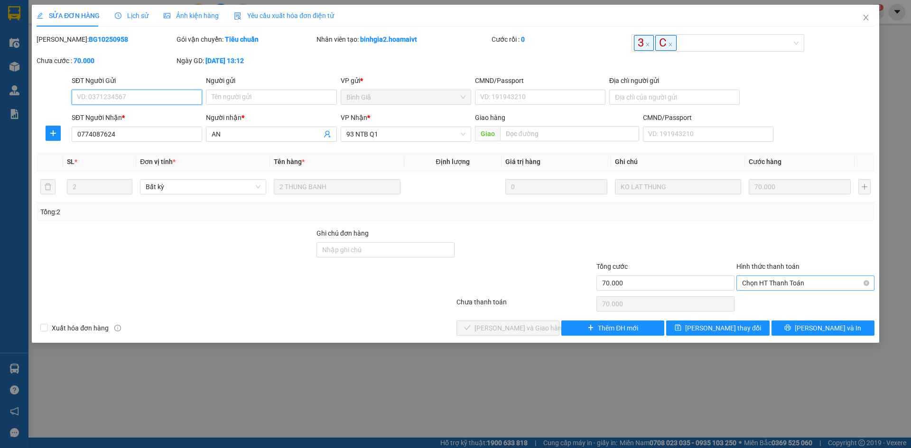
click at [818, 286] on span "Chọn HT Thanh Toán" at bounding box center [805, 283] width 127 height 14
click at [827, 306] on div "Tại văn phòng" at bounding box center [805, 302] width 127 height 10
type input "0"
click at [559, 296] on div "Chưa thanh toán 0" at bounding box center [456, 304] width 840 height 19
click at [517, 331] on span "[PERSON_NAME] và Giao hàng" at bounding box center [519, 328] width 91 height 10
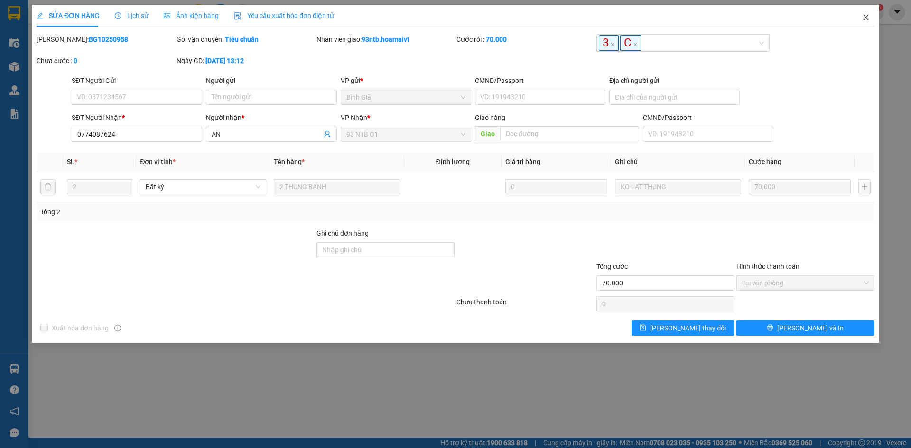
click at [859, 11] on span "Close" at bounding box center [866, 18] width 27 height 27
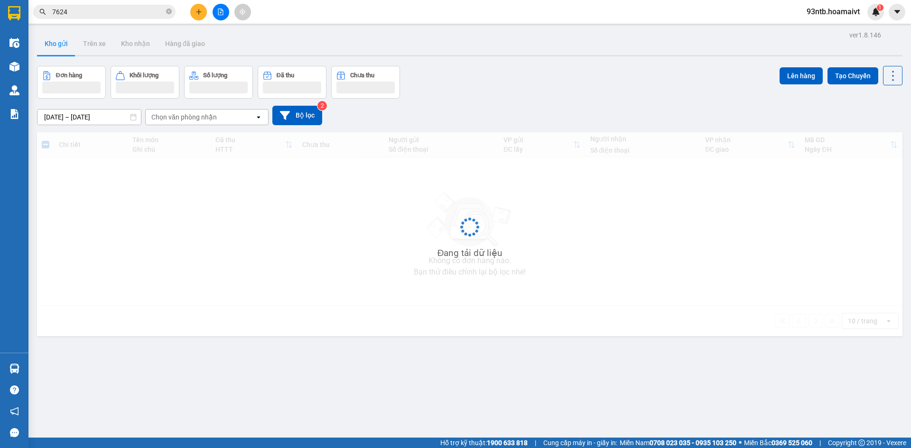
click at [114, 19] on span "7624" at bounding box center [104, 12] width 142 height 14
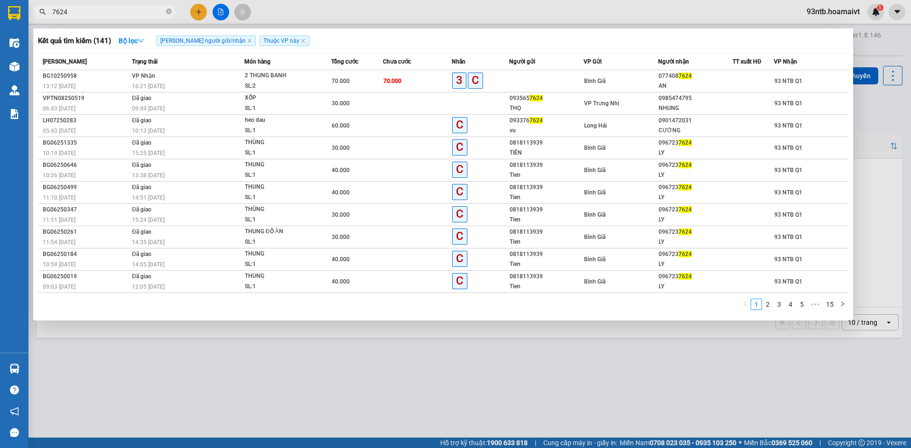
click at [107, 13] on input "7624" at bounding box center [108, 12] width 112 height 10
type input "7"
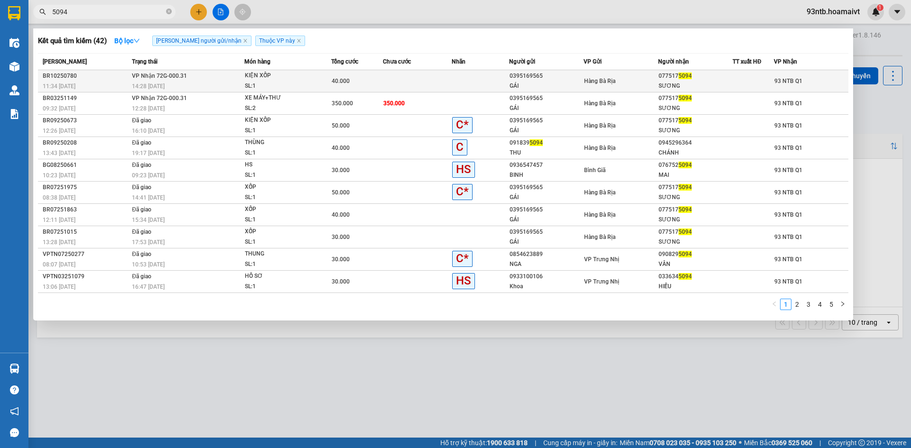
type input "5094"
click at [799, 75] on td "93 NTB Q1" at bounding box center [811, 81] width 74 height 22
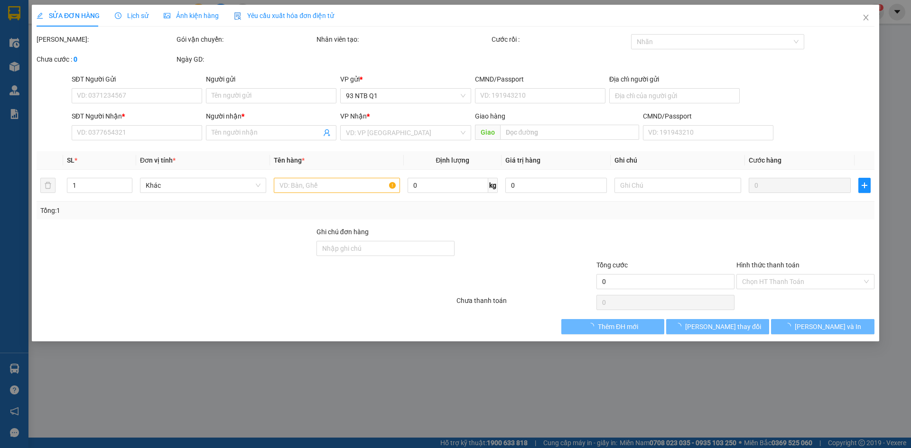
type input "0395169565"
type input "GÁI"
type input "077093003864"
type input "0775175094"
type input "SƯƠNG"
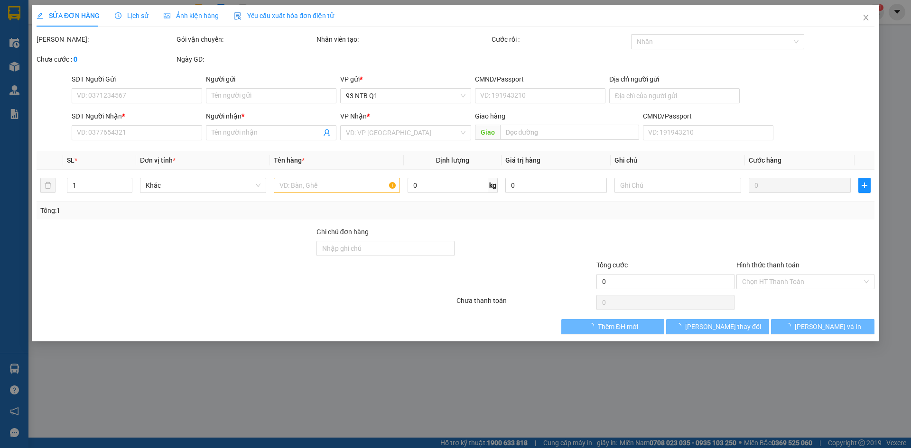
type input "40.000"
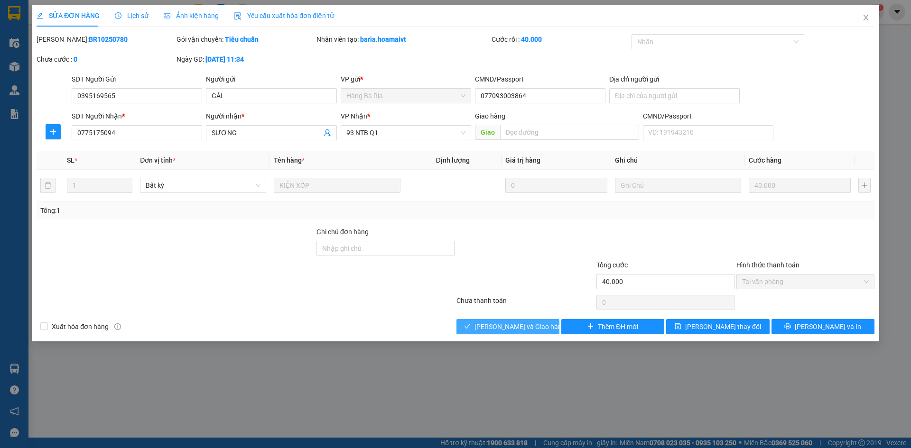
click at [509, 323] on button "[PERSON_NAME] và Giao hàng" at bounding box center [507, 326] width 103 height 15
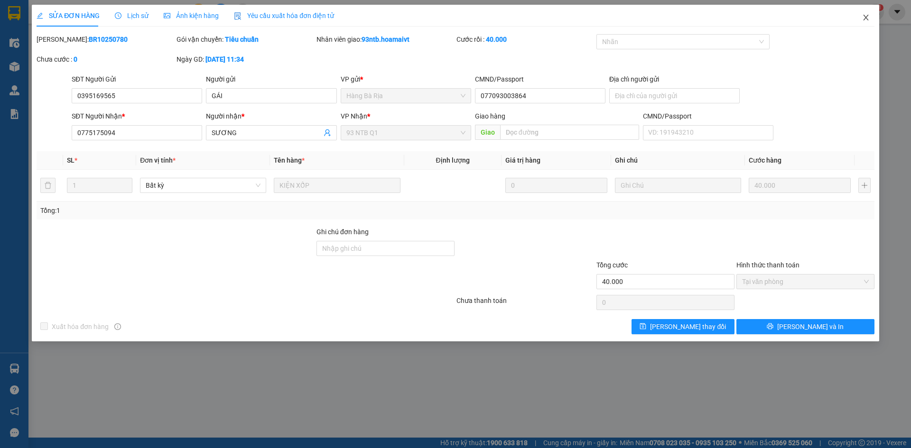
click at [867, 14] on icon "close" at bounding box center [866, 18] width 8 height 8
click at [109, 10] on input "5094" at bounding box center [108, 12] width 112 height 10
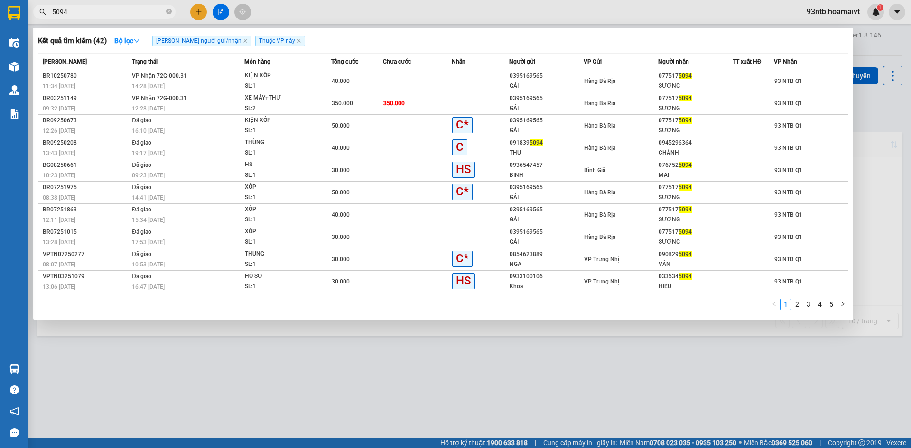
click at [109, 10] on input "5094" at bounding box center [108, 12] width 112 height 10
type input "5"
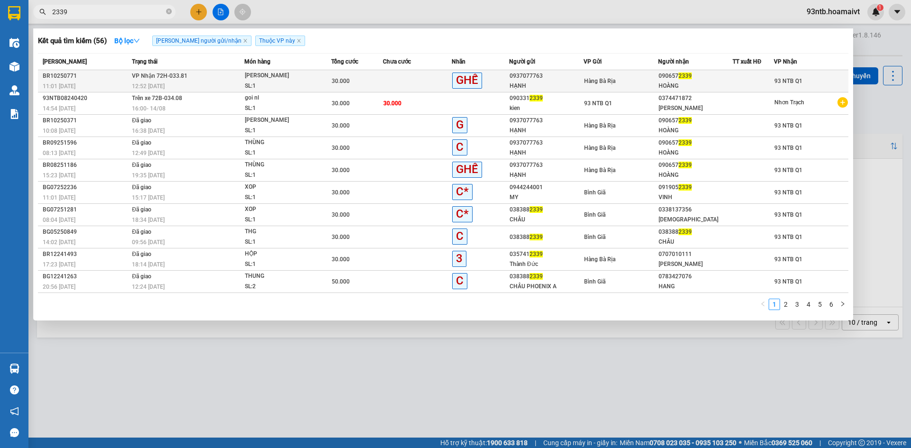
type input "2339"
click at [704, 82] on div "HOÀNG" at bounding box center [696, 86] width 74 height 10
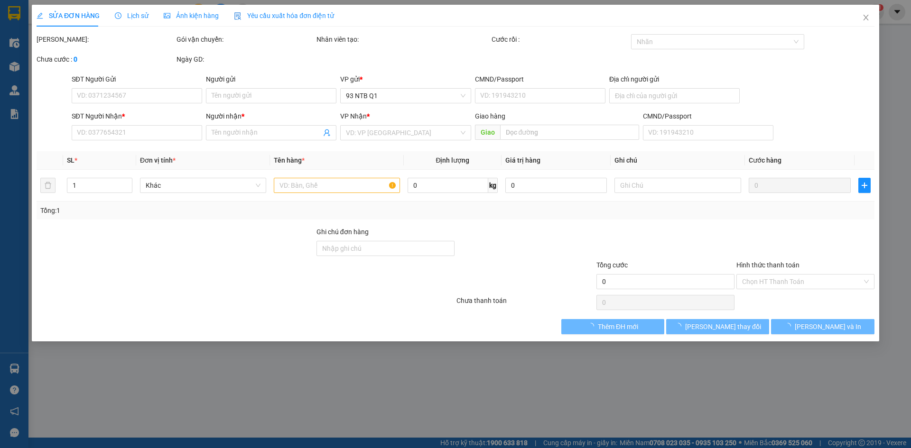
type input "0937077763"
type input "HẠNH"
type input "036176008383"
type input "0906572339"
type input "HOÀNG"
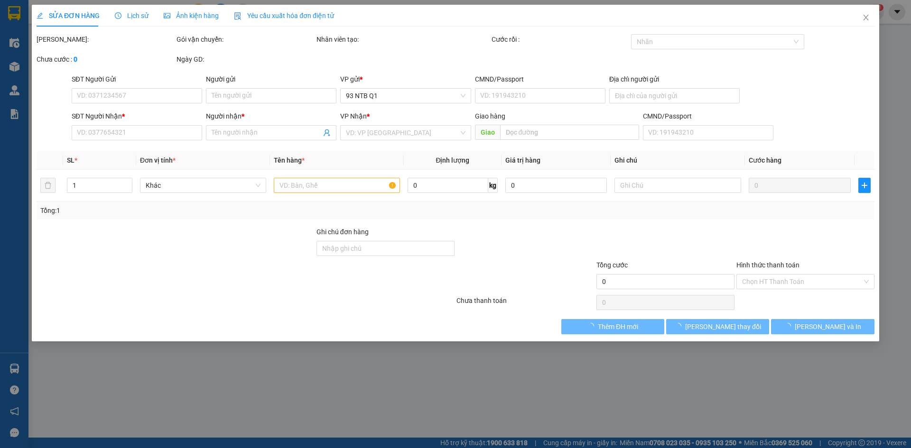
type input "30.000"
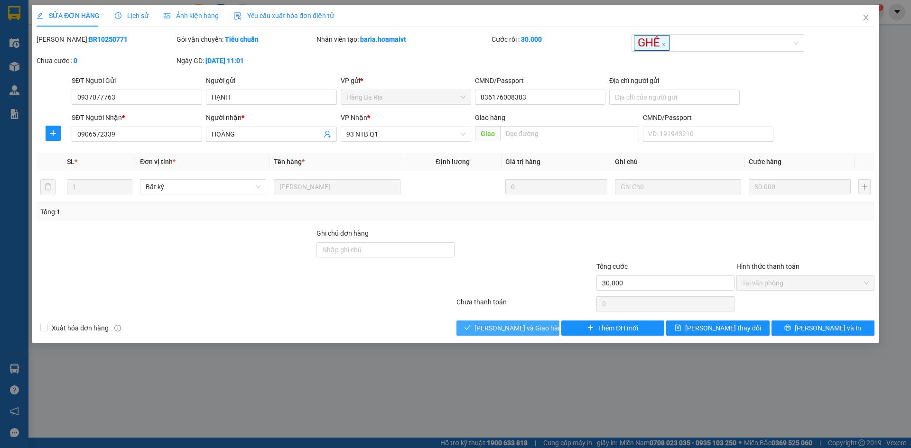
click at [520, 325] on span "[PERSON_NAME] và Giao hàng" at bounding box center [519, 328] width 91 height 10
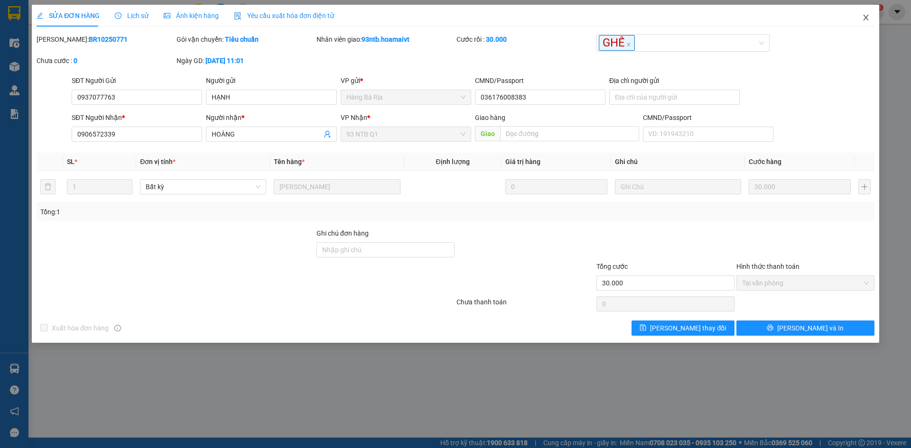
click at [871, 11] on span "Close" at bounding box center [866, 18] width 27 height 27
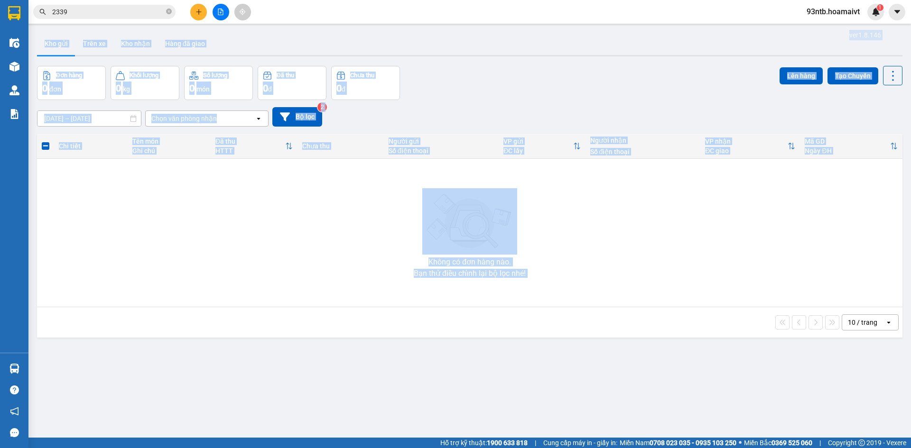
click at [35, 362] on div "ver 1.8.146 Kho gửi Trên xe Kho nhận Hàng đã giao Đơn hàng 0 đơn Khối lượng 0 k…" at bounding box center [469, 252] width 873 height 448
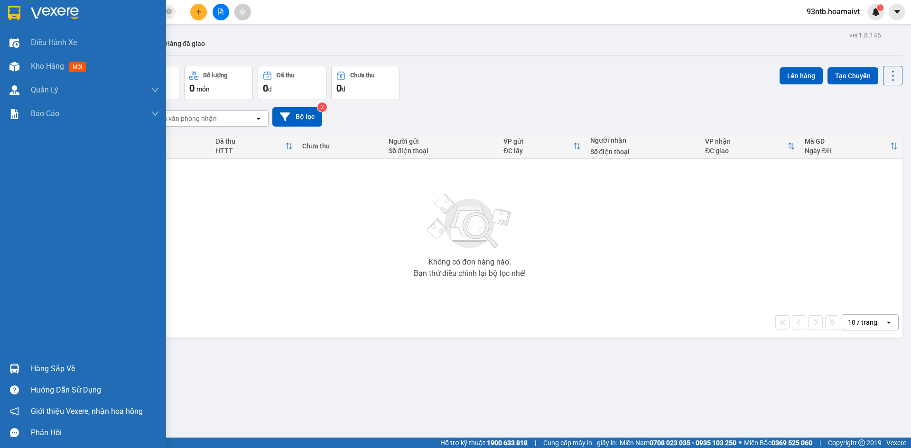
click at [40, 375] on div "Hàng sắp về" at bounding box center [95, 369] width 128 height 14
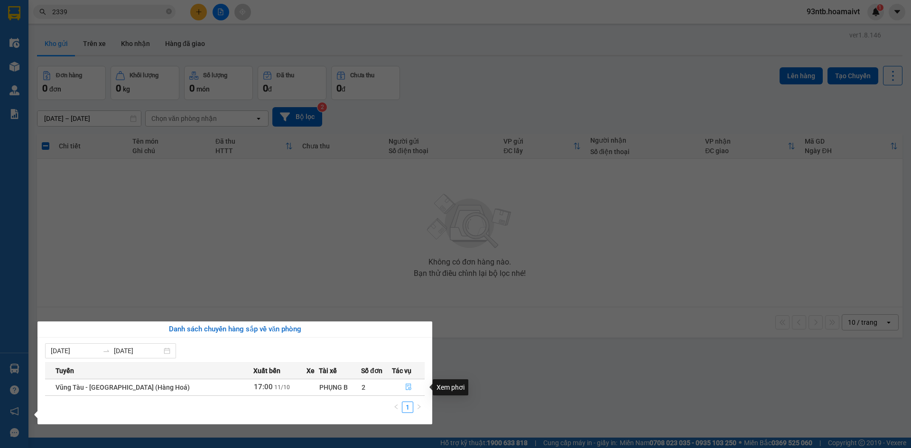
click at [400, 387] on button "button" at bounding box center [408, 387] width 32 height 15
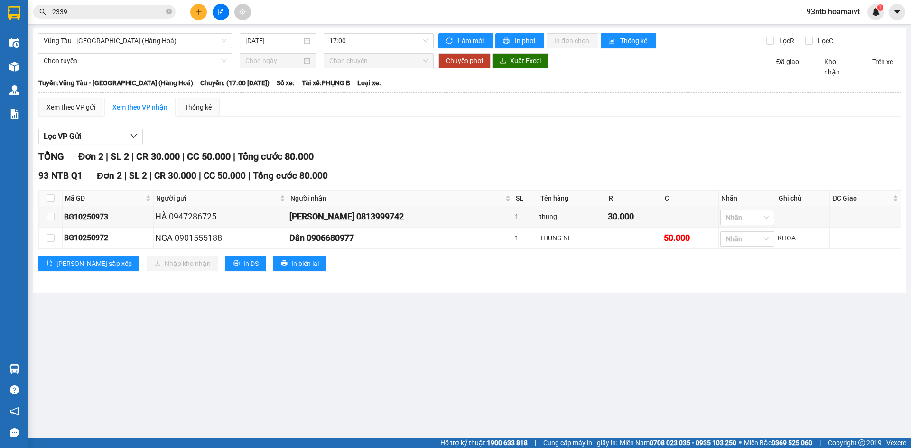
click at [726, 104] on div "Xem theo VP gửi Xem theo VP nhận Thống kê" at bounding box center [469, 107] width 863 height 19
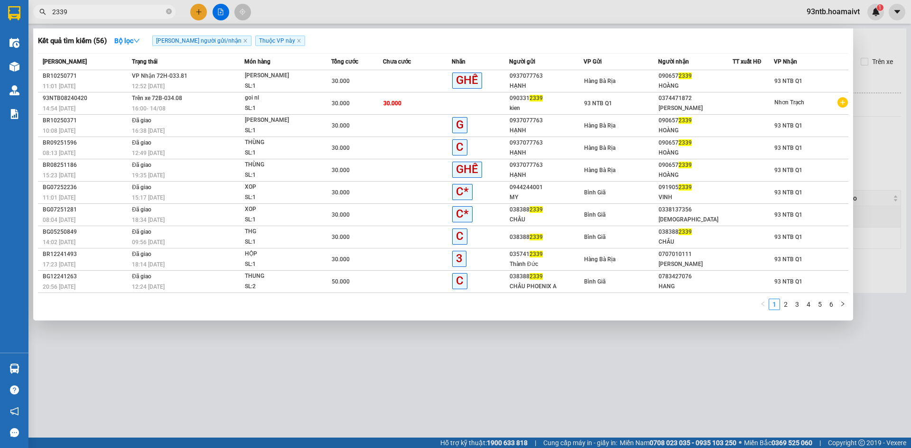
click at [92, 13] on input "2339" at bounding box center [108, 12] width 112 height 10
type input "2"
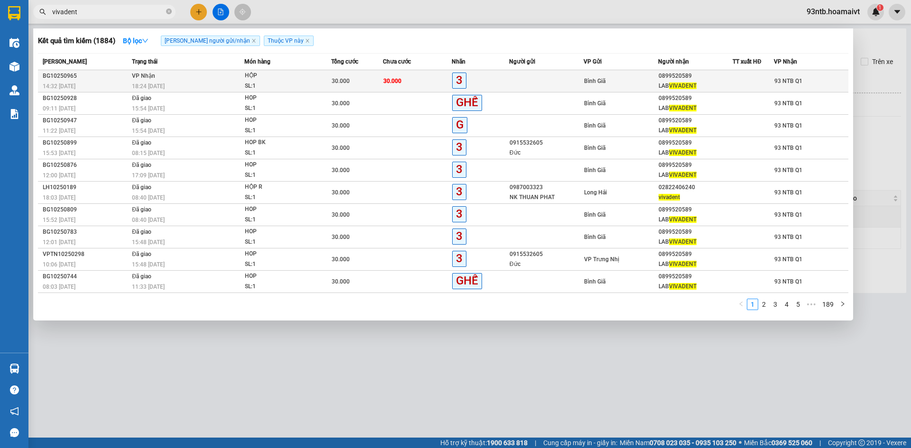
type input "vivadent"
click at [752, 84] on div at bounding box center [753, 81] width 40 height 10
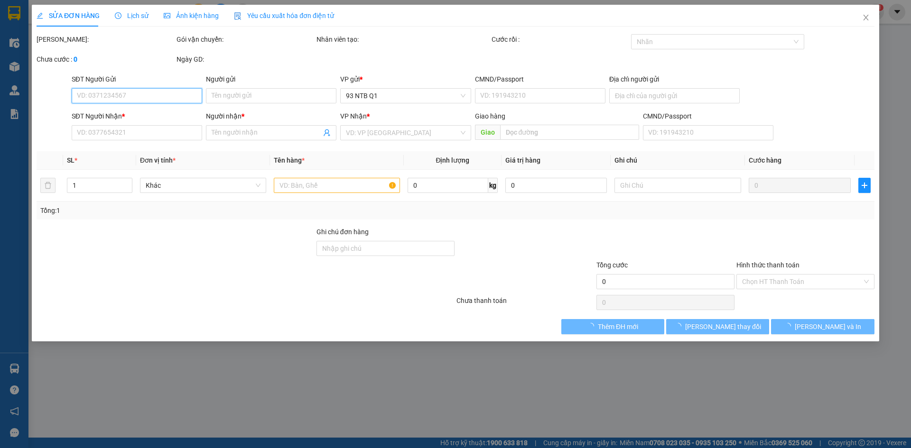
type input "0899520589"
type input "LAB VIVADENT"
type input "30.000"
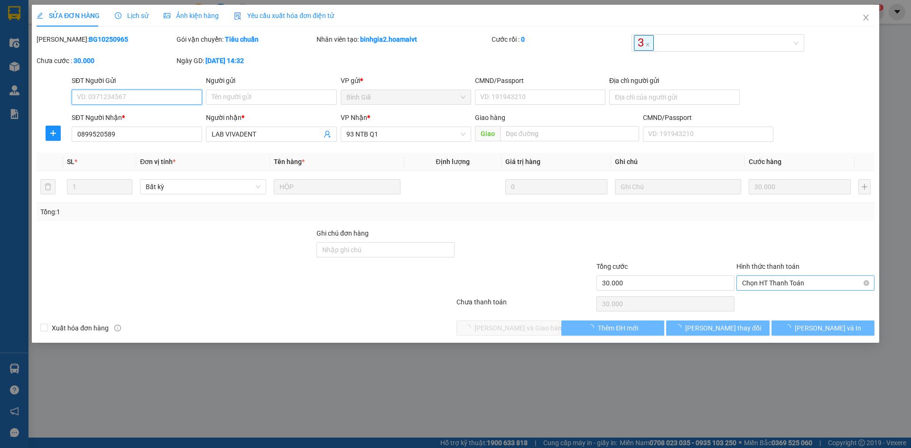
drag, startPoint x: 770, startPoint y: 165, endPoint x: 786, endPoint y: 290, distance: 126.2
click at [782, 277] on span "Chọn HT Thanh Toán" at bounding box center [805, 283] width 127 height 14
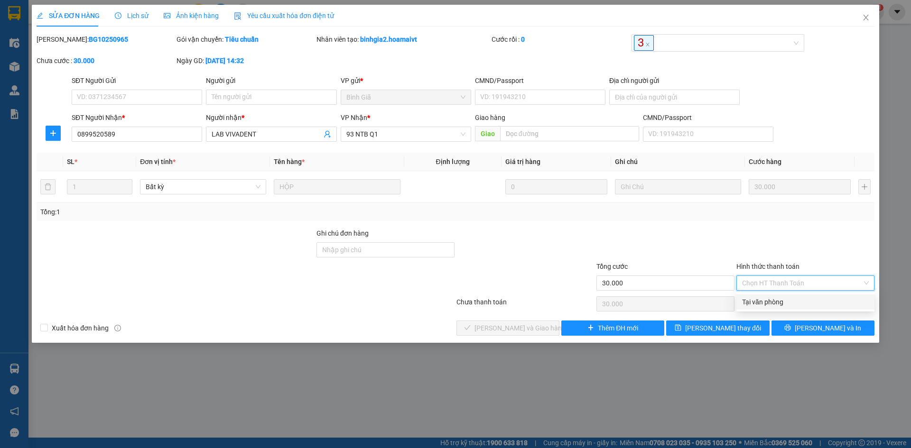
click at [789, 297] on div "Tại văn phòng" at bounding box center [805, 302] width 127 height 10
type input "0"
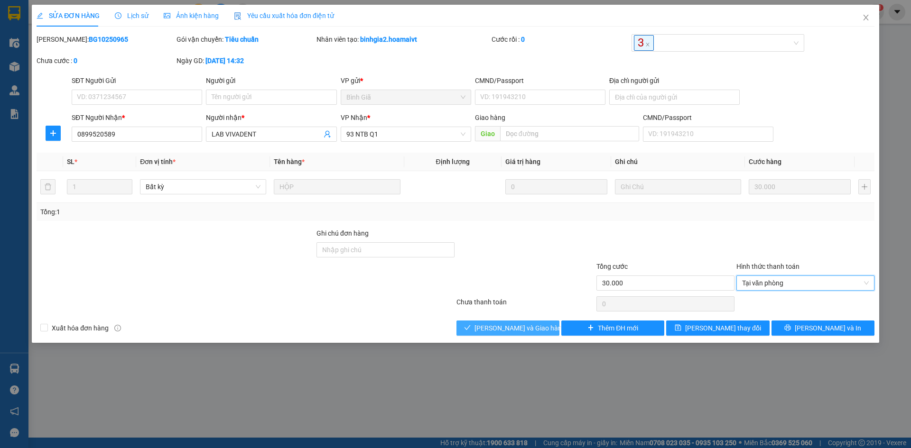
click at [519, 327] on span "[PERSON_NAME] và Giao hàng" at bounding box center [519, 328] width 91 height 10
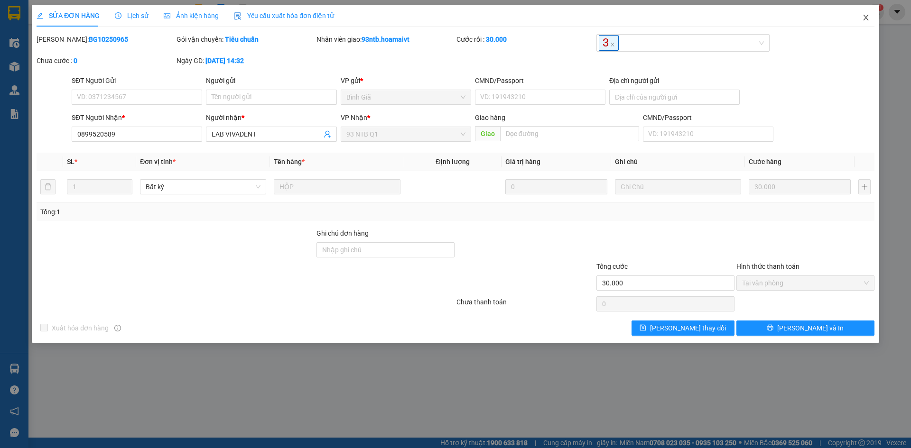
click at [868, 25] on span "Close" at bounding box center [866, 18] width 27 height 27
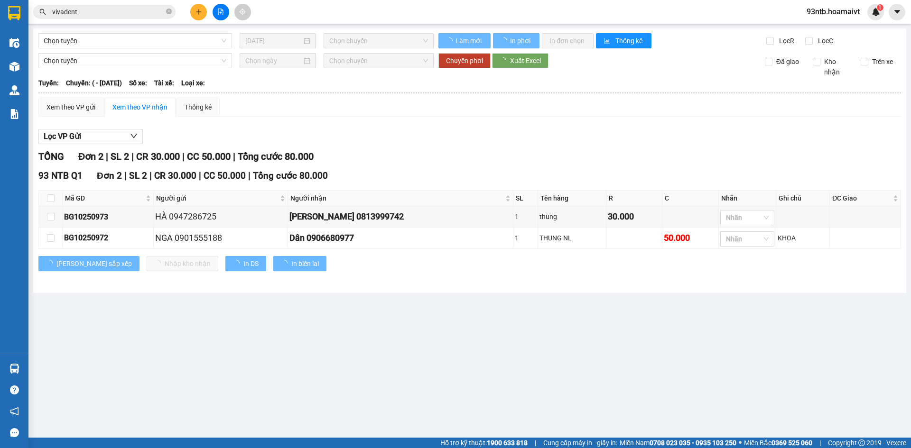
click at [92, 13] on input "vivadent" at bounding box center [108, 12] width 112 height 10
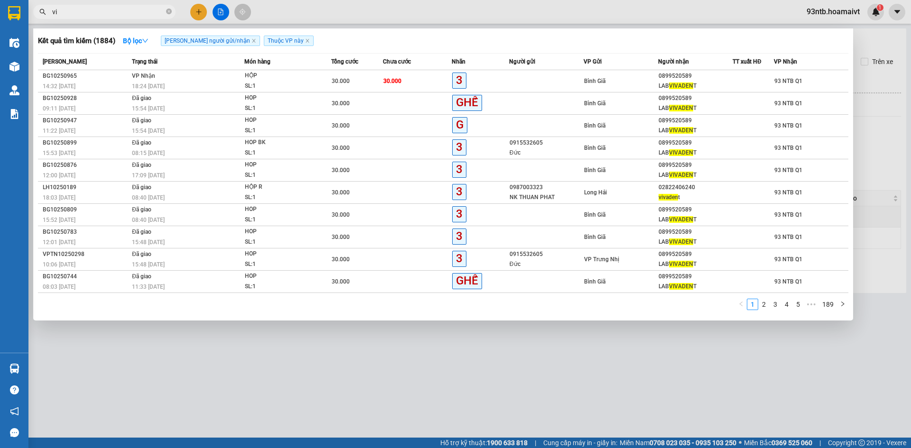
type input "v"
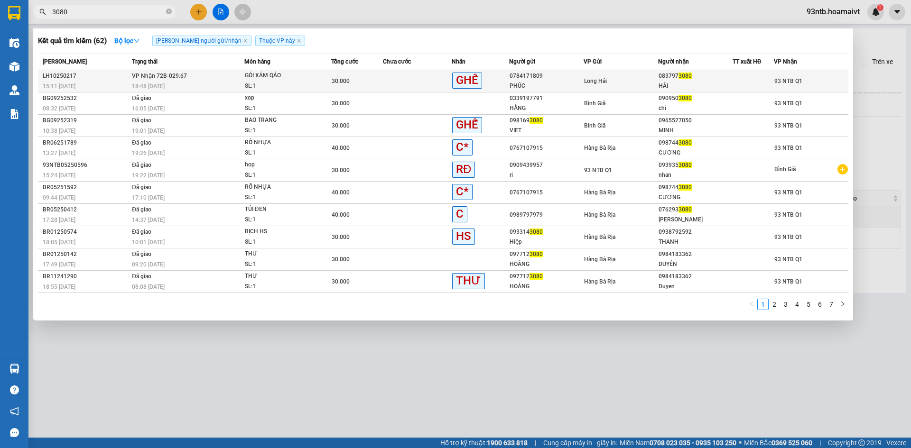
type input "3080"
click at [707, 76] on div "083797 3080" at bounding box center [696, 76] width 74 height 10
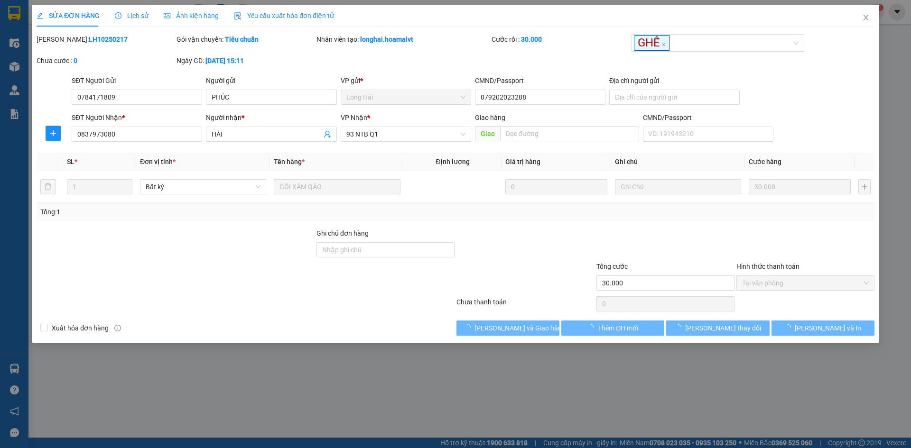
type input "0784171809"
type input "PHÚC"
type input "079202023288"
type input "0837973080"
type input "HẢI"
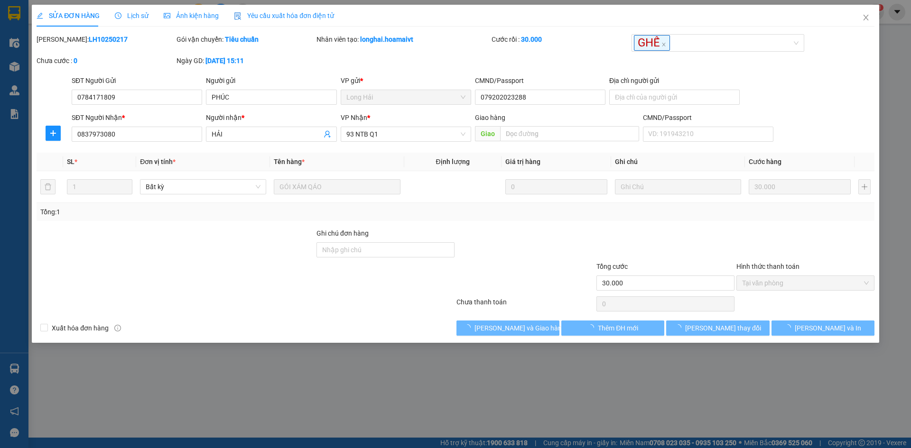
type input "30.000"
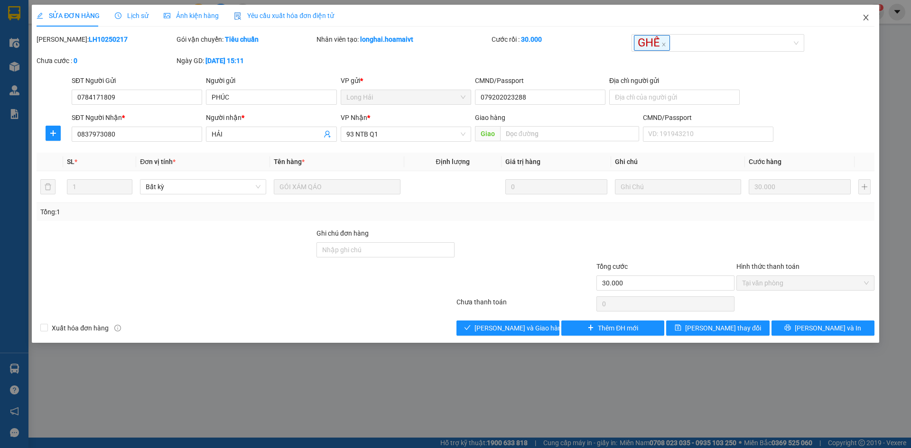
click at [865, 13] on span "Close" at bounding box center [866, 18] width 27 height 27
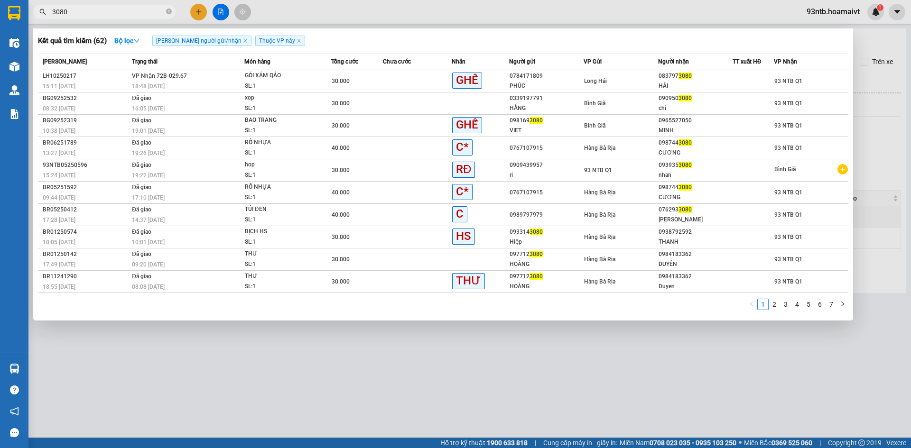
click at [131, 10] on input "3080" at bounding box center [108, 12] width 112 height 10
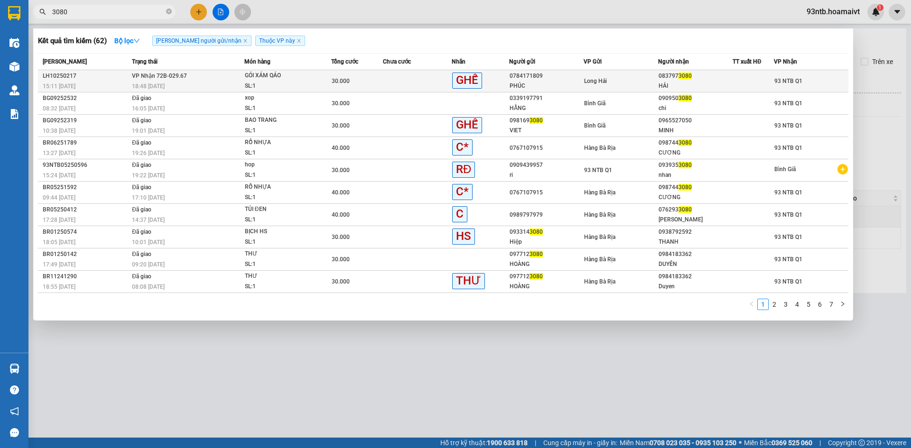
click at [722, 81] on div "083797 3080" at bounding box center [696, 76] width 74 height 10
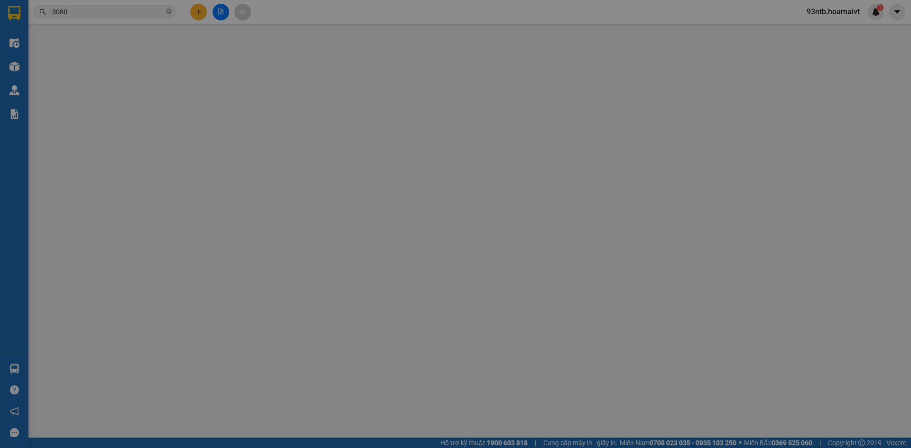
type input "0784171809"
type input "PHÚC"
type input "079202023288"
type input "0837973080"
type input "HẢI"
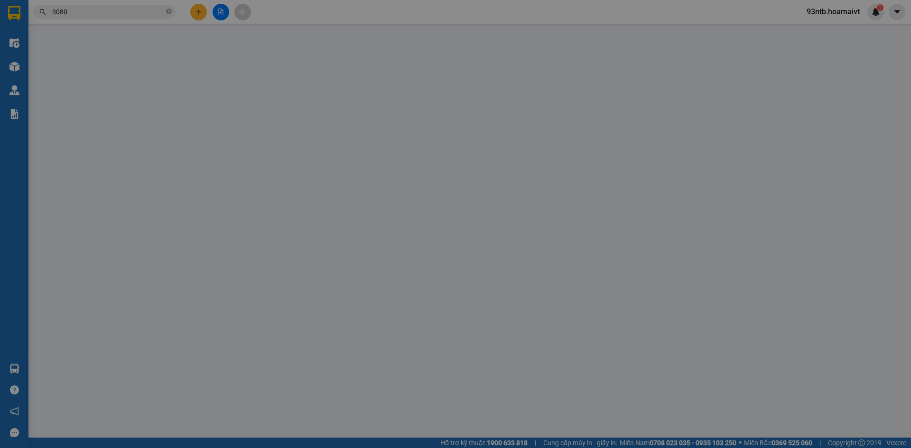
type input "30.000"
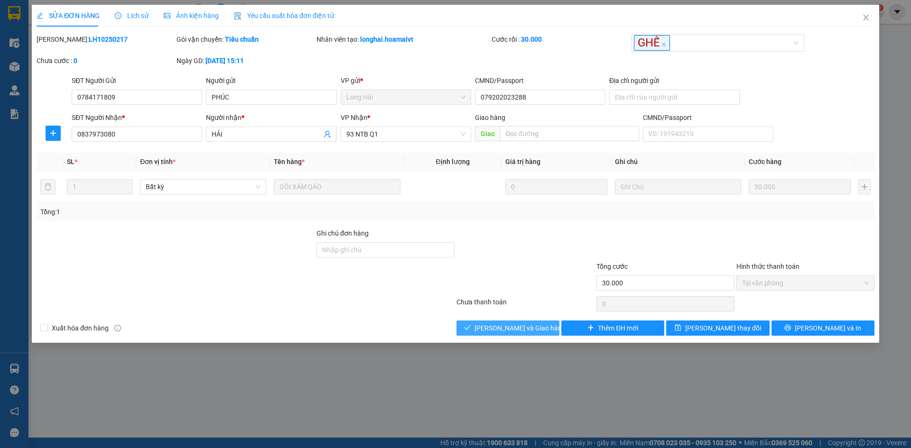
click at [530, 329] on span "[PERSON_NAME] và Giao hàng" at bounding box center [519, 328] width 91 height 10
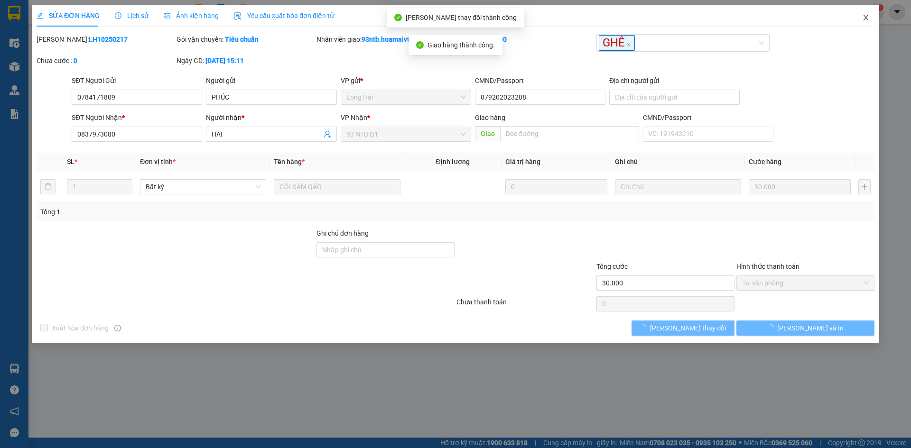
click at [862, 18] on span "Close" at bounding box center [866, 18] width 27 height 27
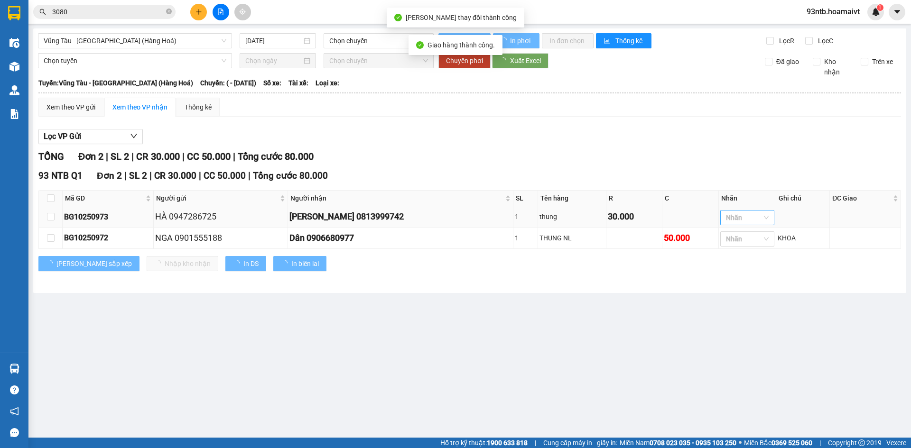
click at [749, 215] on div at bounding box center [743, 217] width 40 height 11
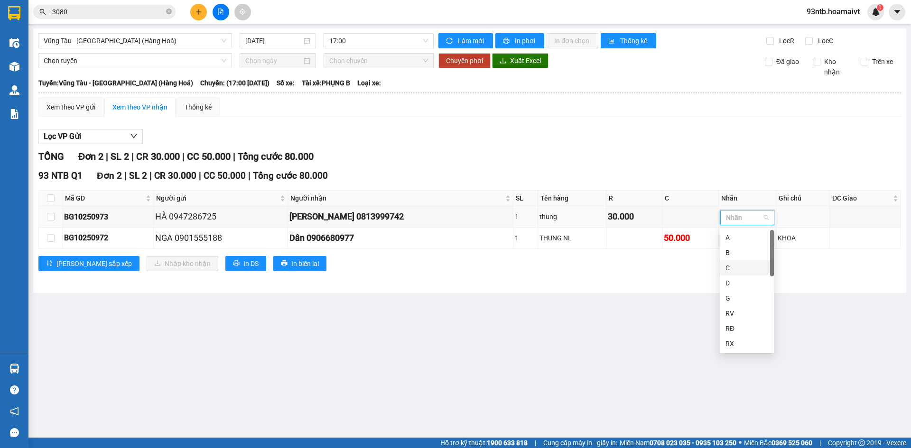
click at [753, 262] on div "C" at bounding box center [747, 267] width 54 height 15
click at [809, 261] on div "[PERSON_NAME] sắp xếp Nhập kho nhận In DS In biên lai" at bounding box center [469, 263] width 863 height 15
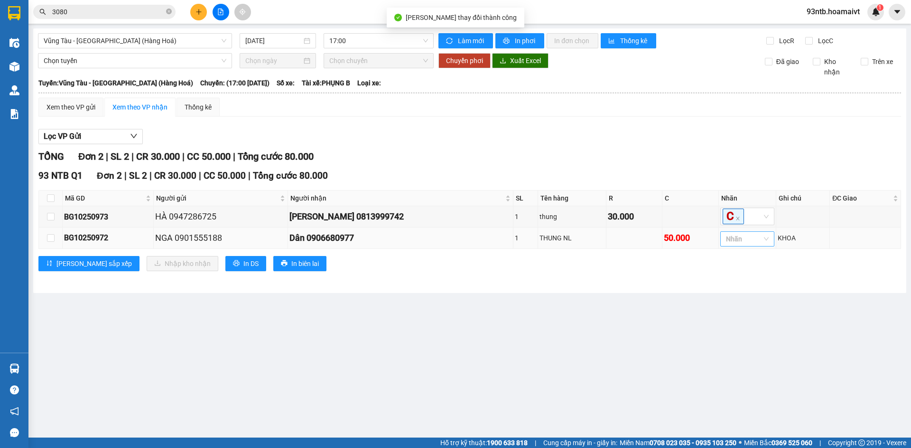
click at [761, 241] on div at bounding box center [743, 238] width 40 height 11
click at [755, 286] on div "C" at bounding box center [746, 289] width 43 height 10
click at [660, 306] on main "Vũng Tàu - [GEOGRAPHIC_DATA] (Hàng Hoá) [DATE] 17:00 Làm mới In phơi In đơn c…" at bounding box center [455, 219] width 911 height 438
click at [50, 201] on input "checkbox" at bounding box center [51, 199] width 8 height 8
checkbox input "true"
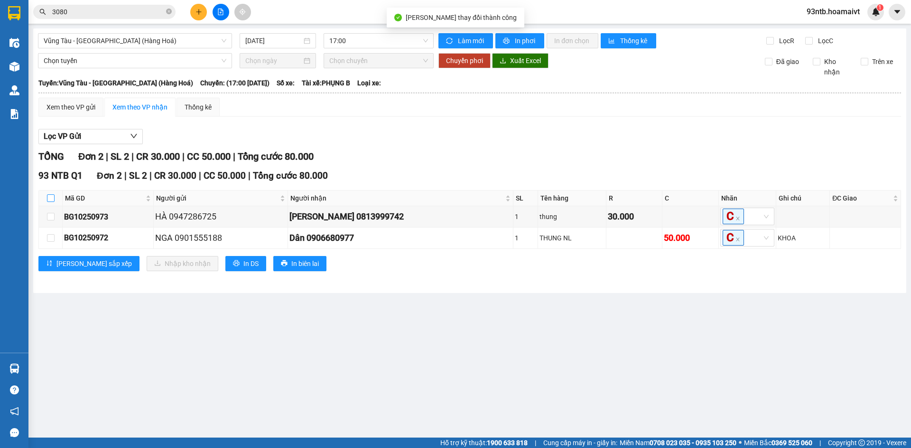
checkbox input "true"
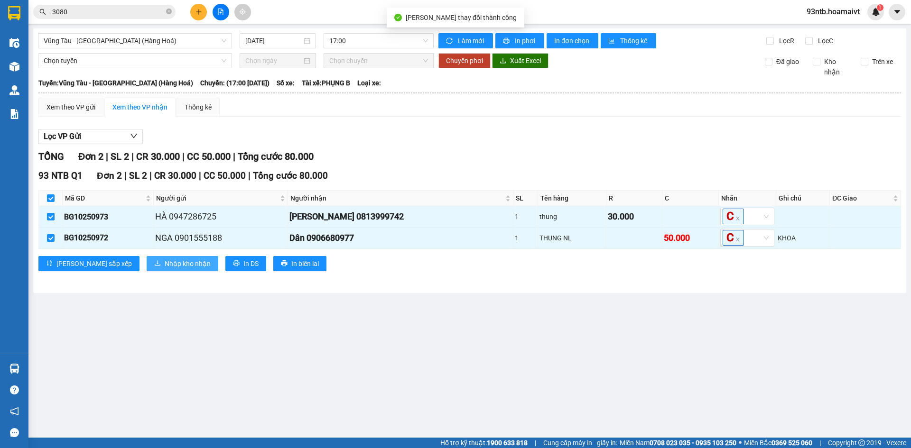
click at [165, 260] on span "Nhập kho nhận" at bounding box center [188, 264] width 46 height 10
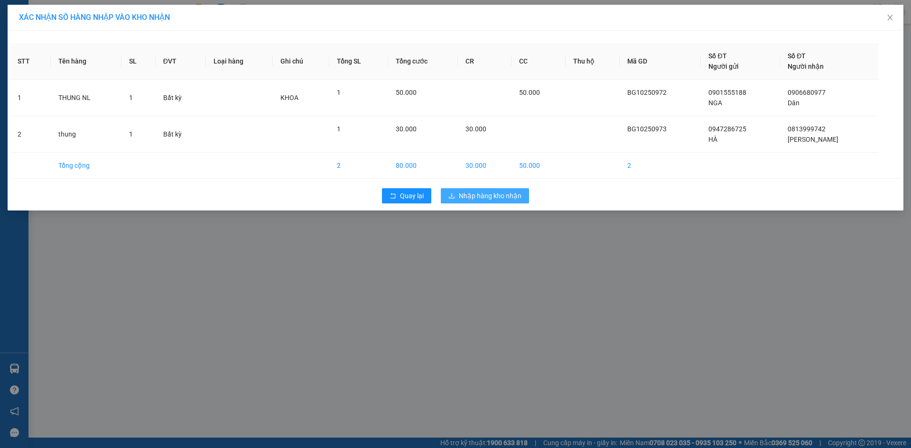
click at [483, 193] on span "Nhập hàng kho nhận" at bounding box center [490, 196] width 63 height 10
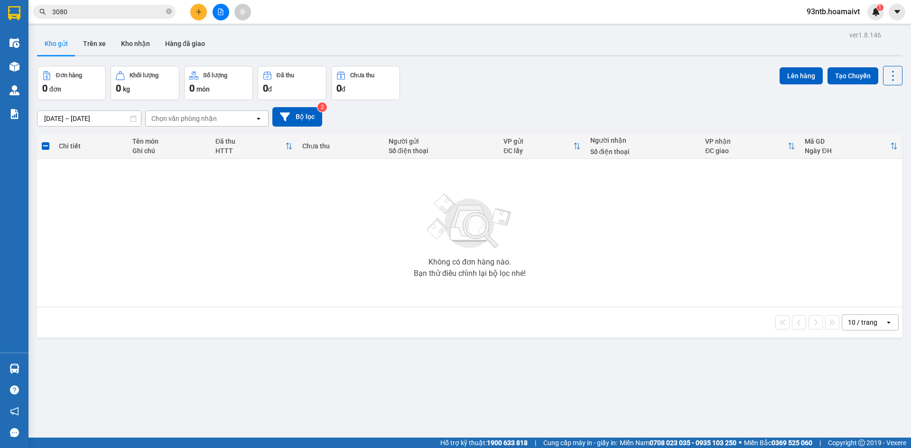
click at [154, 10] on input "3080" at bounding box center [108, 12] width 112 height 10
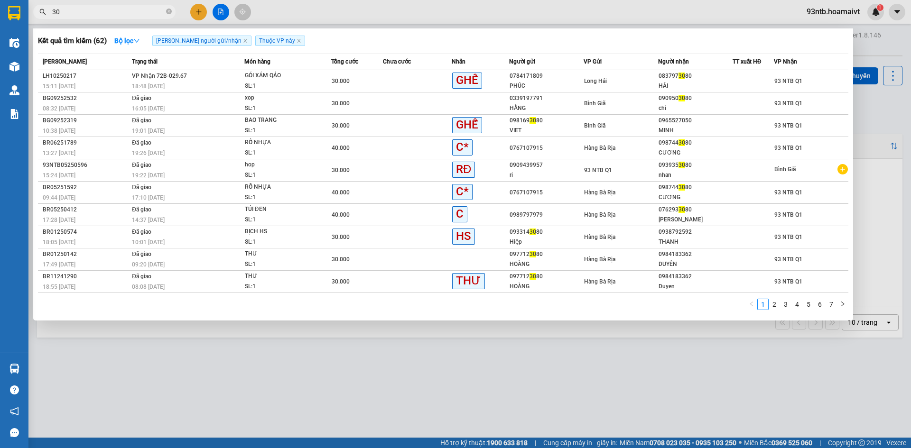
type input "3"
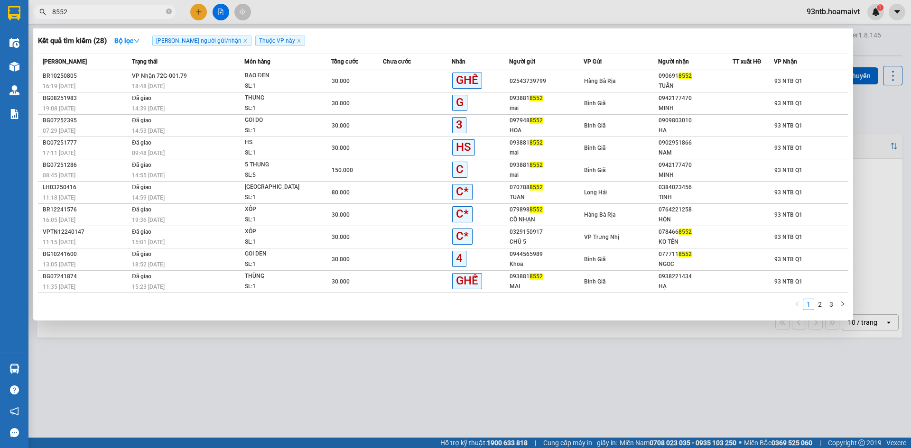
type input "8552"
click at [705, 80] on div "090691 8552" at bounding box center [696, 76] width 74 height 10
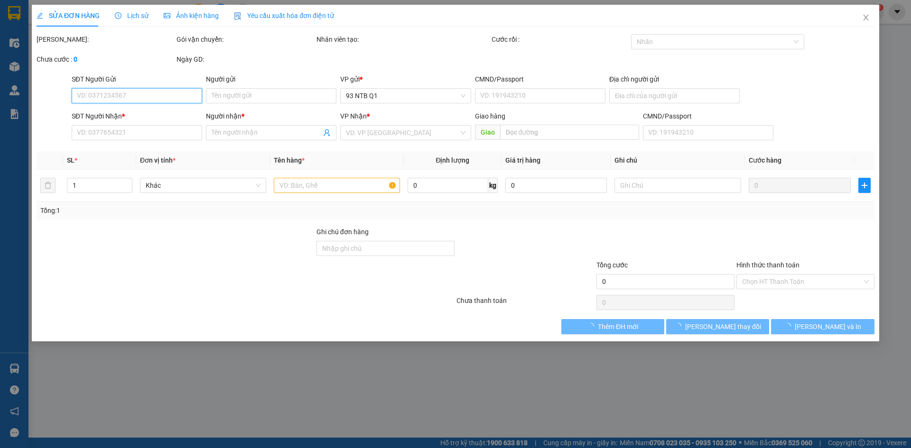
type input "02543739799"
type input "0906918552"
type input "TUẤN"
type input "30.000"
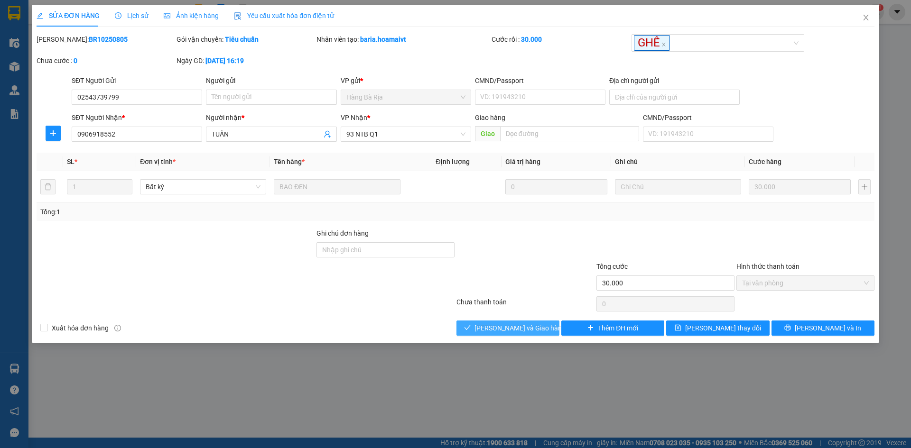
click at [539, 327] on button "[PERSON_NAME] và Giao hàng" at bounding box center [507, 328] width 103 height 15
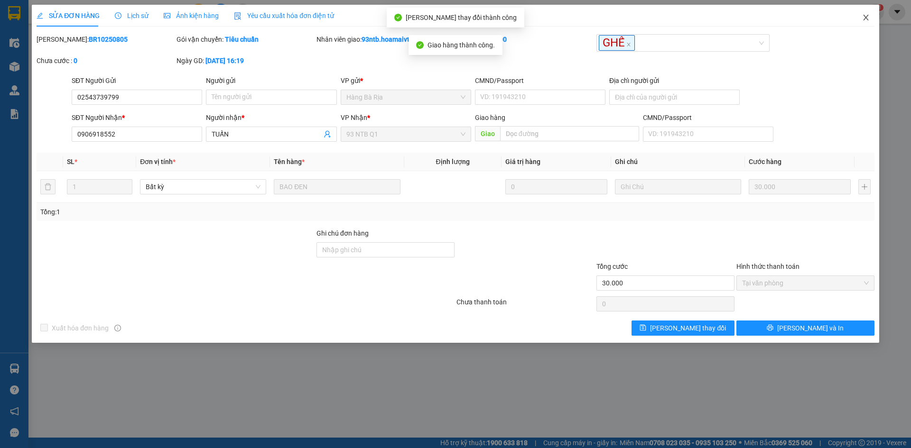
click at [865, 19] on icon "close" at bounding box center [866, 18] width 8 height 8
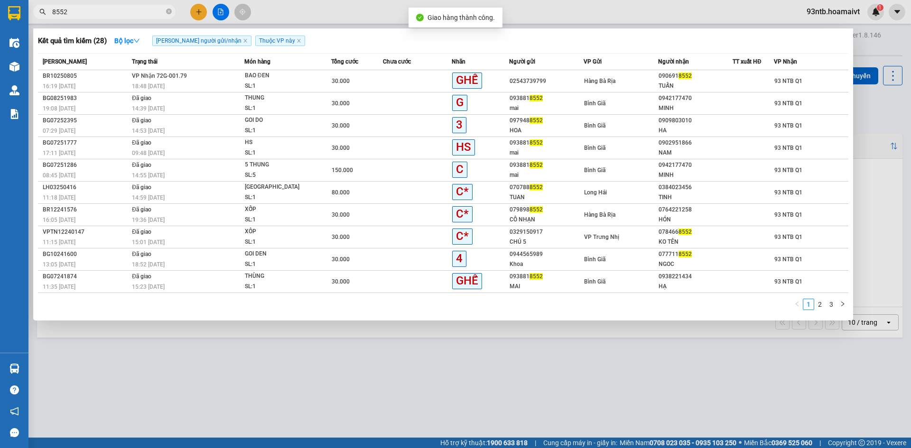
click at [130, 8] on input "8552" at bounding box center [108, 12] width 112 height 10
type input "8"
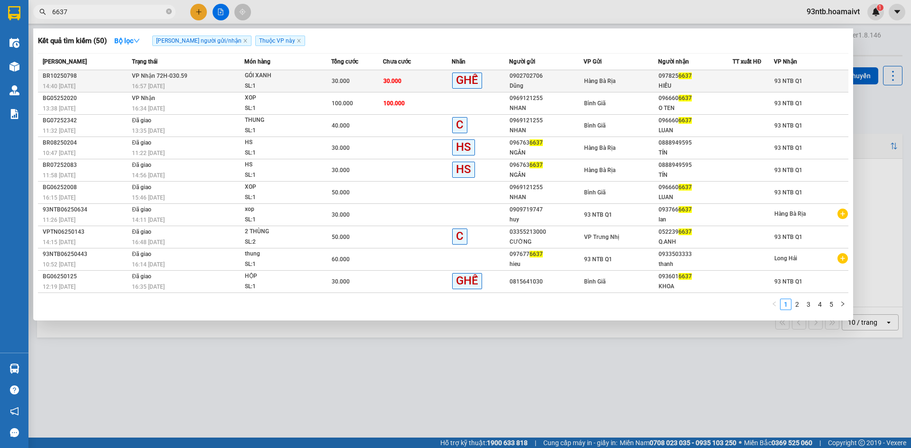
type input "6637"
click at [718, 80] on div "097825 6637" at bounding box center [696, 76] width 74 height 10
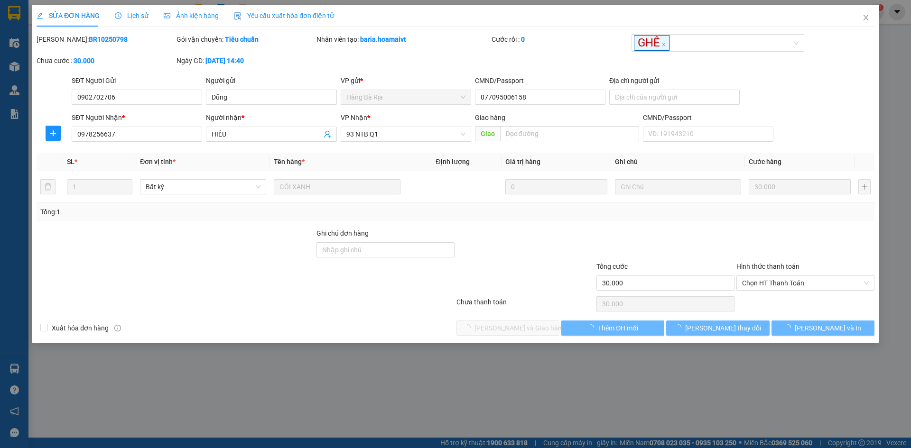
type input "0902702706"
type input "Dũng"
type input "077095006158"
type input "0978256637"
type input "HIẾU"
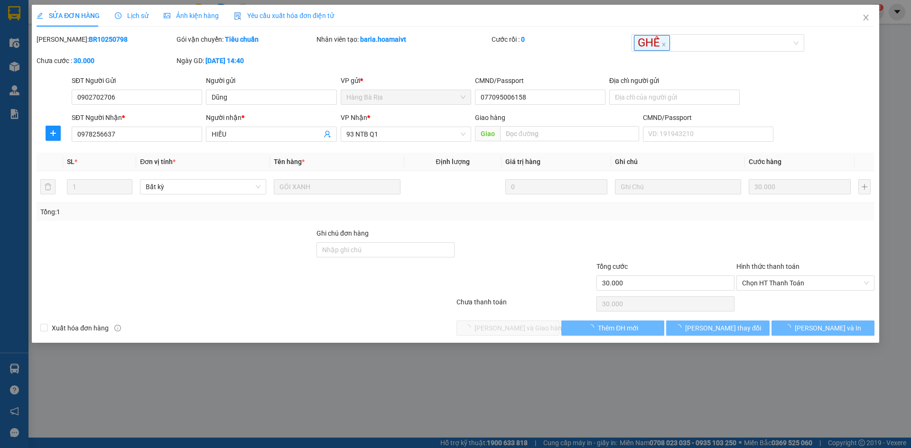
type input "30.000"
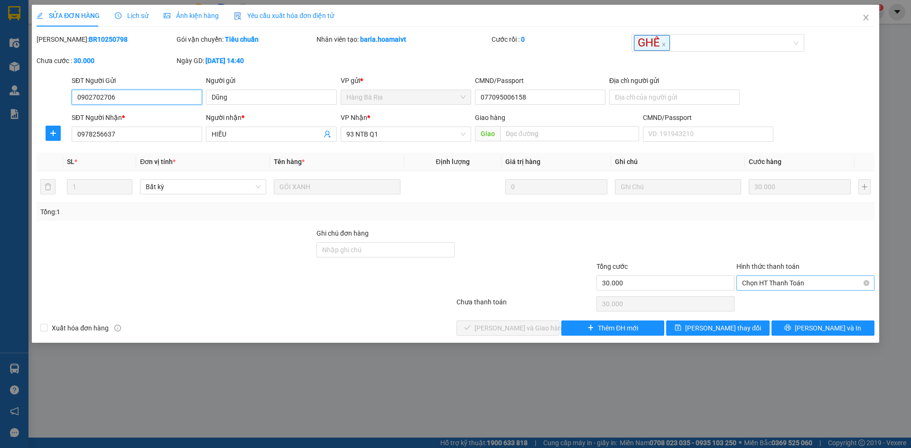
click at [794, 282] on span "Chọn HT Thanh Toán" at bounding box center [805, 283] width 127 height 14
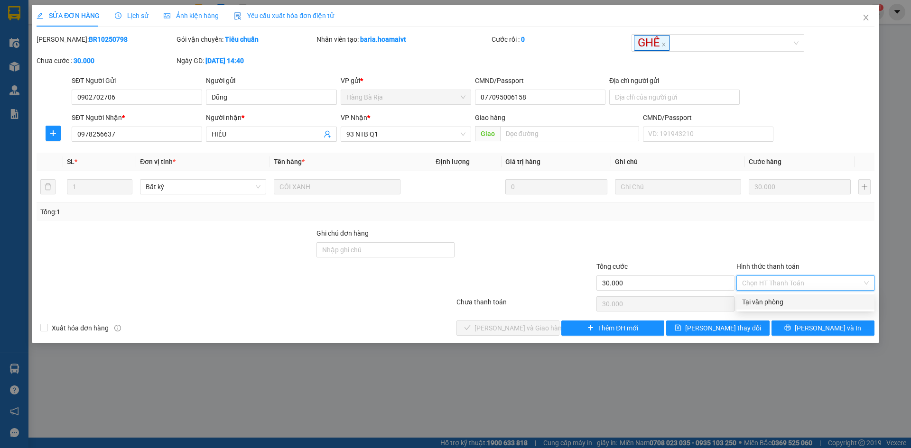
click at [804, 298] on div "Tại văn phòng" at bounding box center [805, 302] width 127 height 10
type input "0"
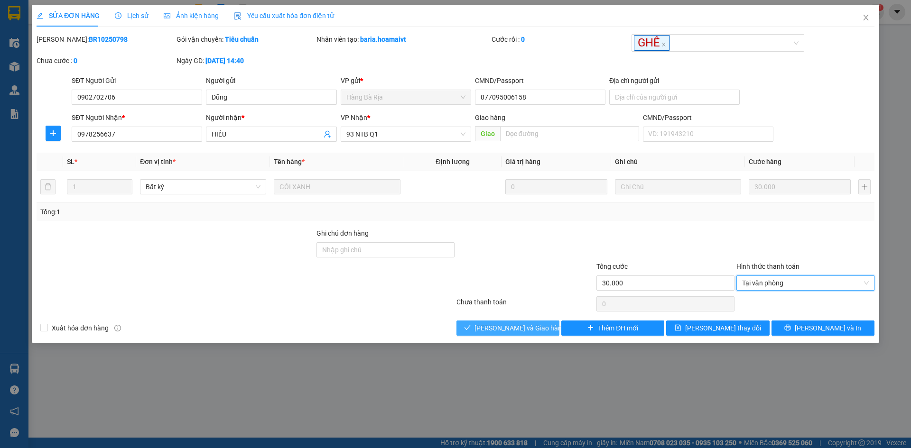
click at [501, 321] on button "[PERSON_NAME] và Giao hàng" at bounding box center [507, 328] width 103 height 15
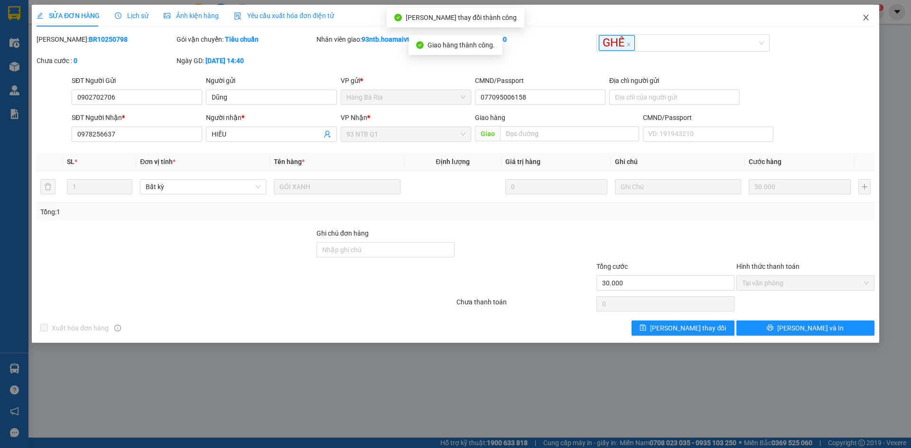
click at [871, 14] on span "Close" at bounding box center [866, 18] width 27 height 27
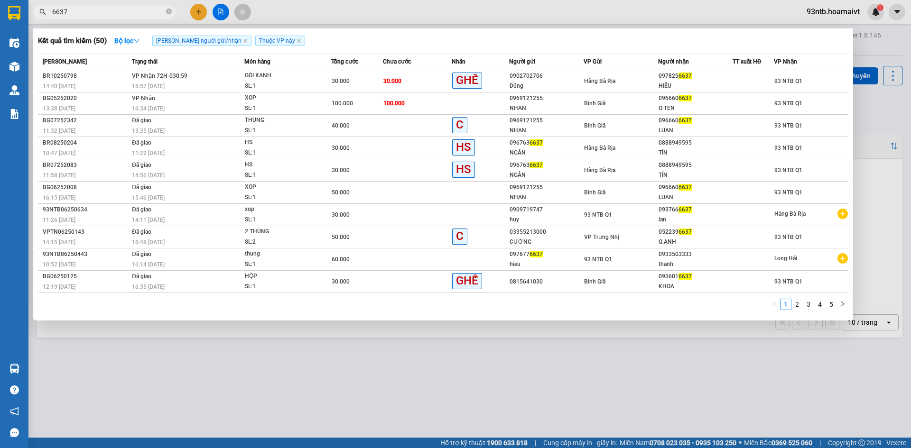
click at [147, 9] on input "6637" at bounding box center [108, 12] width 112 height 10
type input "6"
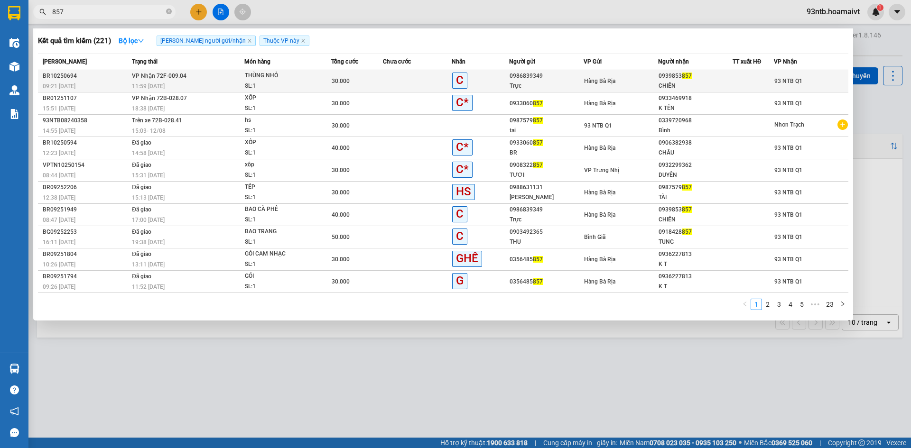
type input "857"
click at [714, 82] on div "CHIẾN" at bounding box center [696, 86] width 74 height 10
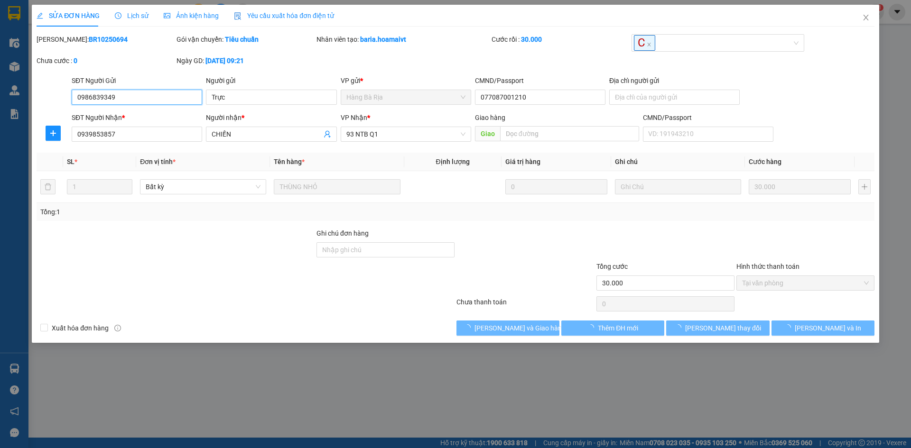
type input "0986839349"
type input "Trực"
type input "077087001210"
type input "0939853857"
type input "CHIẾN"
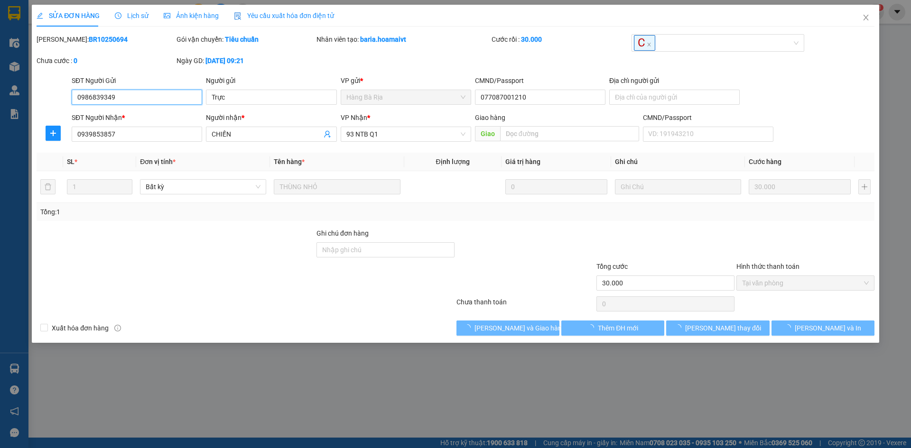
type input "30.000"
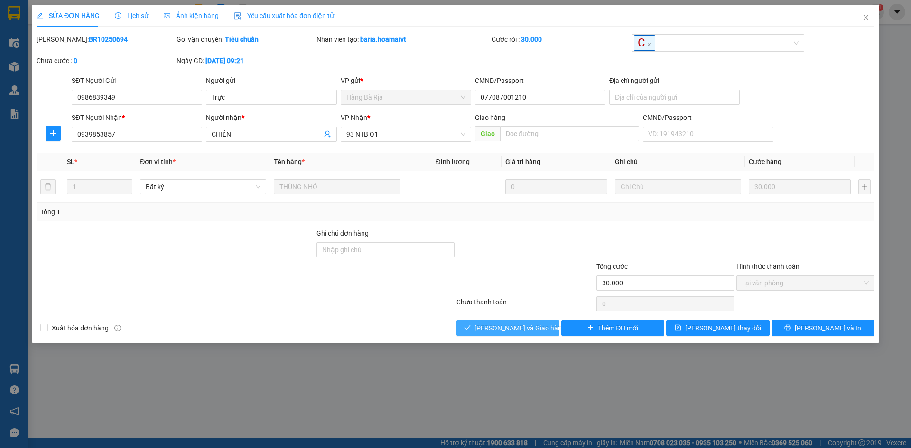
click at [496, 327] on span "[PERSON_NAME] và Giao hàng" at bounding box center [519, 328] width 91 height 10
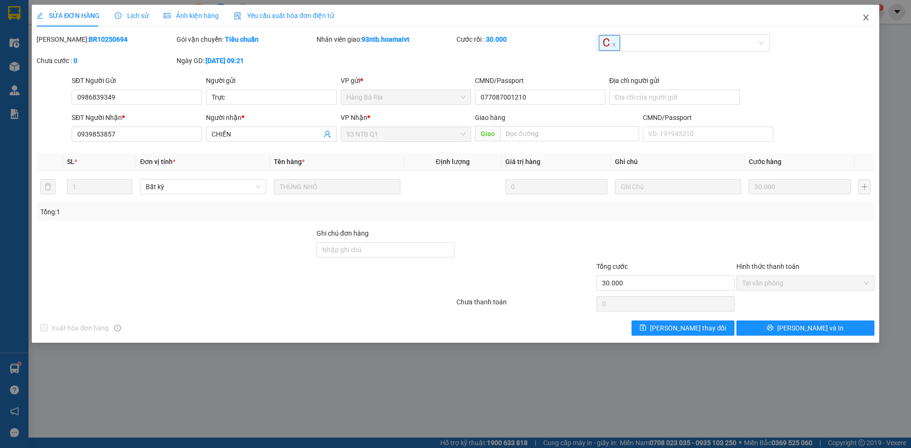
click at [868, 13] on span "Close" at bounding box center [866, 18] width 27 height 27
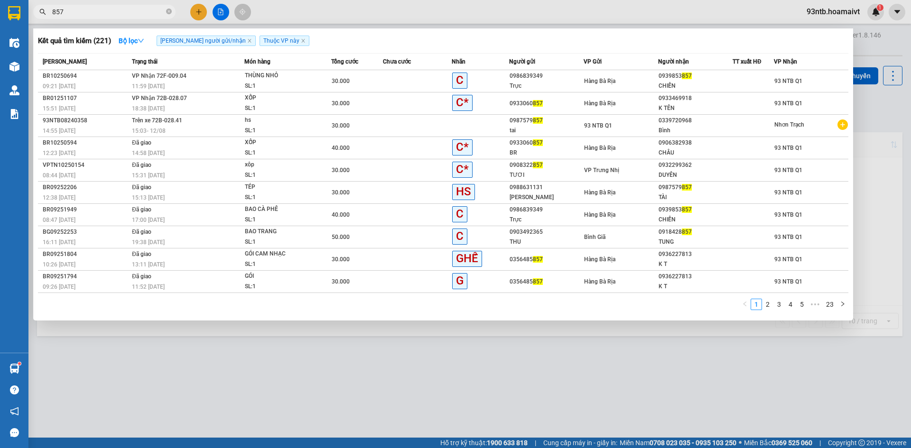
click at [125, 14] on input "857" at bounding box center [108, 12] width 112 height 10
type input "8"
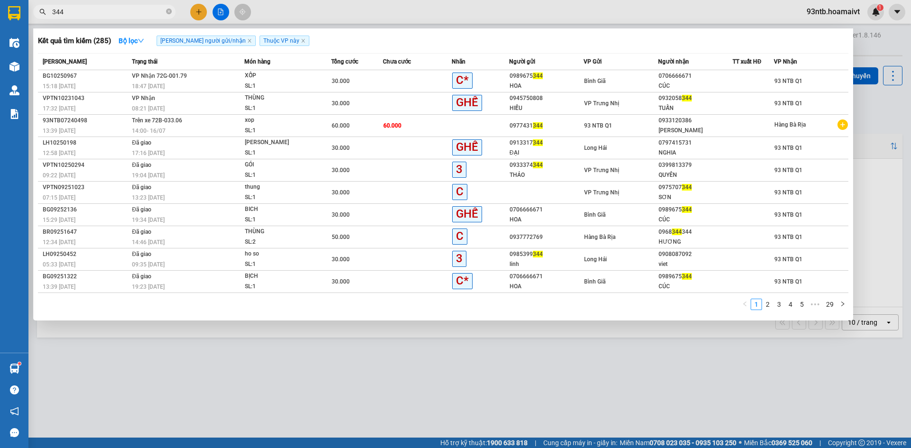
type input "344"
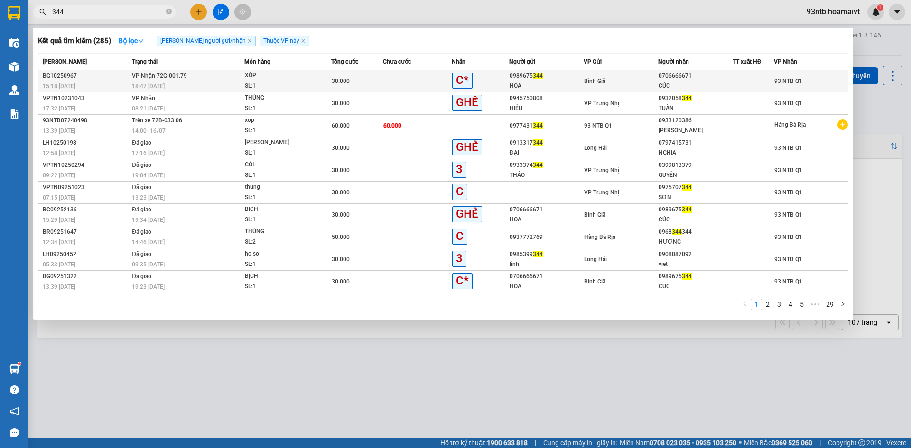
click at [570, 84] on div "HOA" at bounding box center [547, 86] width 74 height 10
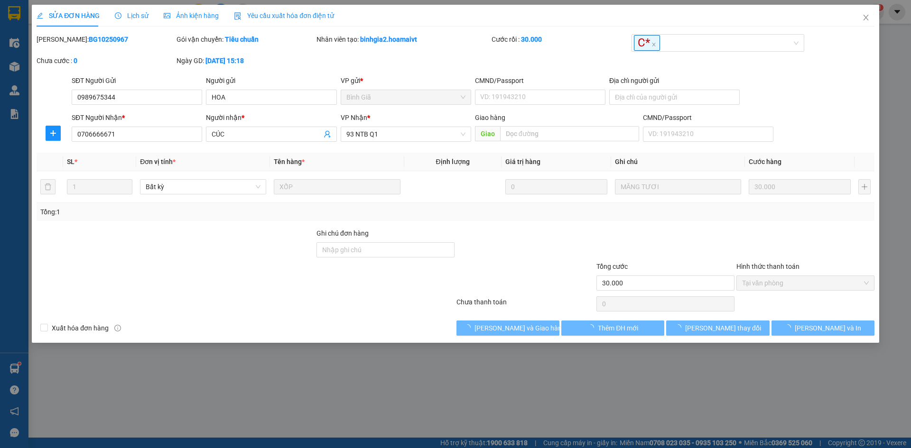
type input "0989675344"
type input "HOA"
type input "0706666671"
type input "CÚC"
type input "30.000"
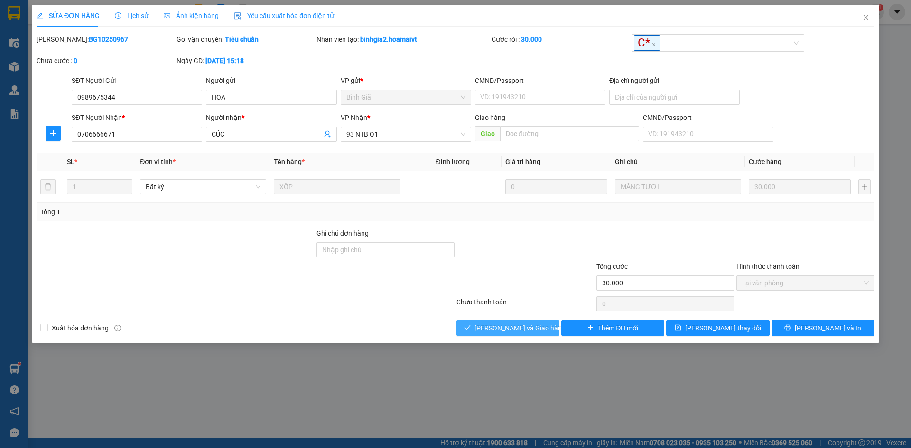
click at [530, 330] on span "[PERSON_NAME] và Giao hàng" at bounding box center [519, 328] width 91 height 10
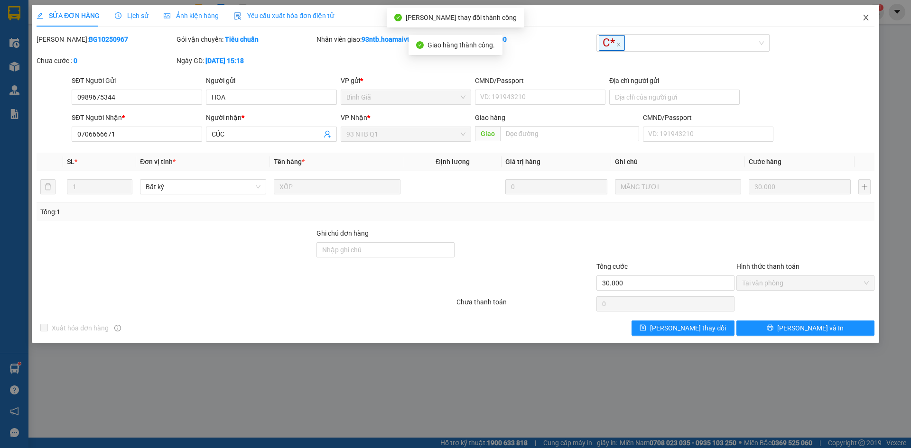
drag, startPoint x: 861, startPoint y: 19, endPoint x: 230, endPoint y: 22, distance: 631.0
click at [862, 19] on span "Close" at bounding box center [866, 18] width 27 height 27
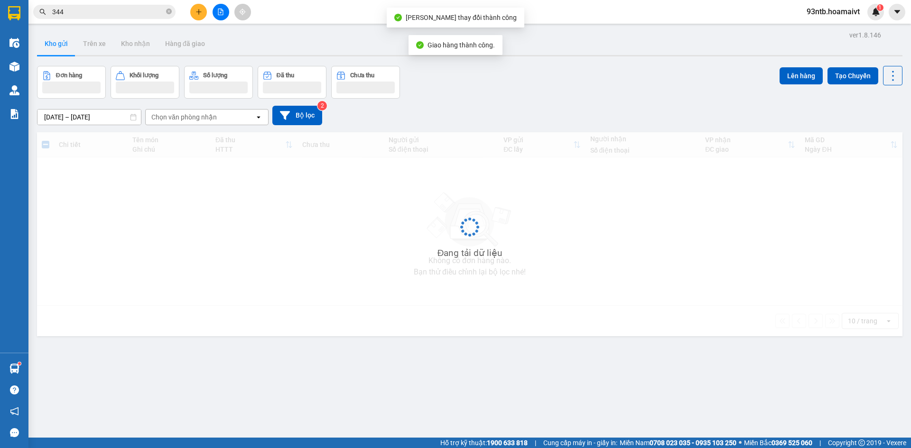
click at [145, 14] on input "344" at bounding box center [108, 12] width 112 height 10
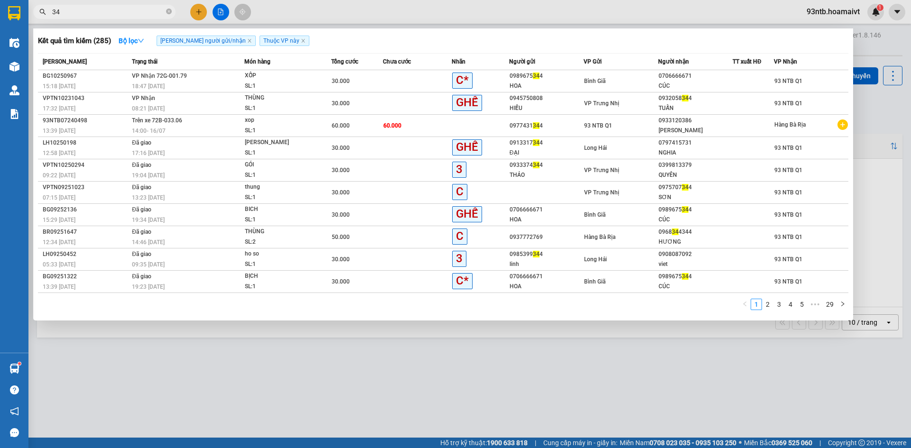
type input "3"
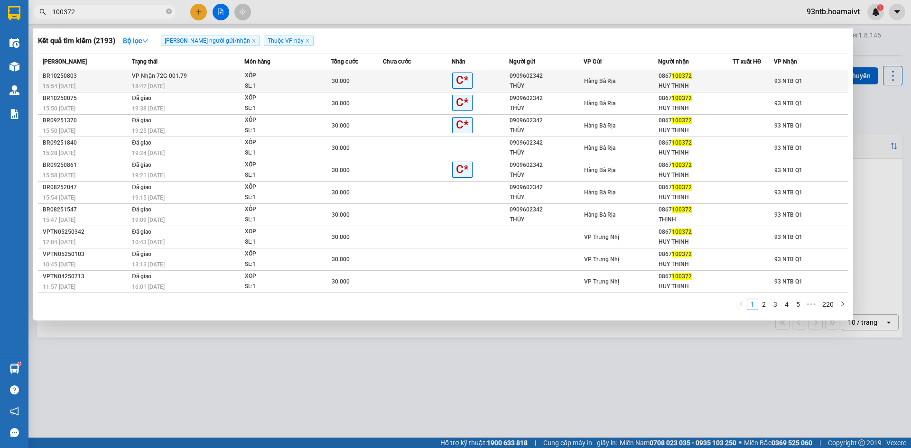
type input "100372"
click at [585, 78] on span "Hàng Bà Rịa" at bounding box center [599, 81] width 31 height 7
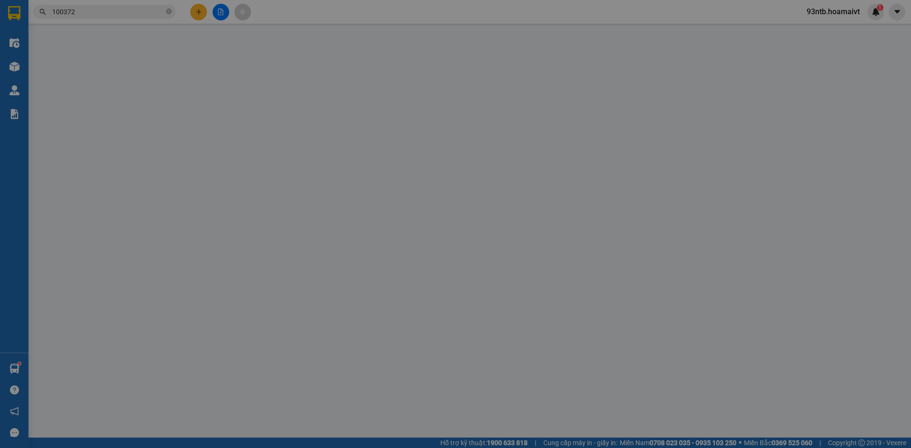
type input "0909602342"
type input "THÙY"
type input "0867100372"
type input "HUY THINH"
type input "30.000"
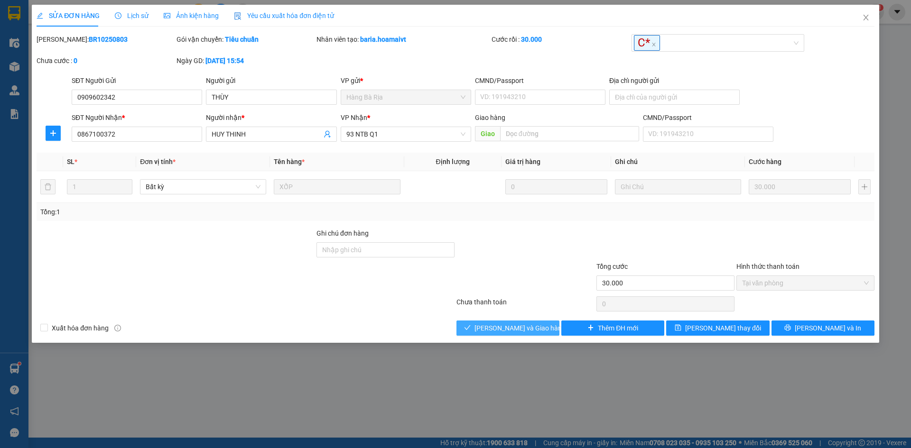
click at [506, 334] on button "[PERSON_NAME] và Giao hàng" at bounding box center [507, 328] width 103 height 15
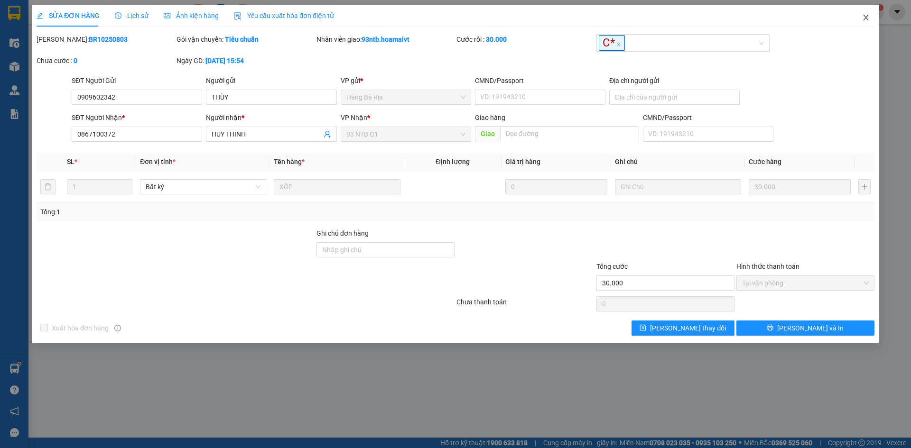
click at [869, 16] on icon "close" at bounding box center [866, 18] width 8 height 8
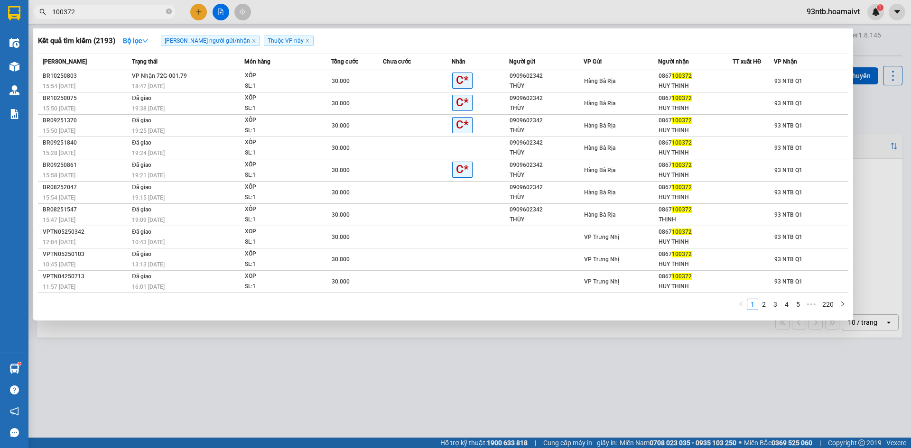
click at [129, 13] on input "100372" at bounding box center [108, 12] width 112 height 10
type input "1"
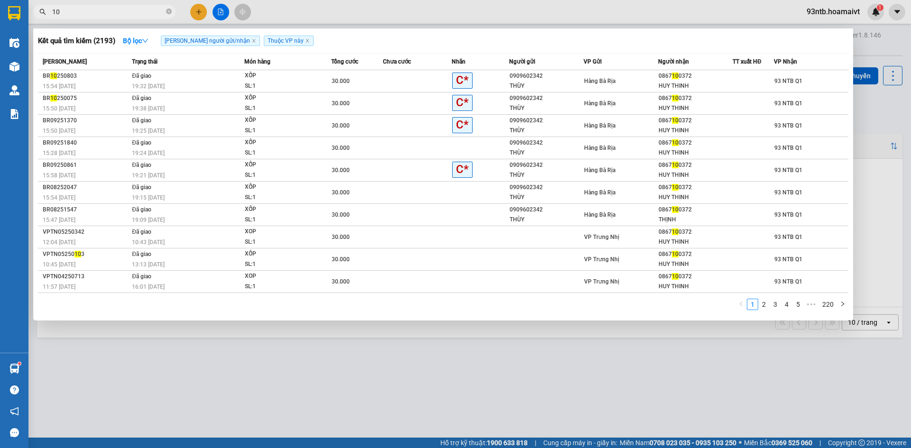
type input "1"
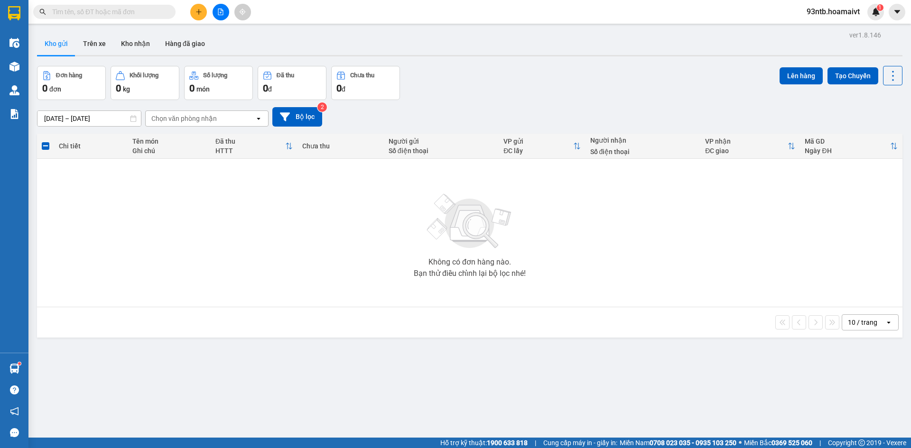
click at [124, 10] on input "text" at bounding box center [108, 12] width 112 height 10
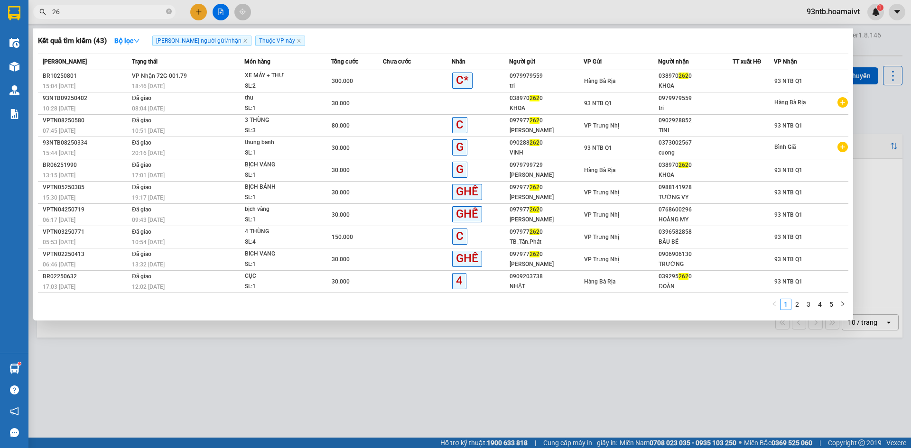
type input "2"
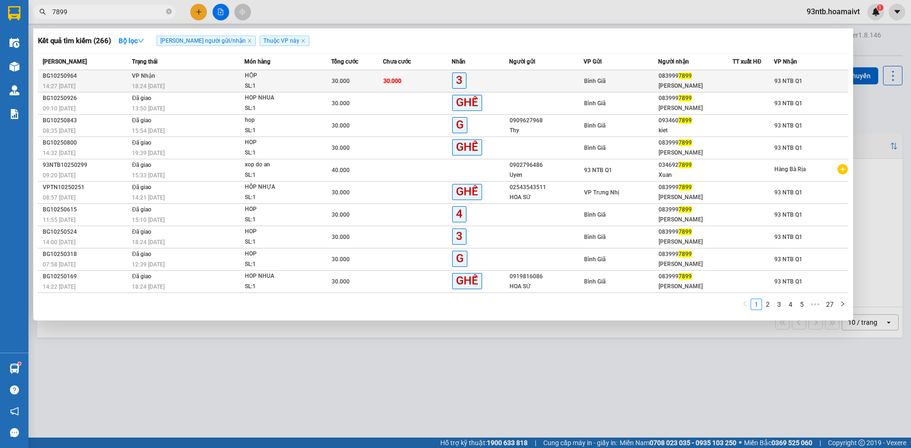
type input "7899"
click at [776, 87] on td "93 NTB Q1" at bounding box center [811, 81] width 74 height 22
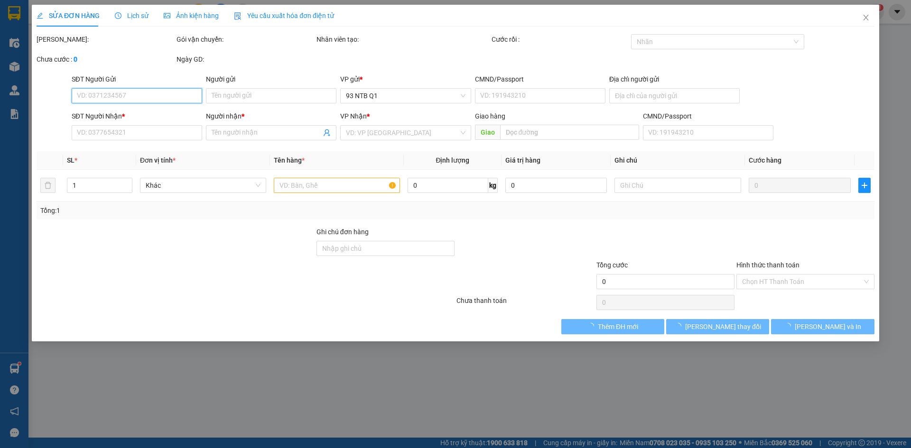
type input "0839997899"
type input "[PERSON_NAME]"
type input "30.000"
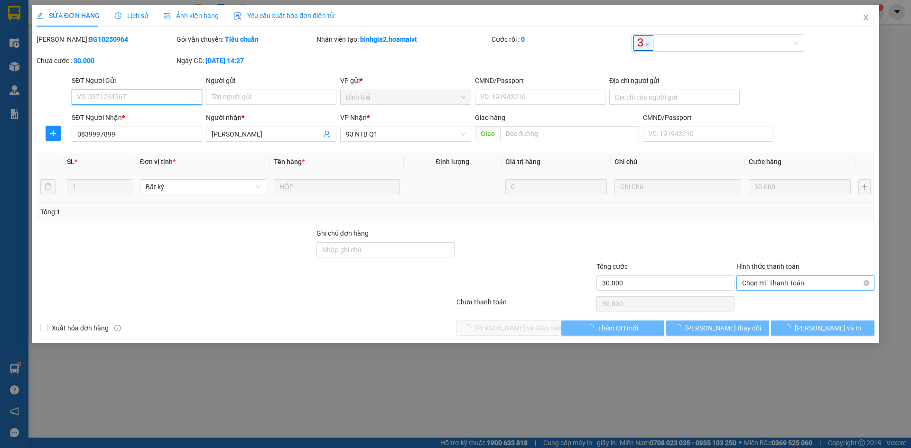
click at [796, 284] on span "Chọn HT Thanh Toán" at bounding box center [805, 283] width 127 height 14
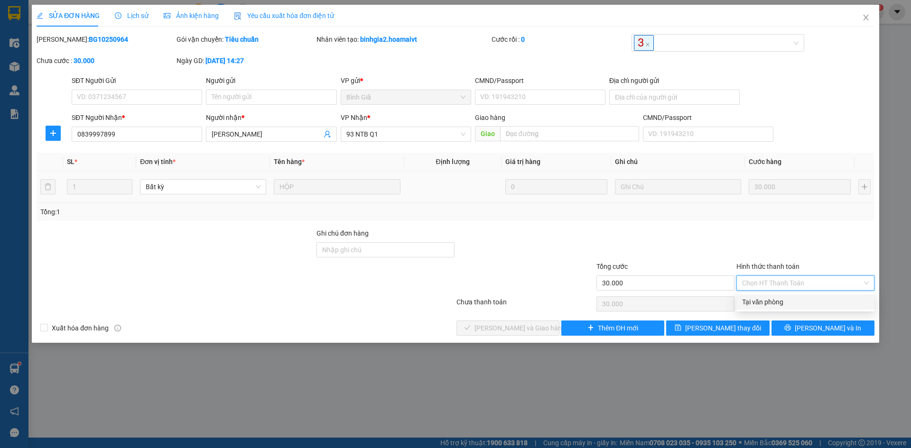
click at [804, 304] on div "Tại văn phòng" at bounding box center [805, 302] width 127 height 10
type input "0"
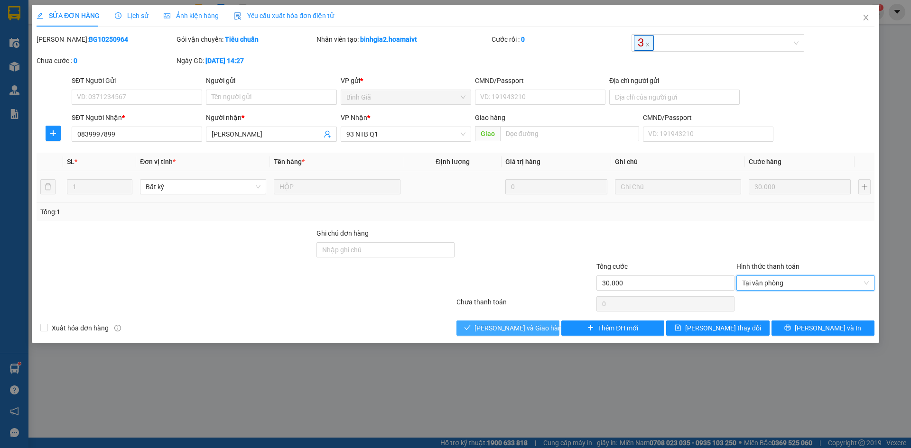
click at [542, 321] on div "Total Paid Fee 0 Total UnPaid Fee 30.000 Cash Collection Total Fee Mã ĐH: BG102…" at bounding box center [456, 185] width 838 height 302
click at [543, 321] on button "[PERSON_NAME] và Giao hàng" at bounding box center [507, 328] width 103 height 15
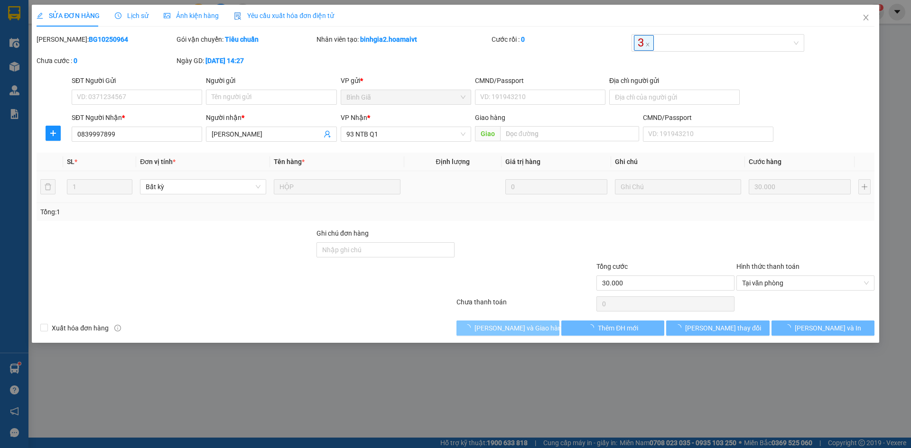
click at [545, 323] on button "[PERSON_NAME] và Giao hàng" at bounding box center [507, 328] width 103 height 15
click at [864, 17] on icon "close" at bounding box center [866, 18] width 8 height 8
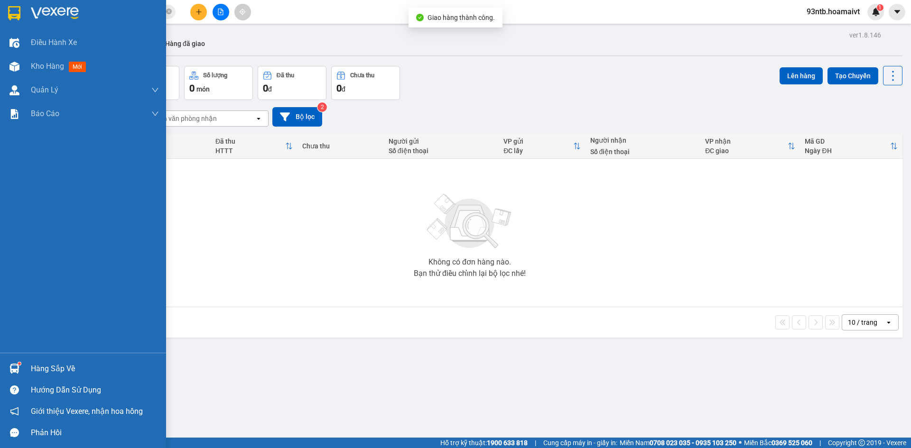
click at [54, 378] on div "Hàng sắp về" at bounding box center [83, 368] width 166 height 21
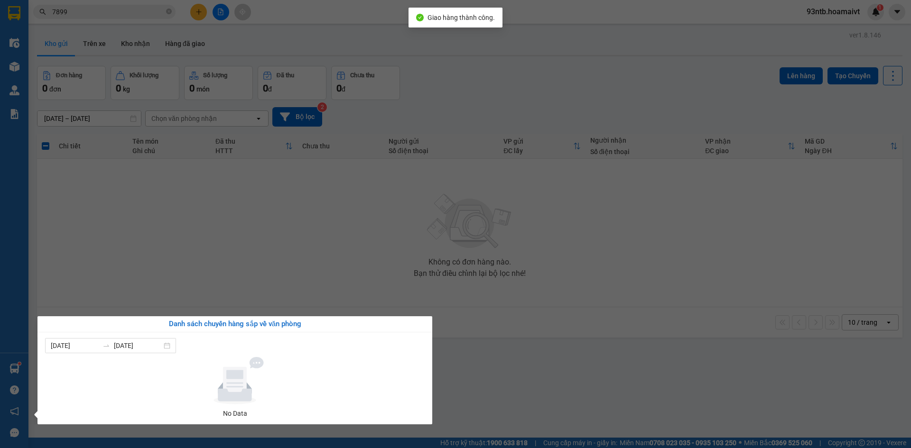
click at [364, 325] on div "Danh sách chuyến hàng sắp về văn phòng" at bounding box center [235, 324] width 380 height 11
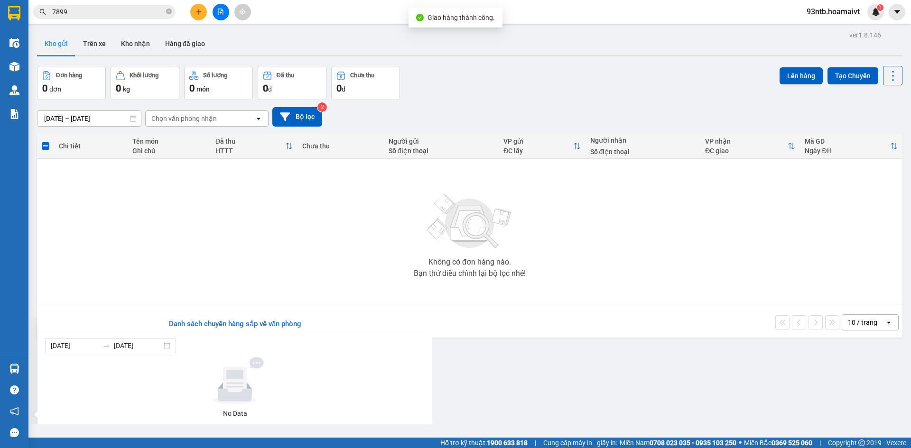
click at [306, 182] on section "Kết quả tìm kiếm ( 266 ) Bộ lọc Tìm người gửi/nhận Thuộc VP này Mã ĐH Trạng thá…" at bounding box center [455, 224] width 911 height 448
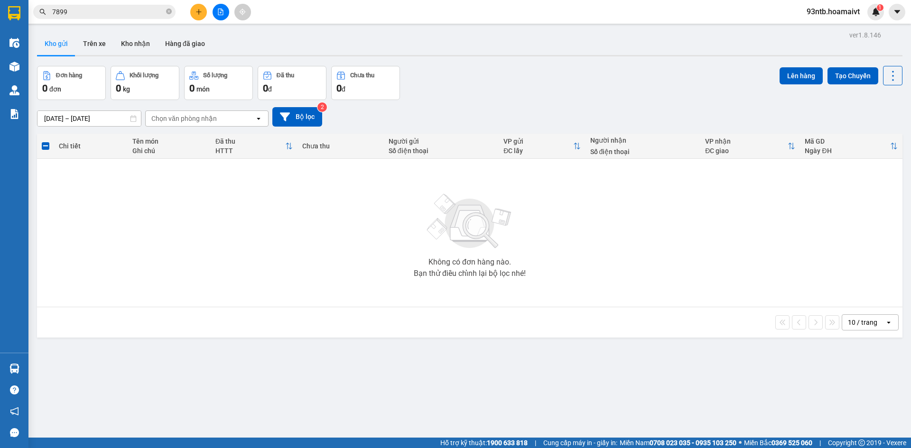
click at [144, 18] on span "7899" at bounding box center [104, 12] width 142 height 14
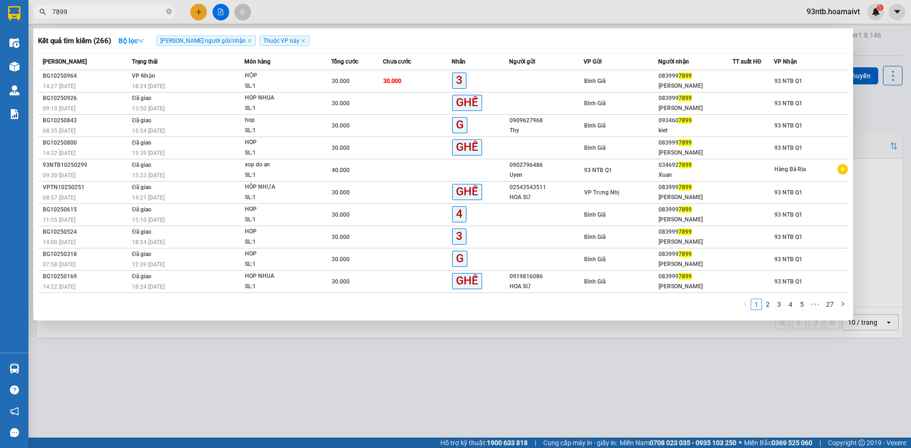
click at [130, 14] on input "7899" at bounding box center [108, 12] width 112 height 10
type input "7"
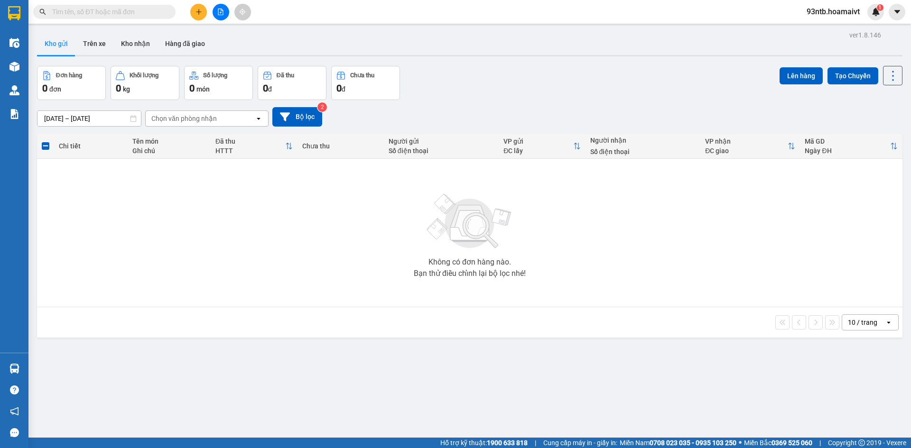
click at [109, 14] on input "text" at bounding box center [108, 12] width 112 height 10
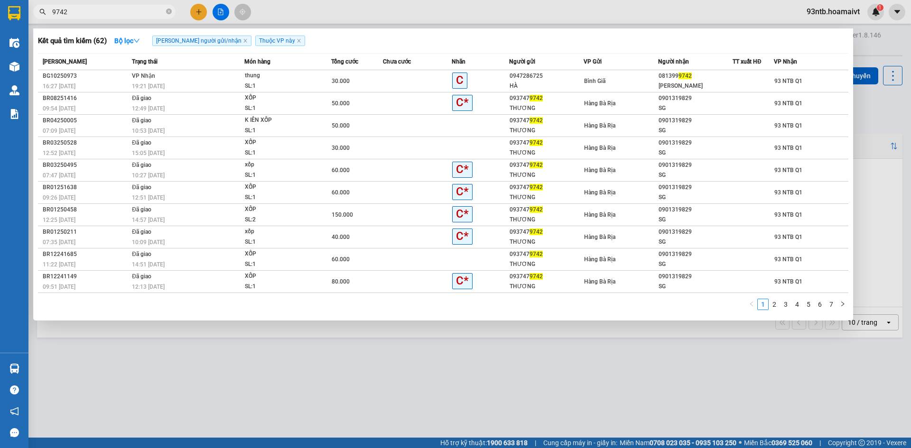
type input "9742"
click at [737, 82] on div at bounding box center [753, 81] width 40 height 10
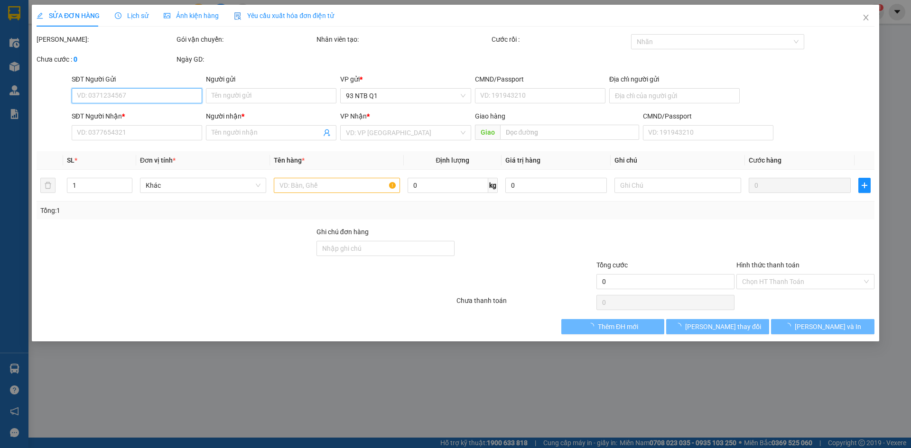
type input "0947286725"
type input "HÀ"
type input "0813999742"
type input "[PERSON_NAME]"
type input "30.000"
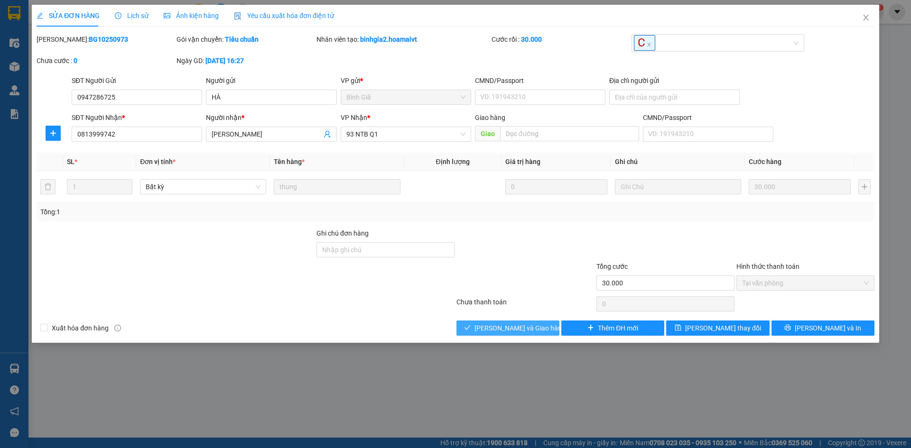
click at [510, 325] on span "[PERSON_NAME] và Giao hàng" at bounding box center [519, 328] width 91 height 10
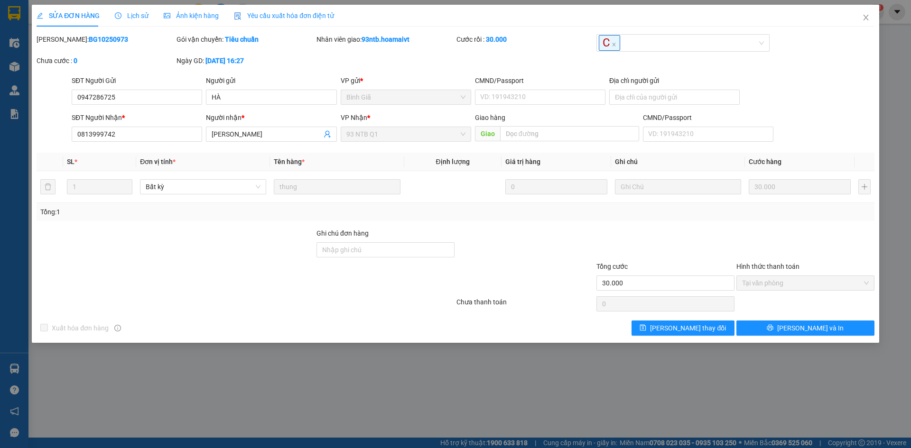
click at [827, 89] on div "SĐT Người Gửi 0947286725 Người gửi HÀ VP gửi * Bình Giã CMND/Passport VD: [PA…" at bounding box center [473, 91] width 807 height 33
click at [803, 106] on div "SĐT Người Gửi 0947286725 Người gửi HÀ VP gửi * Bình Giã CMND/Passport VD: [PA…" at bounding box center [473, 91] width 807 height 33
click at [865, 19] on icon "close" at bounding box center [866, 18] width 8 height 8
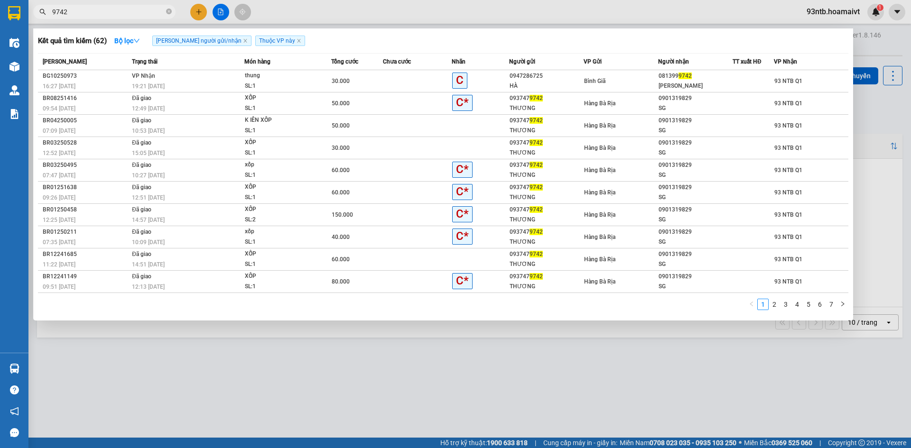
click at [97, 14] on input "9742" at bounding box center [108, 12] width 112 height 10
type input "9"
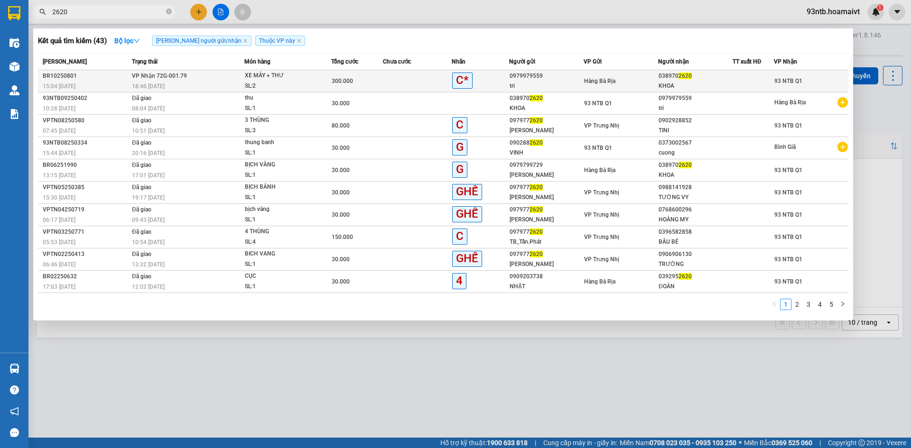
type input "2620"
click at [797, 75] on td "93 NTB Q1" at bounding box center [811, 81] width 74 height 22
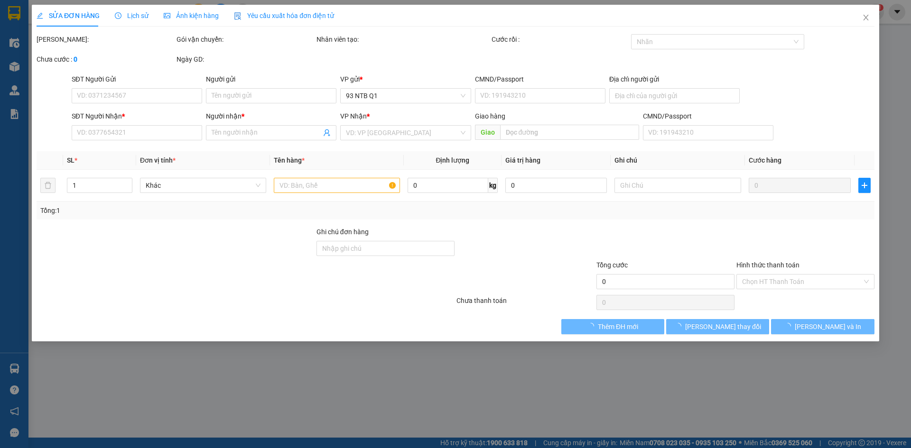
type input "0979979559"
type input "tri"
type input "0389702620"
type input "KHOA"
type input "300.000"
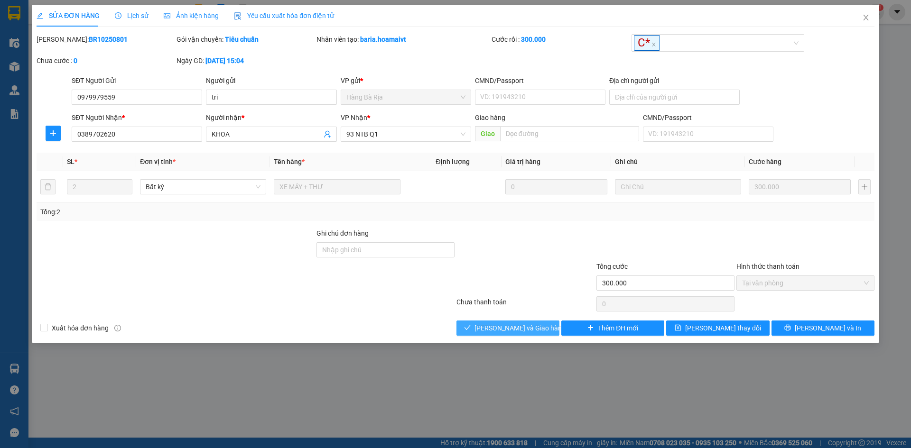
click at [518, 329] on span "[PERSON_NAME] và Giao hàng" at bounding box center [519, 328] width 91 height 10
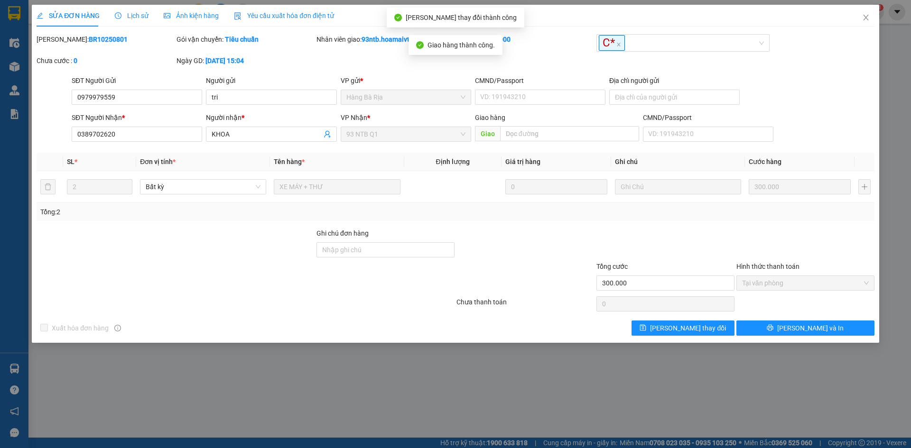
click at [825, 67] on div "[PERSON_NAME]: BR10250801 Gói vận chuyển: Tiêu chuẩn Nhân viên giao: 93ntb.hoam…" at bounding box center [456, 54] width 840 height 41
click at [864, 19] on icon "close" at bounding box center [866, 18] width 8 height 8
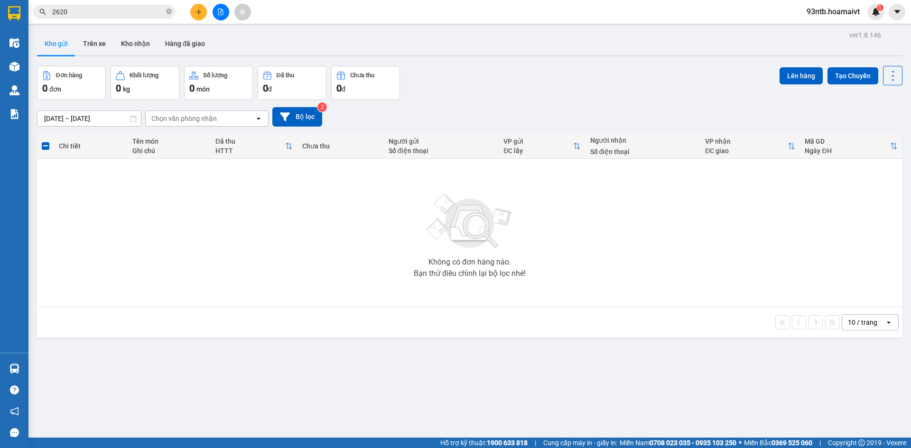
click at [148, 8] on input "2620" at bounding box center [108, 12] width 112 height 10
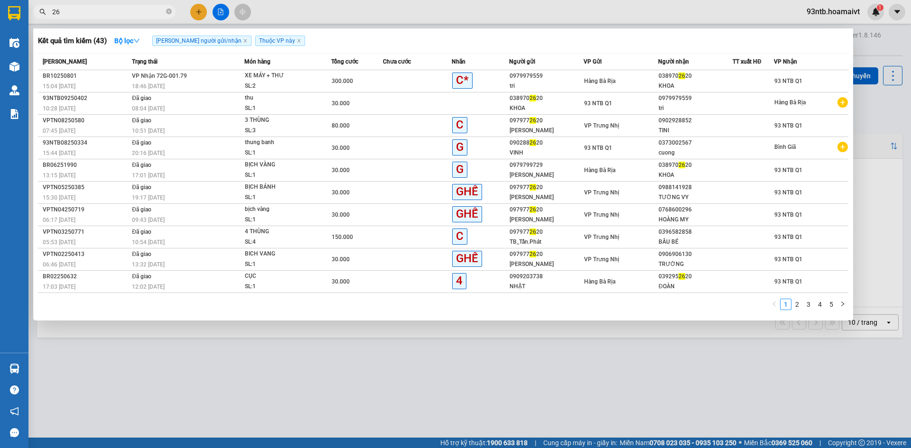
type input "2"
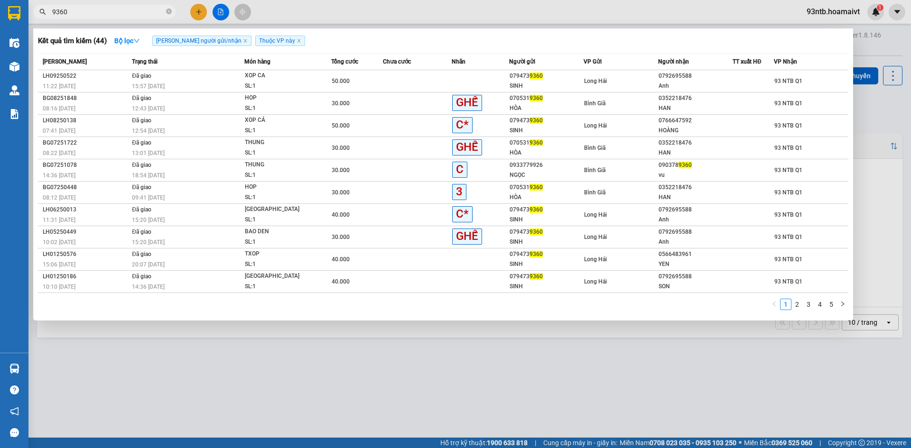
click at [143, 14] on input "9360" at bounding box center [108, 12] width 112 height 10
type input "9"
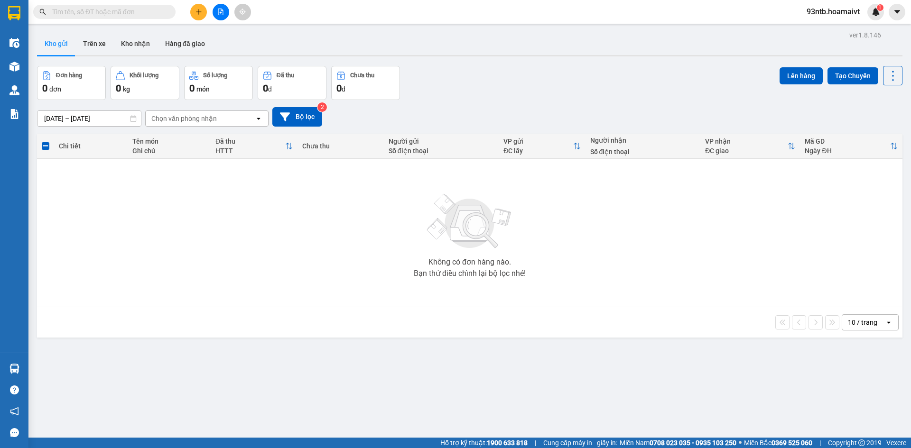
click at [129, 13] on input "text" at bounding box center [108, 12] width 112 height 10
click at [620, 120] on div "[DATE] – [DATE] Press the down arrow key to interact with the calendar and sele…" at bounding box center [469, 116] width 865 height 19
click at [474, 103] on div "[DATE] – [DATE] Press the down arrow key to interact with the calendar and sele…" at bounding box center [469, 117] width 865 height 34
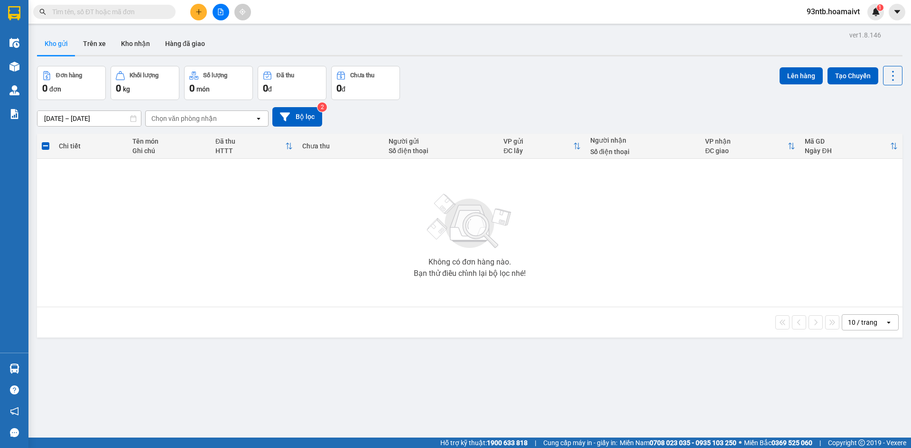
click at [436, 122] on div "[DATE] – [DATE] Press the down arrow key to interact with the calendar and sele…" at bounding box center [469, 116] width 865 height 19
click at [440, 122] on div "[DATE] – [DATE] Press the down arrow key to interact with the calendar and sele…" at bounding box center [469, 116] width 865 height 19
click at [69, 18] on span at bounding box center [104, 12] width 142 height 14
click at [70, 12] on input "text" at bounding box center [108, 12] width 112 height 10
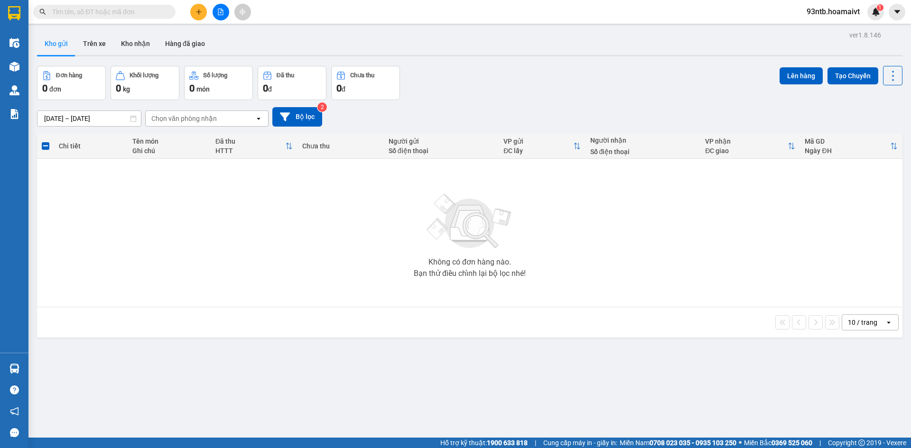
click at [75, 16] on input "text" at bounding box center [108, 12] width 112 height 10
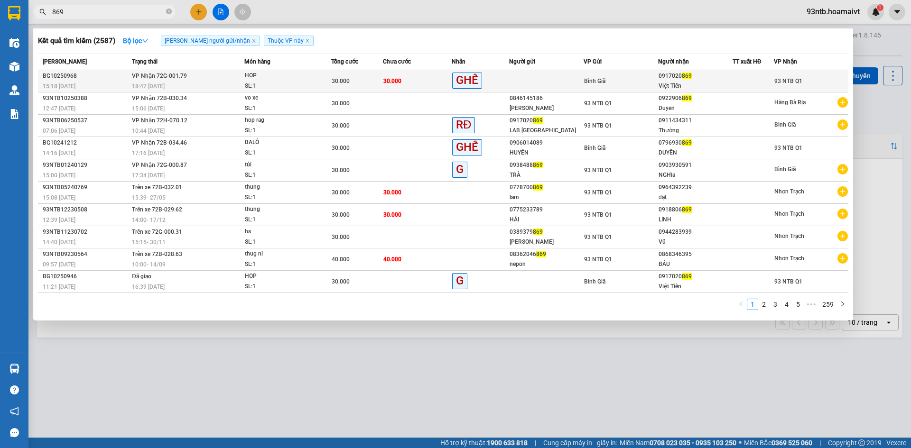
type input "869"
click at [762, 84] on div at bounding box center [753, 81] width 40 height 10
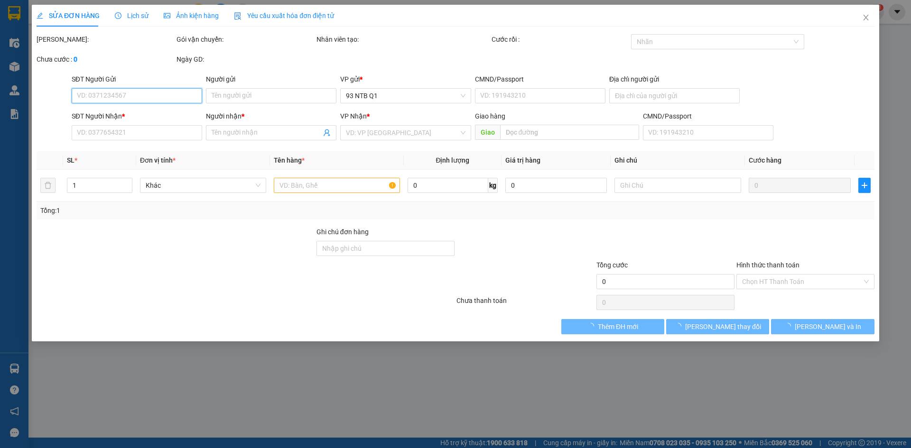
type input "0917020869"
type input "Việt Tiên"
type input "30.000"
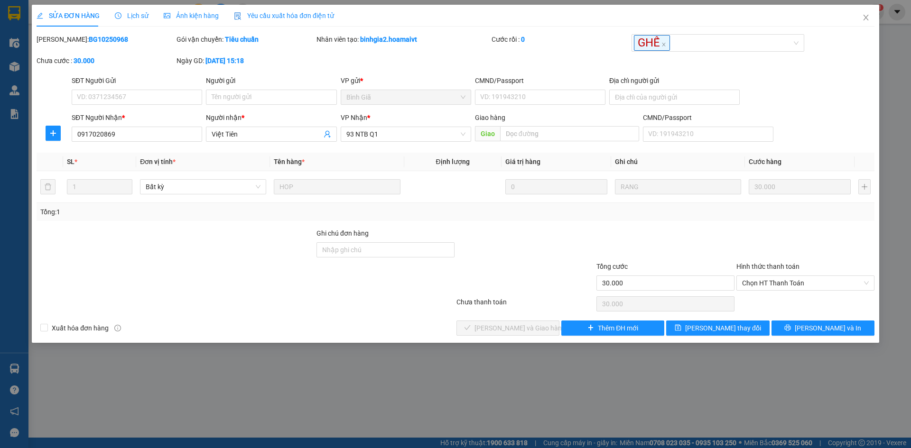
click at [821, 303] on div "Chọn HT Thanh Toán" at bounding box center [805, 304] width 140 height 19
click at [818, 291] on div "Hình thức thanh toán Chọn HT Thanh Toán" at bounding box center [805, 277] width 138 height 33
click at [830, 277] on span "Chọn HT Thanh Toán" at bounding box center [805, 283] width 127 height 14
click at [824, 305] on div "Tại văn phòng" at bounding box center [805, 302] width 127 height 10
type input "0"
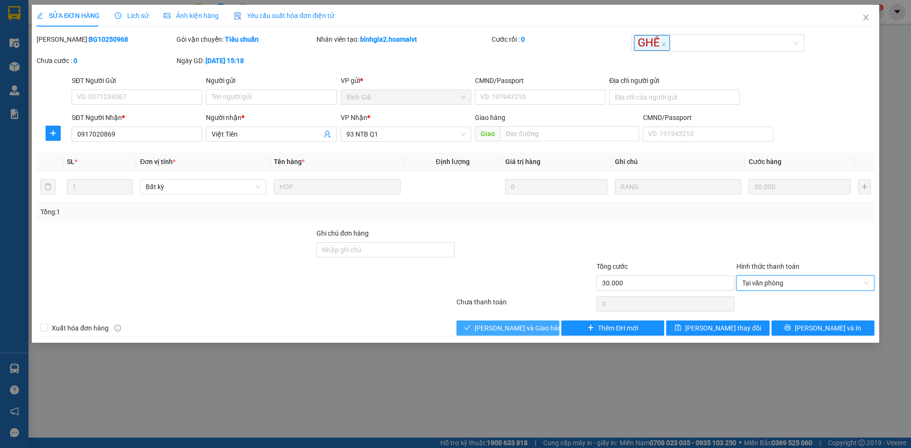
click at [518, 332] on span "[PERSON_NAME] và Giao hàng" at bounding box center [519, 328] width 91 height 10
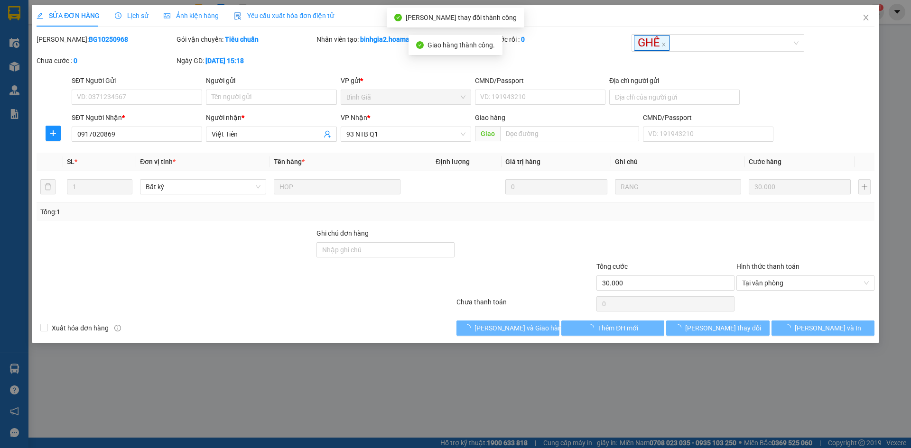
click at [679, 245] on div at bounding box center [665, 244] width 140 height 33
